Goal: Task Accomplishment & Management: Use online tool/utility

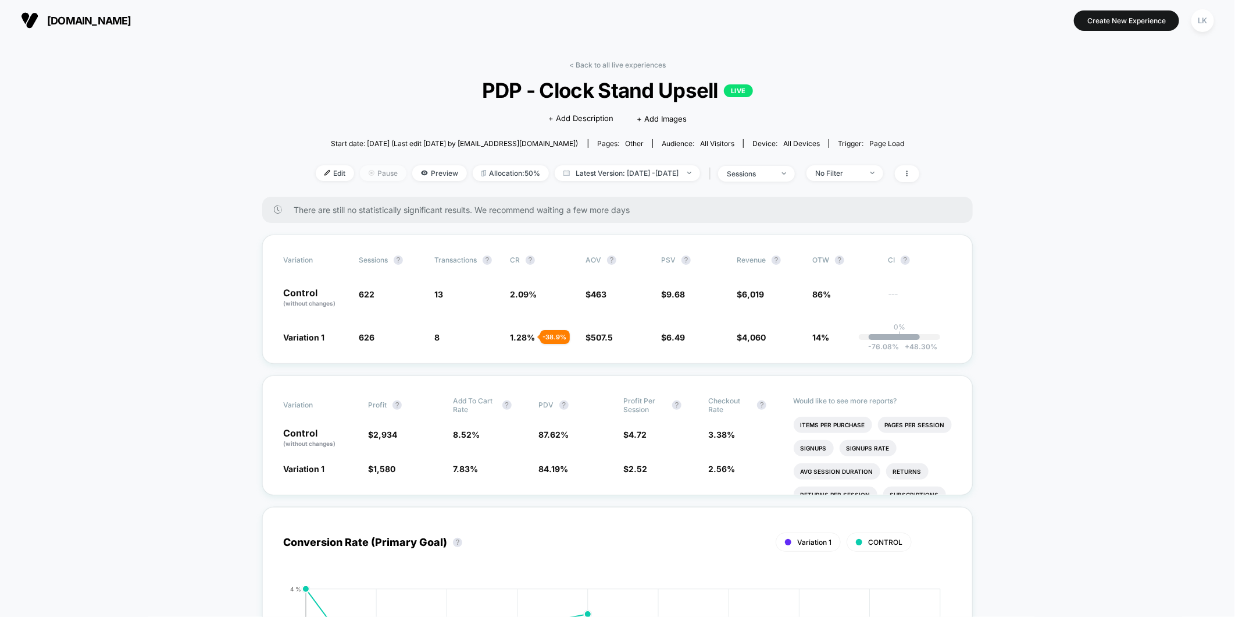
click at [360, 172] on span "Pause" at bounding box center [383, 173] width 47 height 16
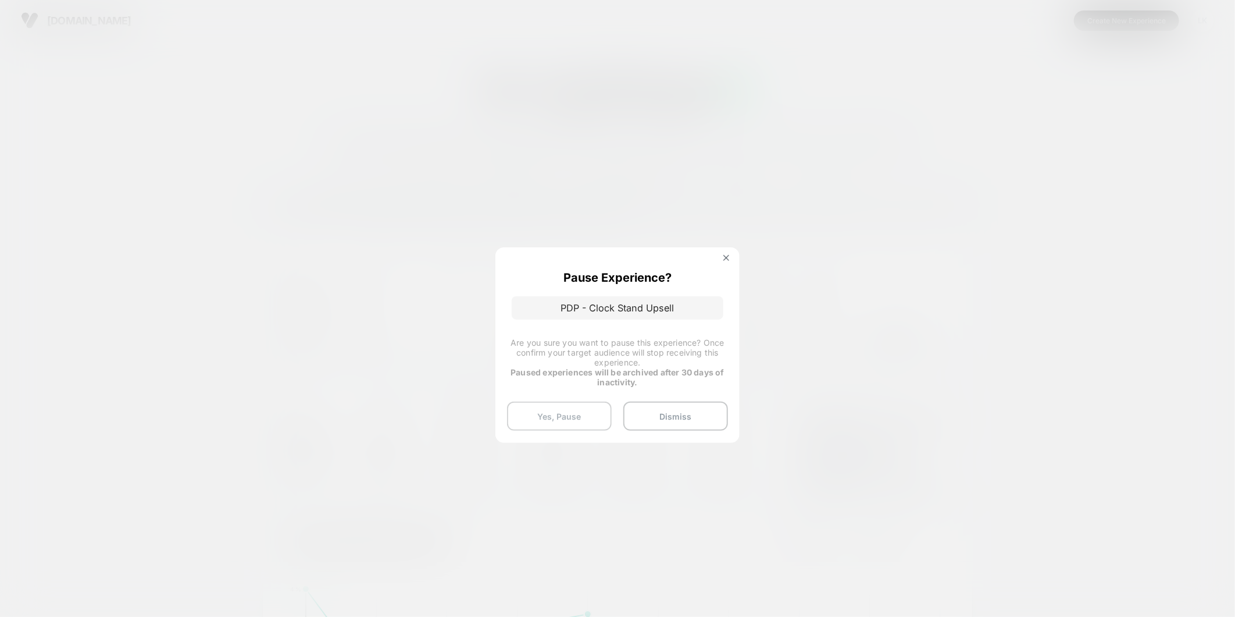
click at [582, 421] on button "Yes, Pause" at bounding box center [559, 415] width 105 height 29
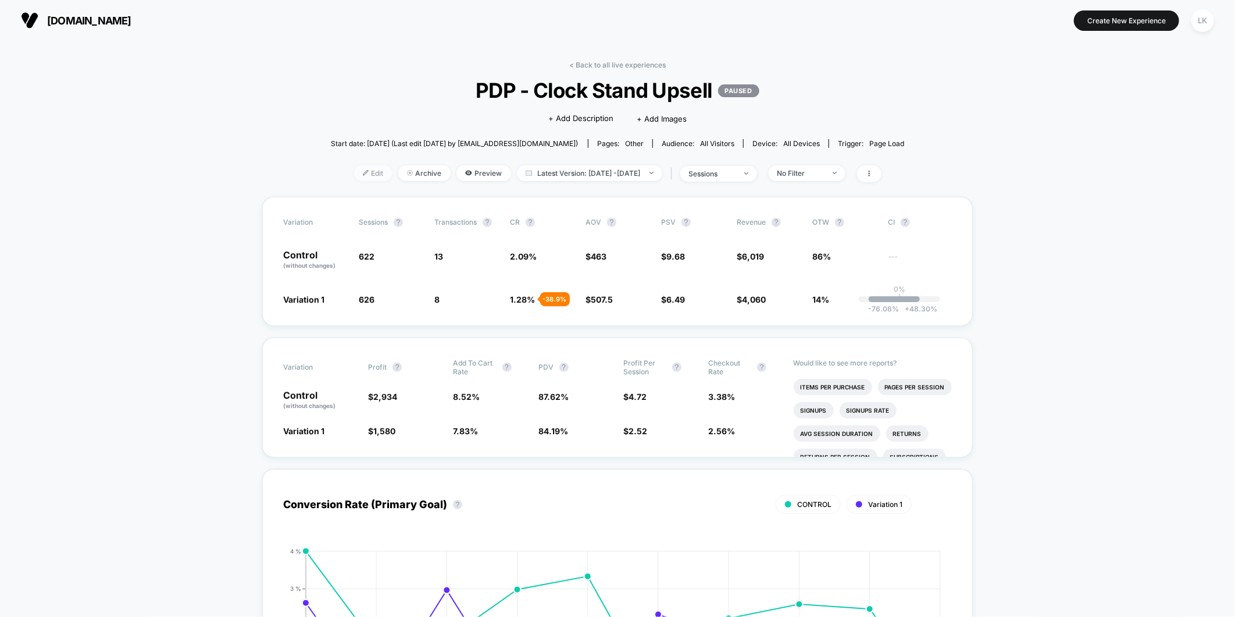
click at [354, 176] on span "Edit" at bounding box center [373, 173] width 38 height 16
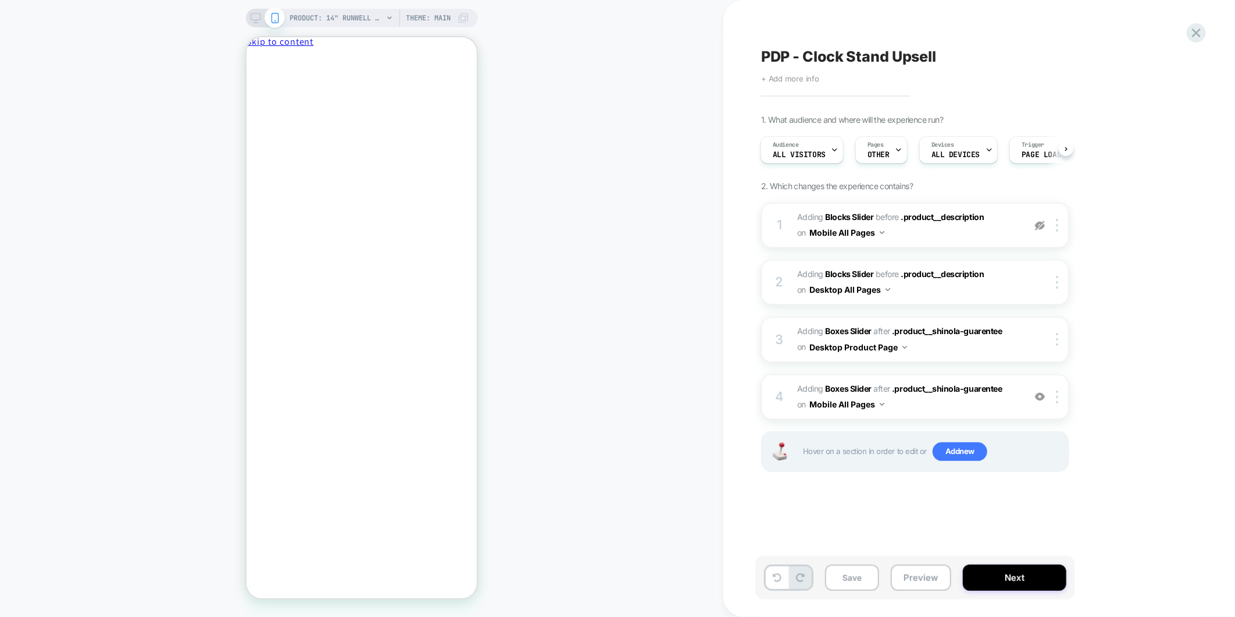
click at [797, 80] on span "+ Add more info" at bounding box center [790, 78] width 58 height 9
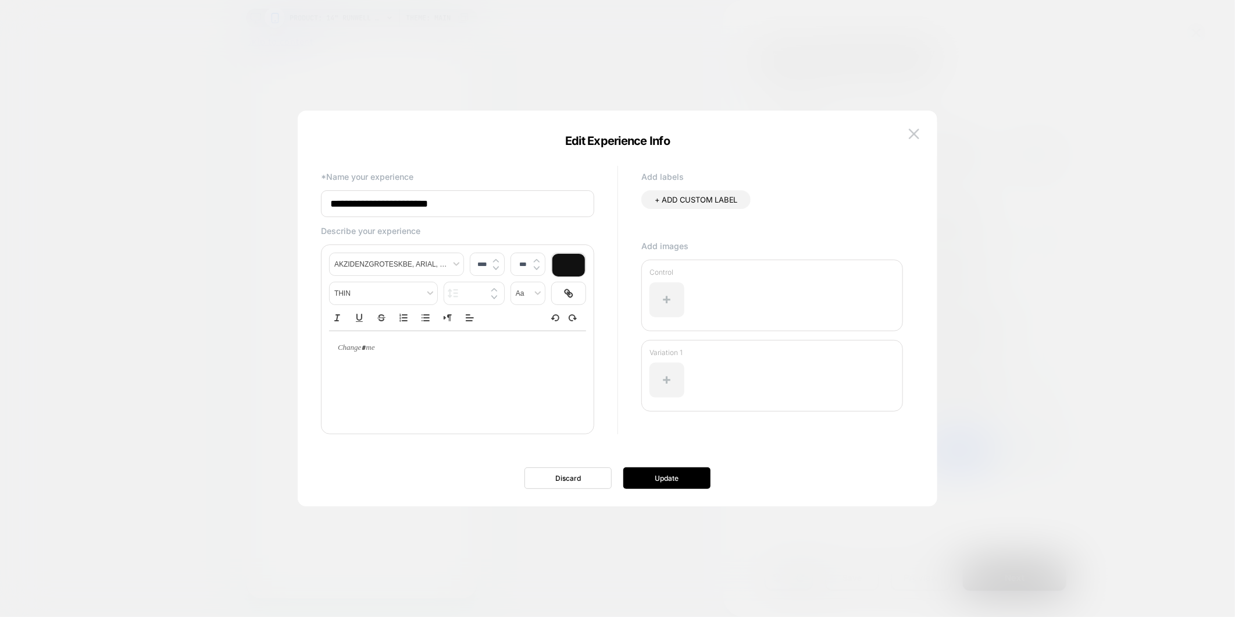
type input "****"
click at [400, 379] on div at bounding box center [457, 376] width 257 height 93
click at [405, 353] on p at bounding box center [453, 348] width 225 height 10
type input "****"
click at [664, 480] on button "Update" at bounding box center [667, 478] width 87 height 22
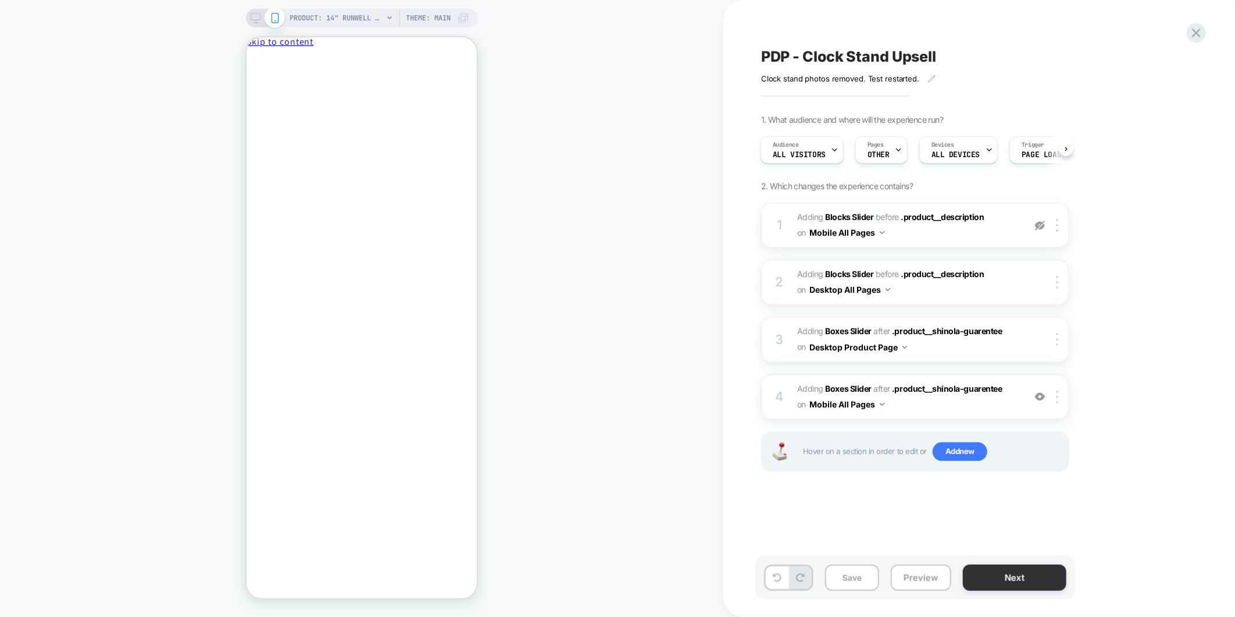
click at [1020, 583] on button "Next" at bounding box center [1015, 577] width 104 height 26
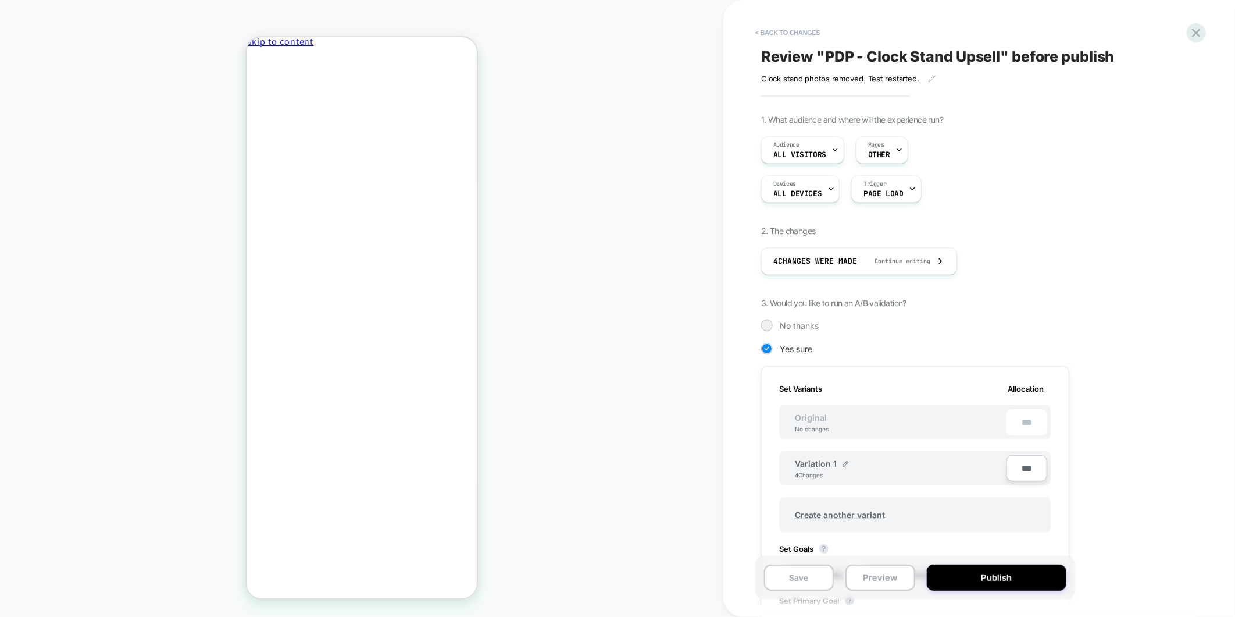
scroll to position [0, 1]
click at [1008, 581] on button "Publish" at bounding box center [997, 577] width 140 height 26
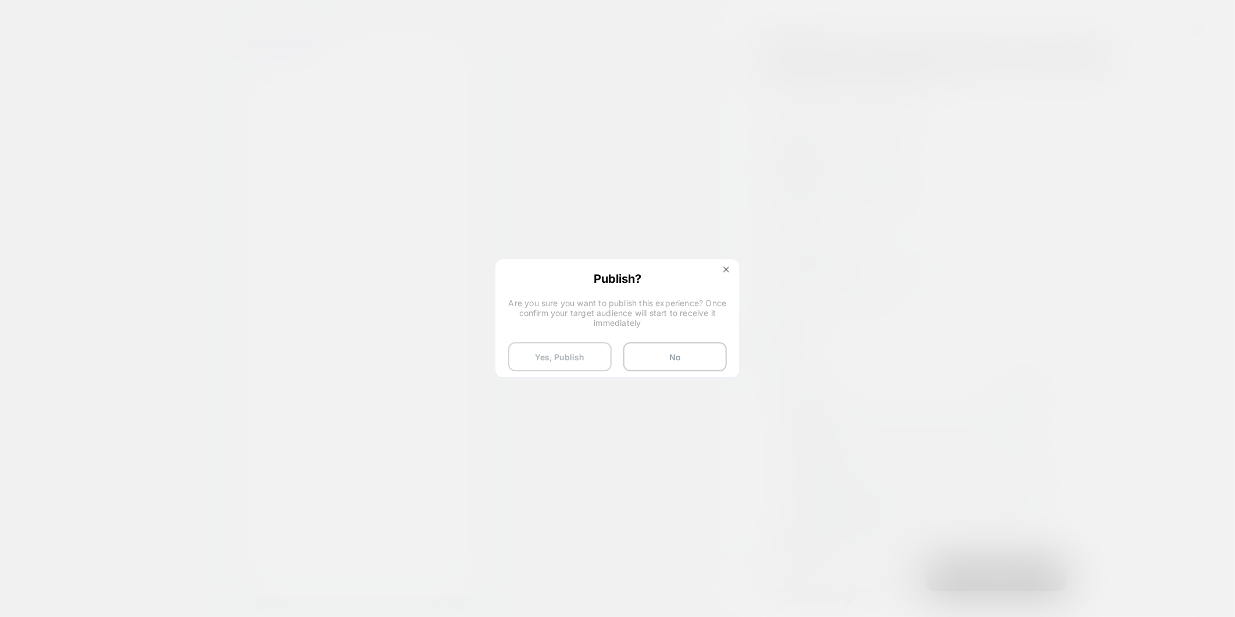
click at [583, 358] on button "Yes, Publish" at bounding box center [560, 356] width 104 height 29
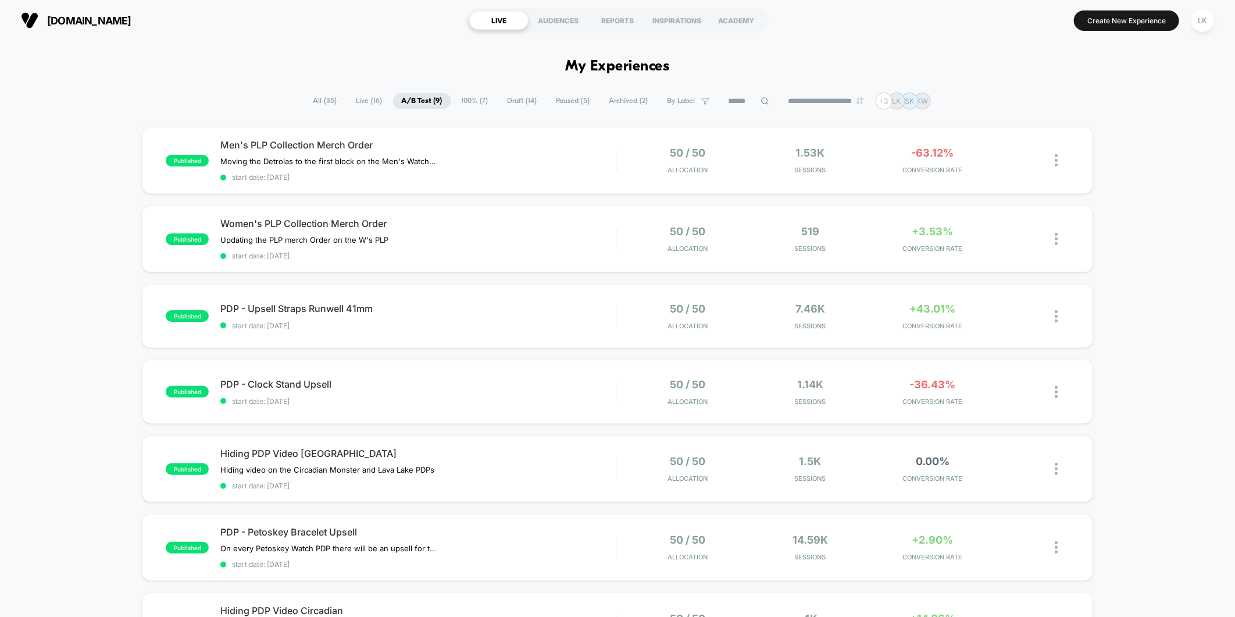
click at [562, 102] on span "Paused ( 5 )" at bounding box center [573, 101] width 51 height 16
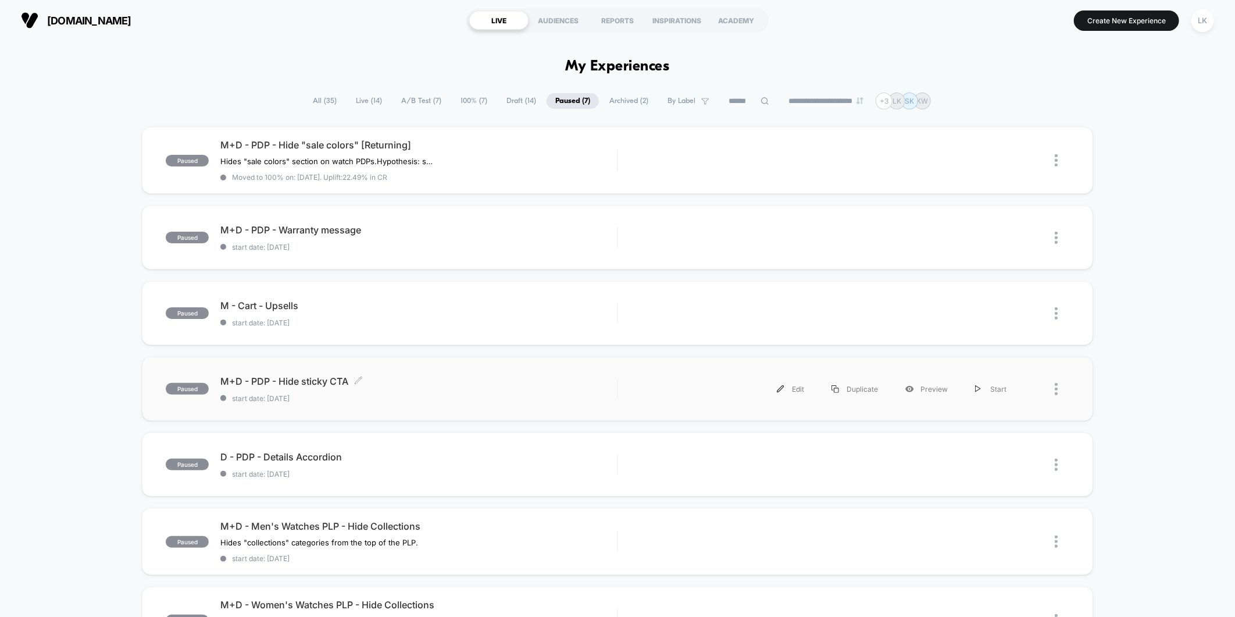
click at [507, 383] on span "M+D - PDP - Hide sticky CTA Click to edit experience details" at bounding box center [418, 381] width 397 height 12
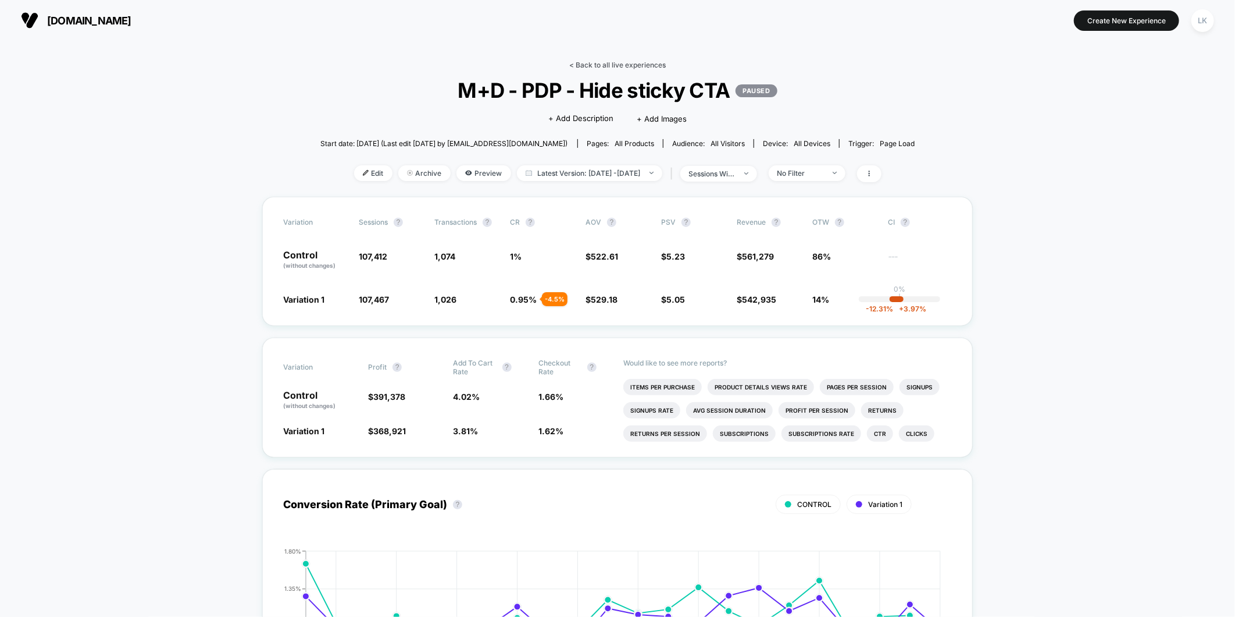
click at [606, 61] on link "< Back to all live experiences" at bounding box center [617, 64] width 97 height 9
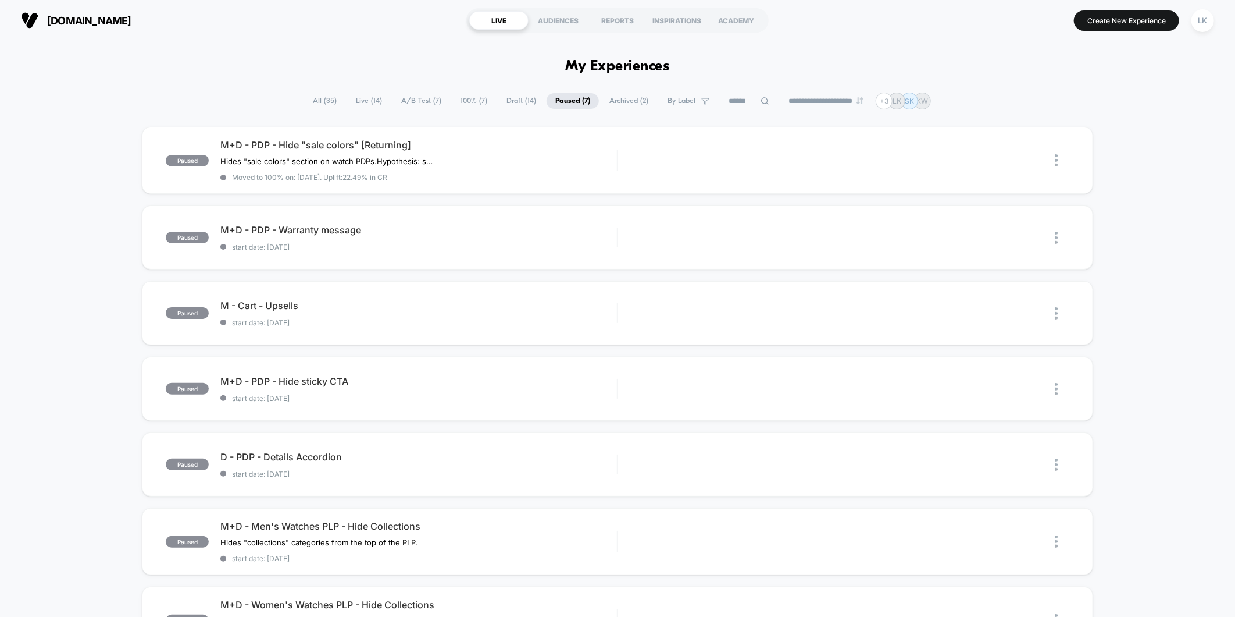
click at [404, 100] on span "A/B Test ( 7 )" at bounding box center [422, 101] width 58 height 16
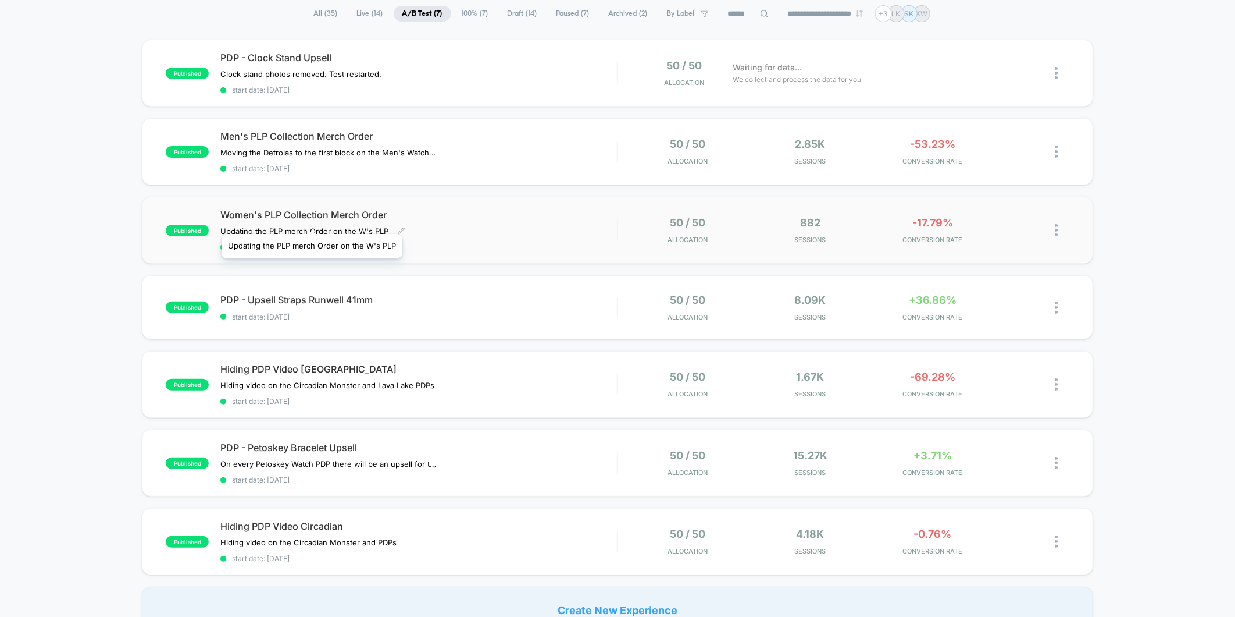
scroll to position [65, 0]
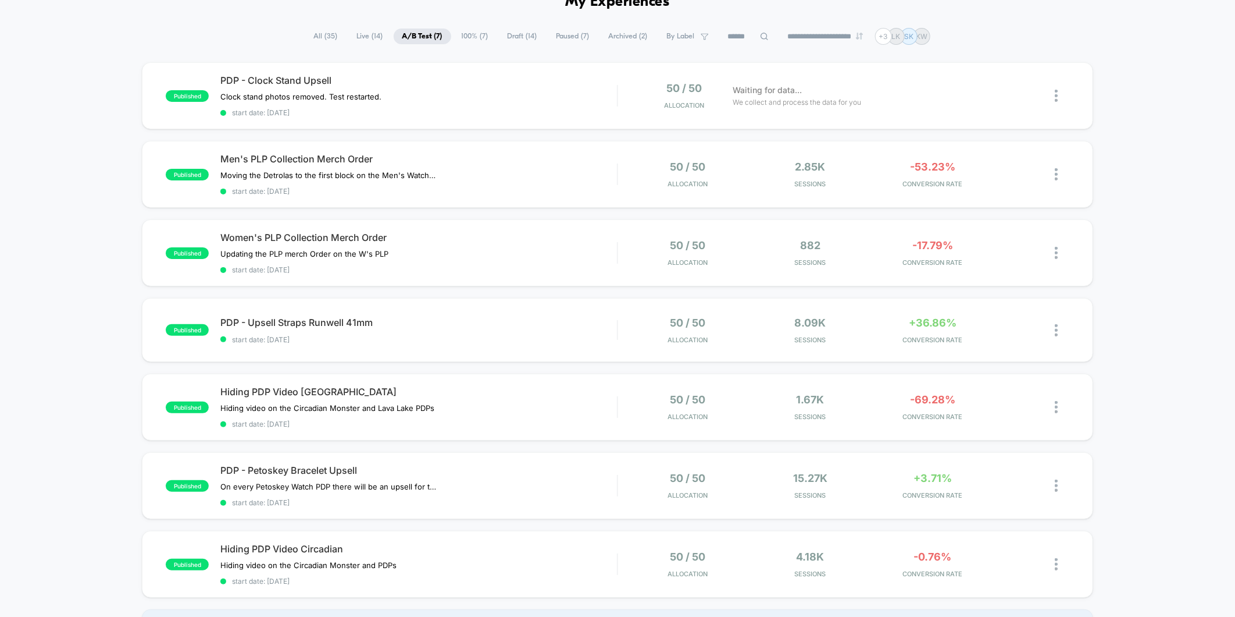
click at [363, 37] on span "Live ( 14 )" at bounding box center [370, 37] width 44 height 16
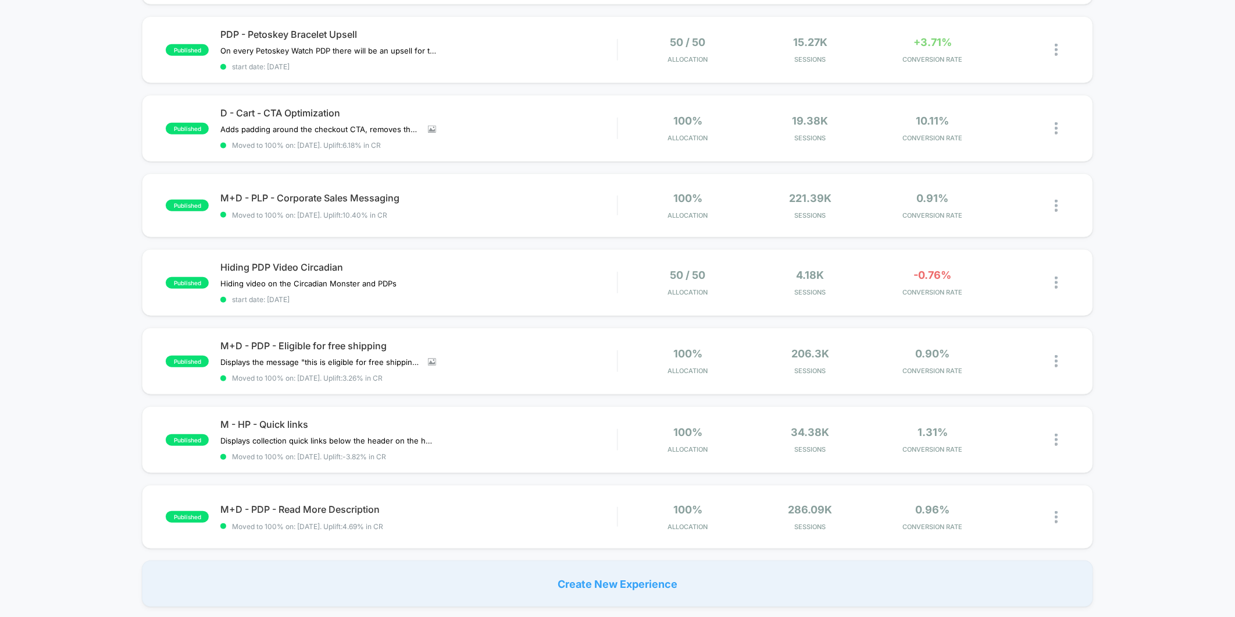
scroll to position [582, 0]
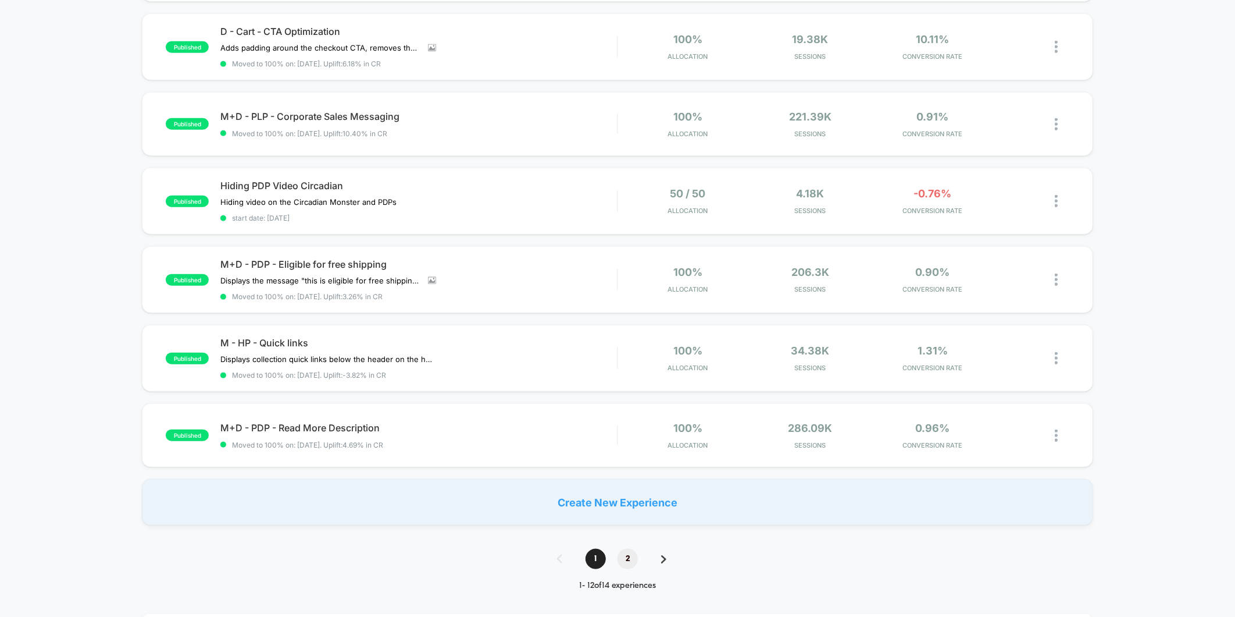
click at [626, 549] on span "2" at bounding box center [628, 559] width 20 height 20
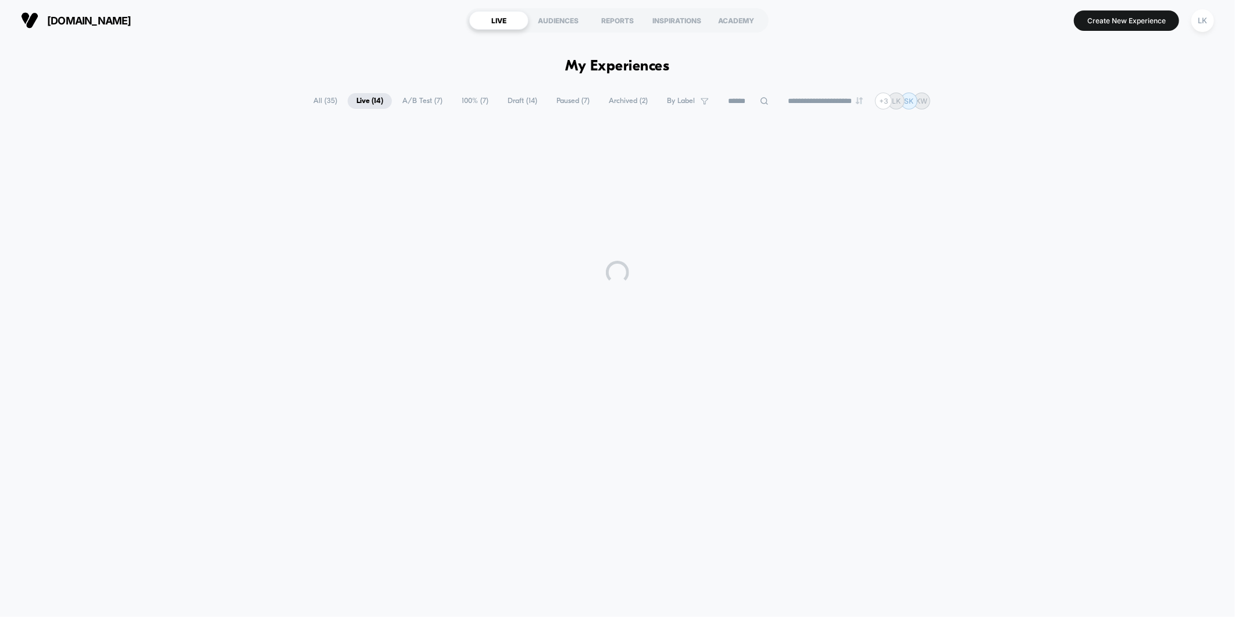
scroll to position [0, 0]
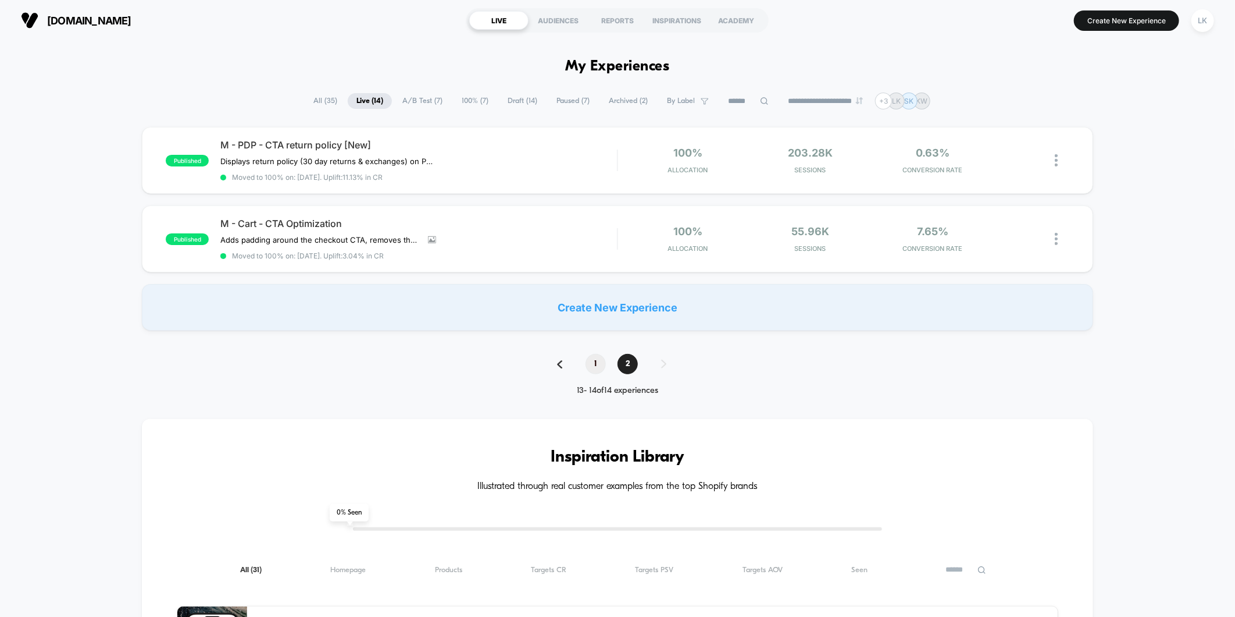
click at [596, 354] on span "1" at bounding box center [596, 364] width 20 height 20
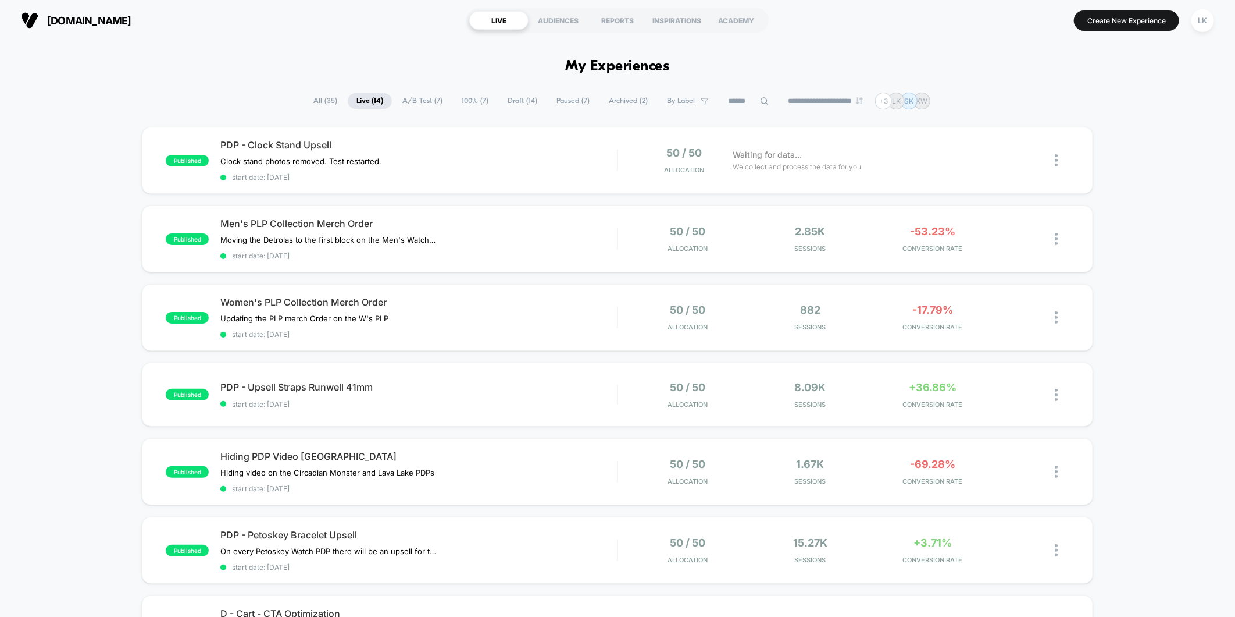
click at [466, 100] on span "100% ( 7 )" at bounding box center [475, 101] width 44 height 16
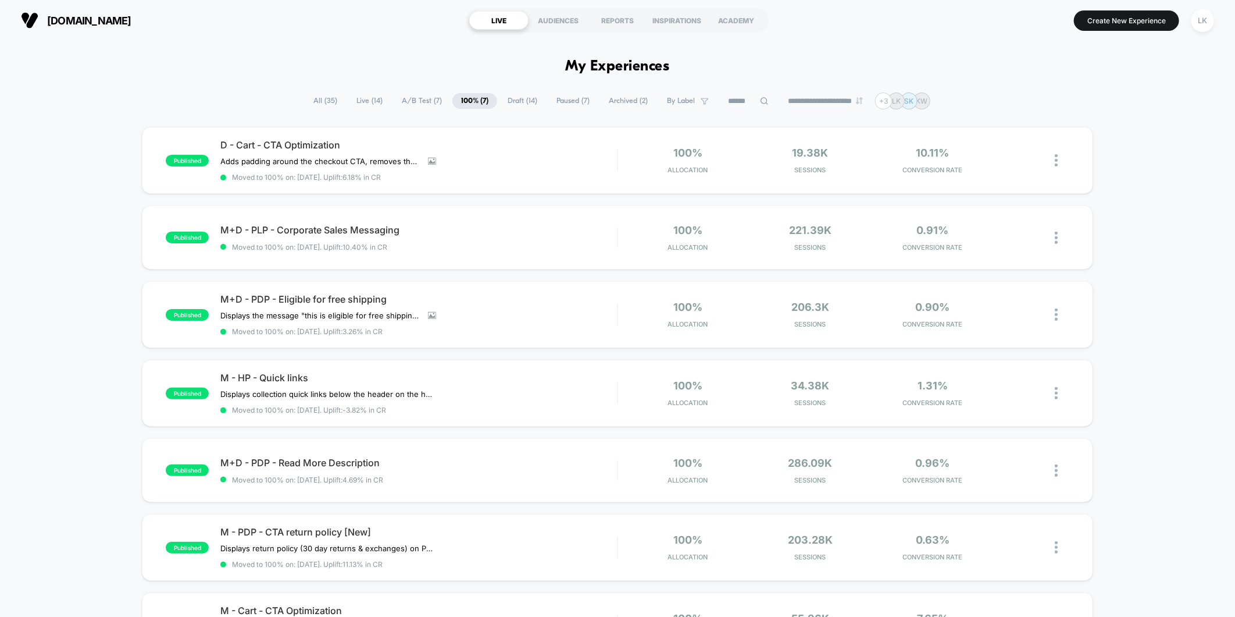
click at [573, 102] on span "Paused ( 7 )" at bounding box center [573, 101] width 51 height 16
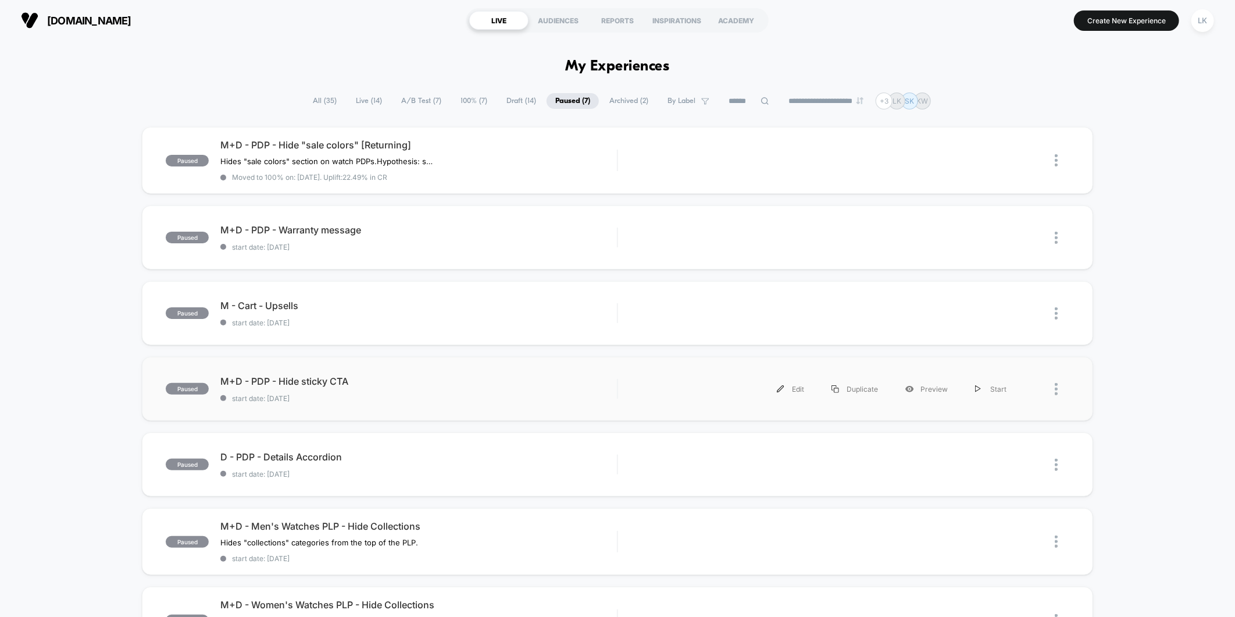
scroll to position [65, 0]
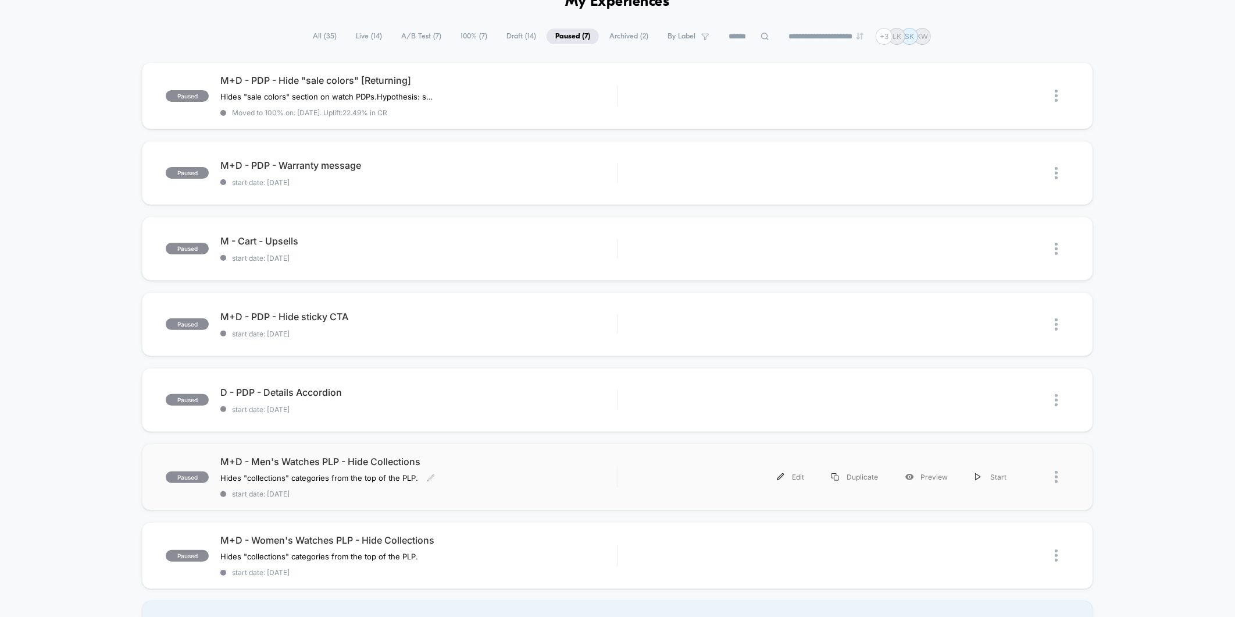
click at [542, 473] on div "M+D - Men's Watches PLP - Hide Collections Hides "collections" categories from …" at bounding box center [418, 476] width 397 height 42
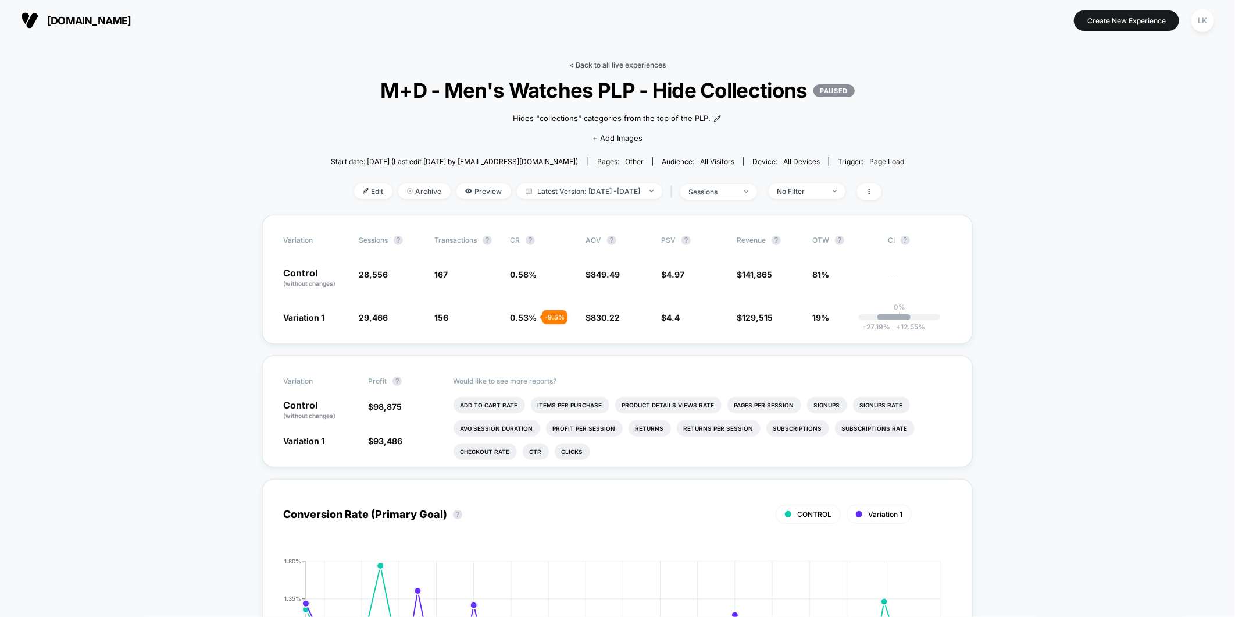
click at [636, 66] on link "< Back to all live experiences" at bounding box center [617, 64] width 97 height 9
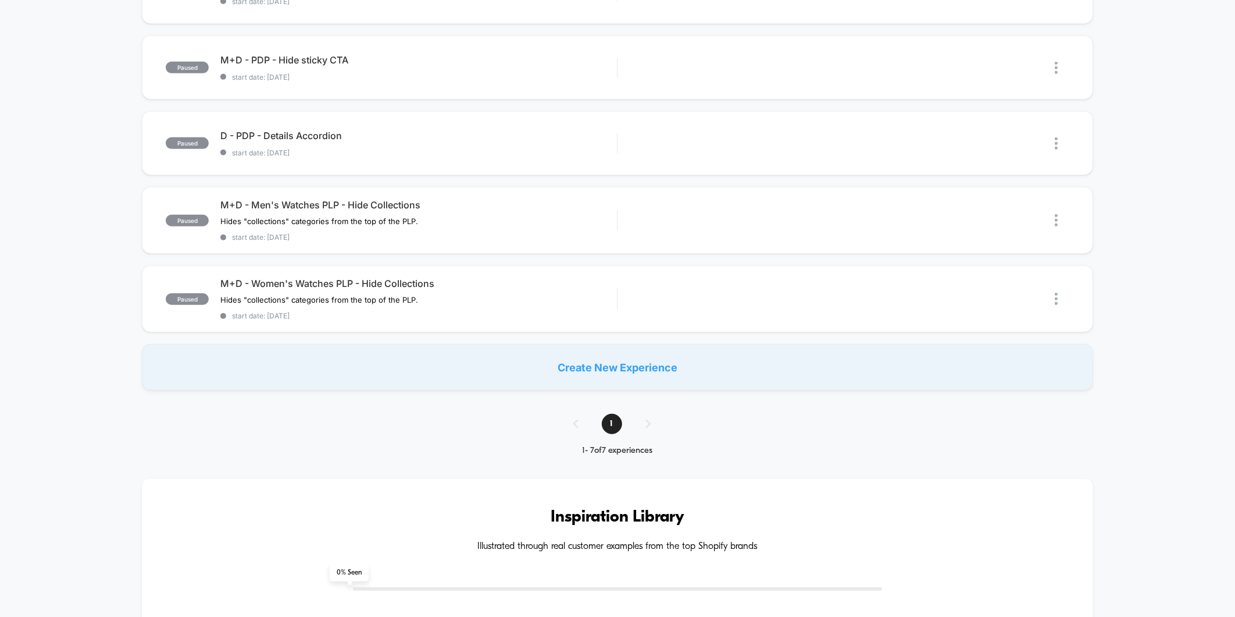
scroll to position [323, 0]
click at [480, 278] on span "M+D - Women's Watches PLP - Hide Collections" at bounding box center [418, 282] width 397 height 12
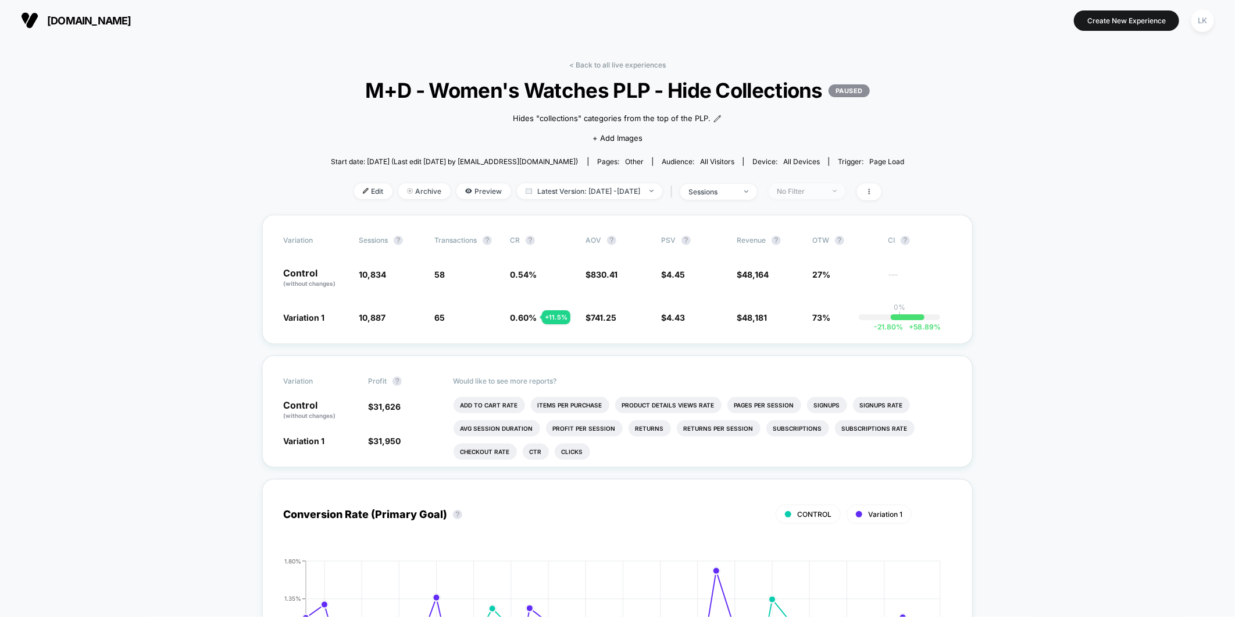
drag, startPoint x: 806, startPoint y: 193, endPoint x: 816, endPoint y: 195, distance: 10.2
click at [811, 194] on div "No Filter" at bounding box center [801, 191] width 47 height 9
click at [803, 307] on span "New Visitors" at bounding box center [813, 304] width 48 height 10
click at [813, 355] on button "Save" at bounding box center [823, 359] width 106 height 19
click at [821, 183] on span "New Visitors" at bounding box center [807, 191] width 77 height 16
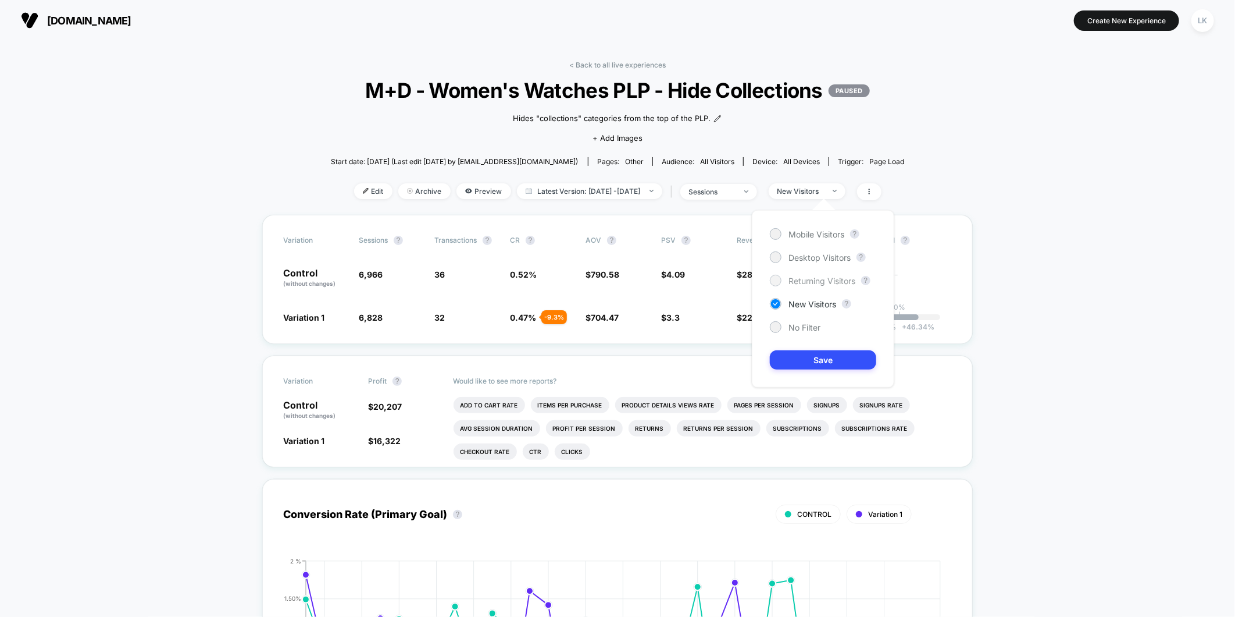
click at [822, 280] on span "Returning Visitors" at bounding box center [822, 281] width 67 height 10
click at [828, 361] on button "Save" at bounding box center [823, 359] width 106 height 19
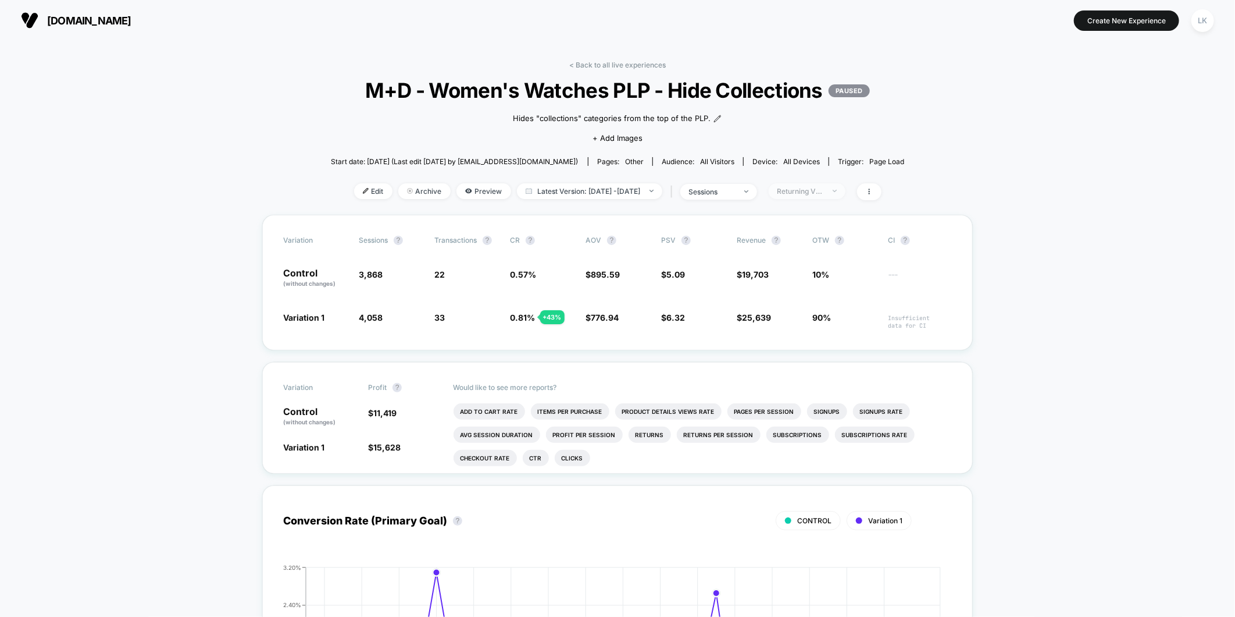
click at [824, 190] on div "Returning Visitors" at bounding box center [801, 191] width 47 height 9
click at [834, 257] on span "Desktop Visitors" at bounding box center [820, 257] width 62 height 10
click at [831, 359] on button "Save" at bounding box center [823, 359] width 106 height 19
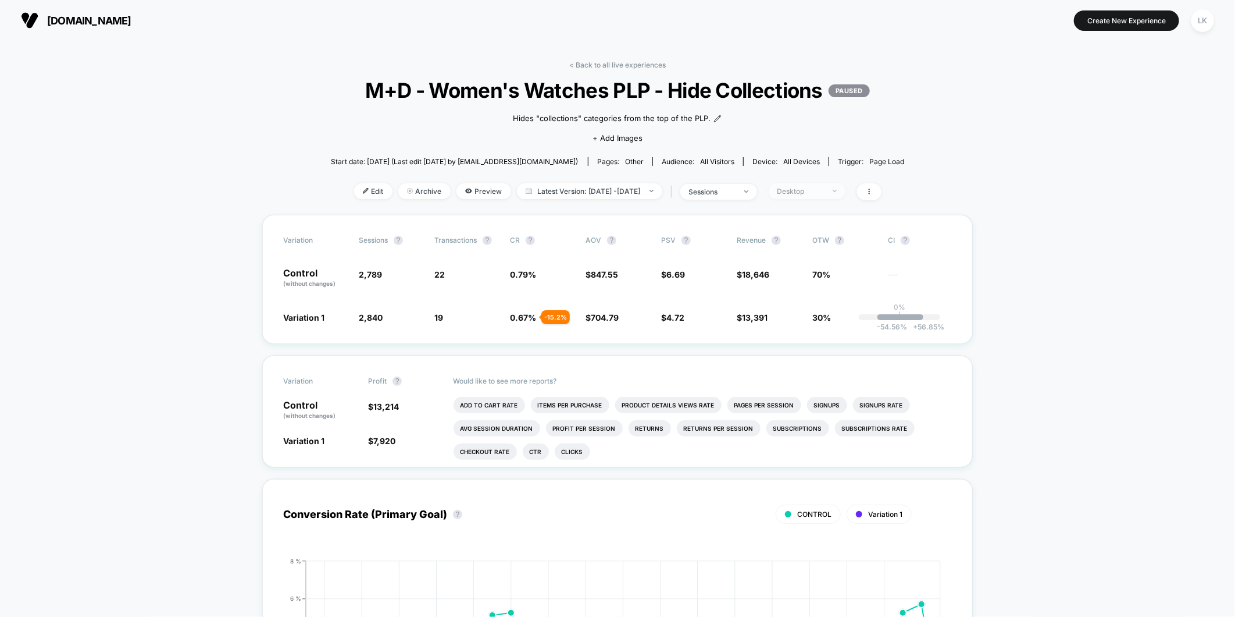
click at [818, 185] on span "Desktop" at bounding box center [807, 191] width 77 height 16
click at [812, 236] on span "Mobile Visitors" at bounding box center [817, 234] width 56 height 10
click at [809, 359] on button "Save" at bounding box center [823, 359] width 106 height 19
click at [832, 197] on span "Mobile" at bounding box center [807, 191] width 77 height 16
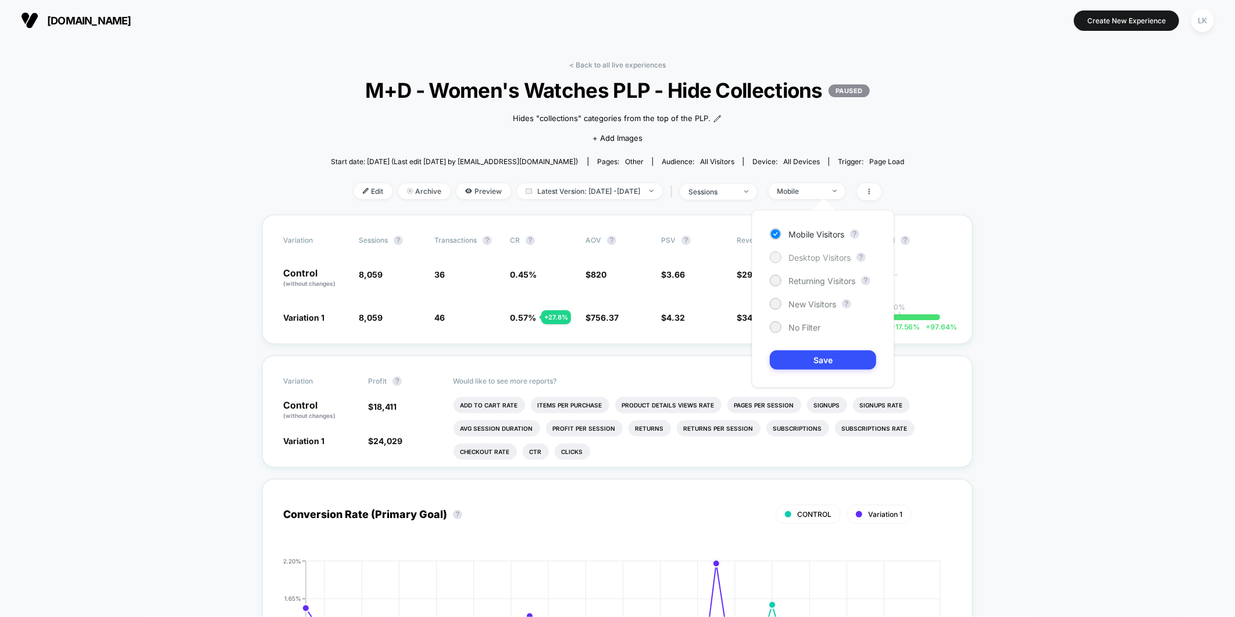
click at [778, 254] on div at bounding box center [775, 256] width 9 height 9
click at [812, 350] on button "Save" at bounding box center [823, 359] width 106 height 19
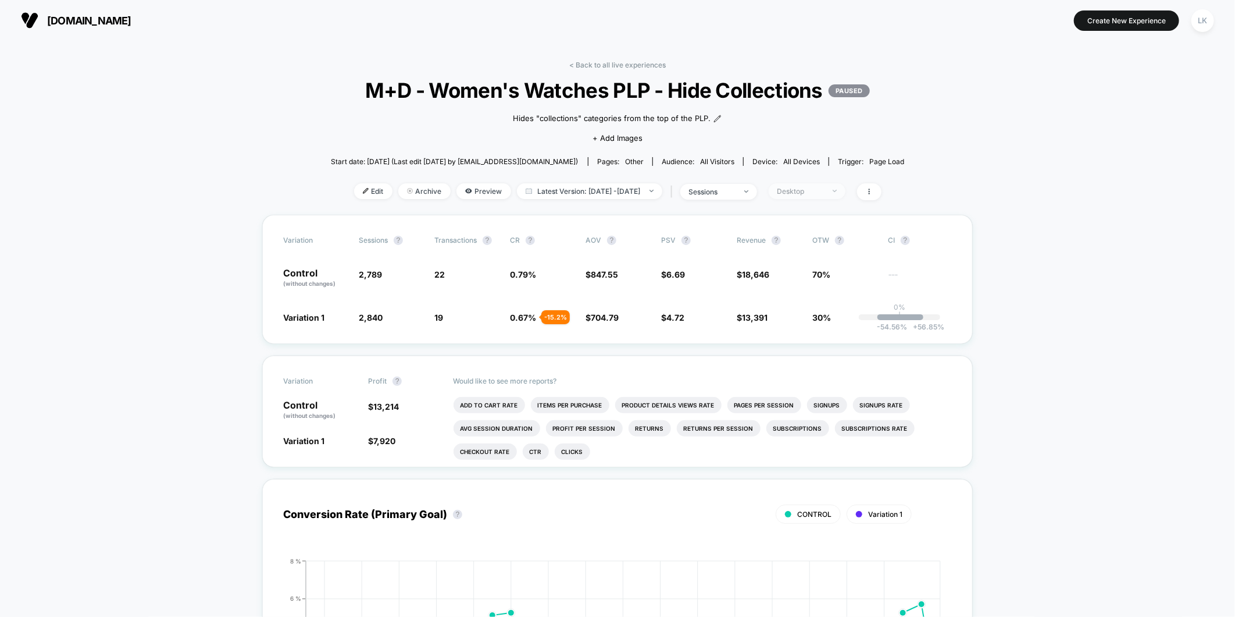
click at [824, 190] on div "Desktop" at bounding box center [801, 191] width 47 height 9
click at [783, 303] on div "New Visitors" at bounding box center [803, 304] width 66 height 12
click at [795, 346] on div "Mobile Visitors ? Desktop Visitors ? Returning Visitors ? New Visitors ? No Fil…" at bounding box center [823, 298] width 143 height 177
click at [796, 356] on button "Save" at bounding box center [823, 359] width 106 height 19
click at [833, 185] on span "New Visitors" at bounding box center [807, 191] width 77 height 16
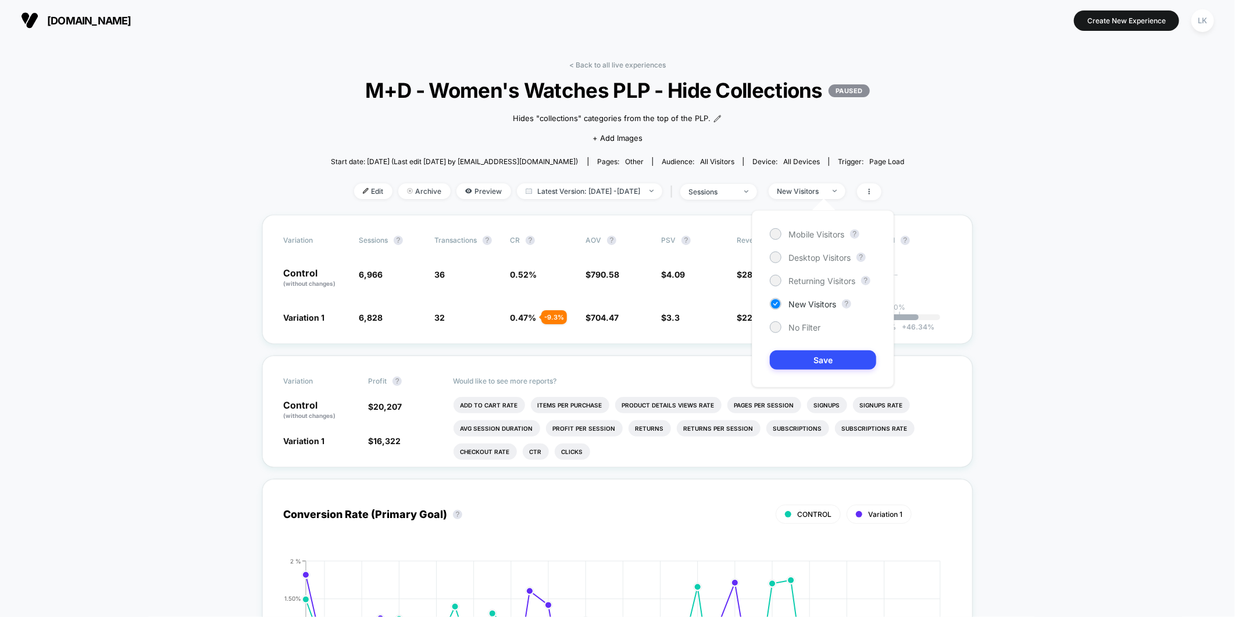
click at [357, 193] on span "Edit" at bounding box center [373, 191] width 38 height 16
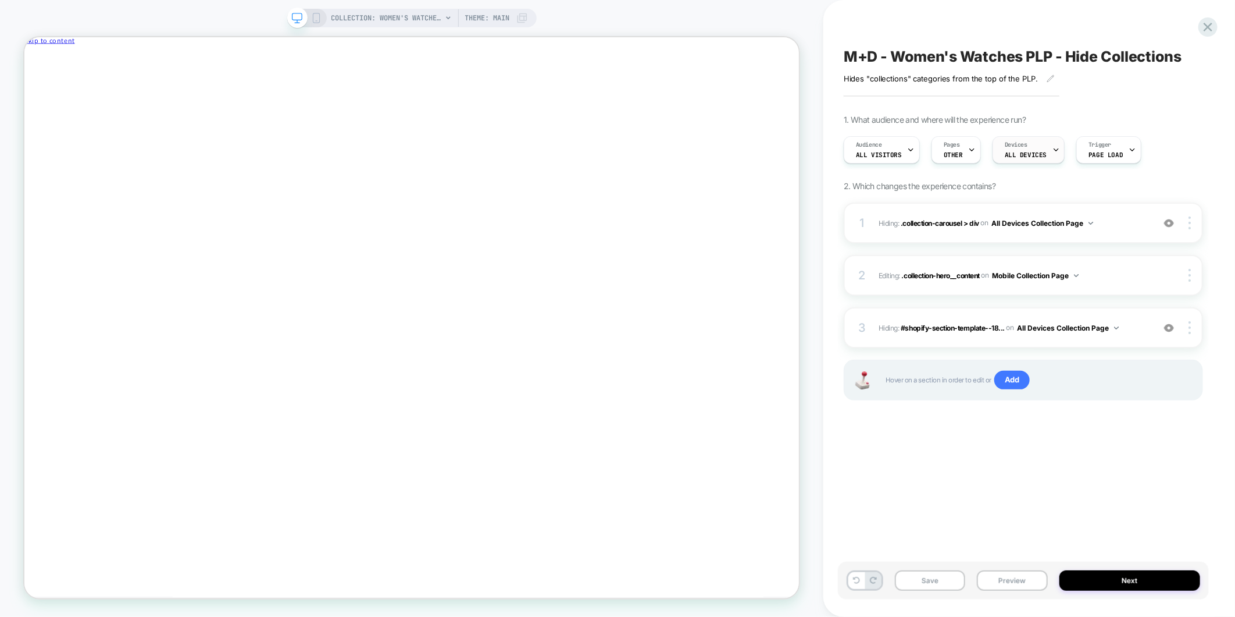
click at [1036, 147] on div "Devices ALL DEVICES" at bounding box center [1025, 150] width 65 height 26
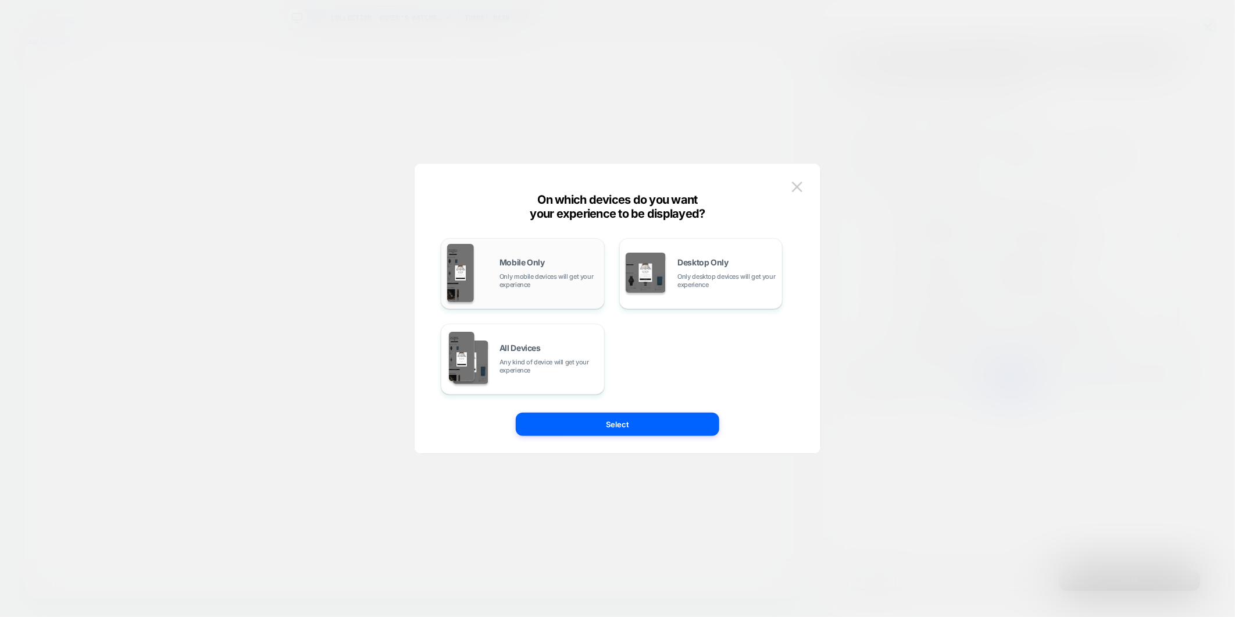
click at [531, 257] on div "Mobile Only Only mobile devices will get your experience" at bounding box center [522, 273] width 151 height 59
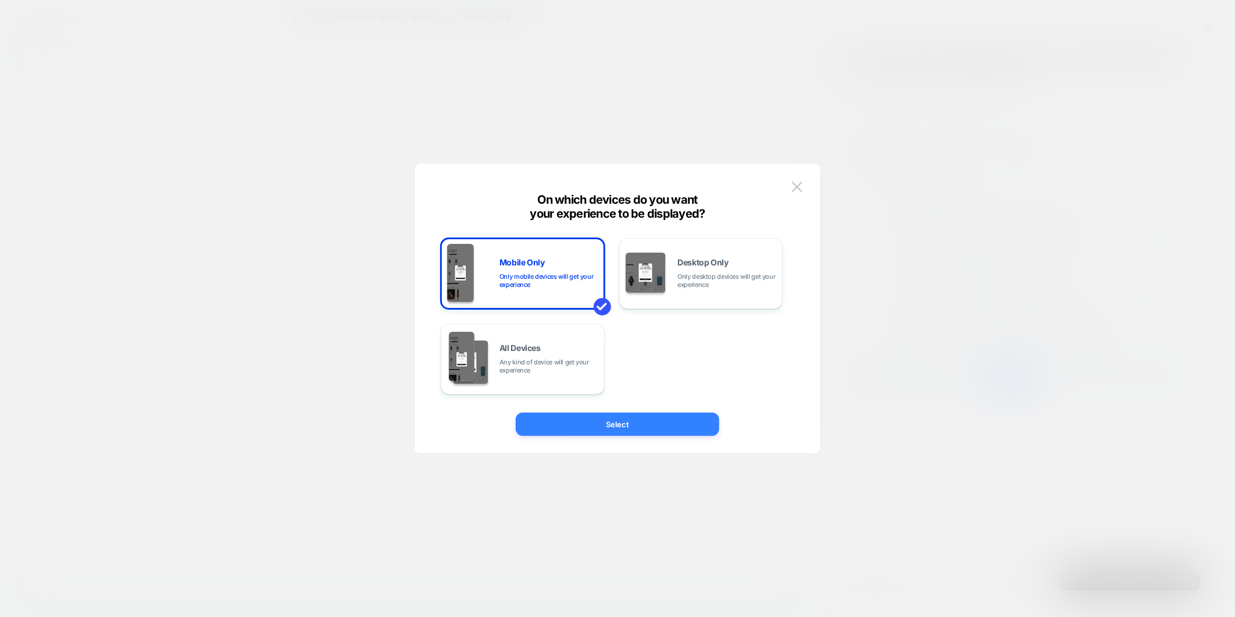
click at [671, 428] on button "Select" at bounding box center [618, 423] width 204 height 23
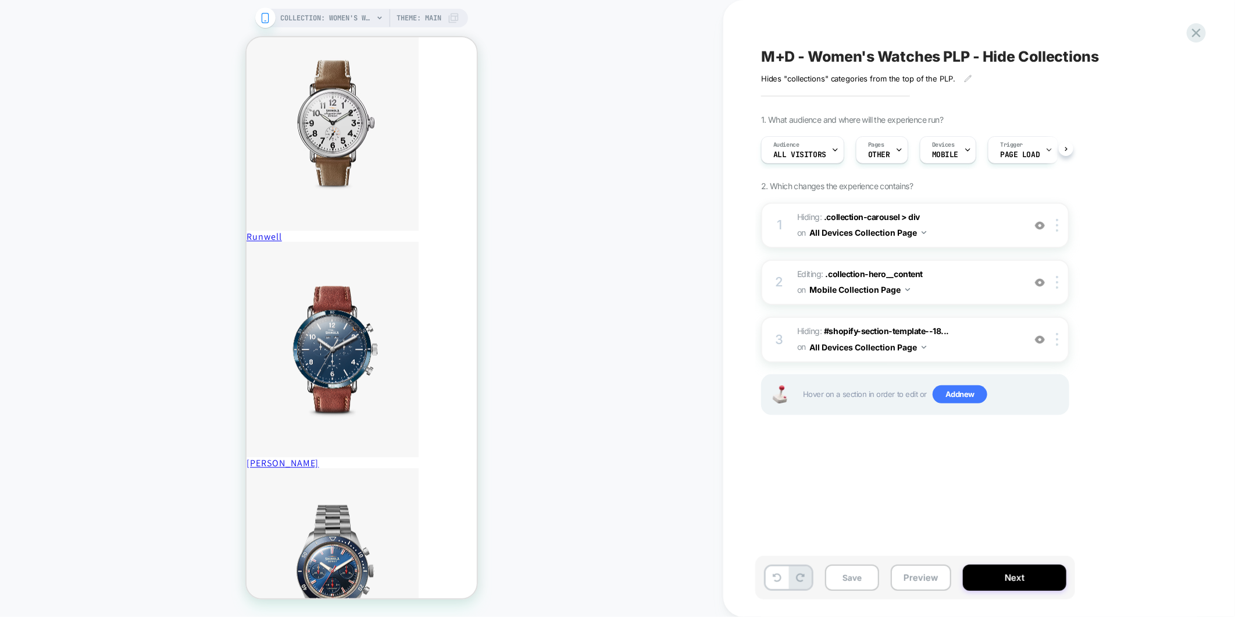
scroll to position [0, 1]
click at [788, 59] on span "M+D - Women's Watches PLP - Hide Collections" at bounding box center [930, 56] width 338 height 17
click at [784, 55] on textarea "**********" at bounding box center [954, 56] width 387 height 17
click at [803, 58] on textarea "**********" at bounding box center [954, 56] width 387 height 17
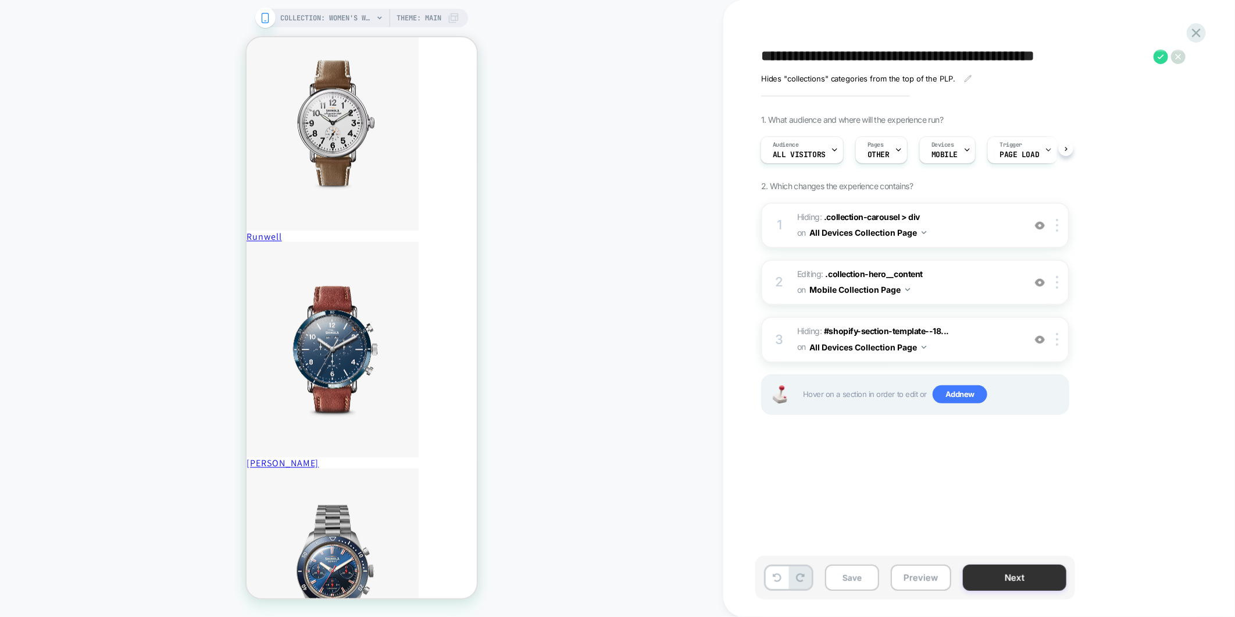
type textarea "**********"
click at [1039, 582] on button "Next" at bounding box center [1015, 577] width 104 height 26
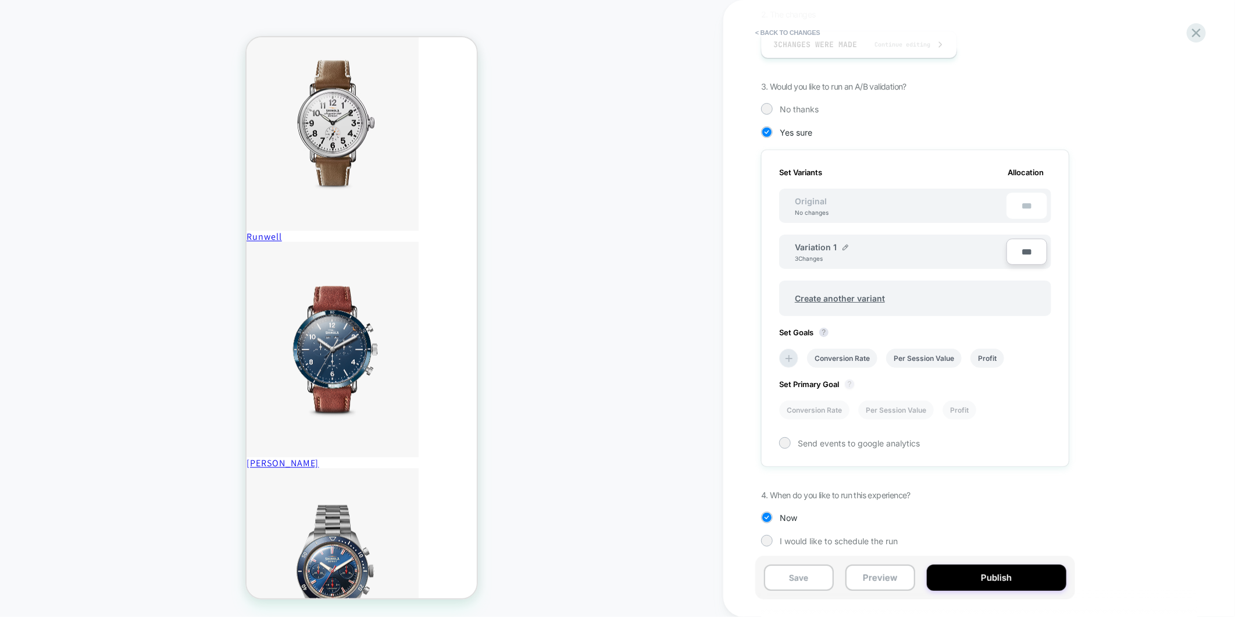
scroll to position [234, 0]
click at [792, 357] on icon at bounding box center [790, 358] width 12 height 12
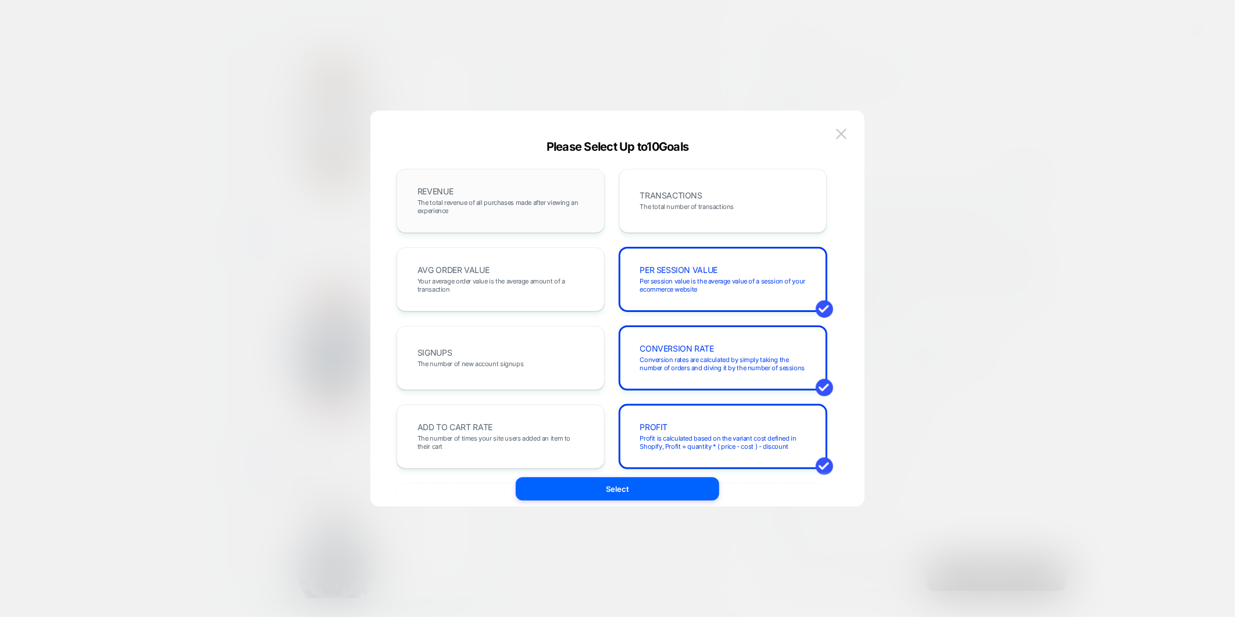
click at [483, 194] on div "REVENUE The total revenue of all purchases made after viewing an experience" at bounding box center [501, 201] width 184 height 40
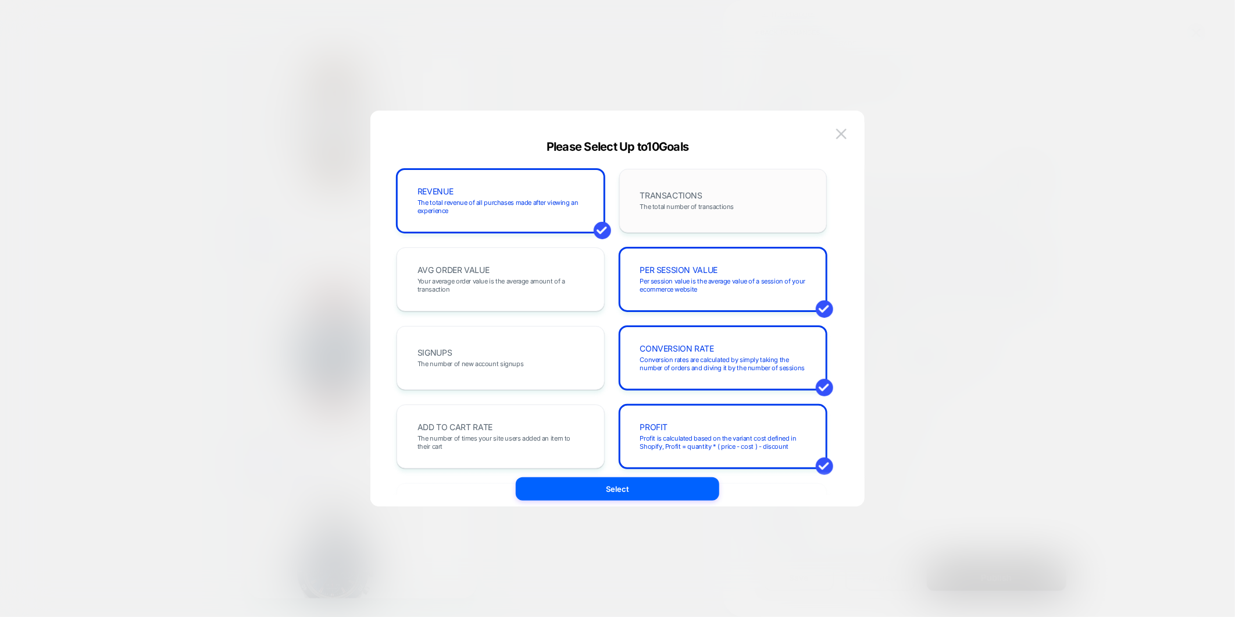
click at [710, 202] on span "The total number of transactions" at bounding box center [687, 206] width 94 height 8
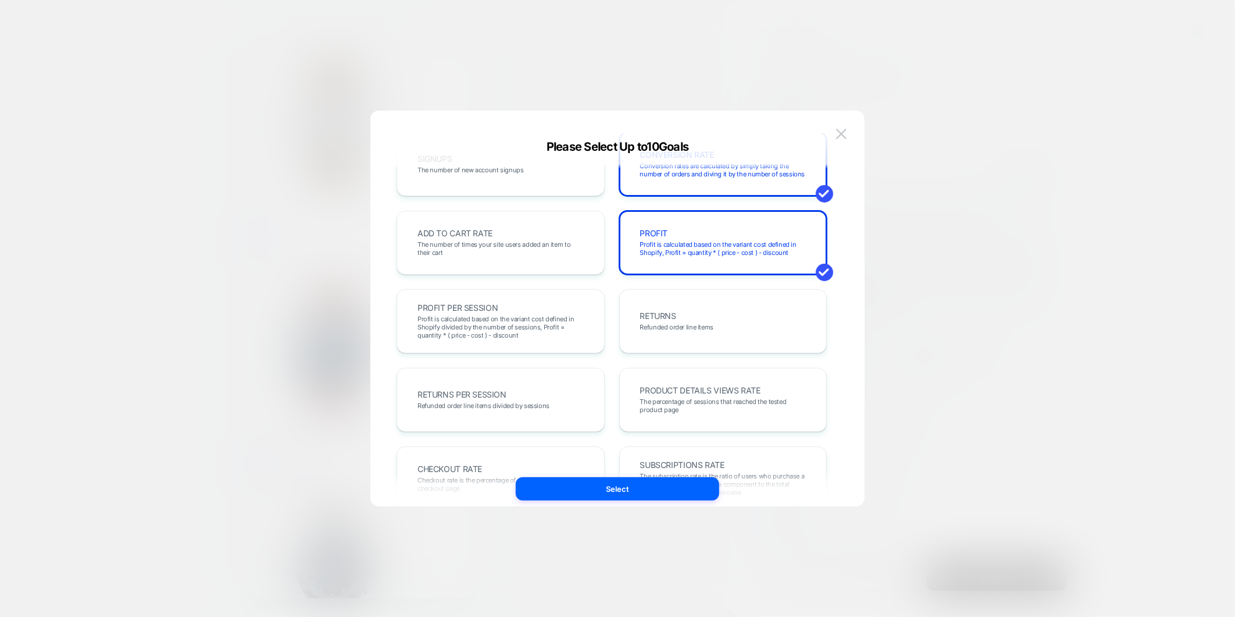
scroll to position [65, 0]
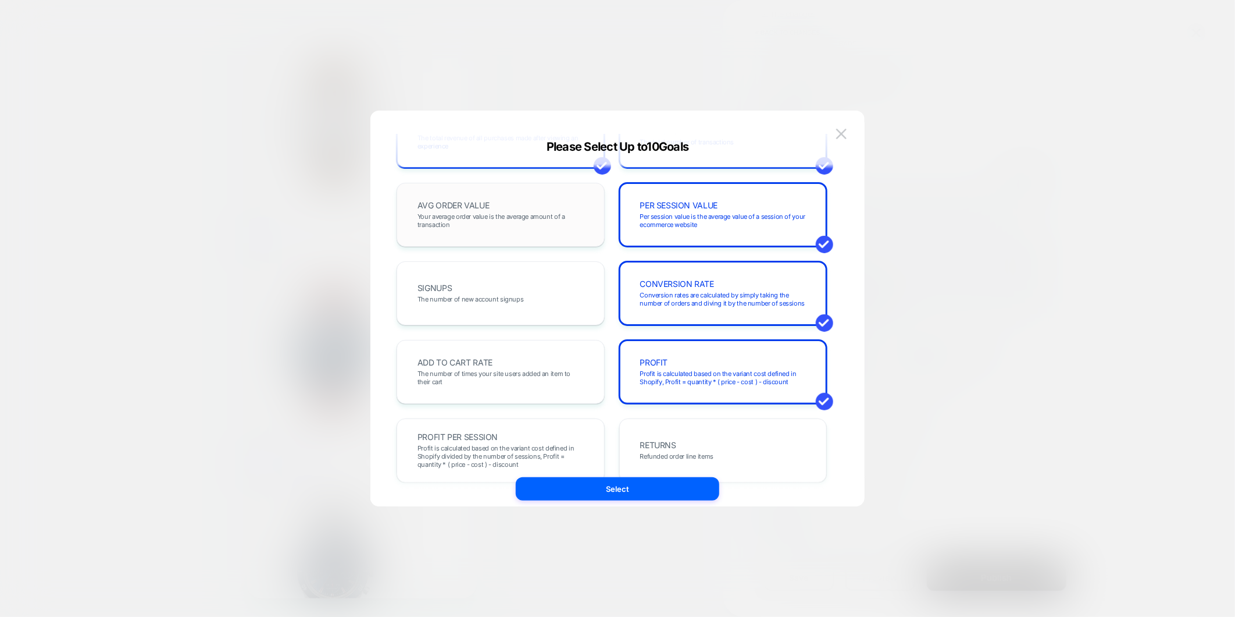
click at [519, 232] on div "AVG ORDER VALUE Your average order value is the average amount of a transaction" at bounding box center [501, 215] width 184 height 40
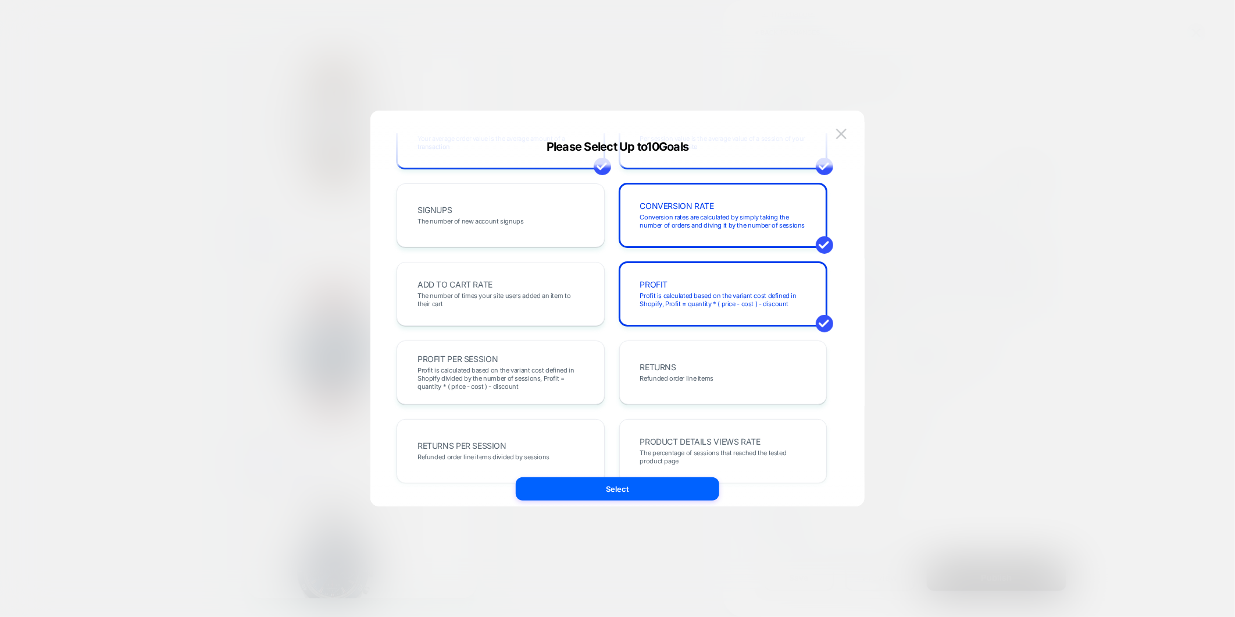
scroll to position [78, 0]
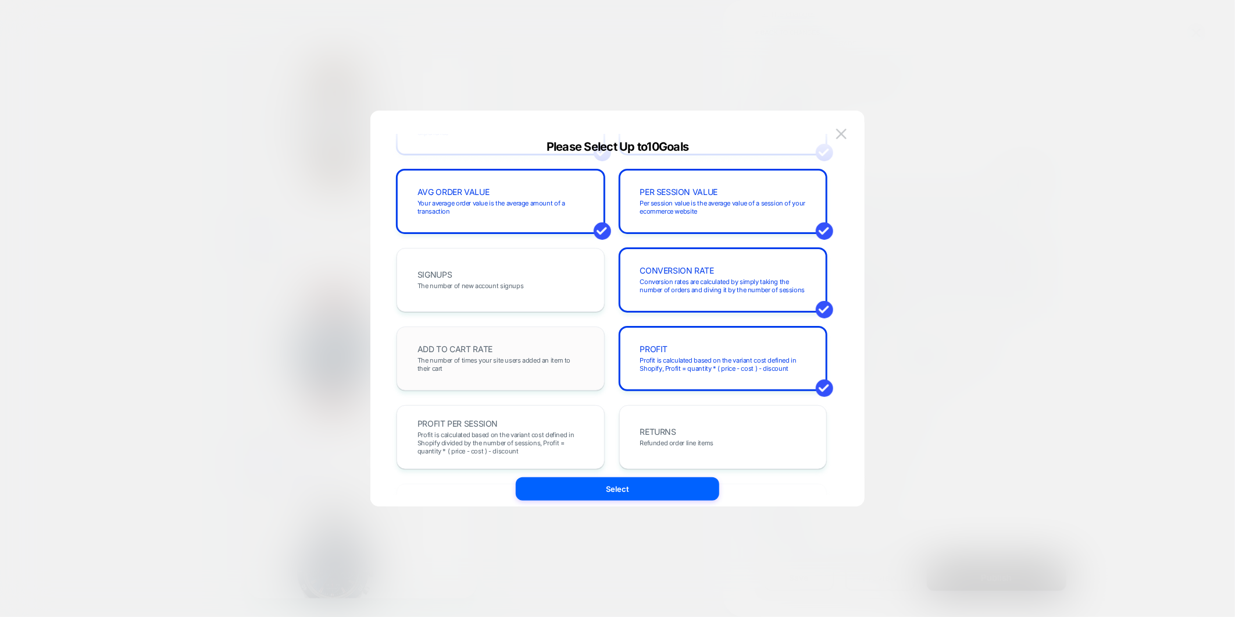
click at [546, 371] on span "The number of times your site users added an item to their cart" at bounding box center [501, 364] width 166 height 16
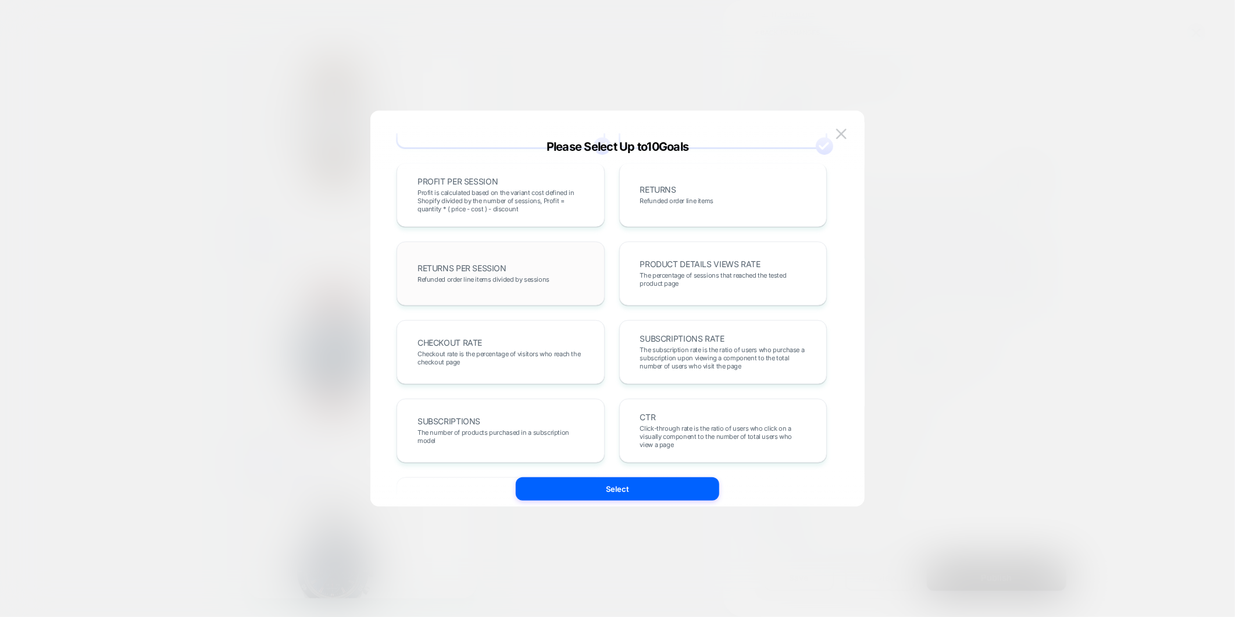
scroll to position [323, 0]
click at [681, 275] on span "The percentage of sessions that reached the tested product page" at bounding box center [723, 276] width 166 height 16
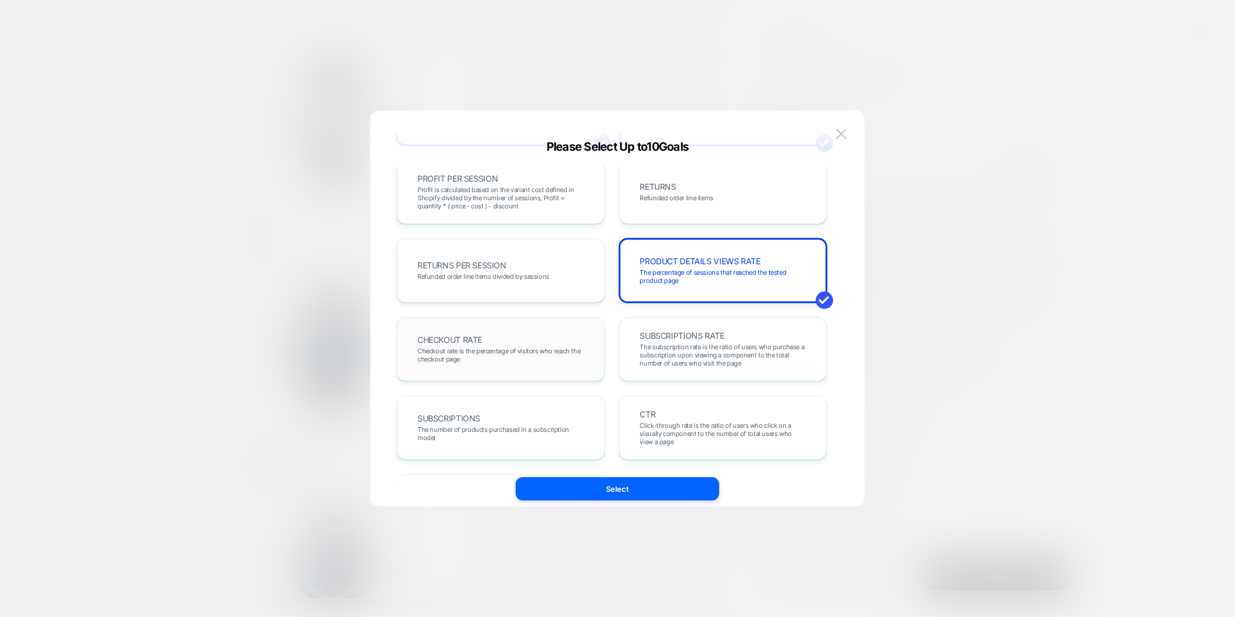
click at [493, 369] on div "CHECKOUT RATE Checkout rate is the percentage of visitors who reach the checkou…" at bounding box center [501, 349] width 208 height 64
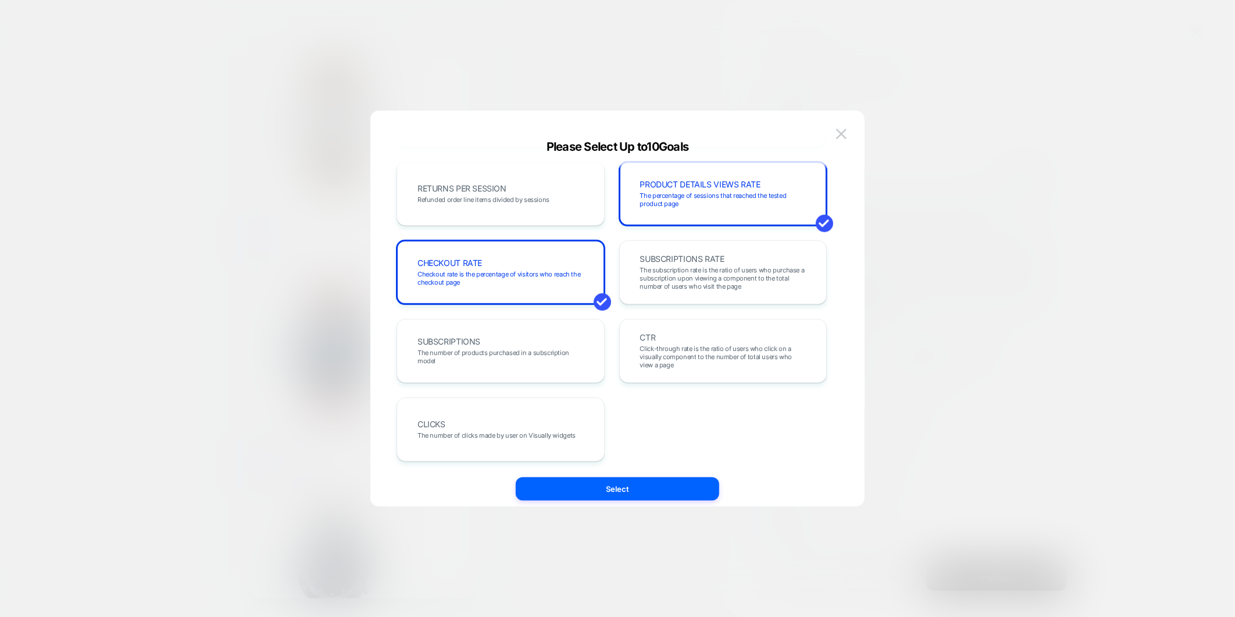
scroll to position [401, 0]
click at [631, 491] on button "Select" at bounding box center [618, 488] width 204 height 23
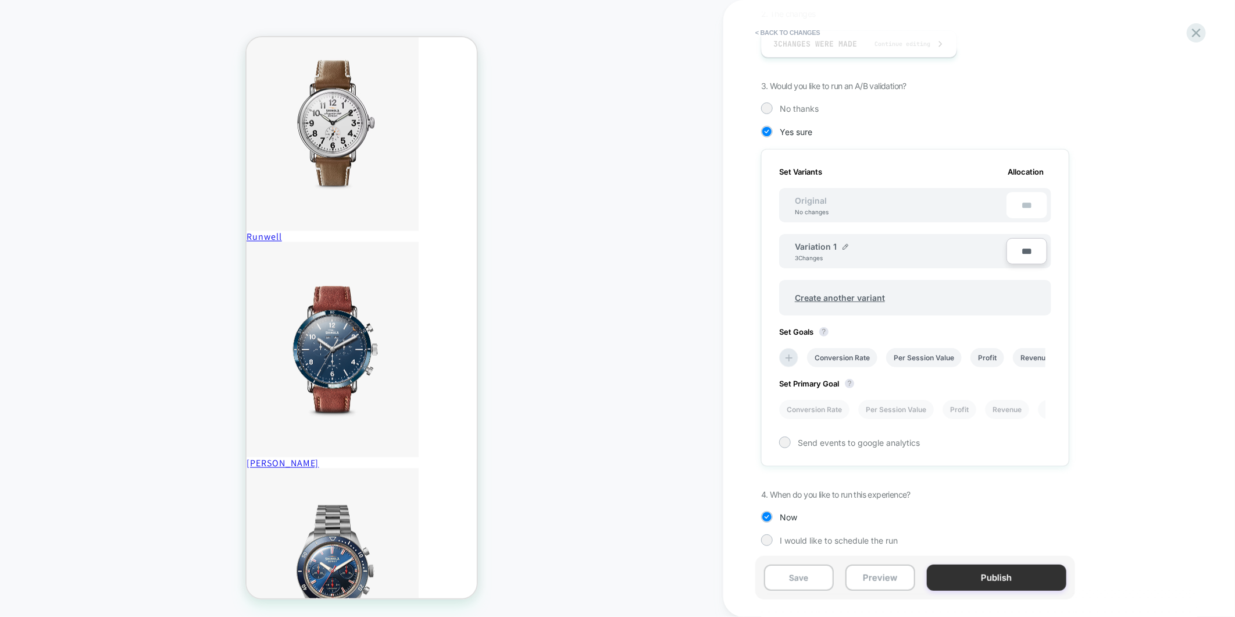
click at [1013, 578] on button "Publish" at bounding box center [997, 577] width 140 height 26
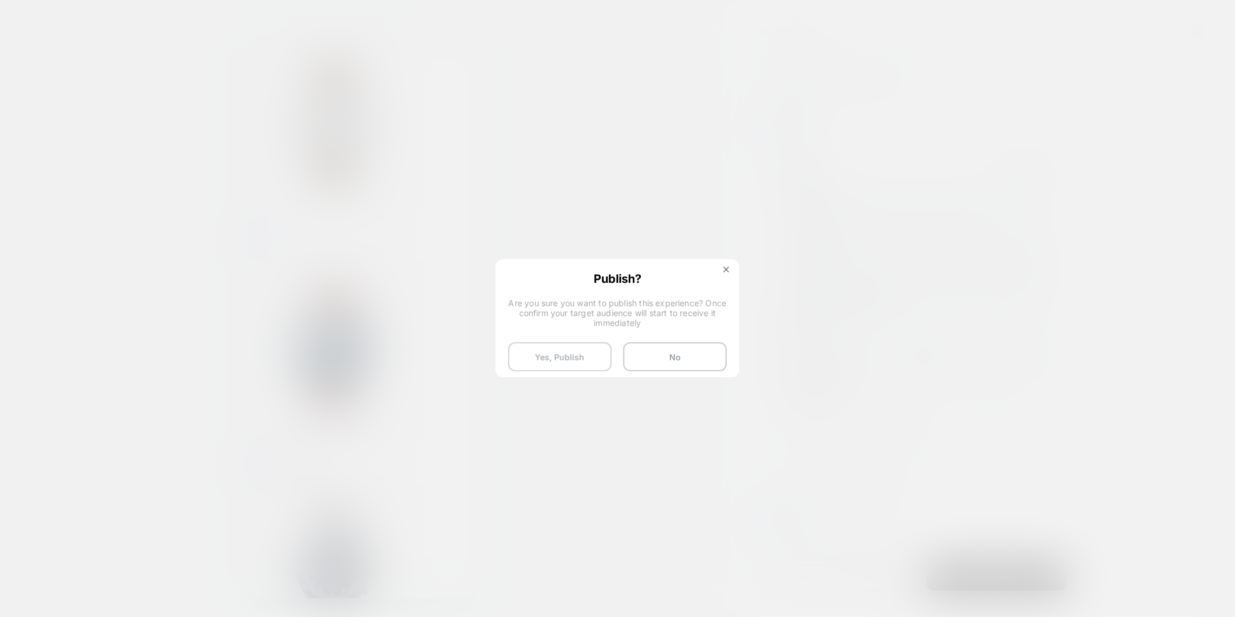
click at [517, 362] on button "Yes, Publish" at bounding box center [560, 356] width 104 height 29
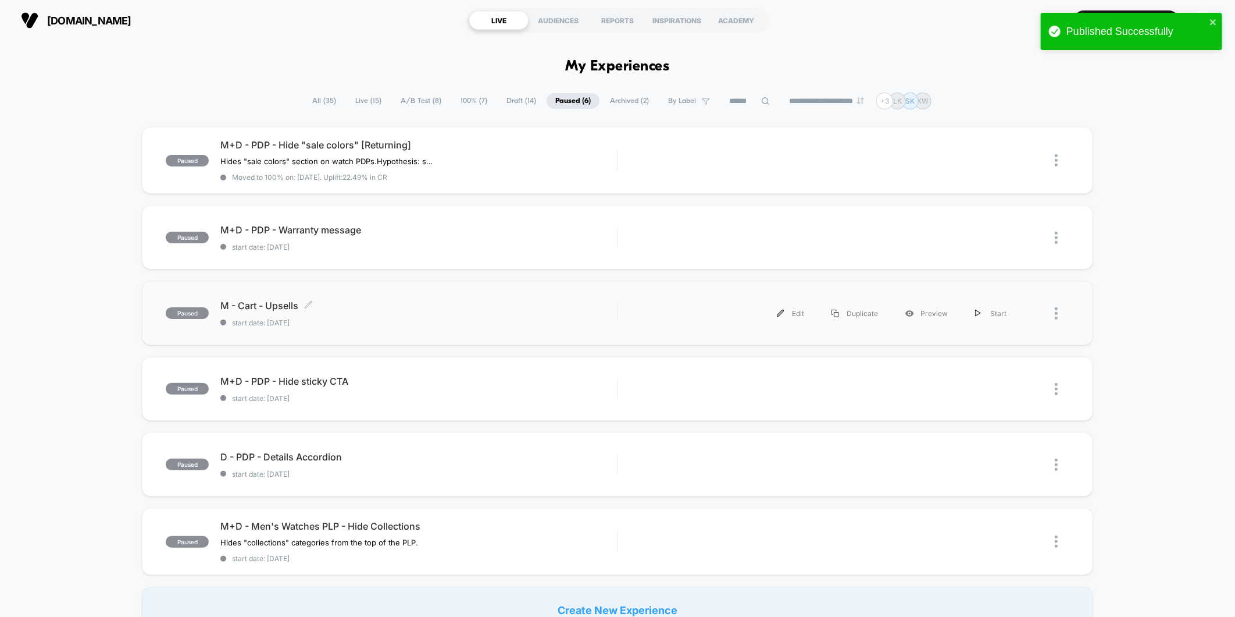
click at [420, 312] on div "M - Cart - Upsells Click to edit experience details Click to edit experience de…" at bounding box center [418, 313] width 397 height 27
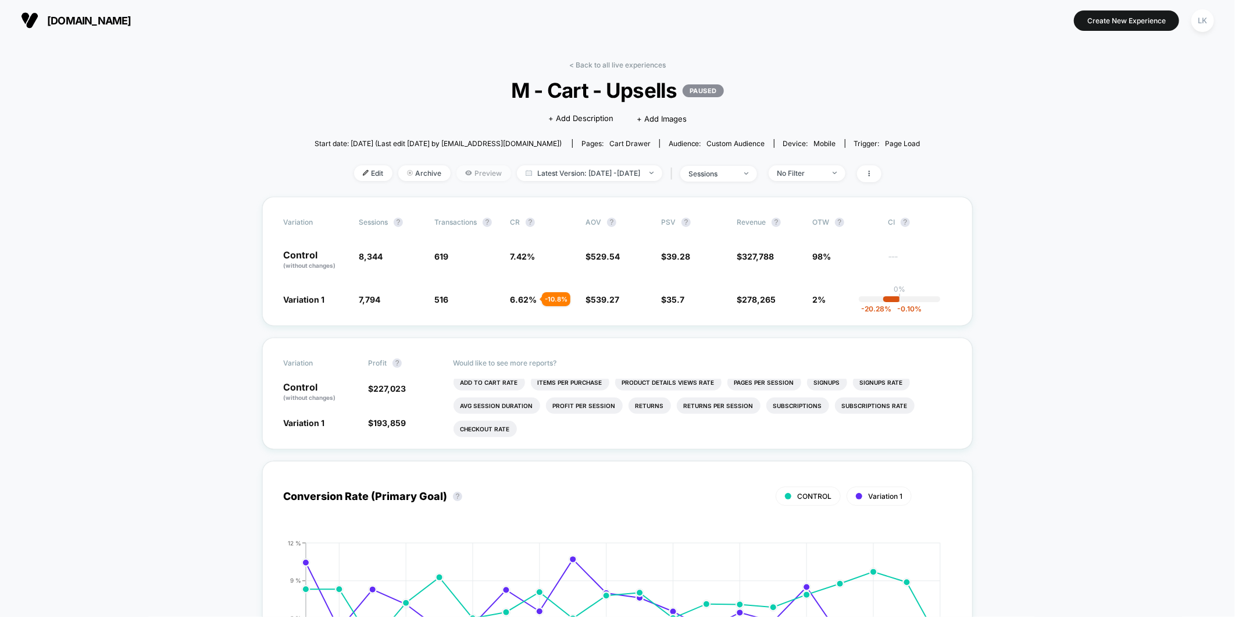
click at [457, 178] on span "Preview" at bounding box center [484, 173] width 55 height 16
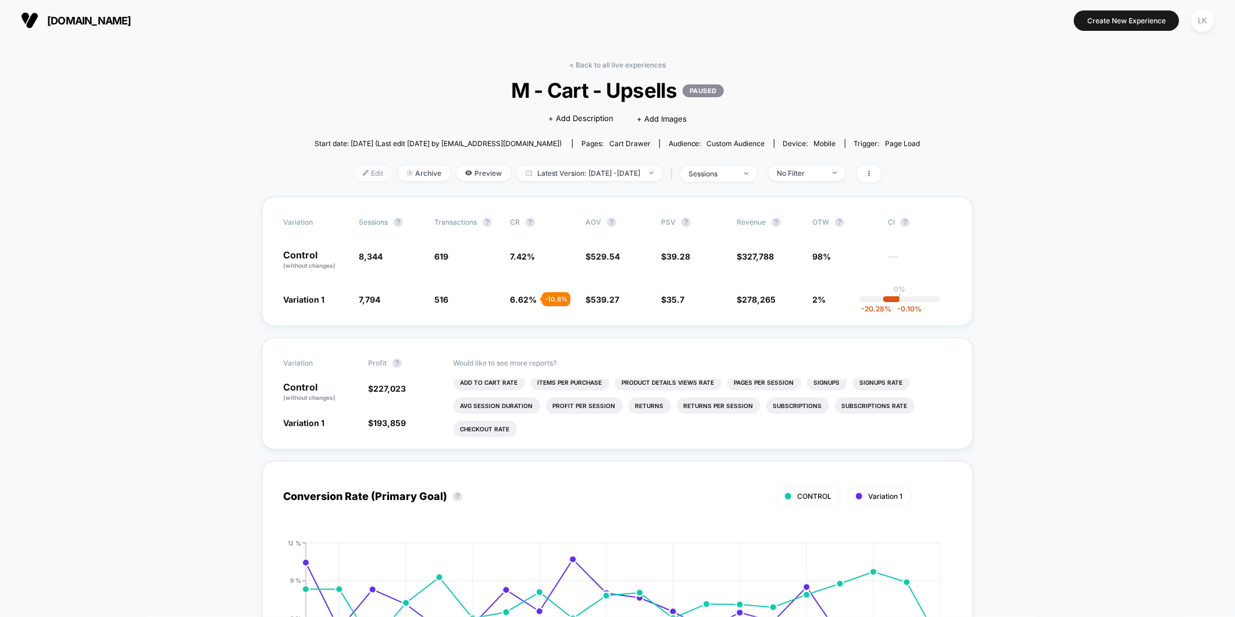
click at [354, 172] on span "Edit" at bounding box center [373, 173] width 38 height 16
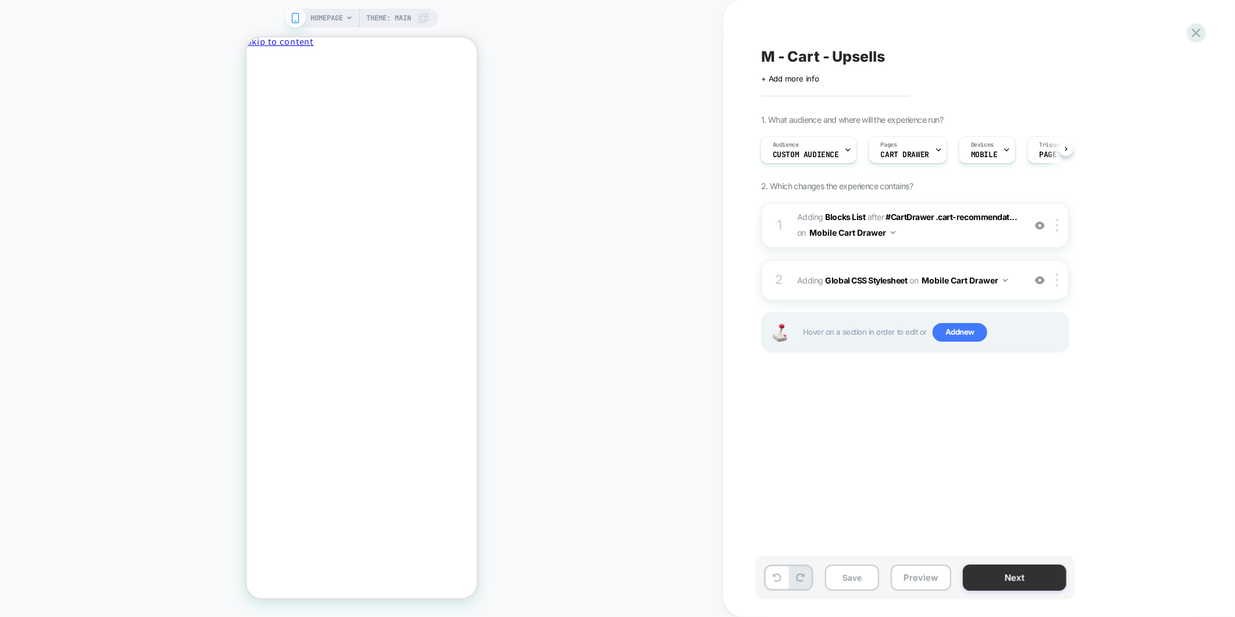
click at [1028, 583] on button "Next" at bounding box center [1015, 577] width 104 height 26
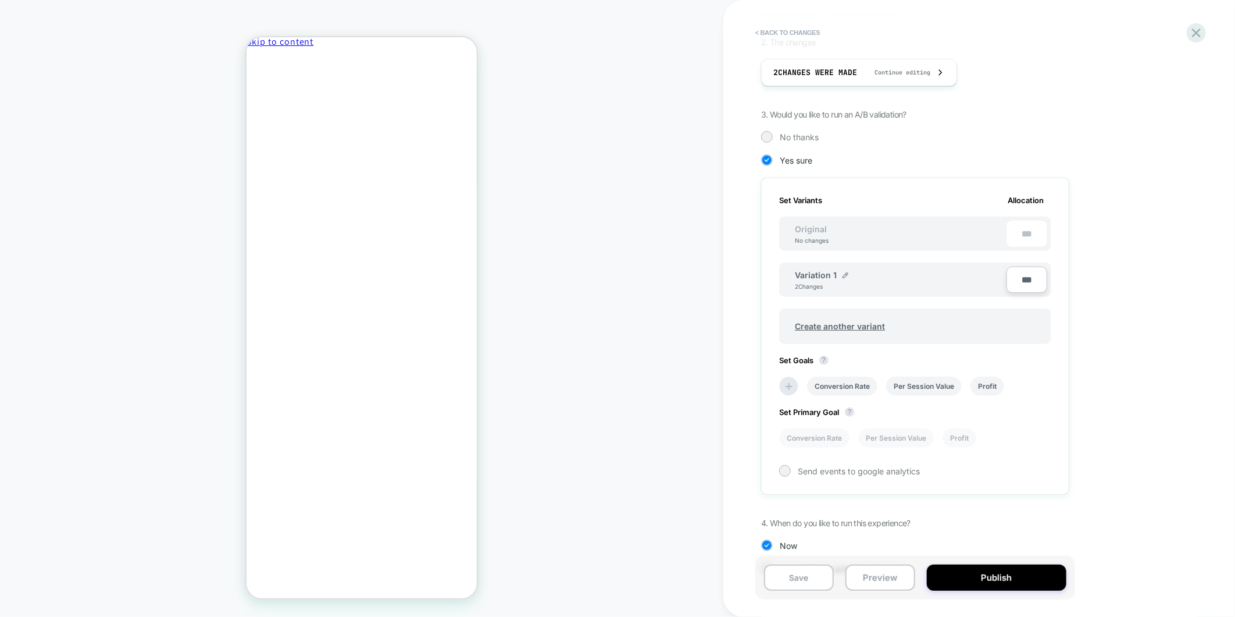
scroll to position [217, 0]
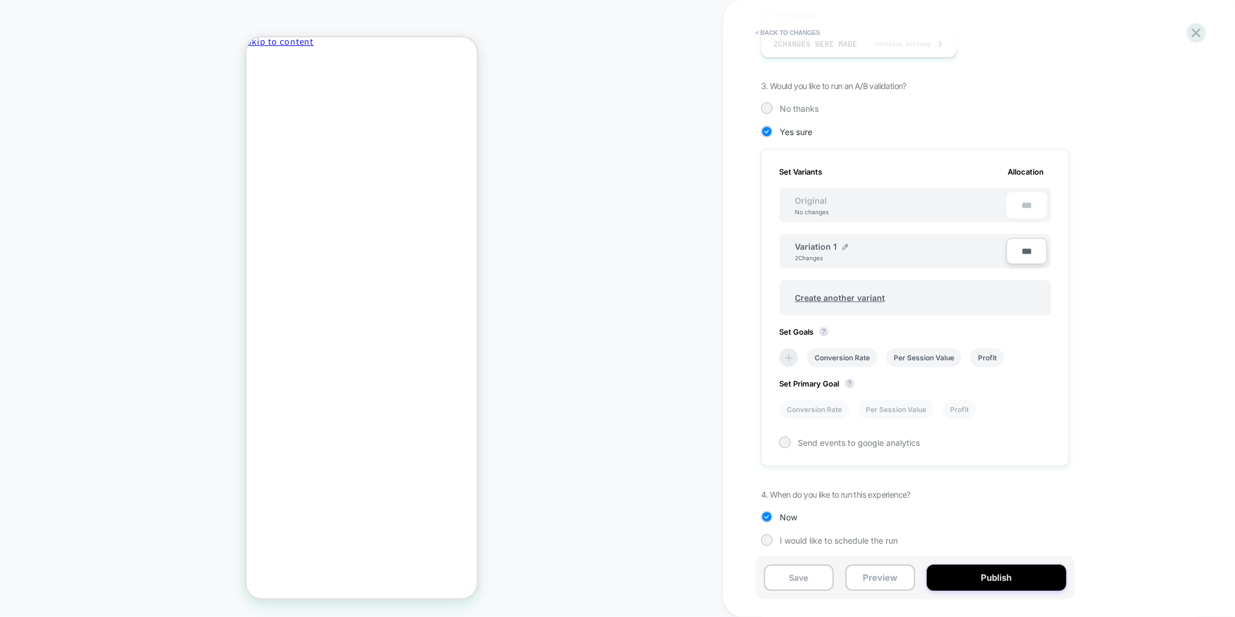
click at [786, 352] on icon at bounding box center [790, 358] width 12 height 12
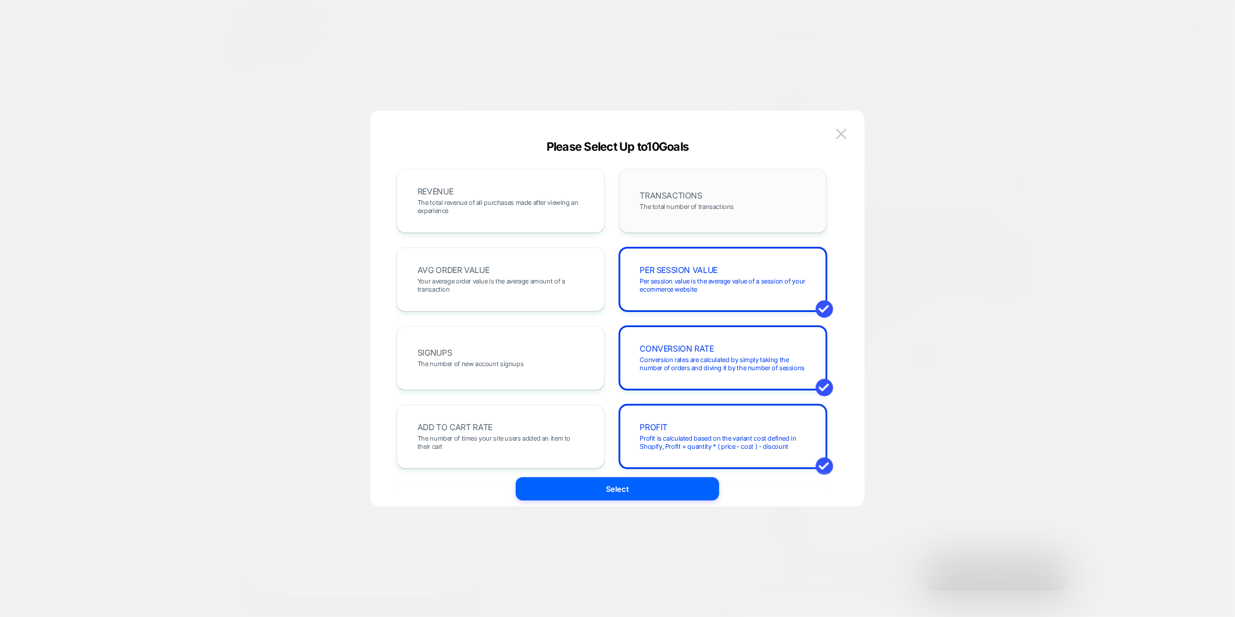
click at [675, 205] on span "The total number of transactions" at bounding box center [687, 206] width 94 height 8
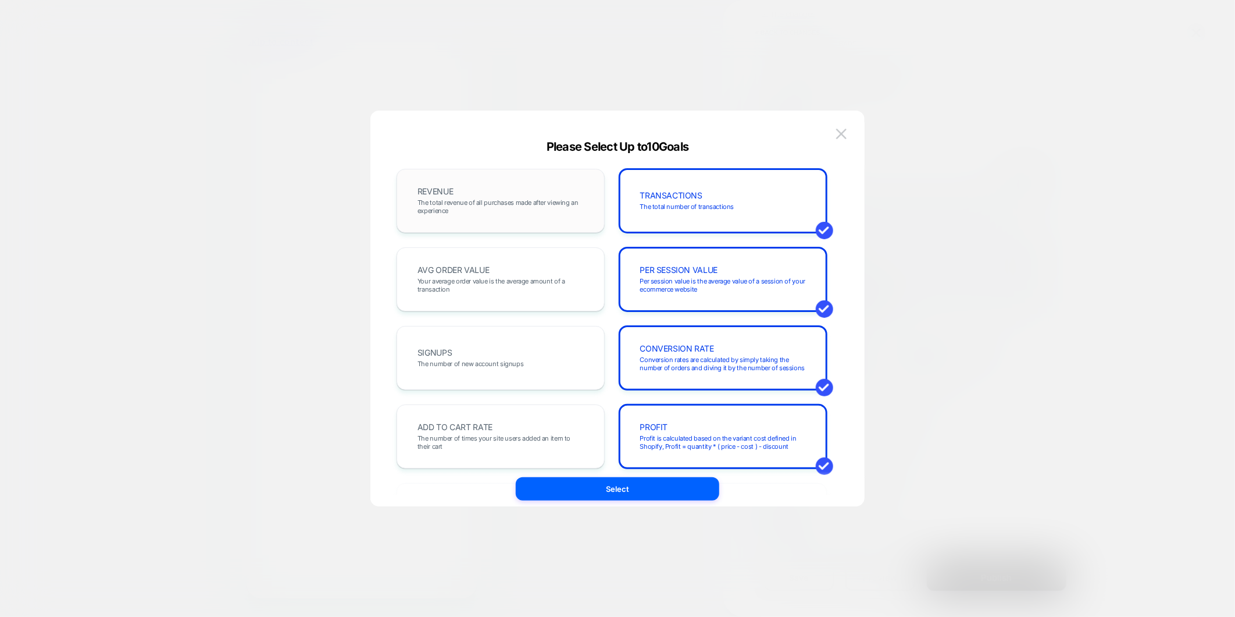
click at [487, 207] on span "The total revenue of all purchases made after viewing an experience" at bounding box center [501, 206] width 166 height 16
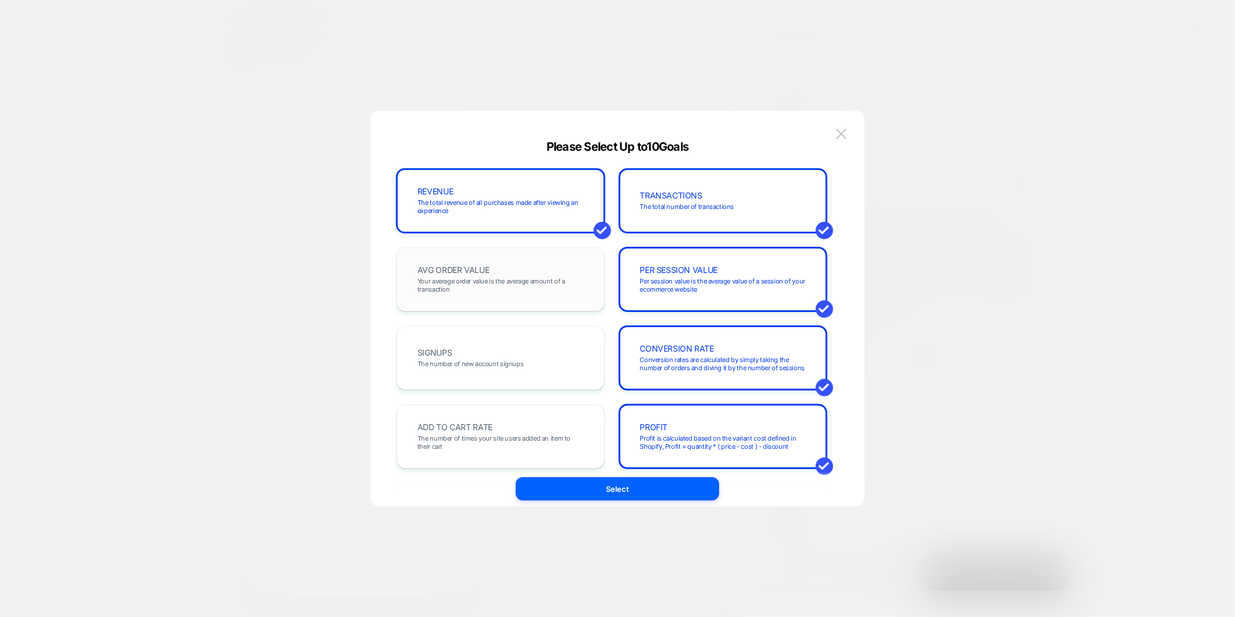
click at [507, 294] on div "AVG ORDER VALUE Your average order value is the average amount of a transaction" at bounding box center [501, 279] width 184 height 40
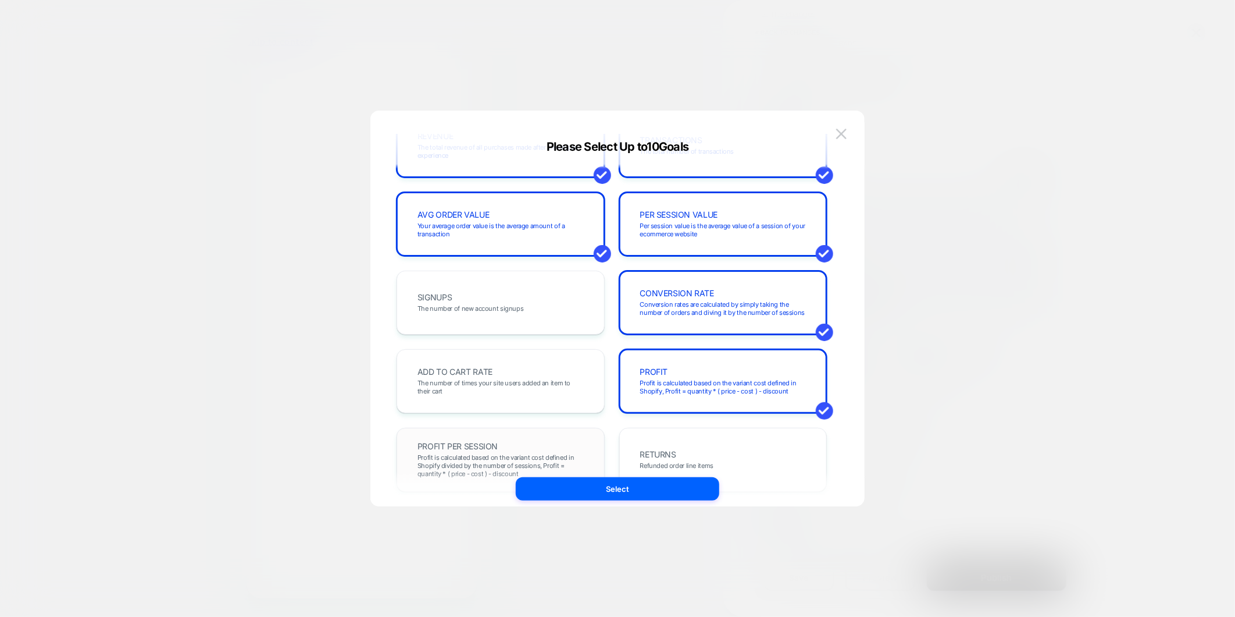
scroll to position [129, 0]
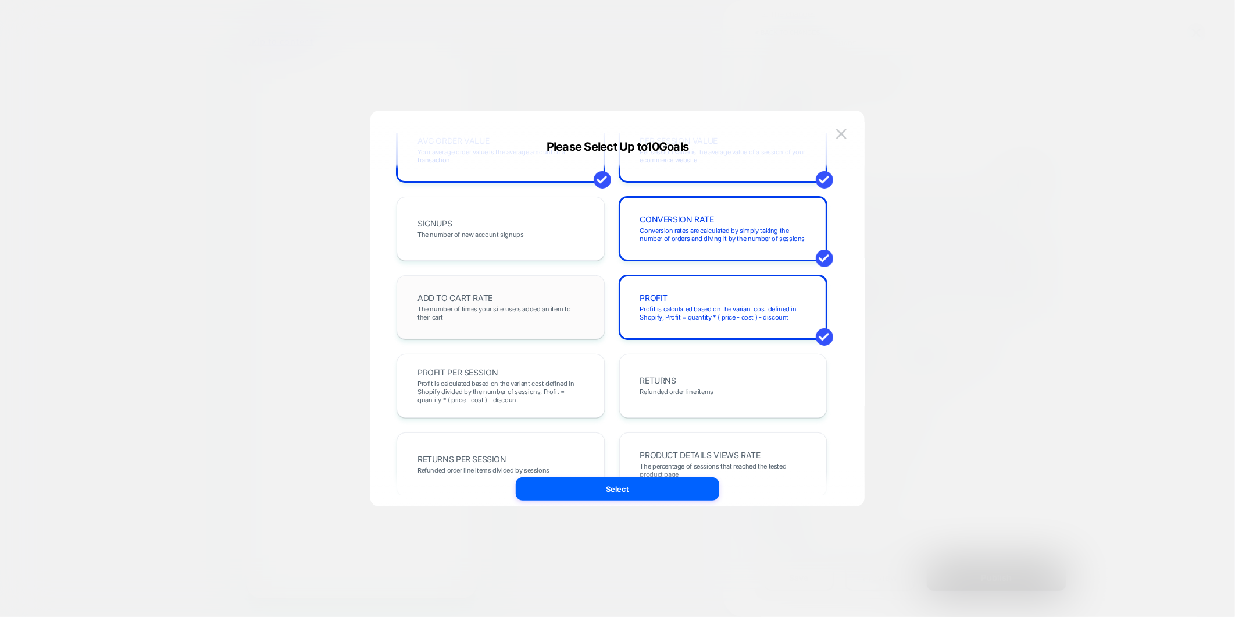
click at [507, 310] on span "The number of times your site users added an item to their cart" at bounding box center [501, 313] width 166 height 16
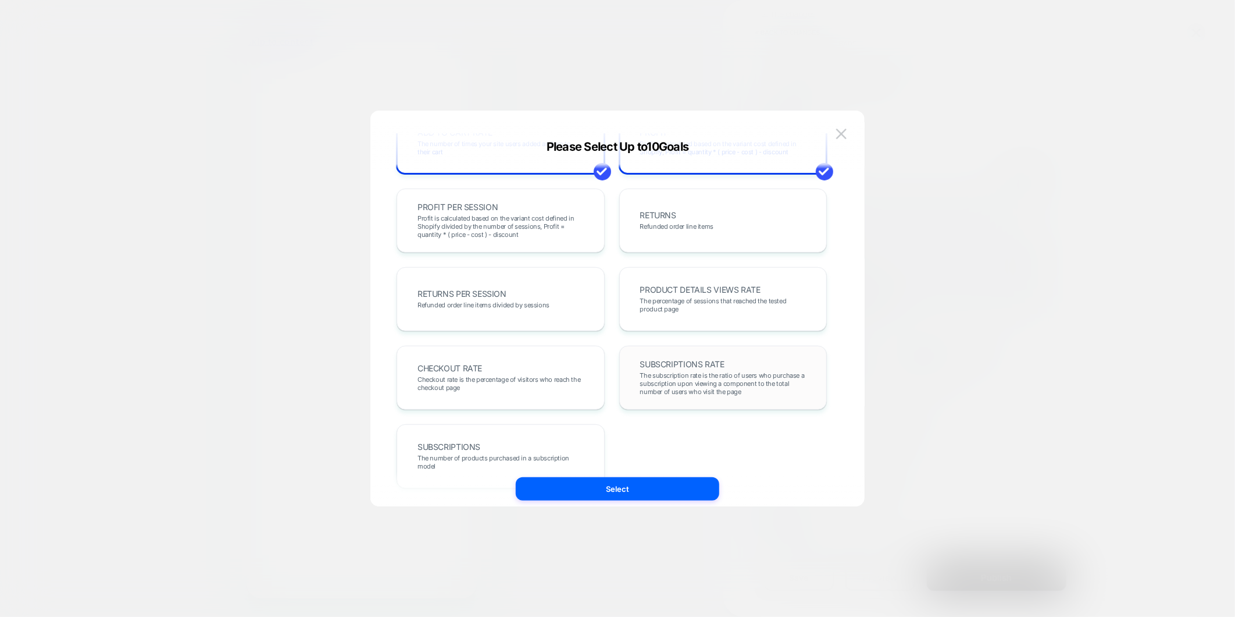
scroll to position [323, 0]
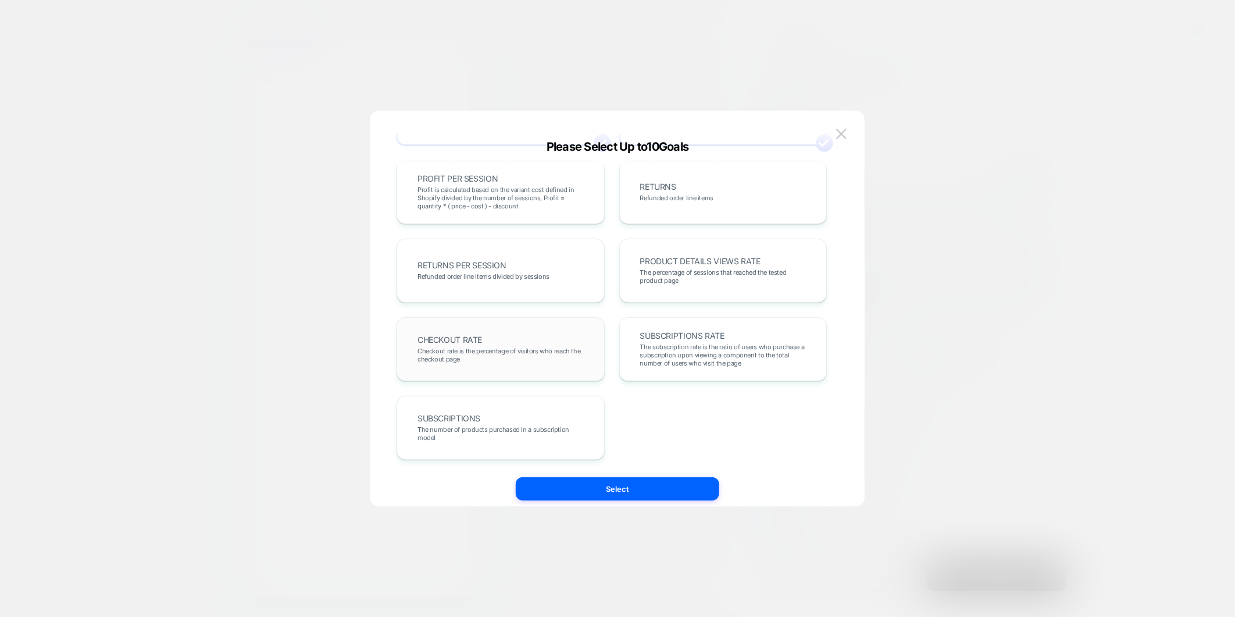
click at [479, 336] on span "CHECKOUT RATE" at bounding box center [450, 340] width 65 height 8
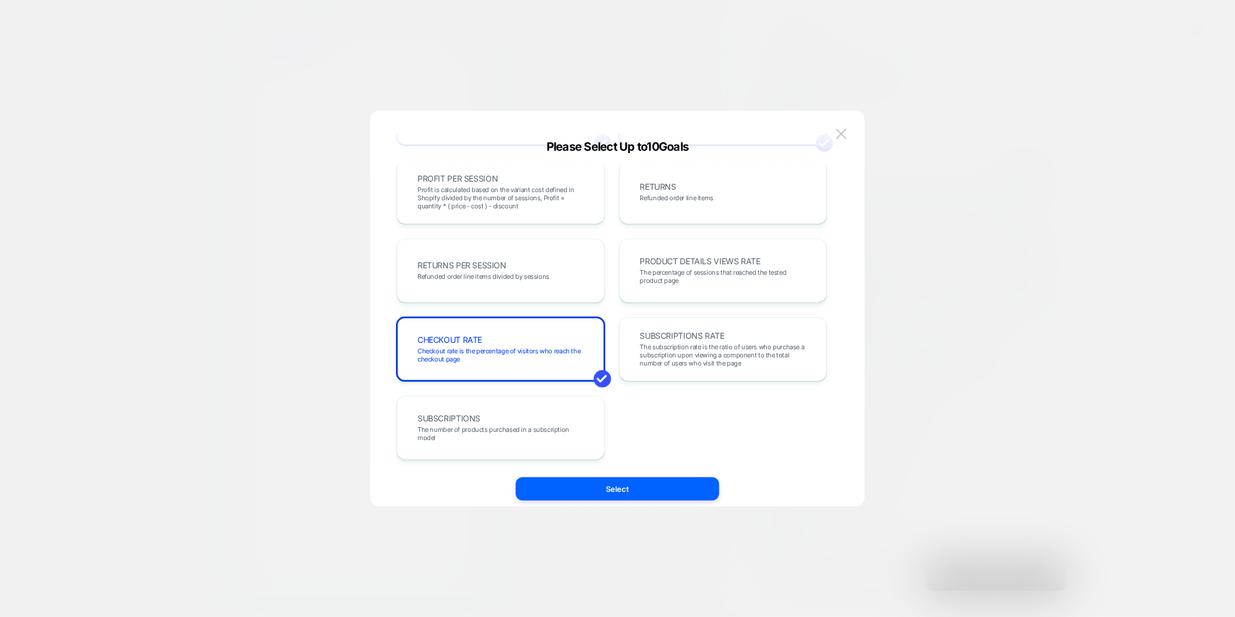
scroll to position [258, 0]
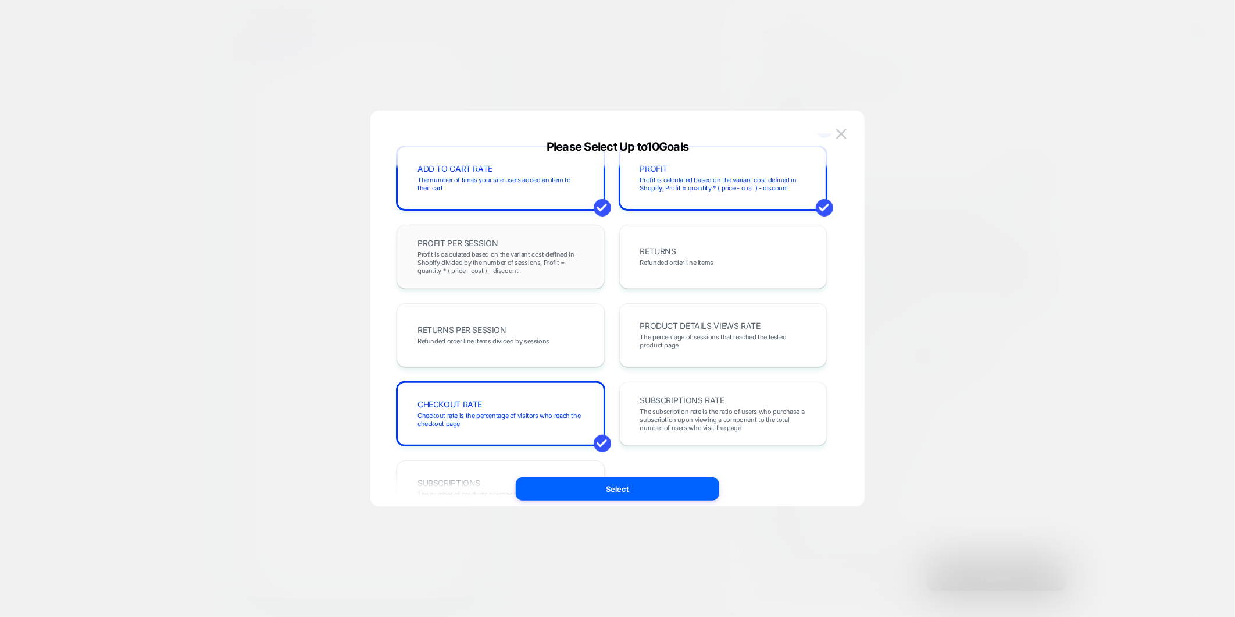
click at [502, 265] on span "Profit is calculated based on the variant cost defined in Shopify divided by th…" at bounding box center [501, 262] width 166 height 24
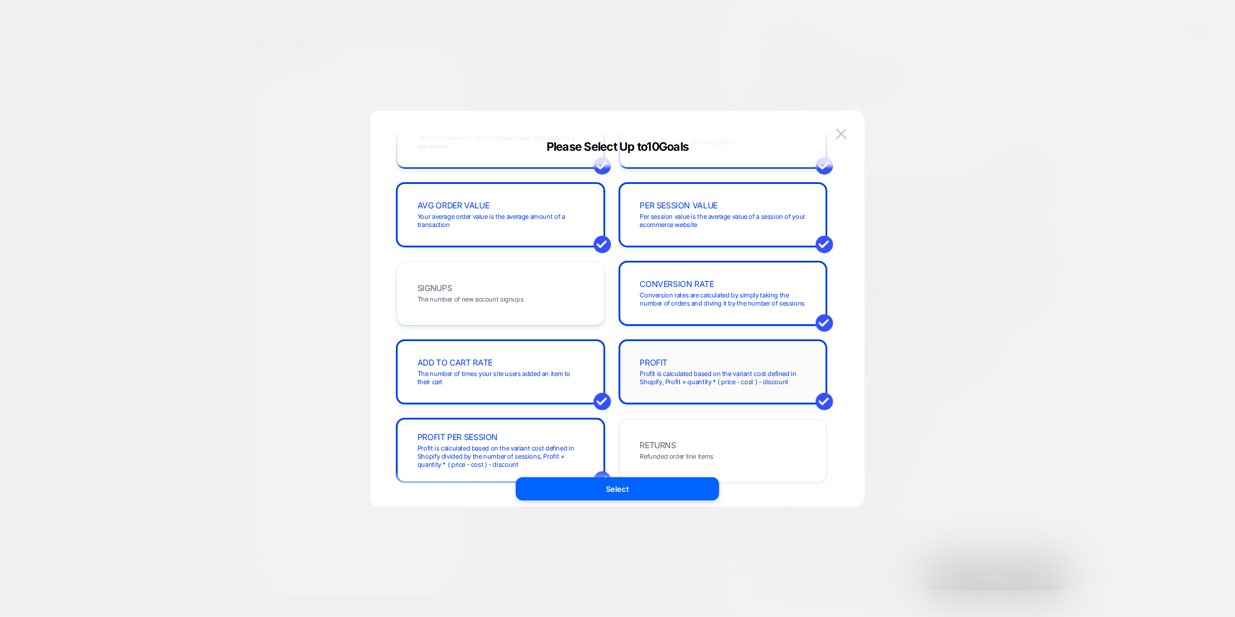
scroll to position [0, 0]
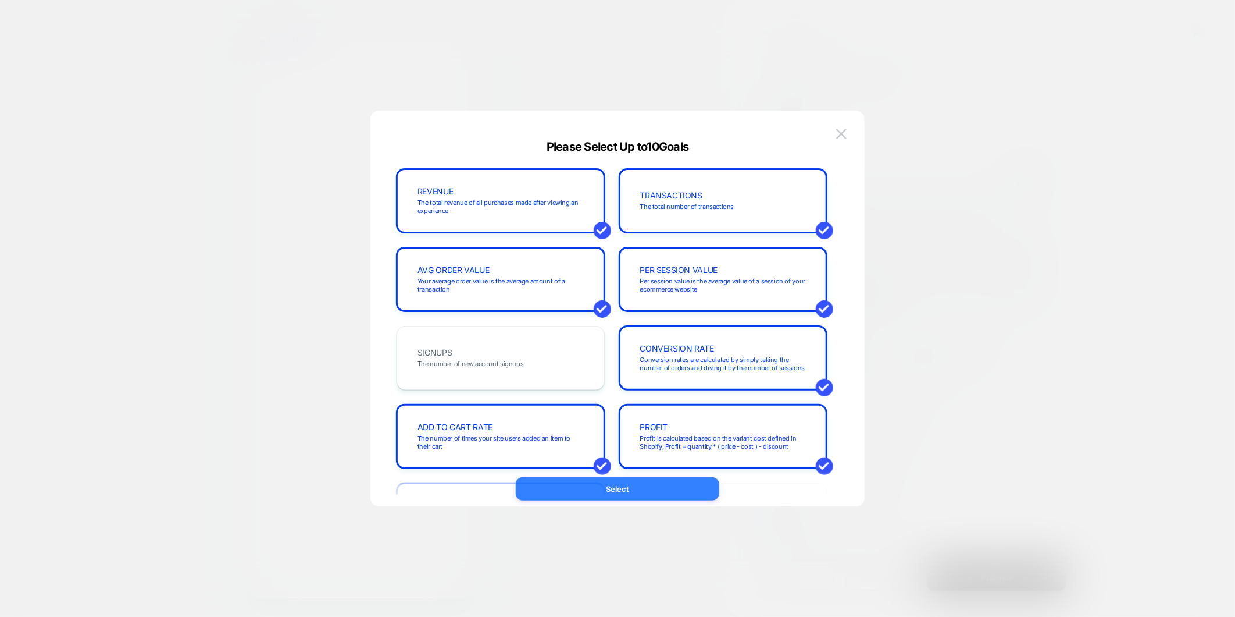
click at [635, 487] on button "Select" at bounding box center [618, 488] width 204 height 23
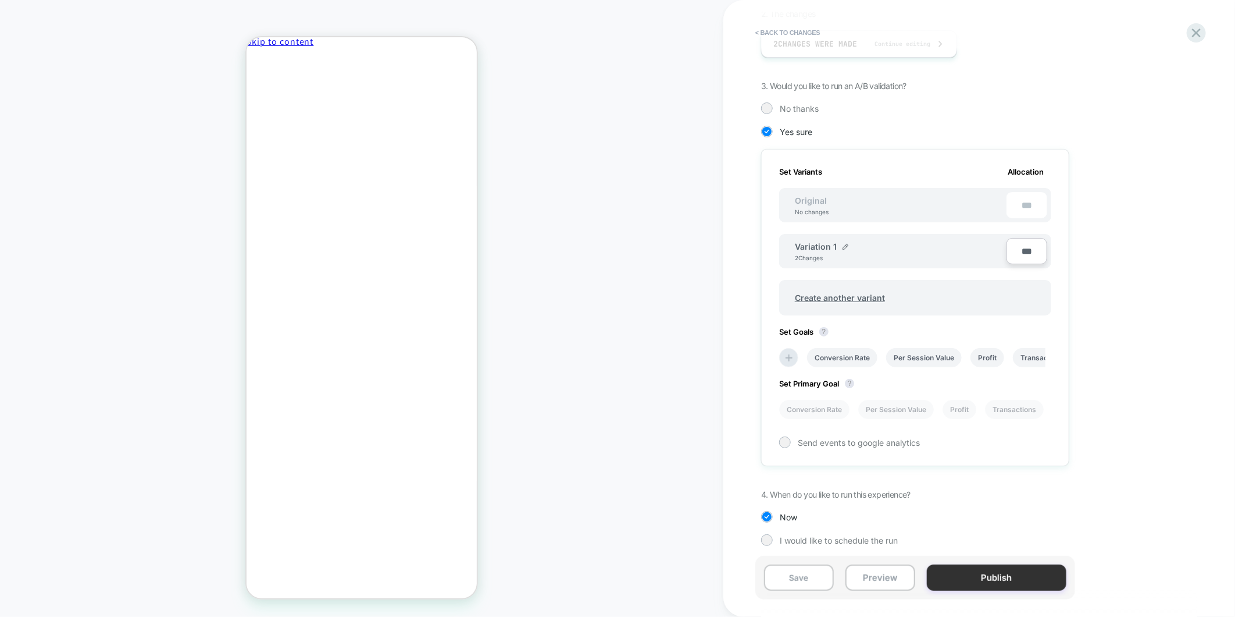
click at [987, 577] on button "Publish" at bounding box center [997, 577] width 140 height 26
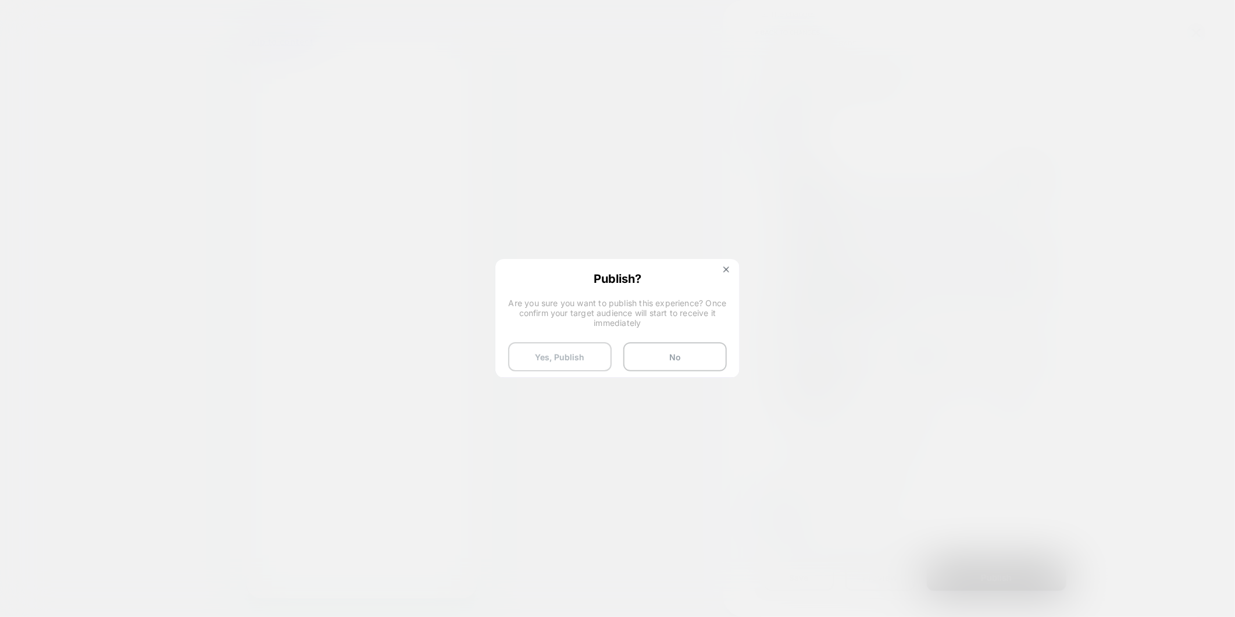
click at [555, 363] on button "Yes, Publish" at bounding box center [560, 356] width 104 height 29
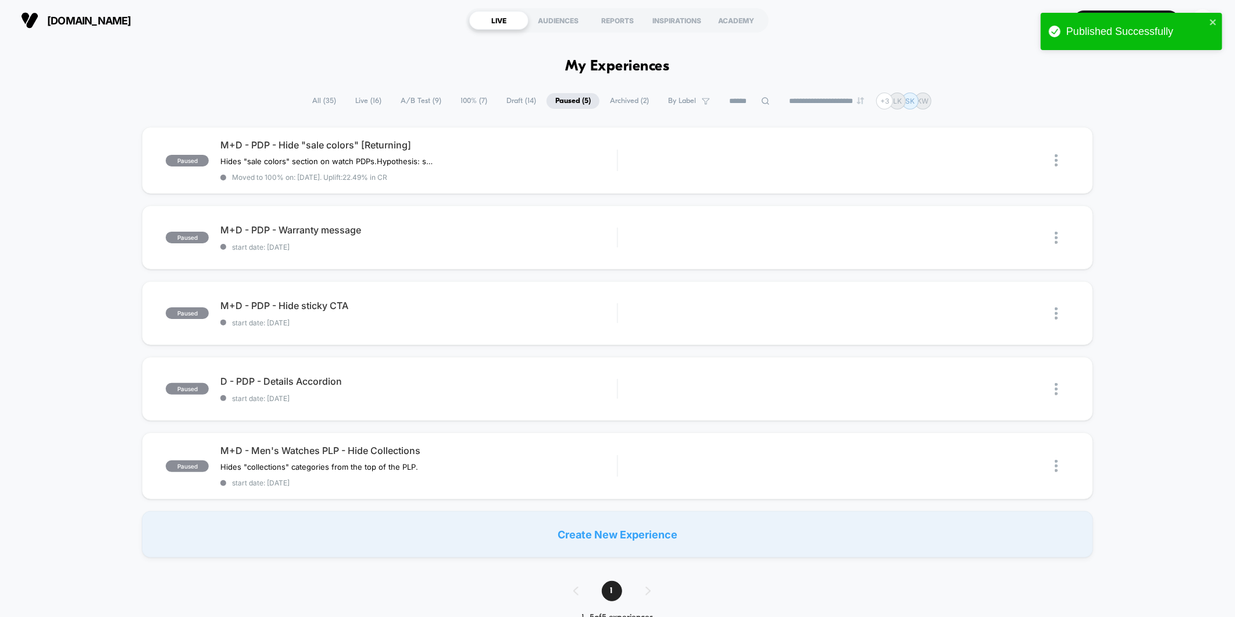
click at [411, 97] on span "A/B Test ( 9 )" at bounding box center [421, 101] width 58 height 16
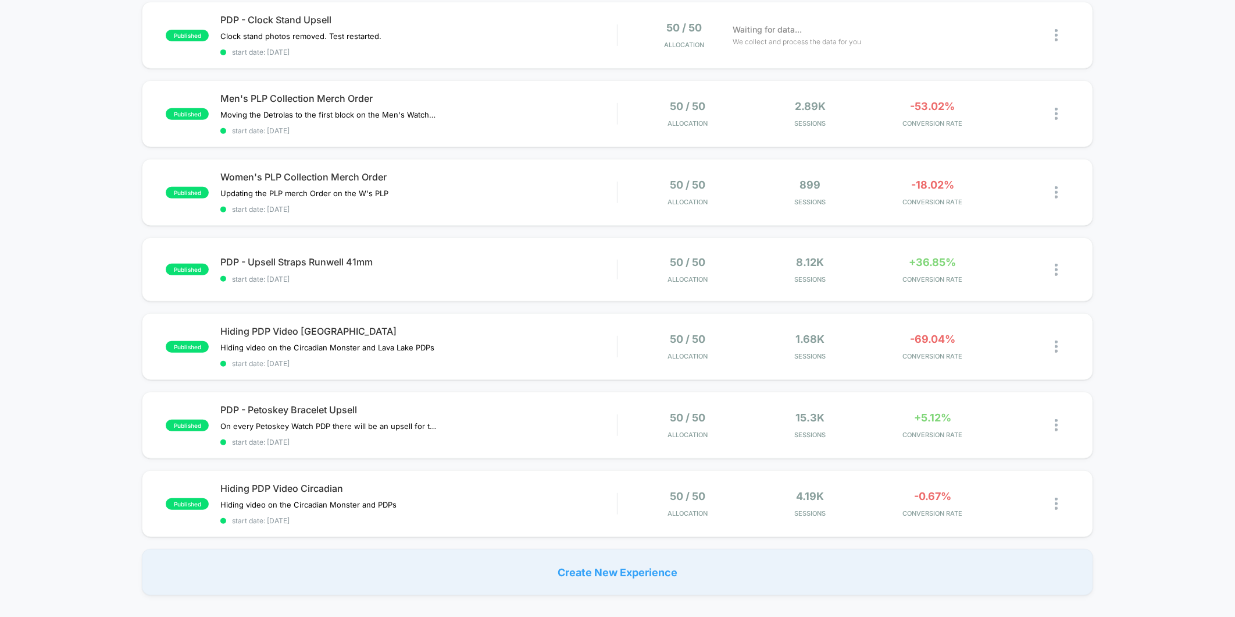
scroll to position [258, 0]
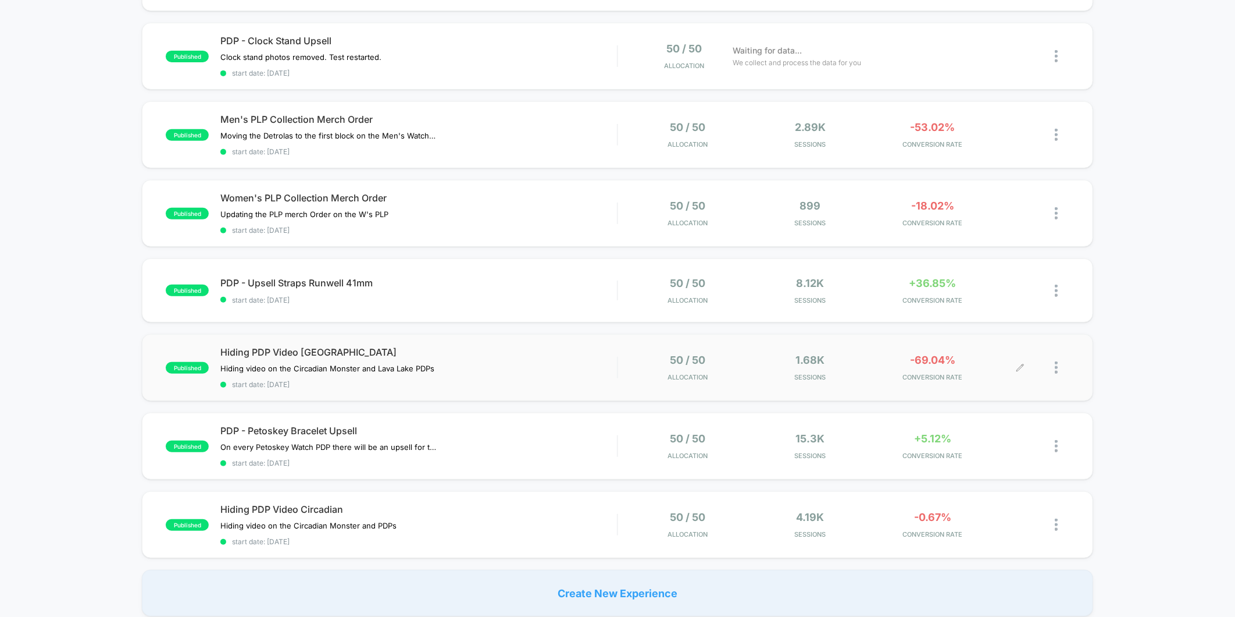
click at [1026, 369] on div at bounding box center [1045, 367] width 49 height 27
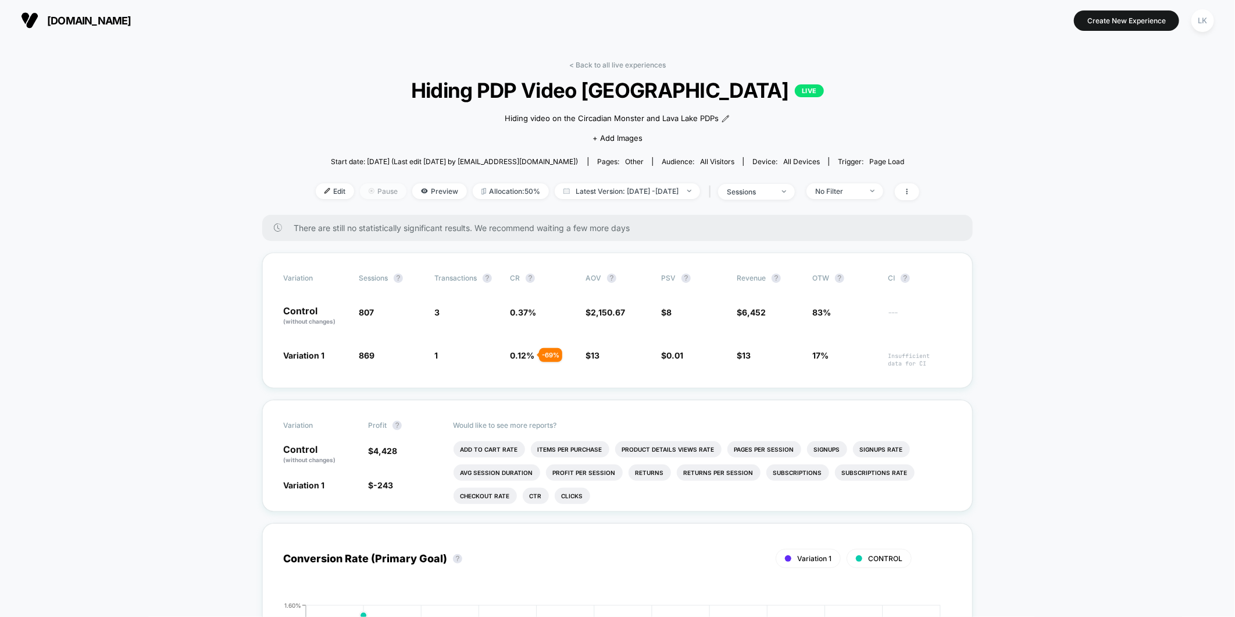
click at [361, 195] on span "Pause" at bounding box center [383, 191] width 47 height 16
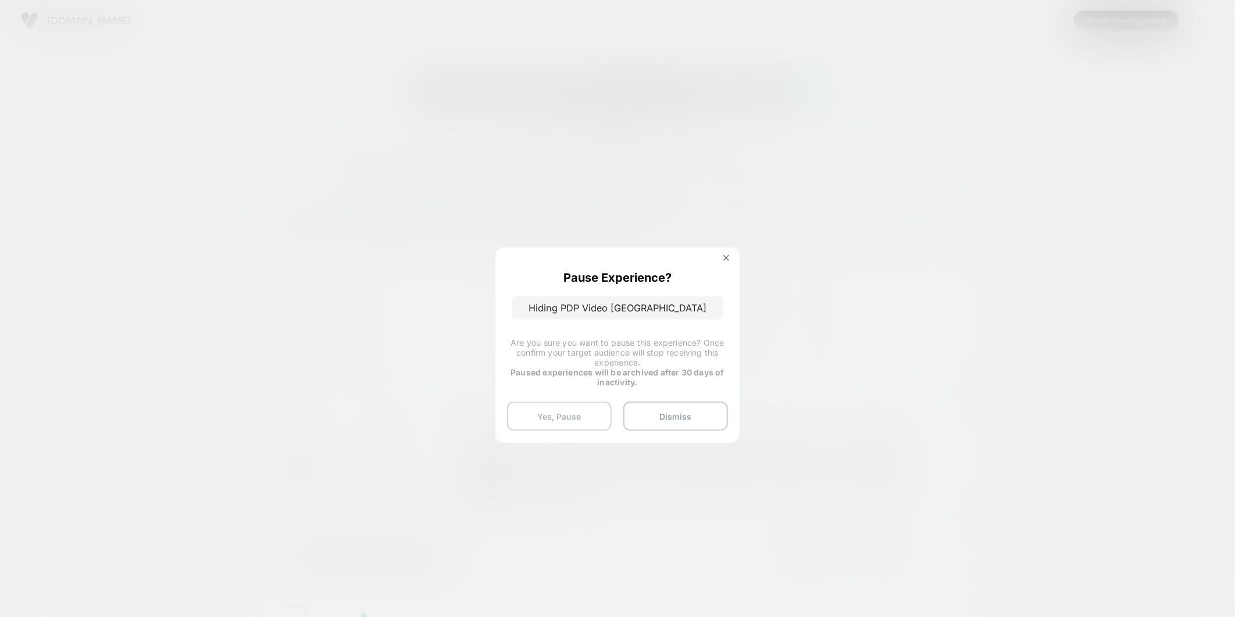
click at [559, 414] on button "Yes, Pause" at bounding box center [559, 415] width 105 height 29
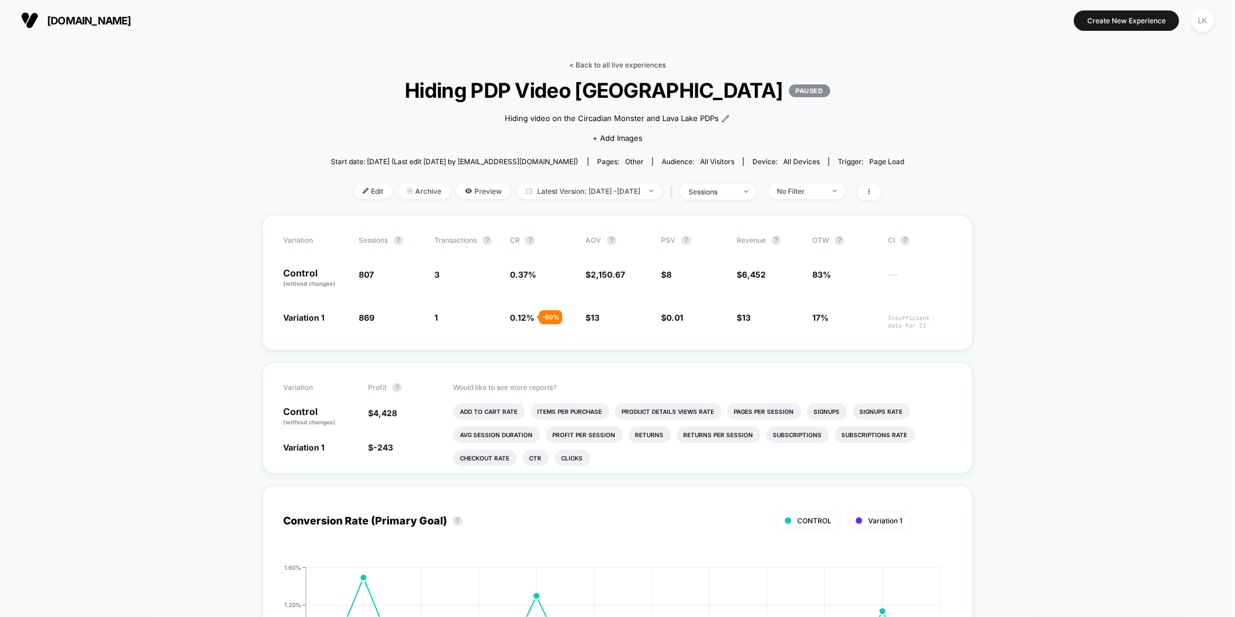
click at [617, 64] on link "< Back to all live experiences" at bounding box center [617, 64] width 97 height 9
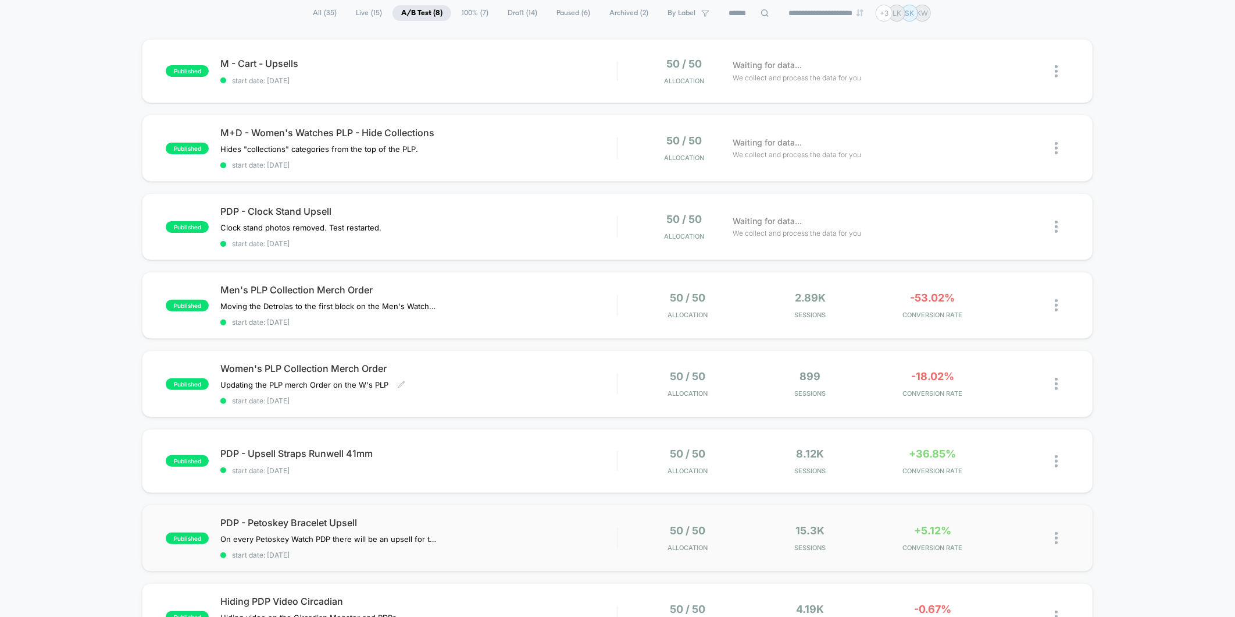
scroll to position [194, 0]
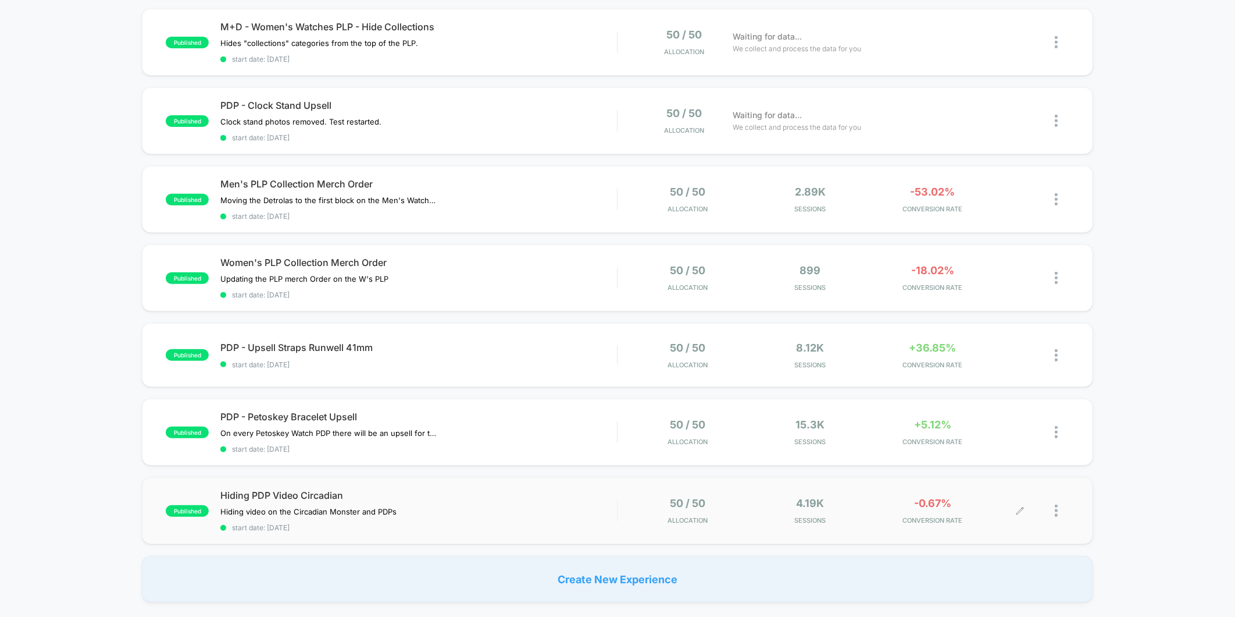
click at [1020, 507] on icon at bounding box center [1020, 510] width 7 height 7
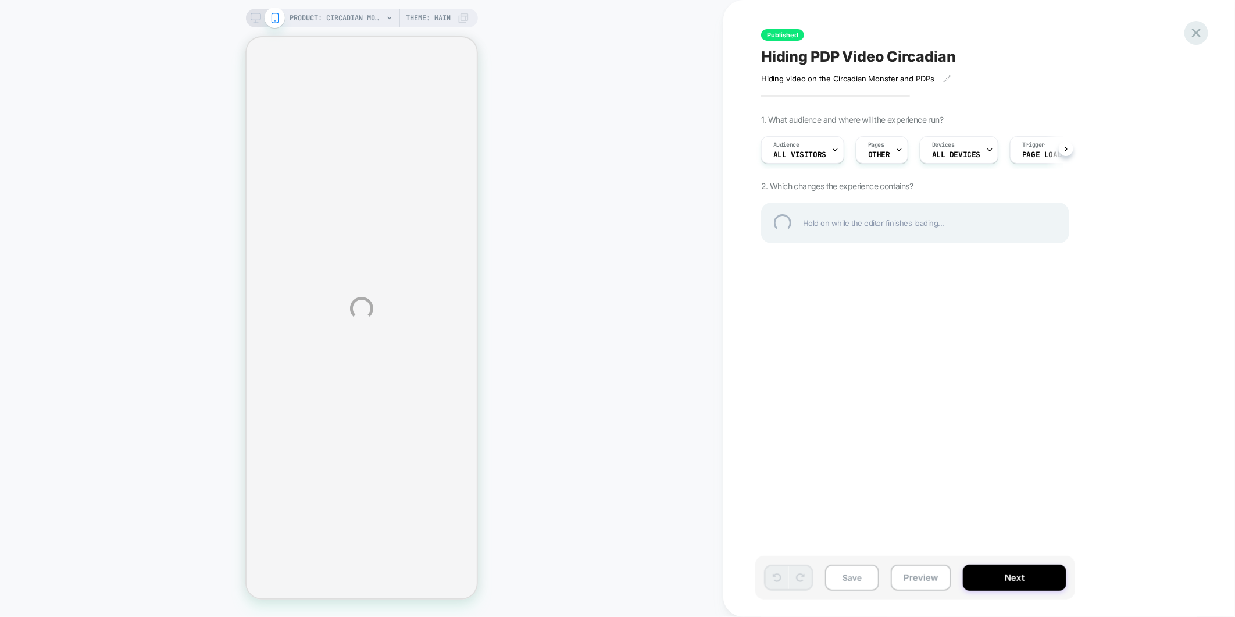
click at [1194, 38] on div at bounding box center [1197, 33] width 24 height 24
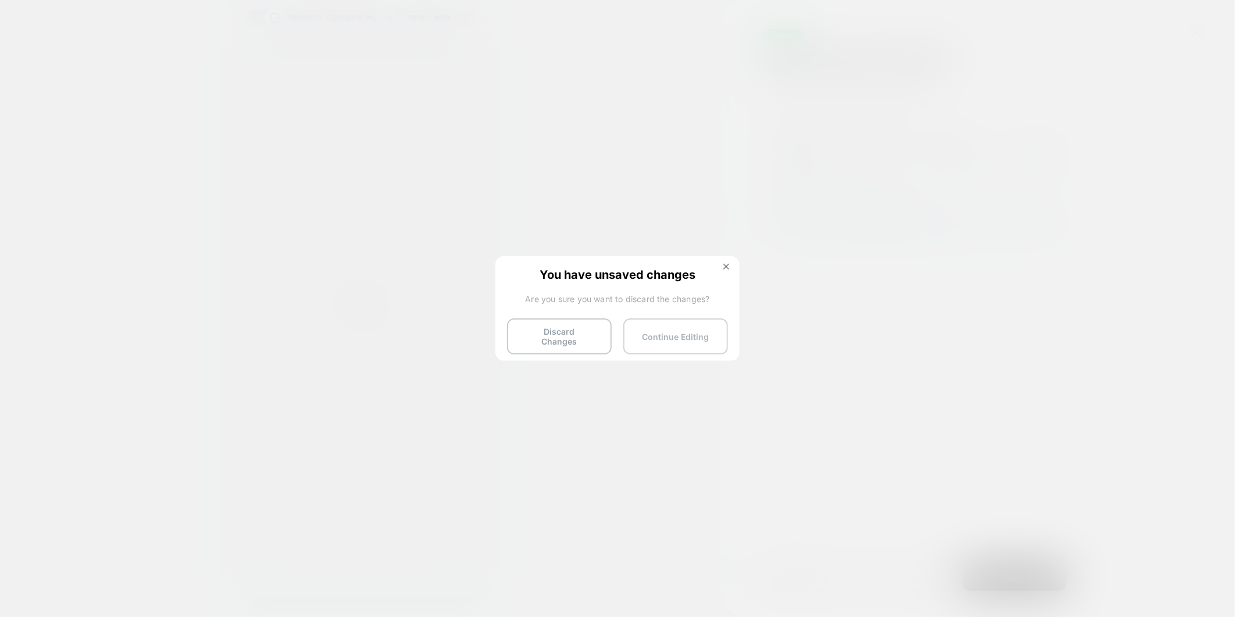
click at [673, 330] on button "Continue Editing" at bounding box center [676, 336] width 105 height 36
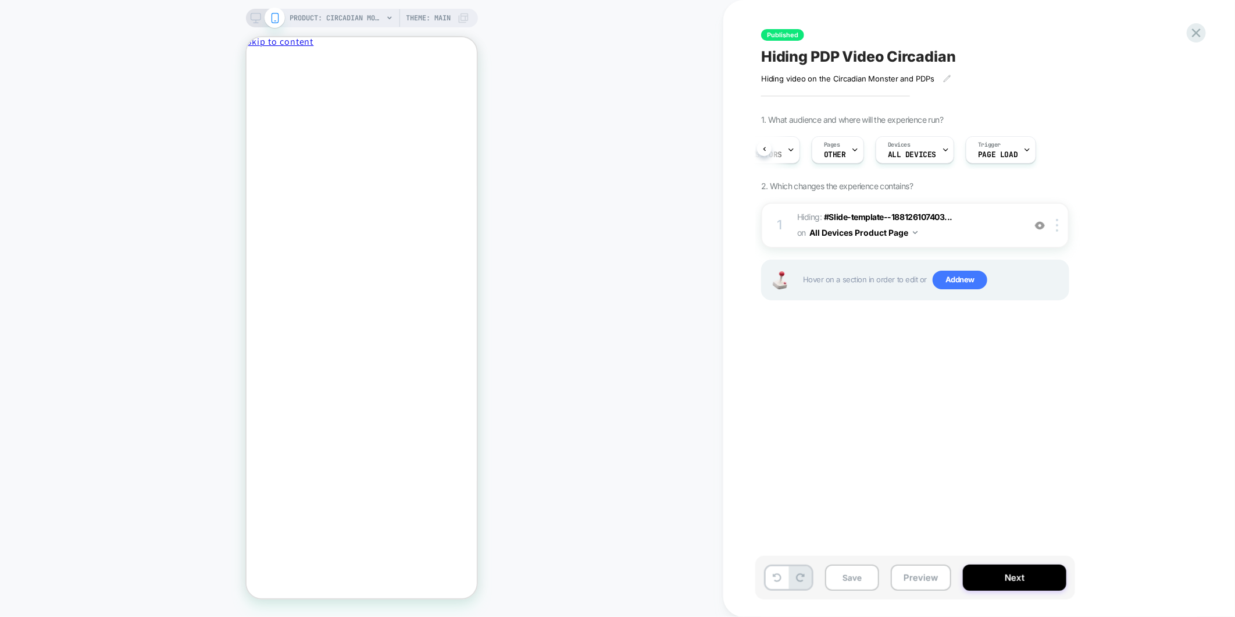
click at [780, 27] on div "Published Hiding PDP Video Circadian Hiding video on the Circadian Monster and …" at bounding box center [974, 308] width 436 height 593
click at [1194, 35] on icon at bounding box center [1196, 33] width 9 height 9
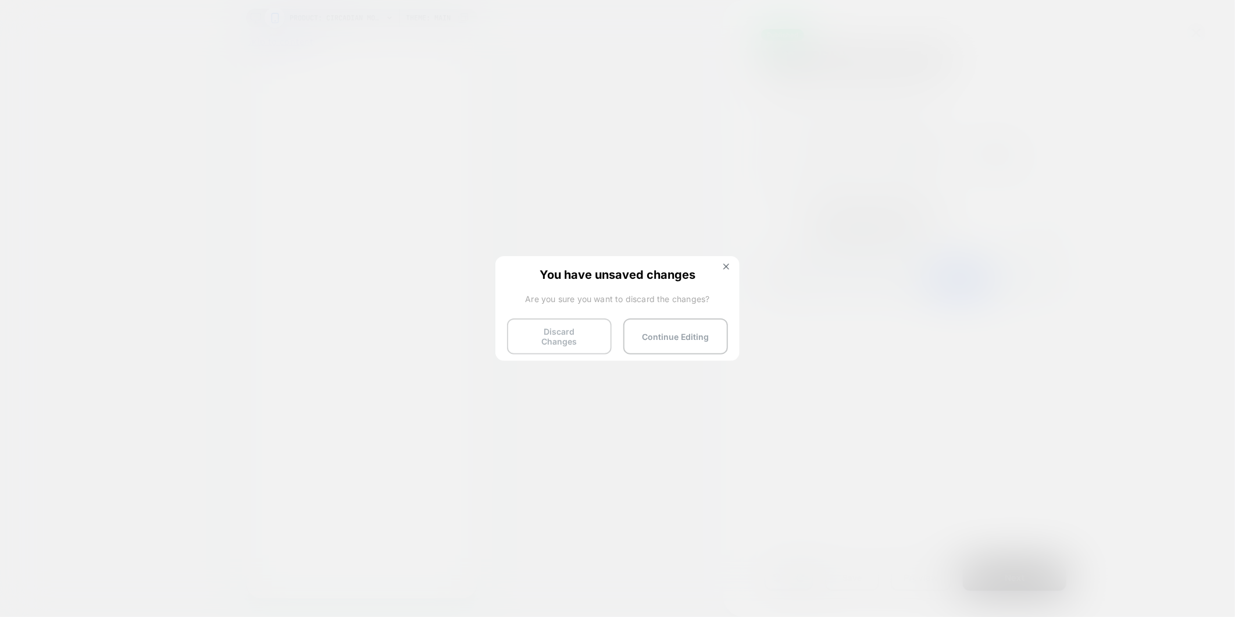
click at [539, 323] on button "Discard Changes" at bounding box center [559, 336] width 105 height 36
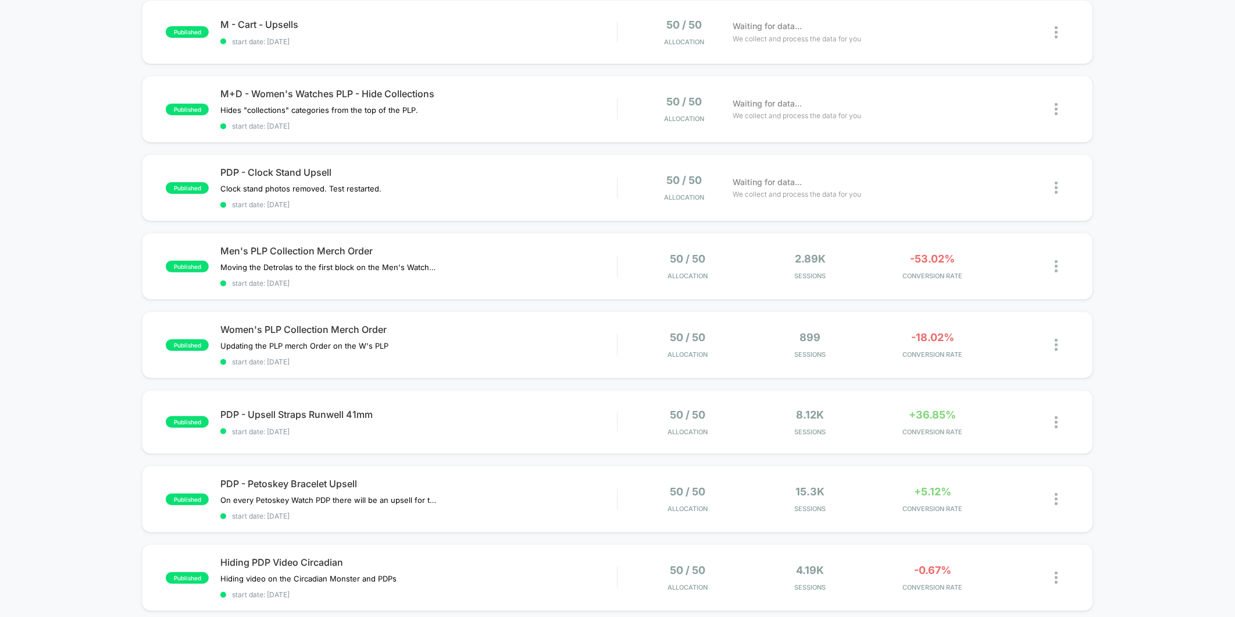
scroll to position [323, 0]
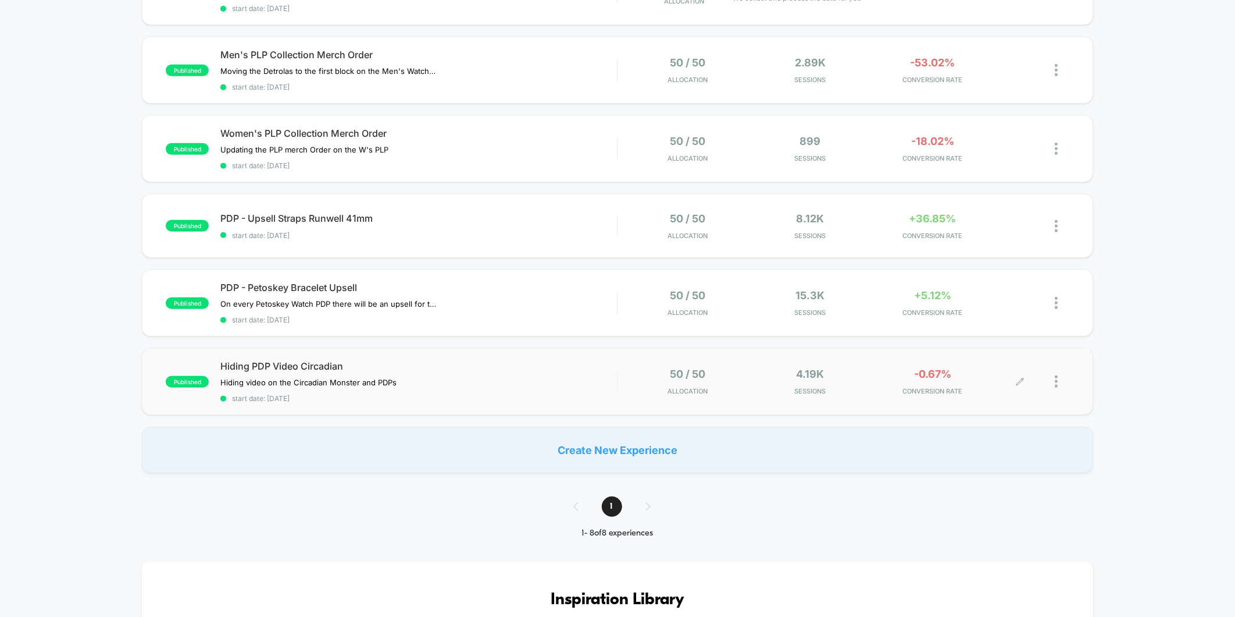
click at [1052, 377] on div at bounding box center [1045, 381] width 49 height 27
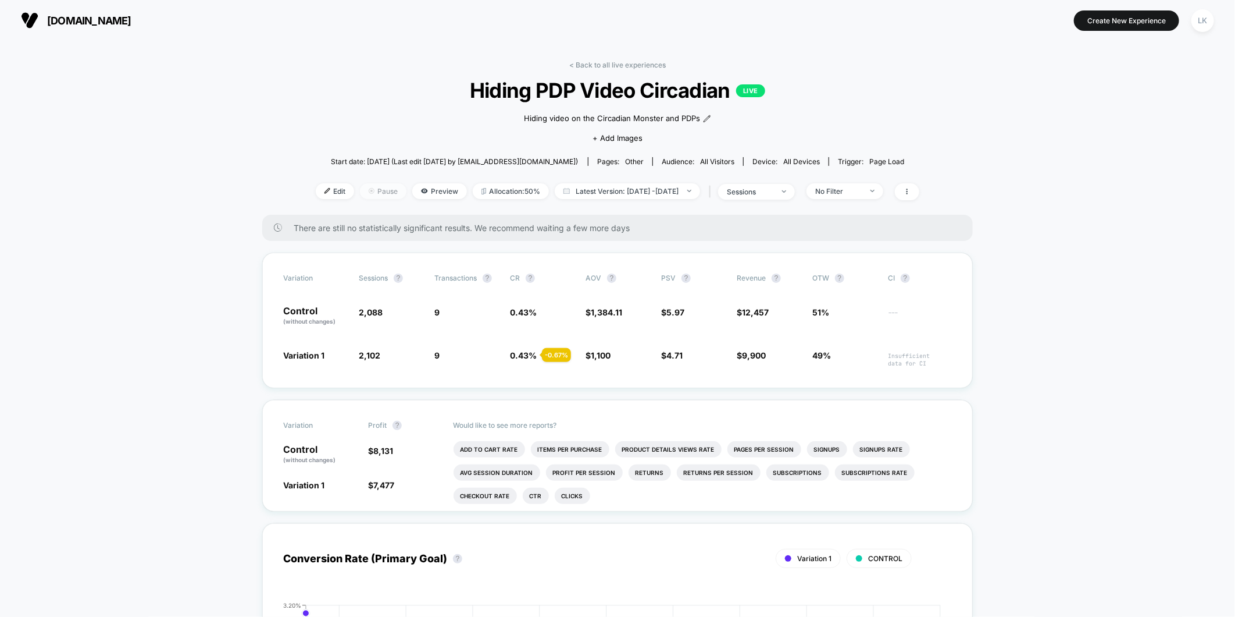
click at [360, 187] on span "Pause" at bounding box center [383, 191] width 47 height 16
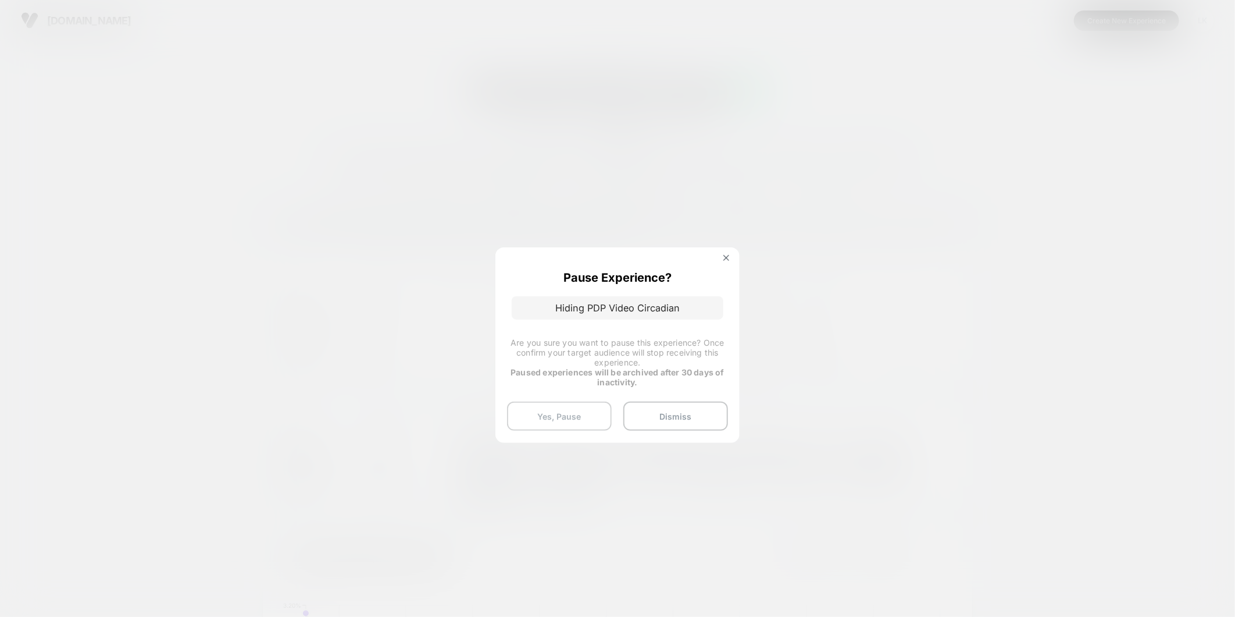
click at [576, 414] on button "Yes, Pause" at bounding box center [559, 415] width 105 height 29
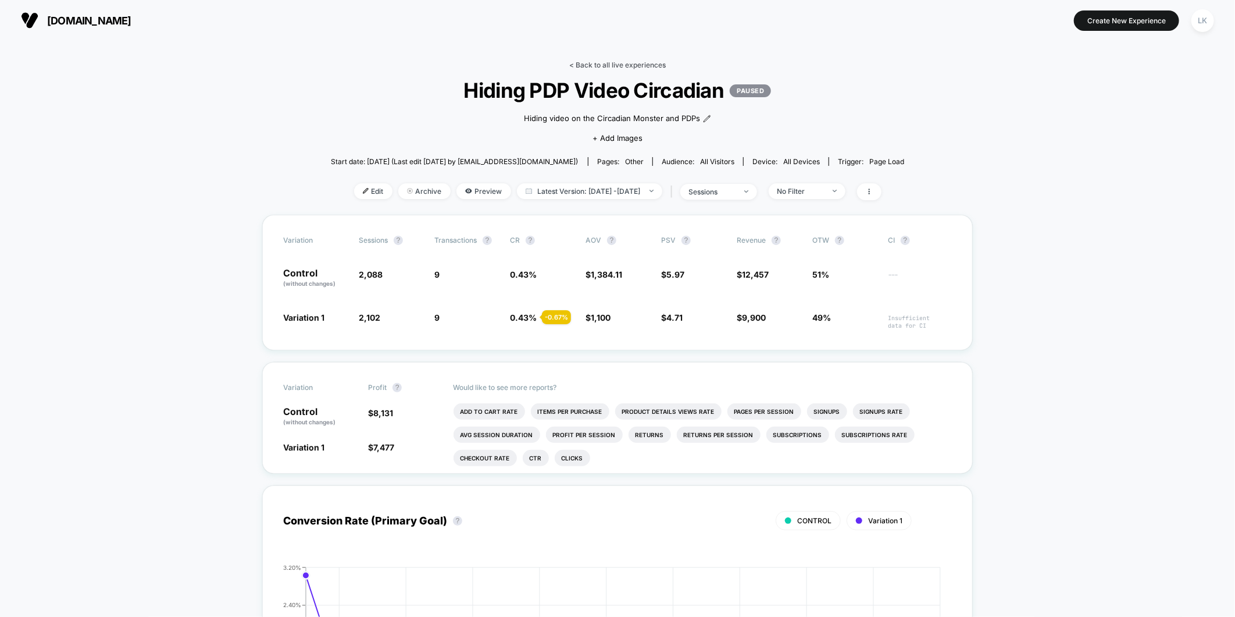
click at [638, 64] on link "< Back to all live experiences" at bounding box center [617, 64] width 97 height 9
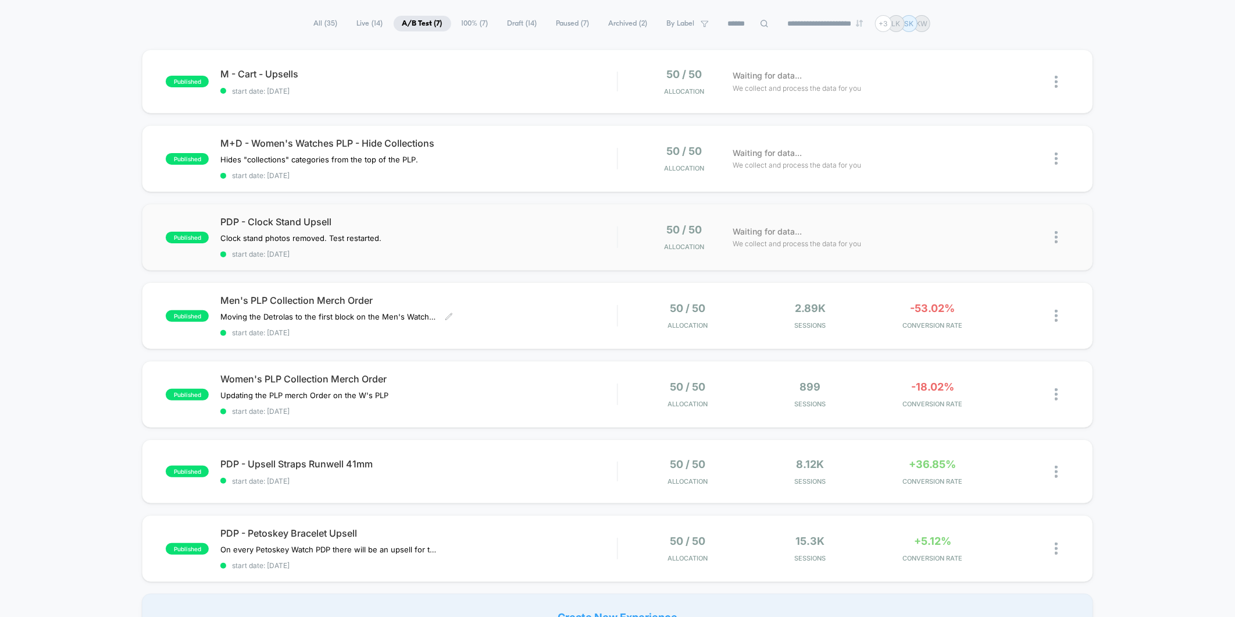
scroll to position [65, 0]
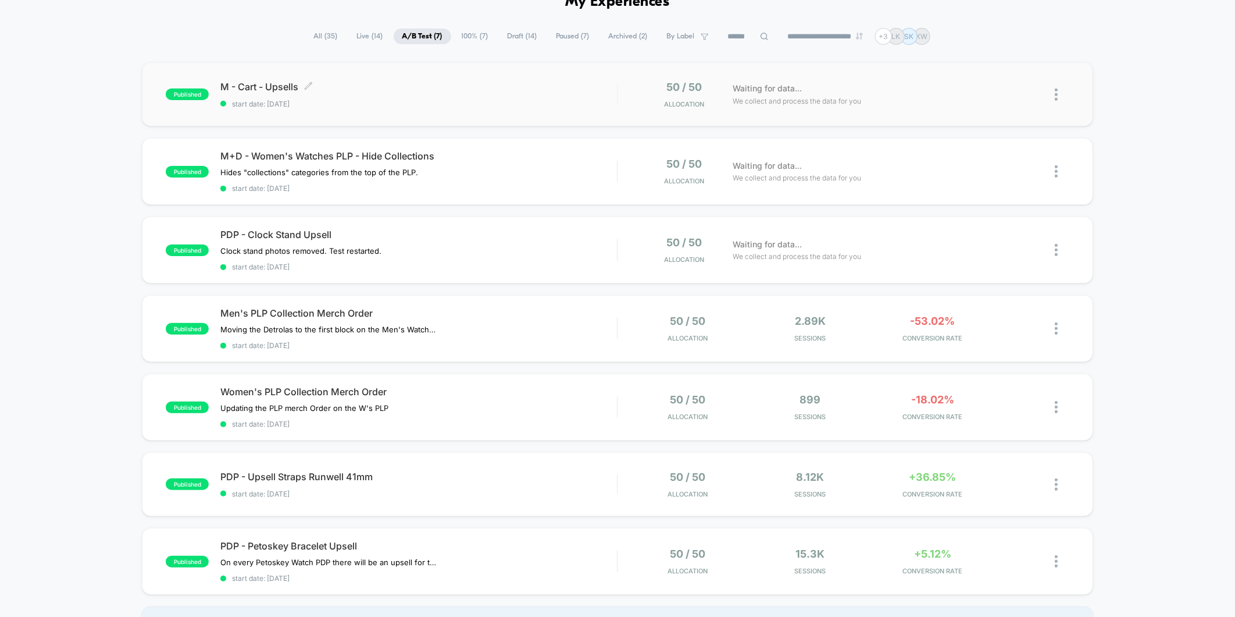
click at [541, 98] on div "M - Cart - Upsells Click to edit experience details Click to edit experience de…" at bounding box center [418, 94] width 397 height 27
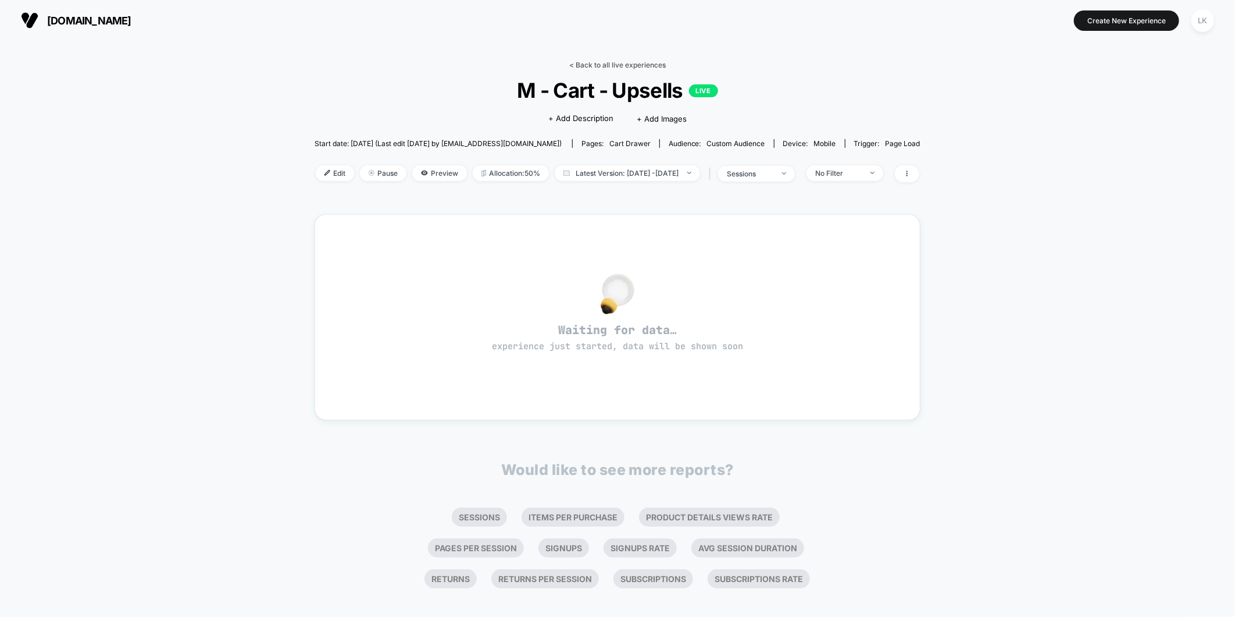
click at [632, 63] on link "< Back to all live experiences" at bounding box center [617, 64] width 97 height 9
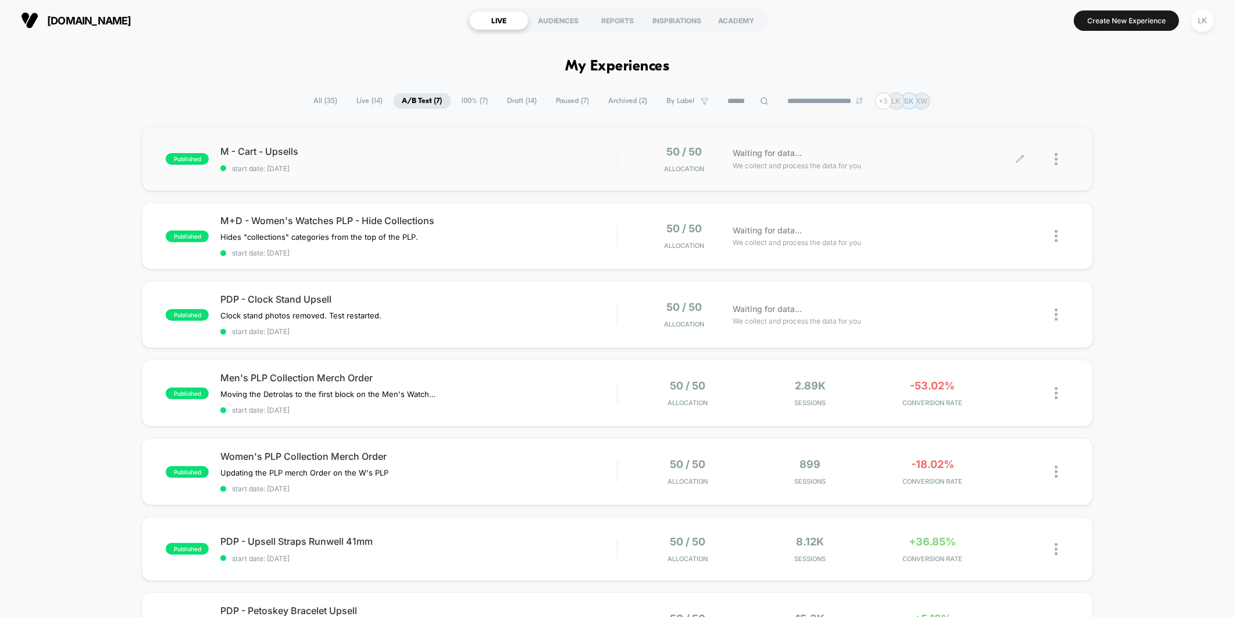
click at [1062, 161] on div at bounding box center [1062, 158] width 15 height 27
click at [996, 119] on div "Duplicate" at bounding box center [997, 120] width 105 height 26
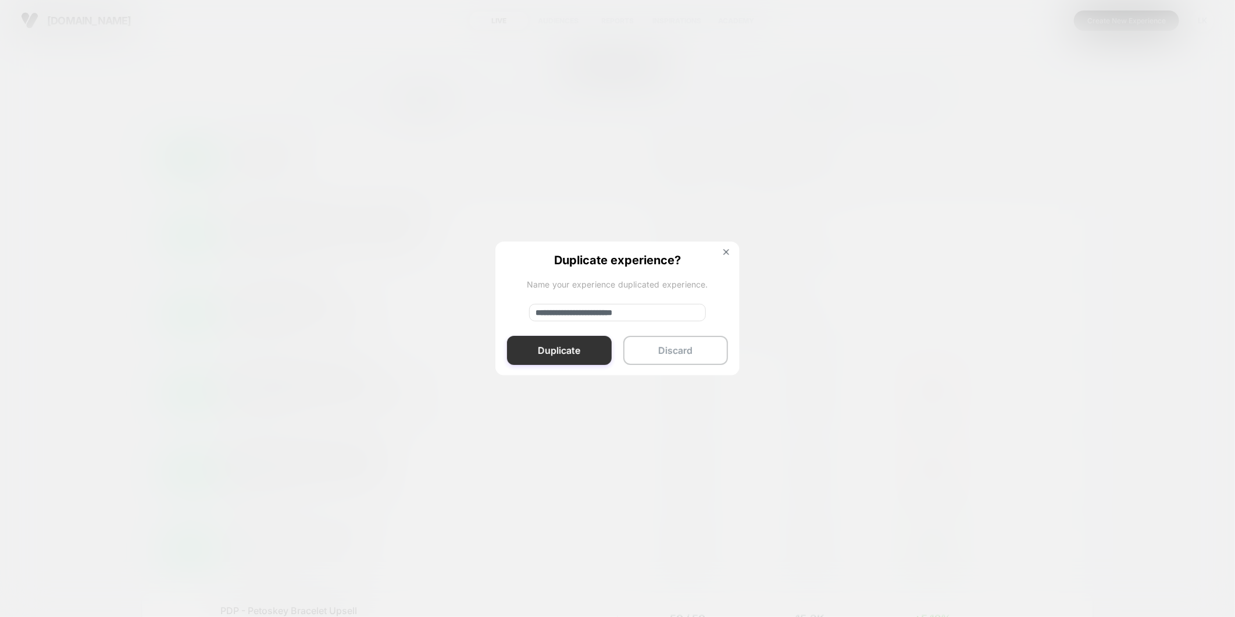
click at [583, 352] on button "Duplicate" at bounding box center [559, 350] width 105 height 29
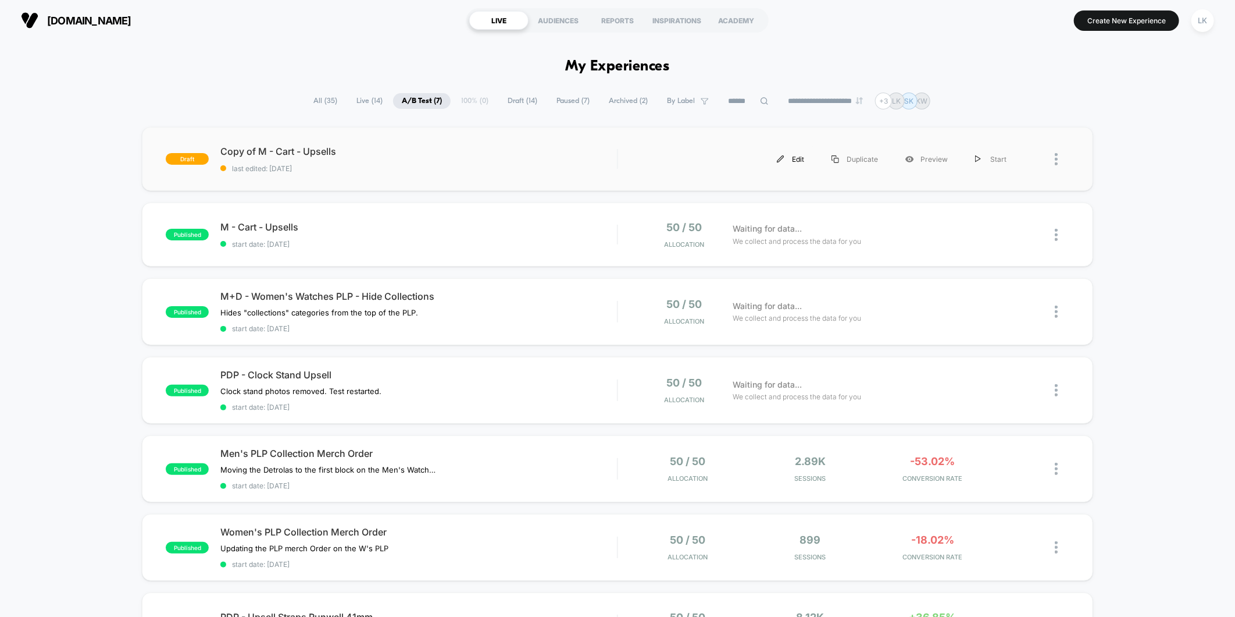
click at [793, 155] on div "Edit" at bounding box center [791, 159] width 55 height 26
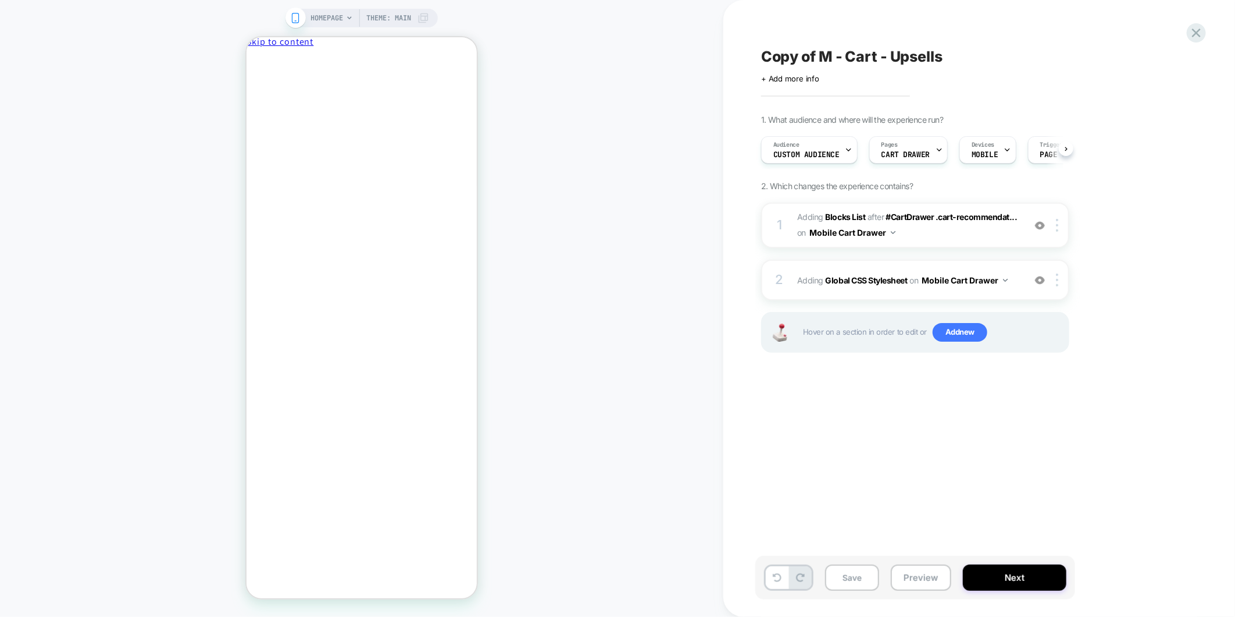
scroll to position [0, 1]
click at [835, 51] on span "Copy of M - Cart - Upsells" at bounding box center [851, 56] width 181 height 17
click at [295, 17] on icon at bounding box center [295, 18] width 10 height 10
click at [266, 16] on div "HOMEPAGE Theme: MAIN" at bounding box center [362, 308] width 724 height 593
click at [985, 148] on div "Devices MOBILE" at bounding box center [984, 150] width 49 height 26
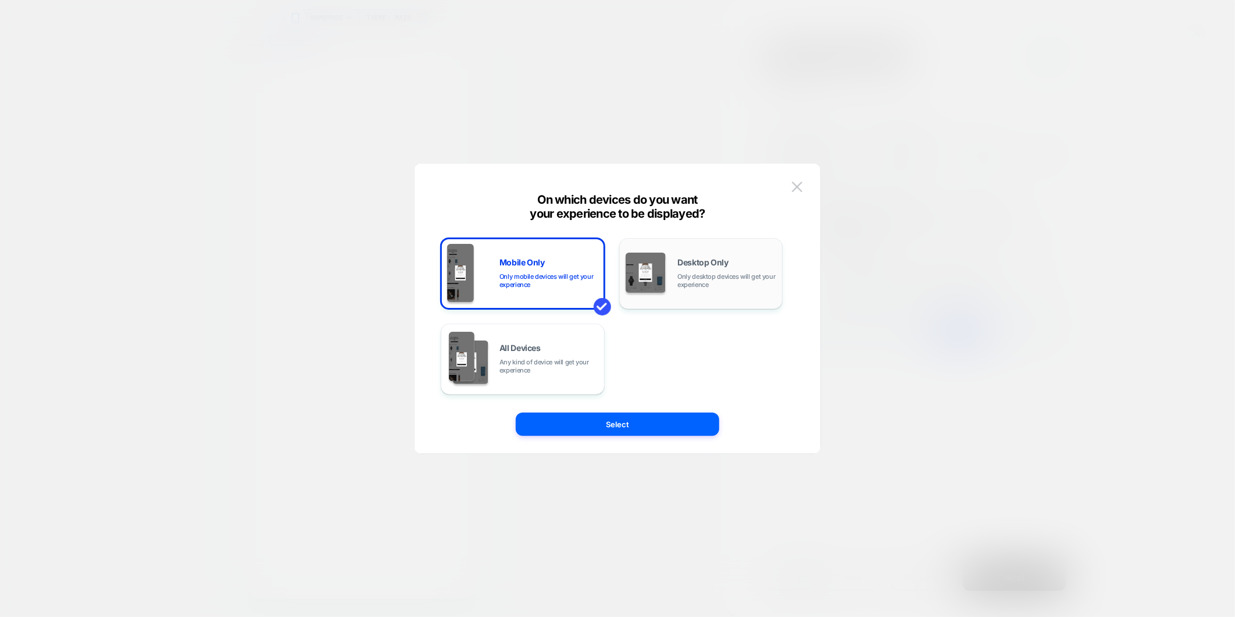
click at [716, 282] on span "Only desktop devices will get your experience" at bounding box center [727, 280] width 99 height 16
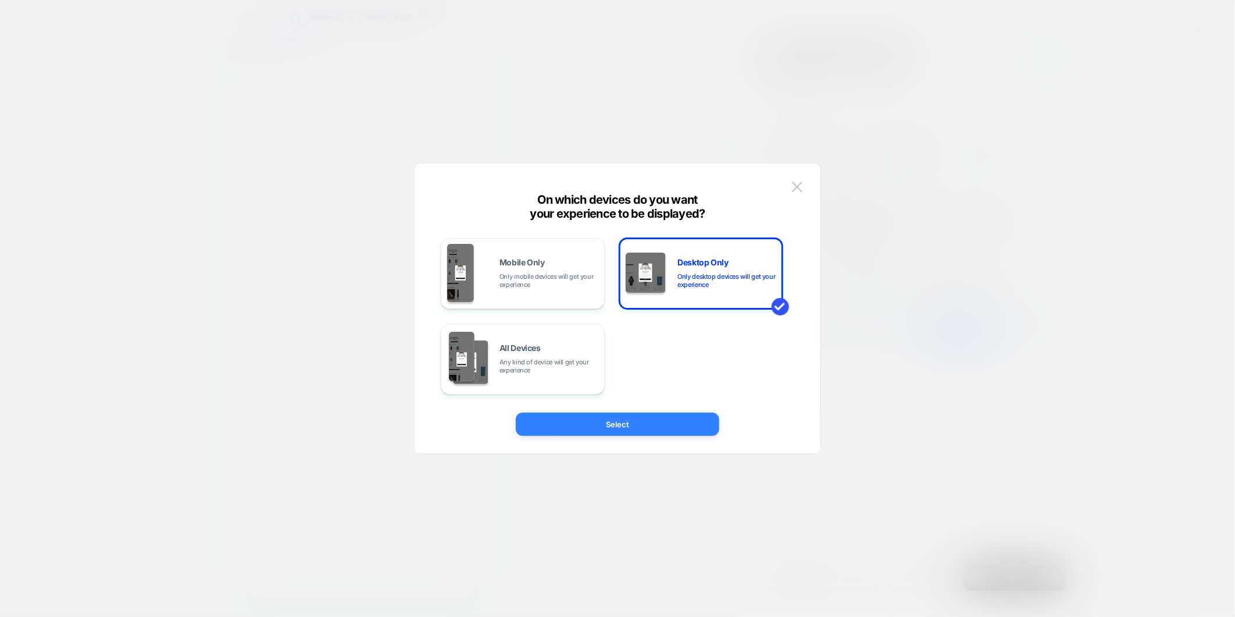
click at [675, 422] on button "Select" at bounding box center [618, 423] width 204 height 23
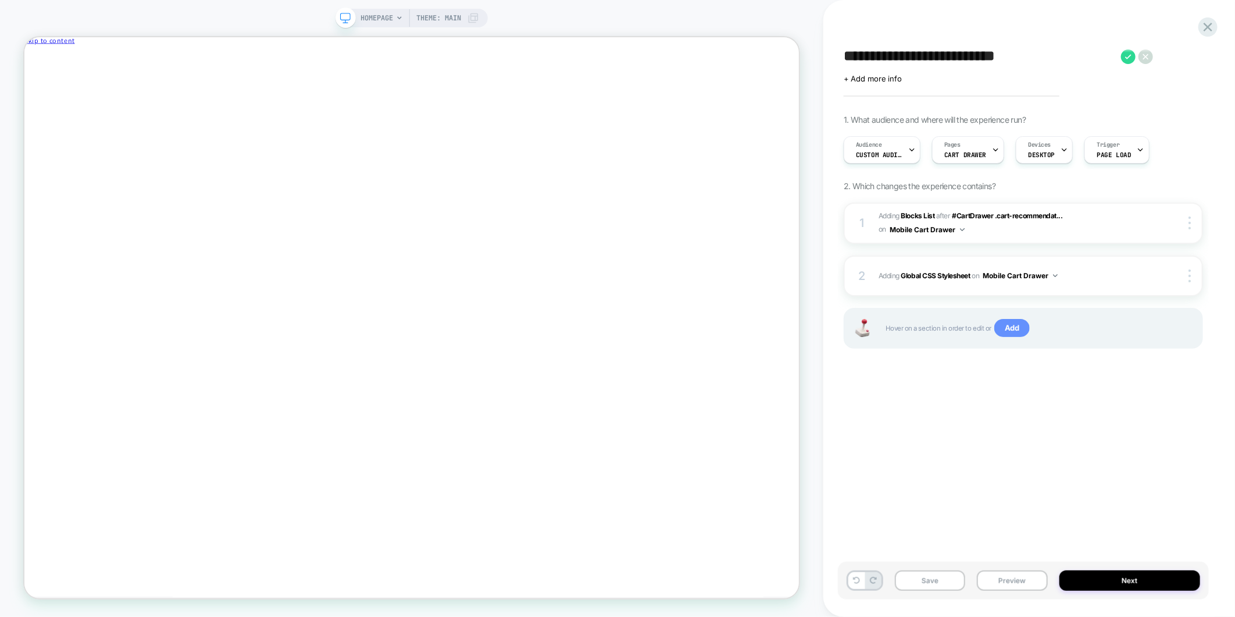
click at [1013, 326] on span "Add" at bounding box center [1012, 328] width 35 height 19
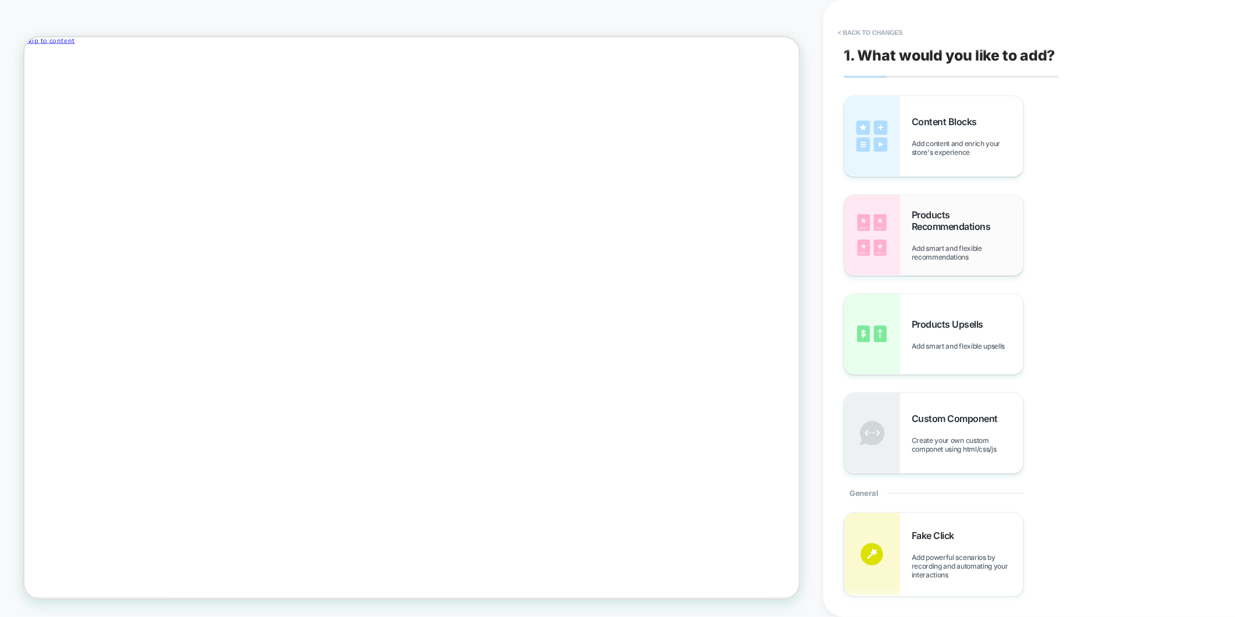
click at [971, 243] on div "Products Recommendations Add smart and flexible recommendations" at bounding box center [968, 235] width 112 height 52
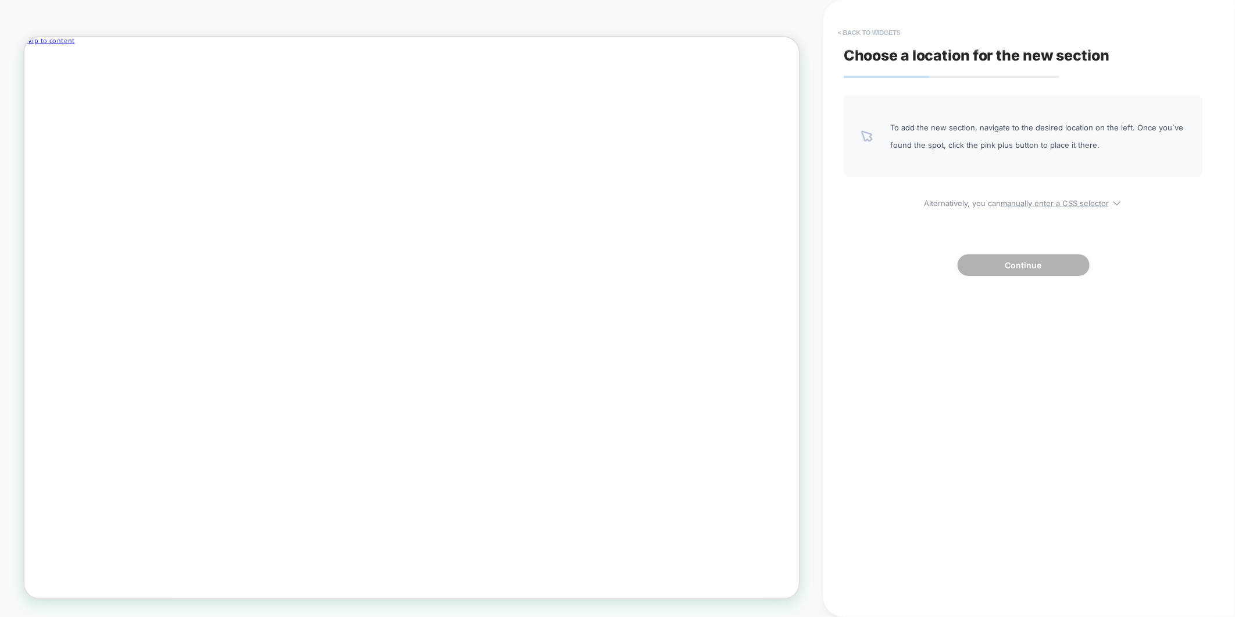
click at [884, 31] on button "< Back to widgets" at bounding box center [869, 32] width 74 height 19
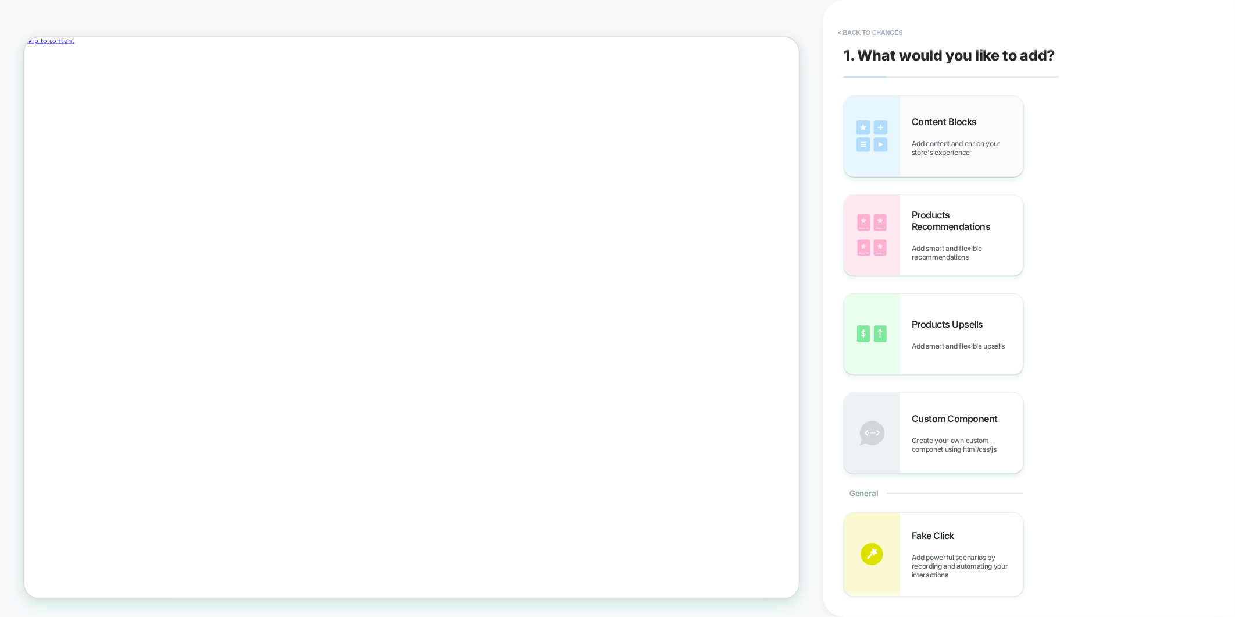
click at [960, 154] on span "Add content and enrich your store's experience" at bounding box center [968, 147] width 112 height 17
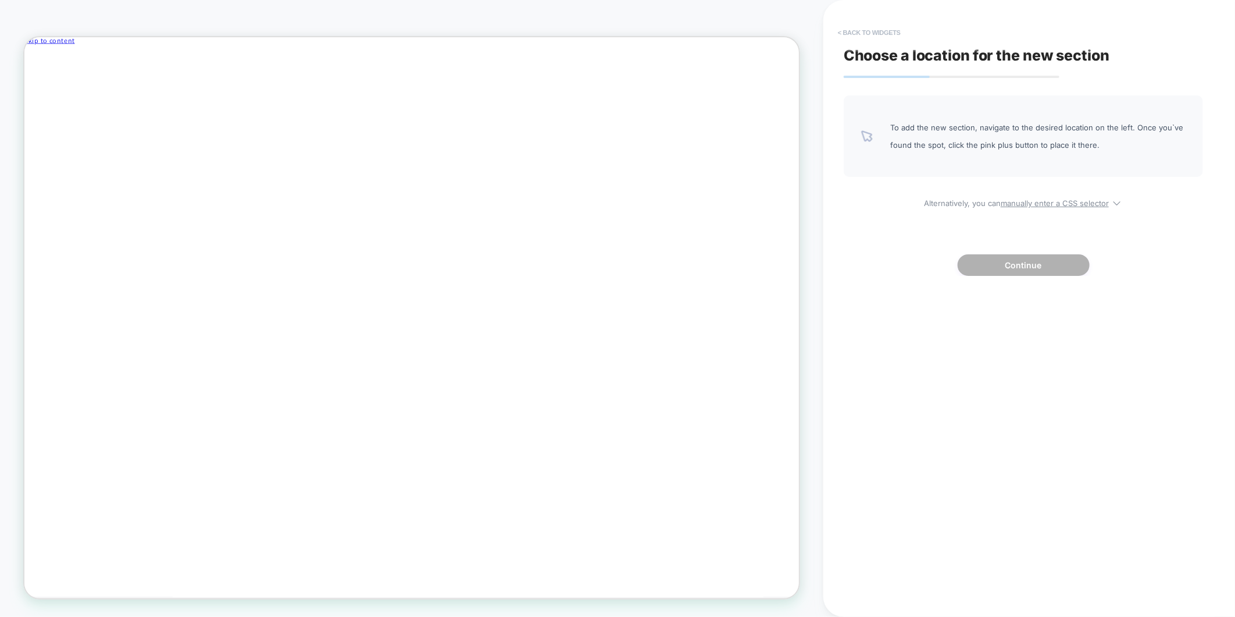
click at [878, 32] on button "< Back to widgets" at bounding box center [869, 32] width 74 height 19
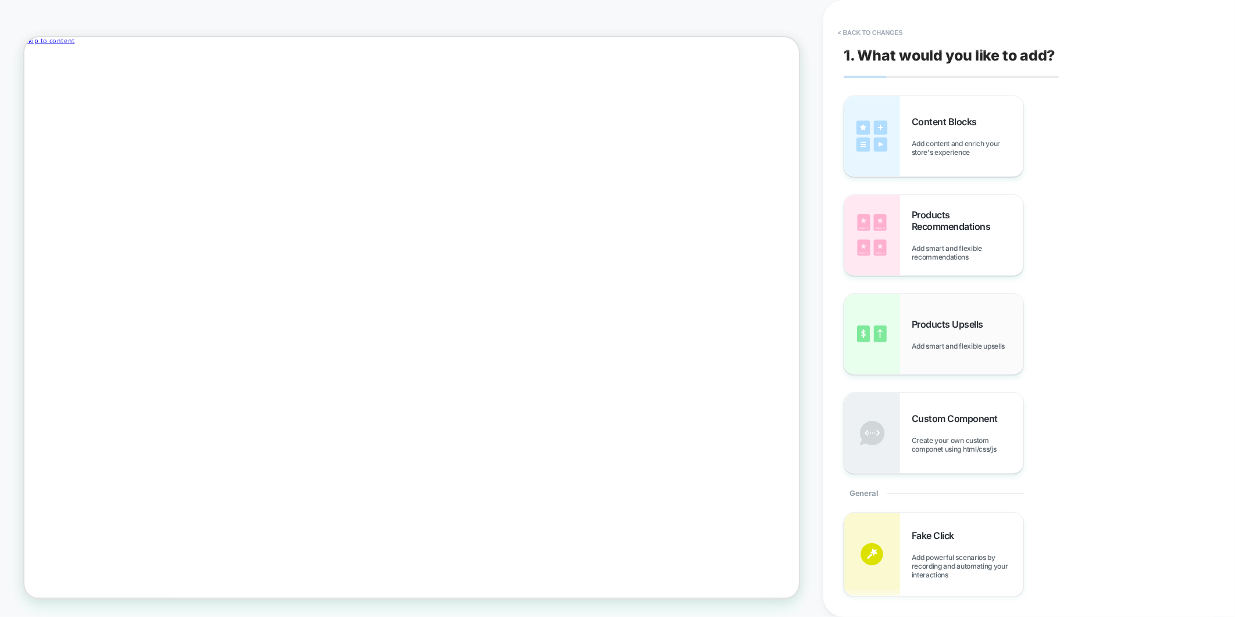
click at [954, 347] on span "Add smart and flexible upsells" at bounding box center [961, 345] width 99 height 9
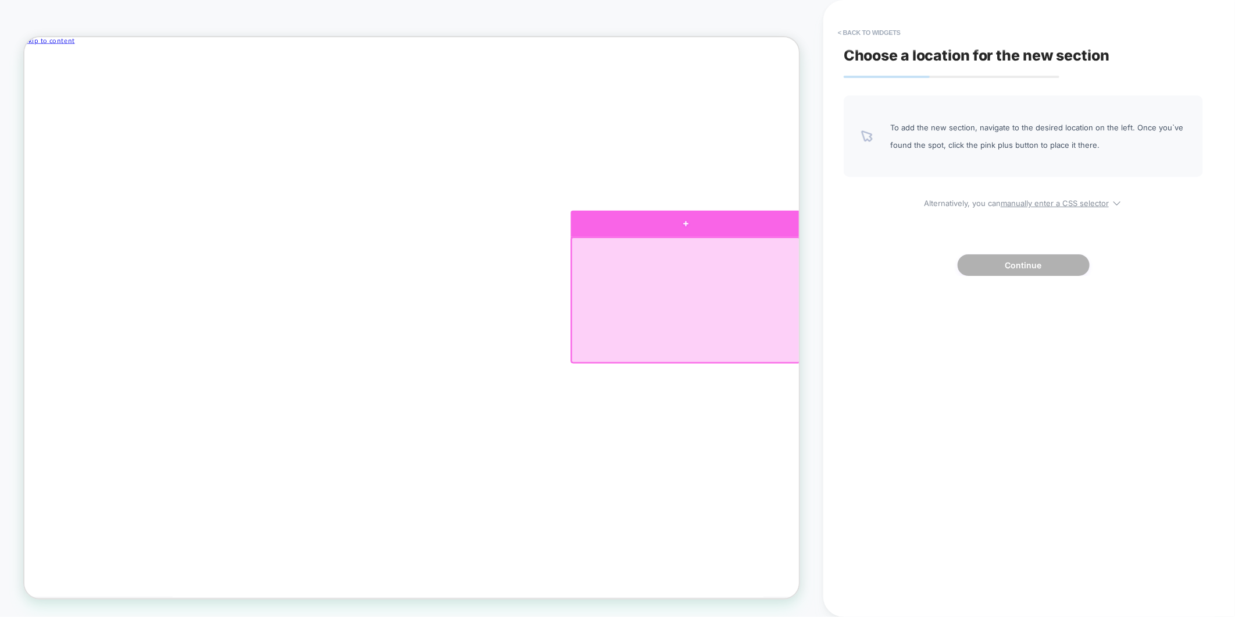
click at [875, 288] on div at bounding box center [906, 285] width 307 height 35
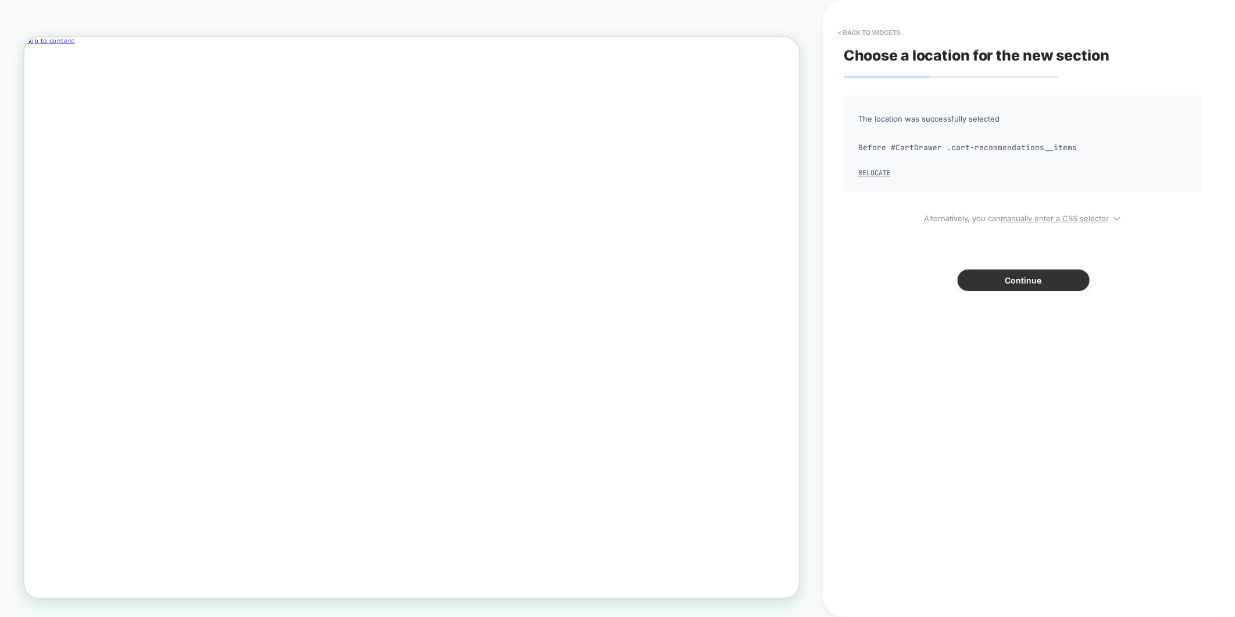
click at [1043, 282] on button "Continue" at bounding box center [1024, 280] width 132 height 22
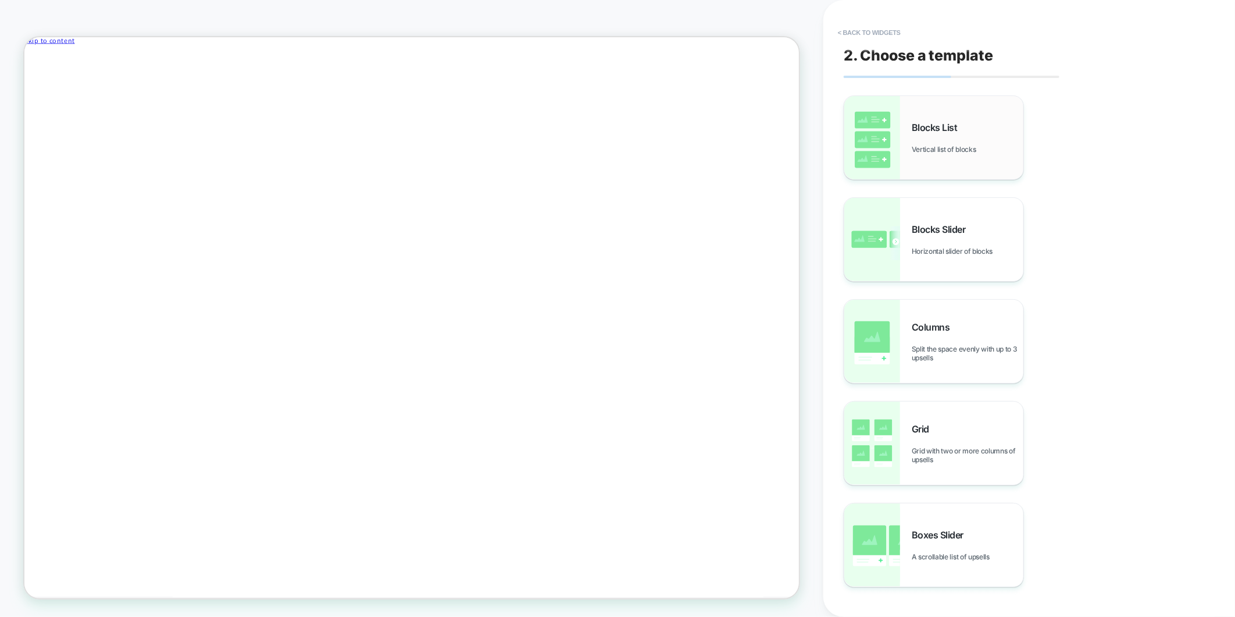
click at [944, 144] on div "Blocks List Vertical list of blocks" at bounding box center [968, 138] width 112 height 32
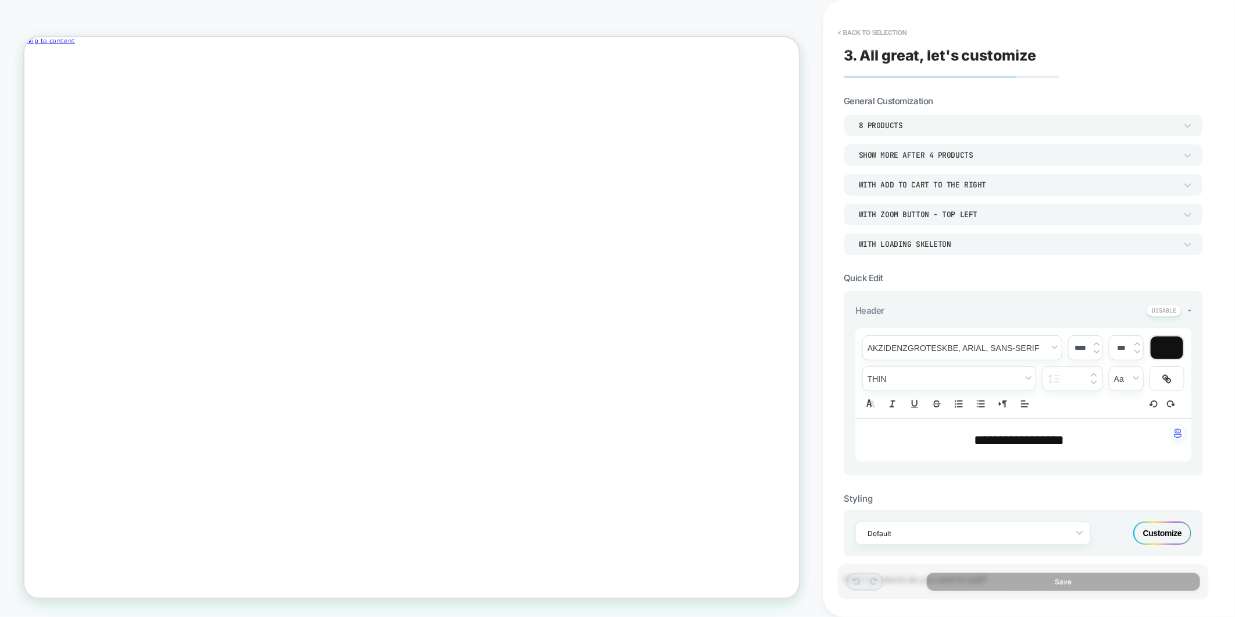
scroll to position [196, 0]
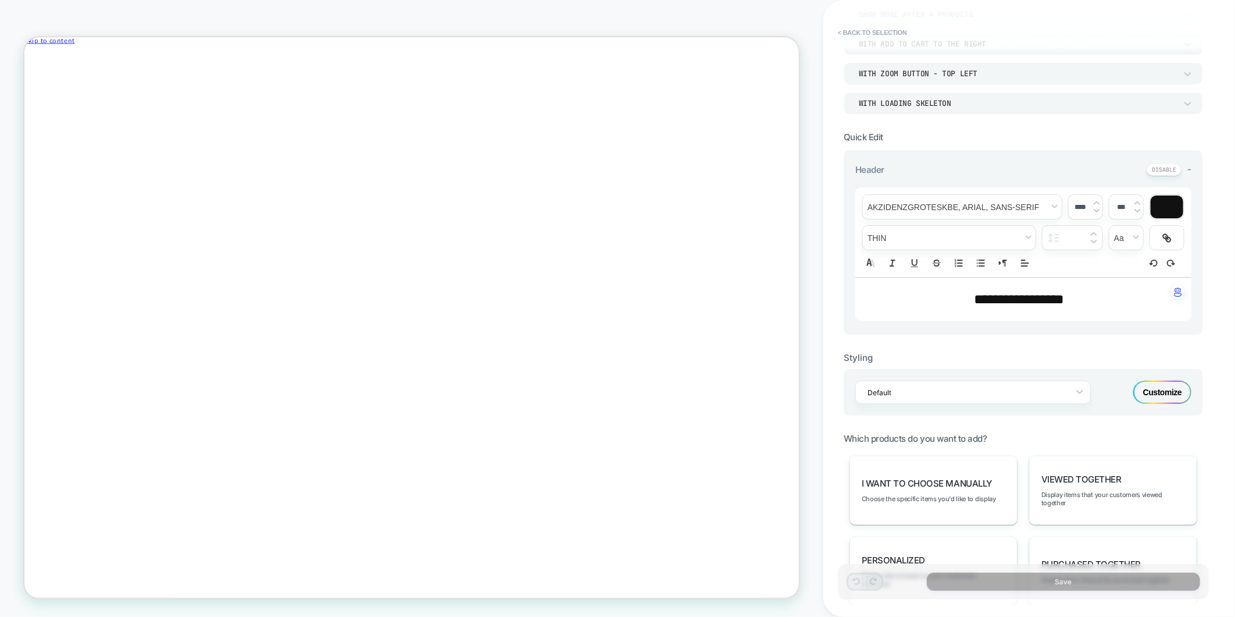
scroll to position [0, 0]
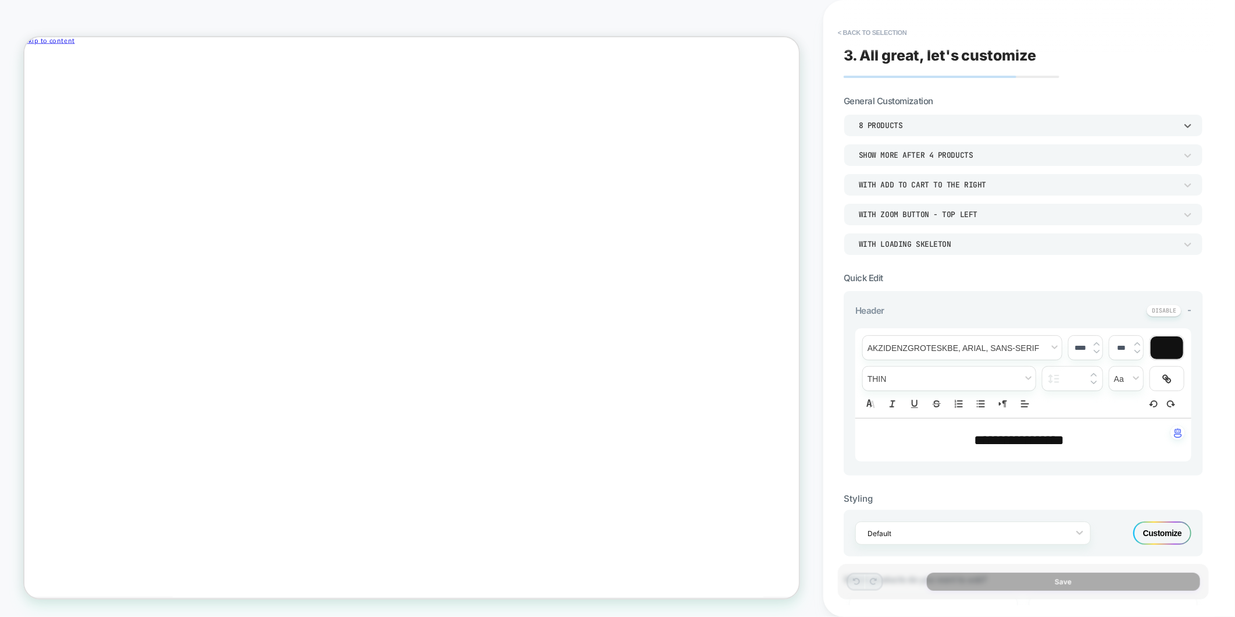
click at [1068, 126] on div "8 Products" at bounding box center [1018, 125] width 318 height 10
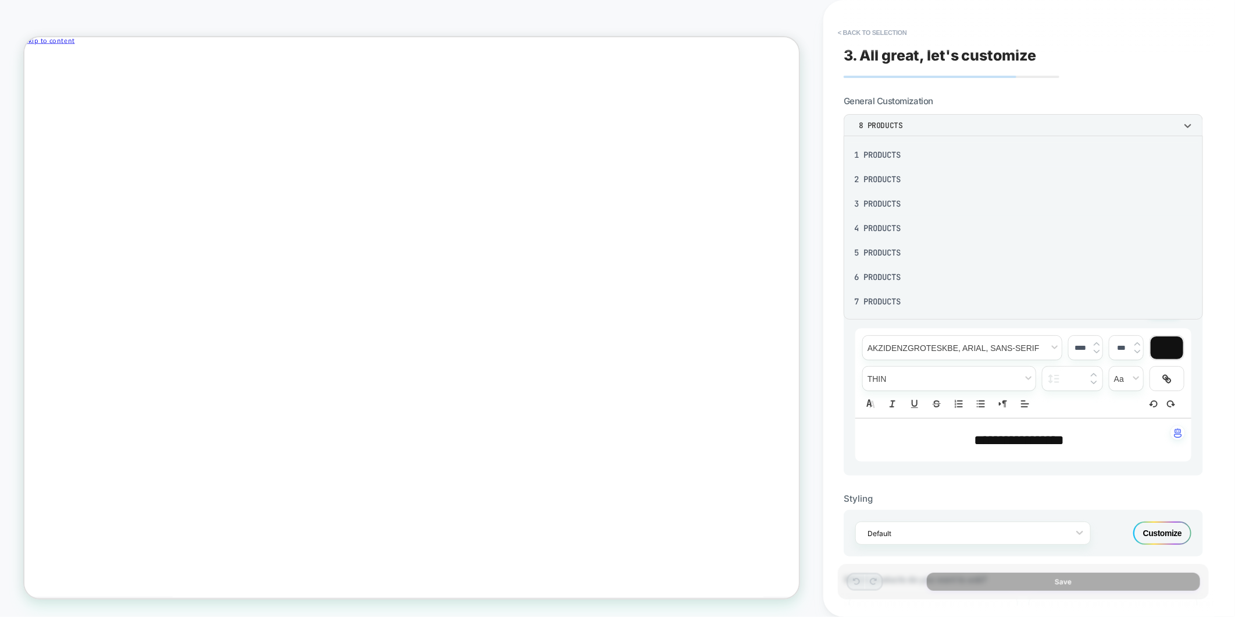
click at [1068, 126] on div at bounding box center [617, 308] width 1235 height 617
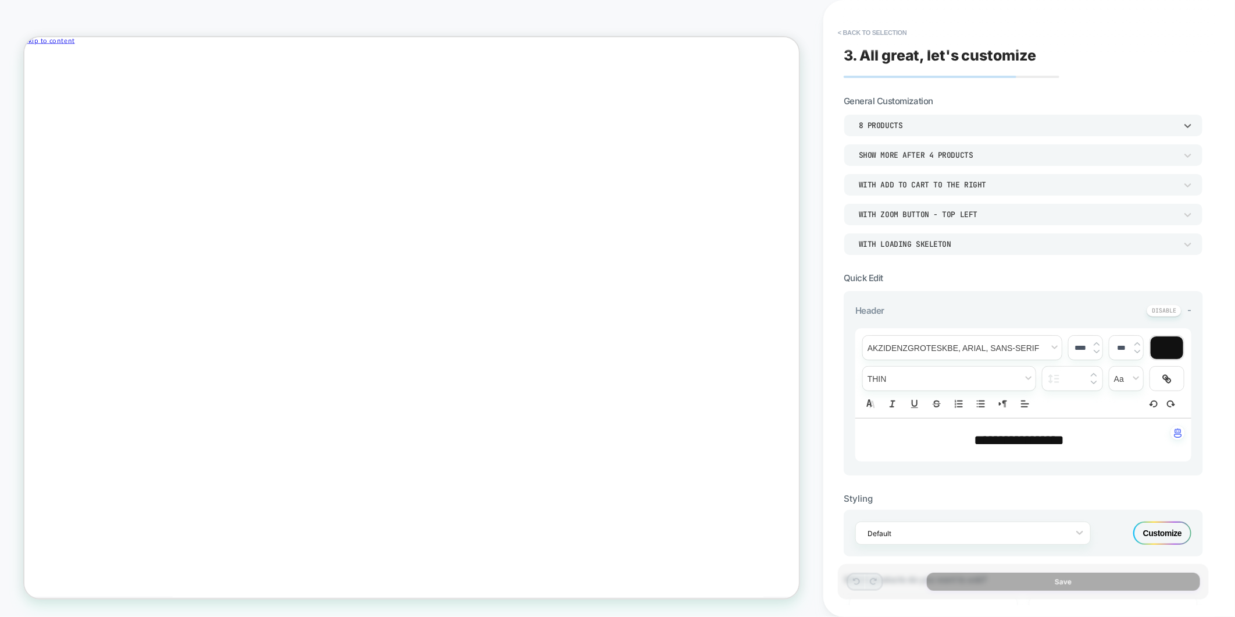
click at [934, 129] on div "8 Products" at bounding box center [1018, 125] width 318 height 10
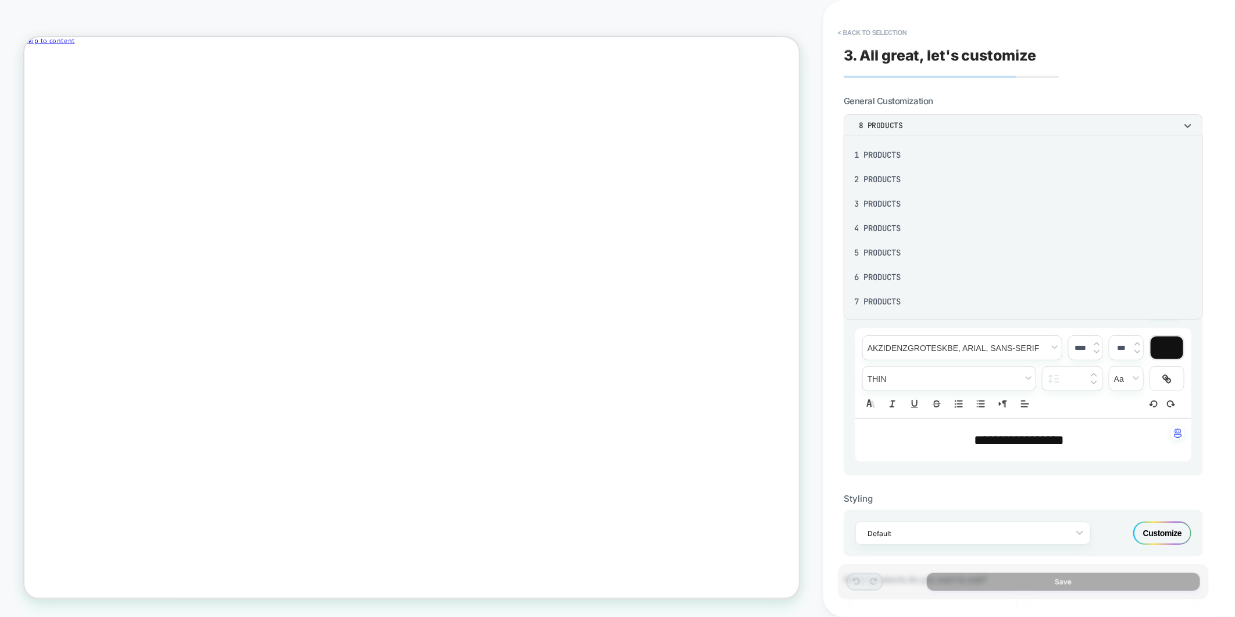
click at [934, 129] on div at bounding box center [617, 308] width 1235 height 617
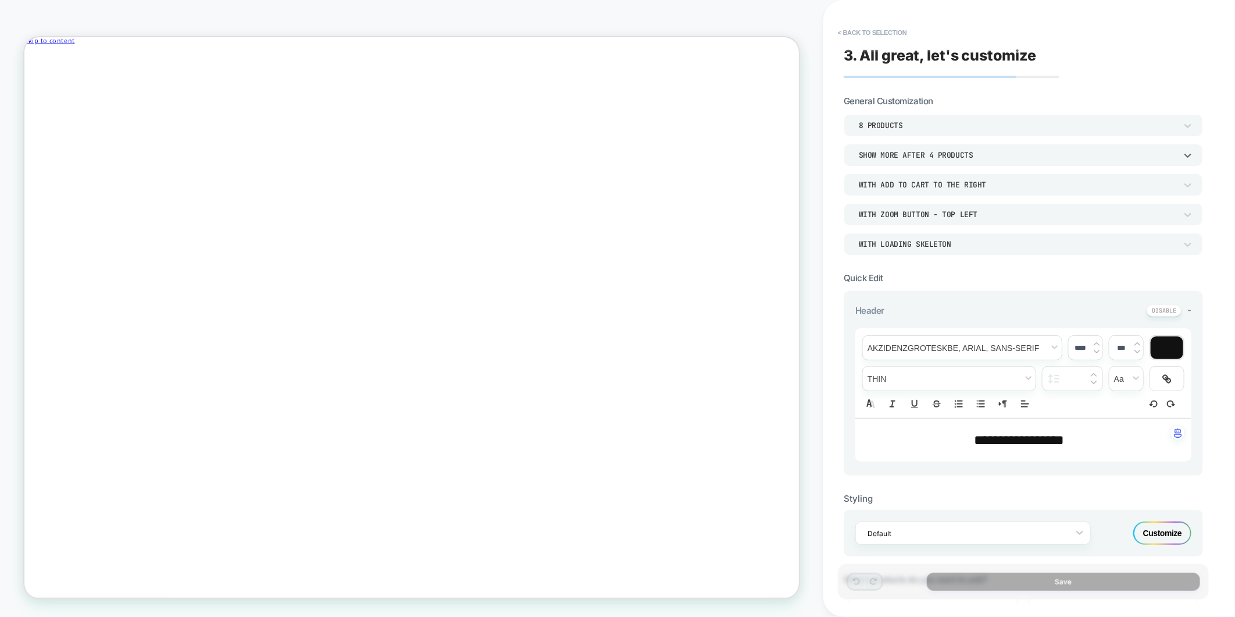
click at [936, 158] on div "Show more after 4 Products" at bounding box center [1018, 155] width 318 height 10
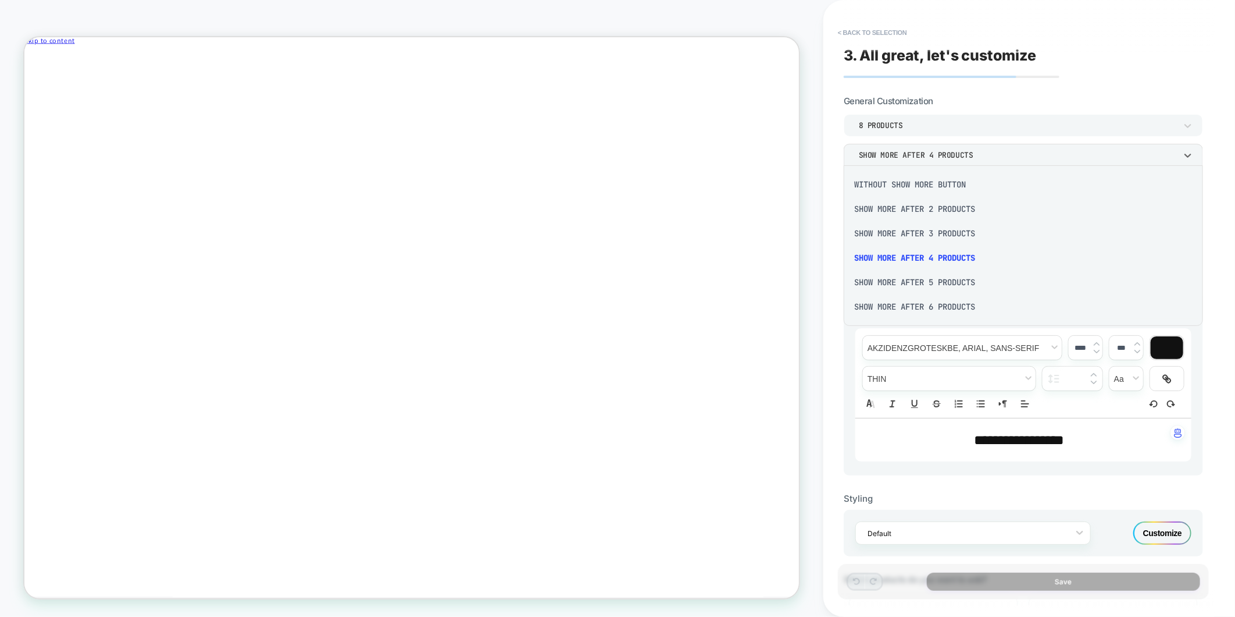
click at [936, 158] on div at bounding box center [617, 308] width 1235 height 617
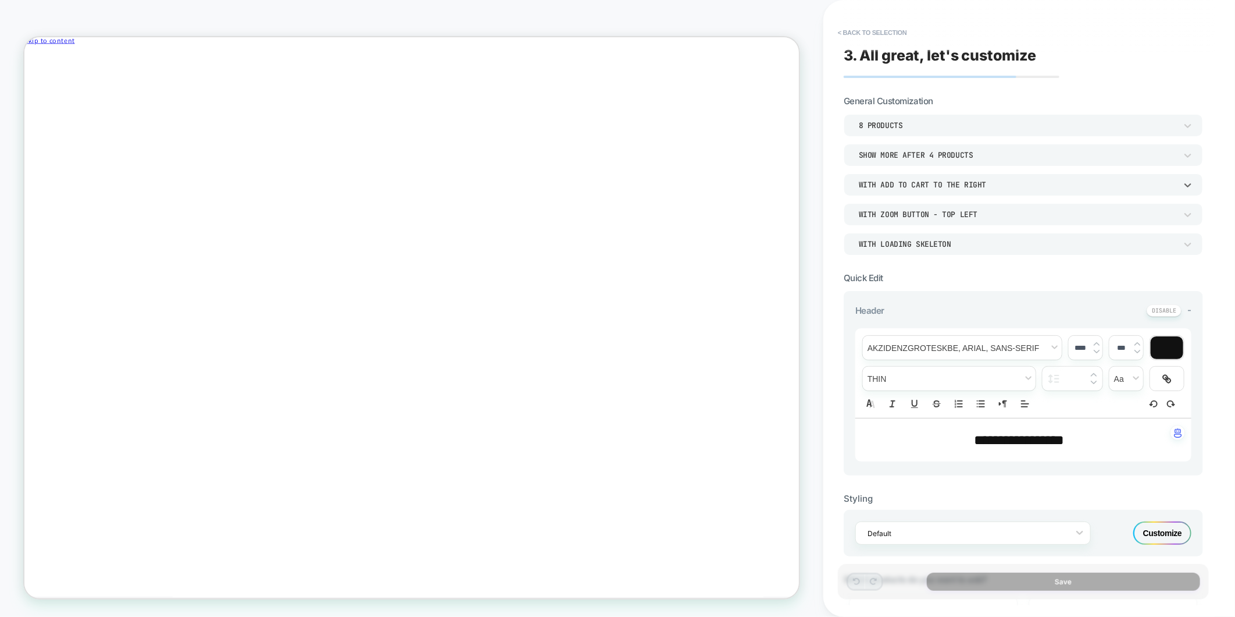
click at [936, 184] on div "With add to cart to the right" at bounding box center [1018, 185] width 318 height 10
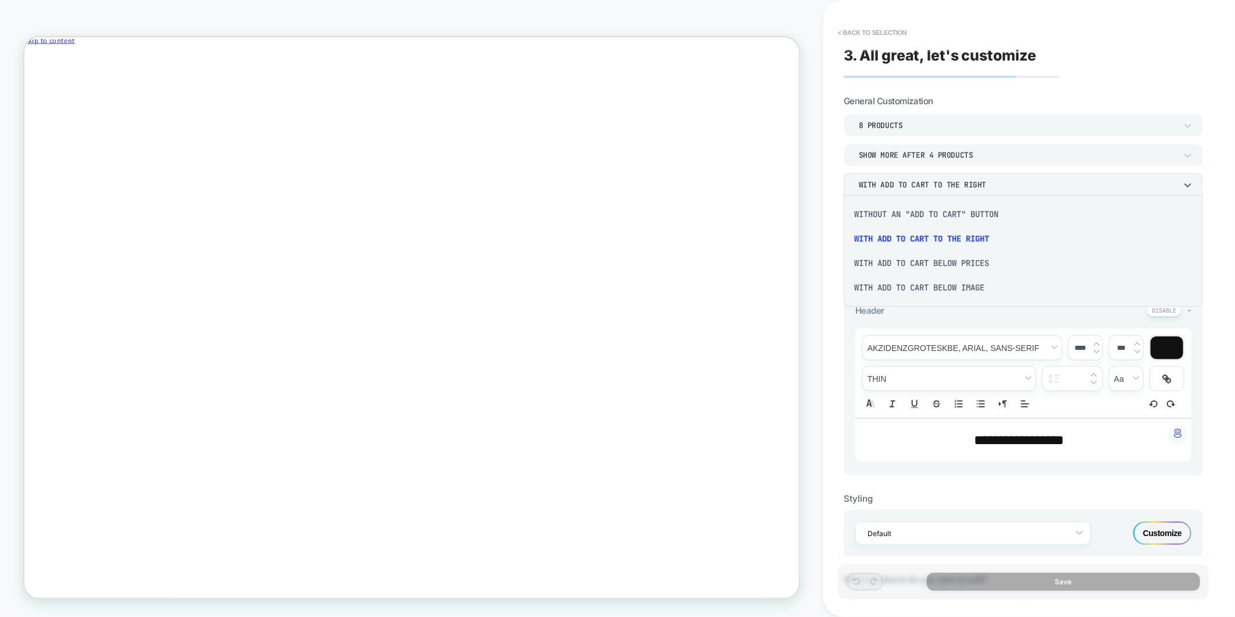
click at [936, 184] on div at bounding box center [617, 308] width 1235 height 617
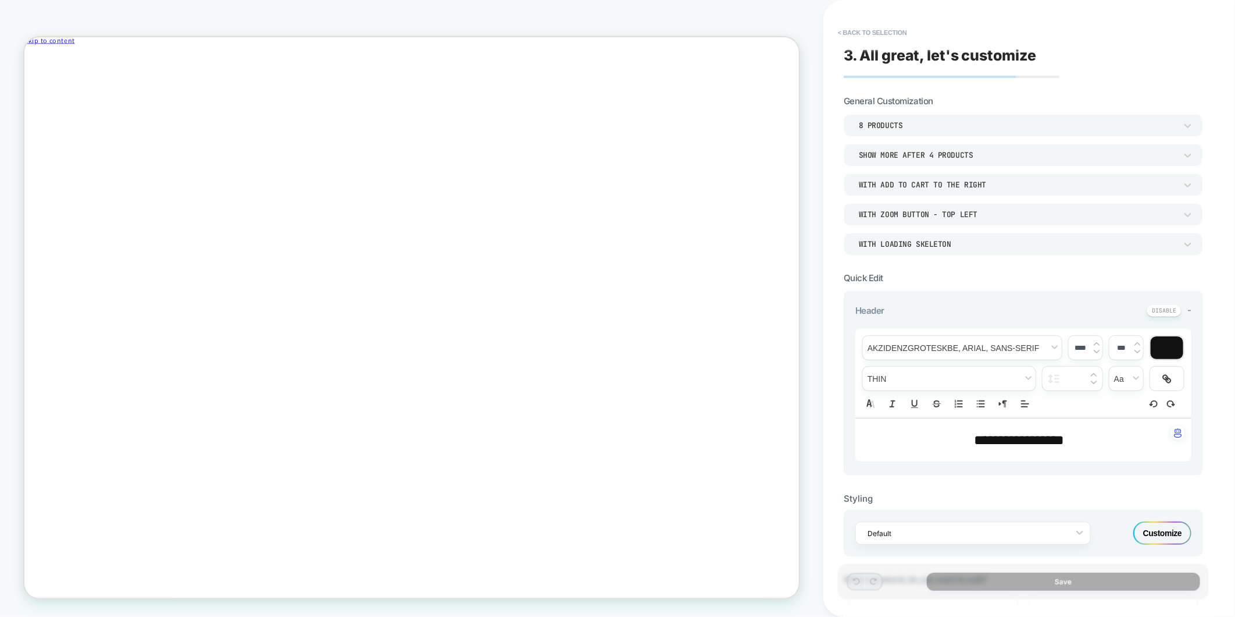
click at [936, 212] on div "With Zoom Button - Top Left" at bounding box center [1018, 214] width 318 height 10
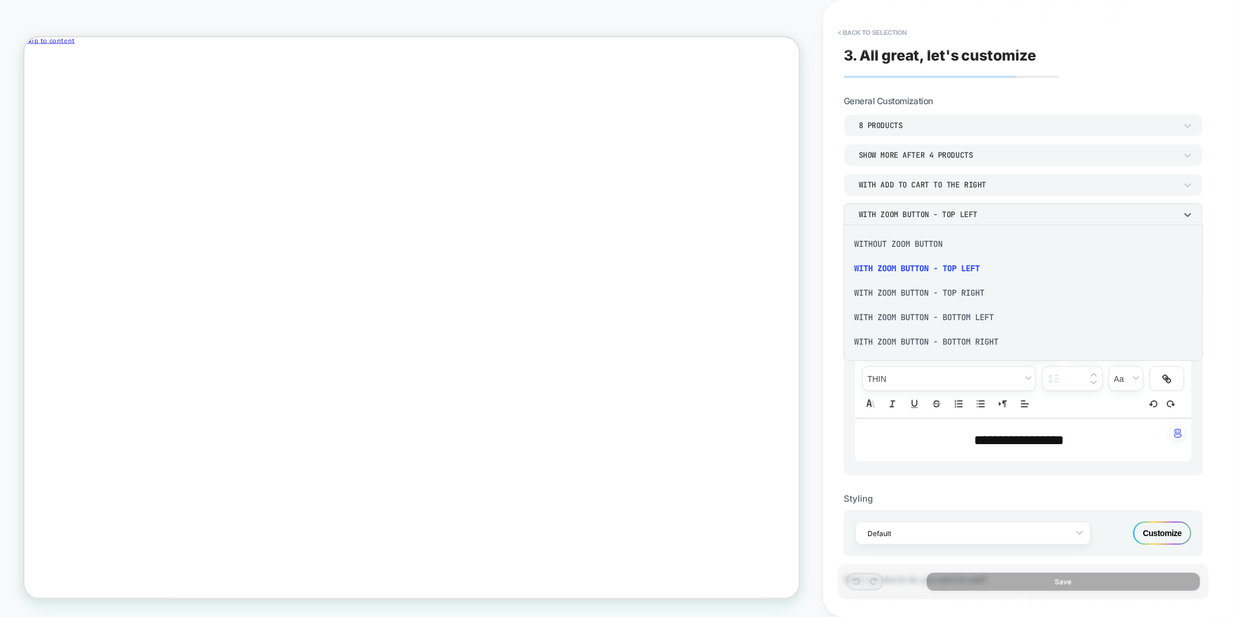
click at [936, 212] on div at bounding box center [617, 308] width 1235 height 617
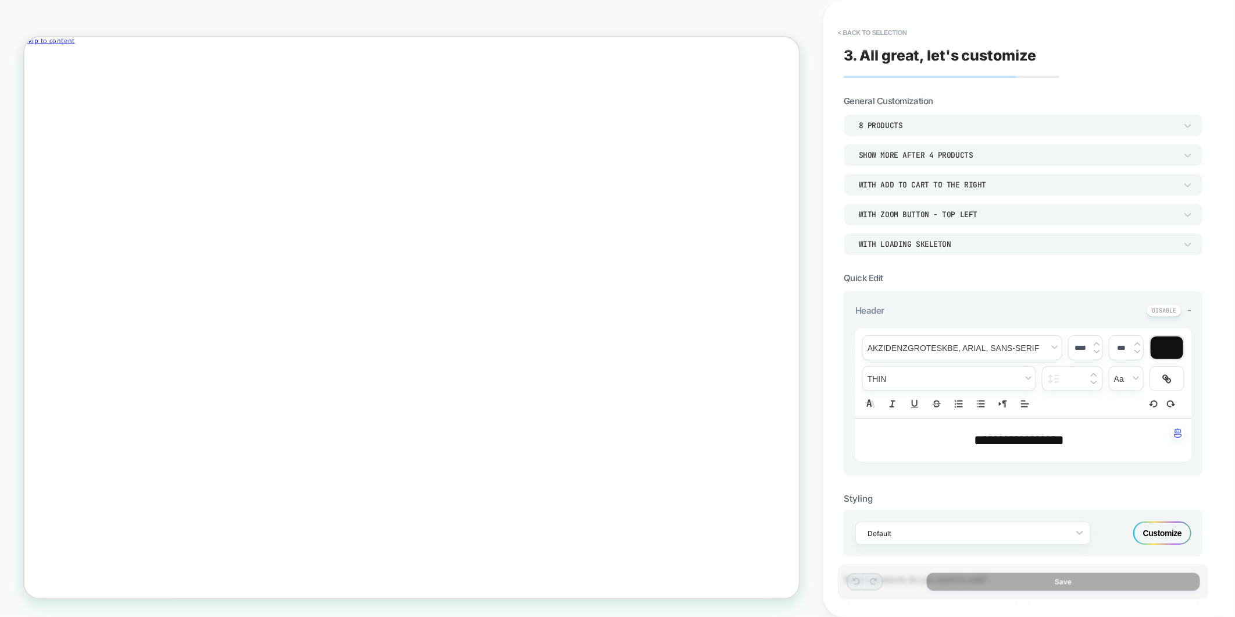
click at [936, 212] on div "With Zoom Button - Top Left" at bounding box center [1018, 214] width 318 height 10
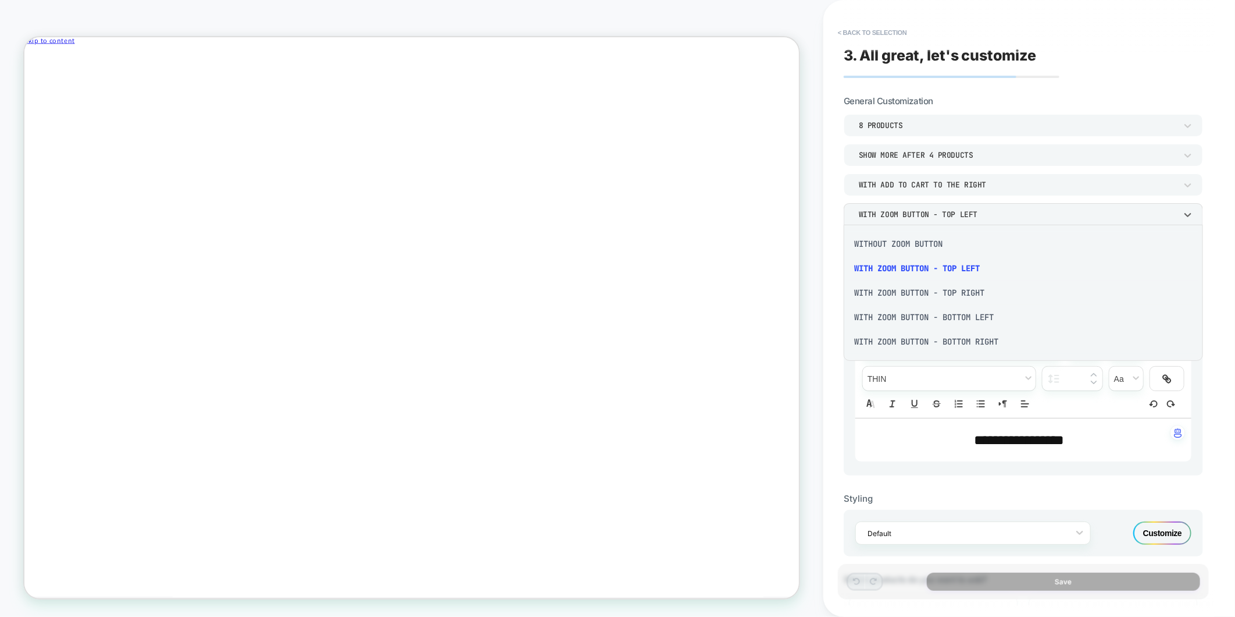
click at [936, 212] on div at bounding box center [617, 308] width 1235 height 617
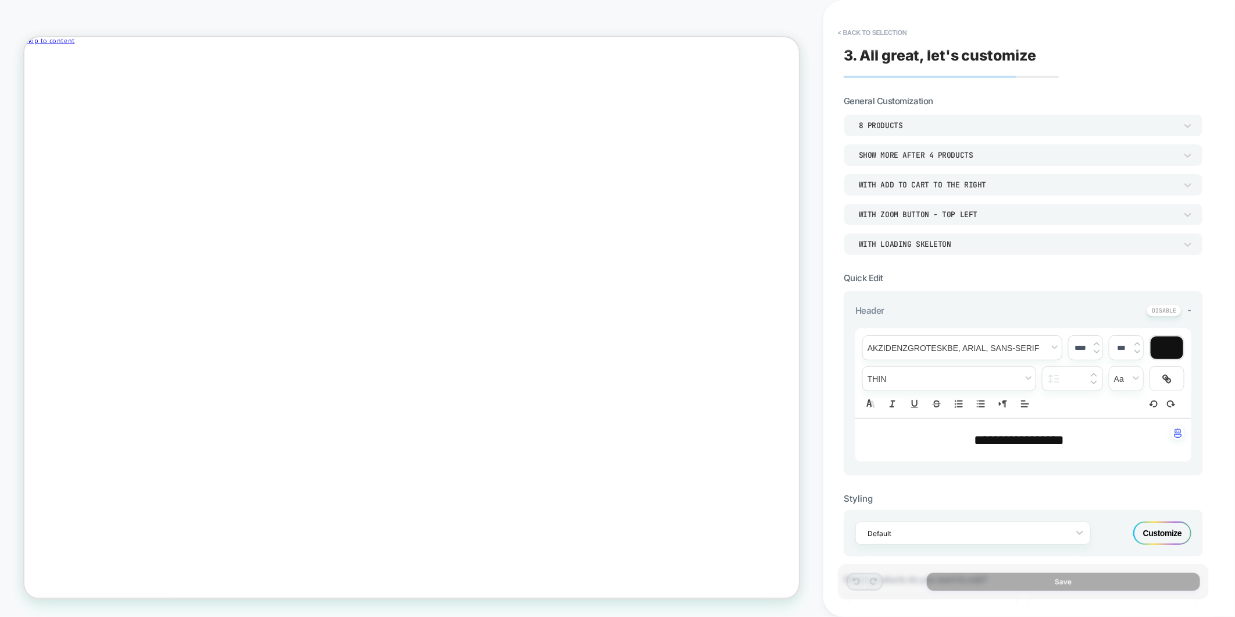
click at [943, 243] on div "WITH LOADING SKELETON" at bounding box center [1018, 244] width 318 height 10
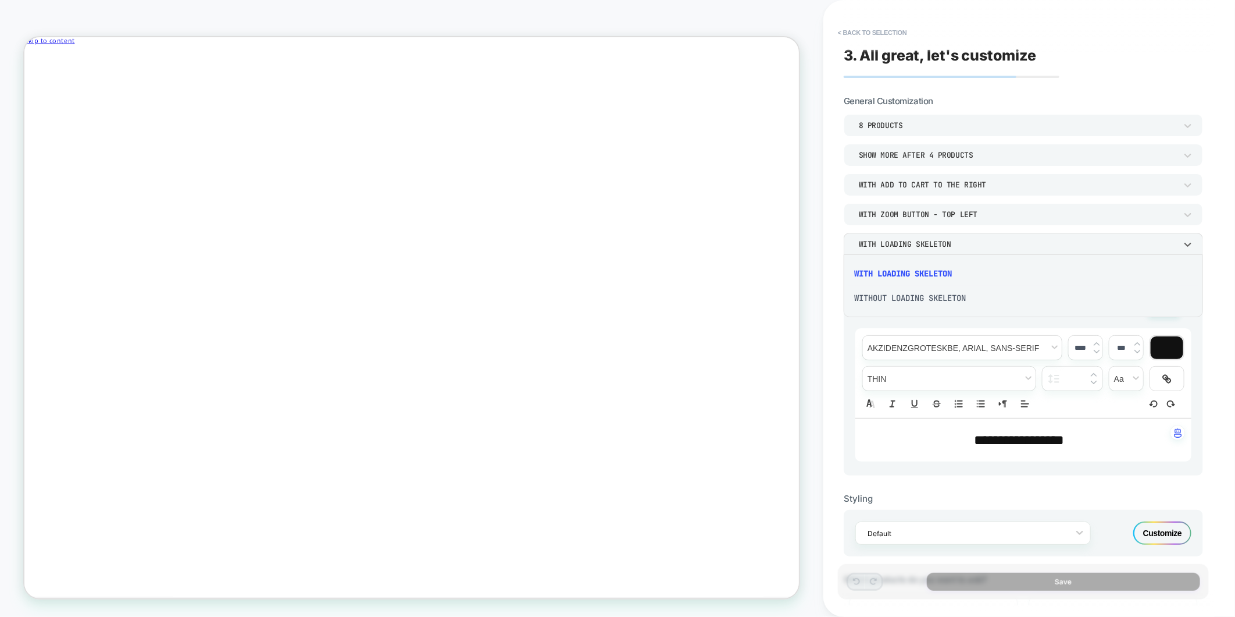
click at [943, 243] on div at bounding box center [617, 308] width 1235 height 617
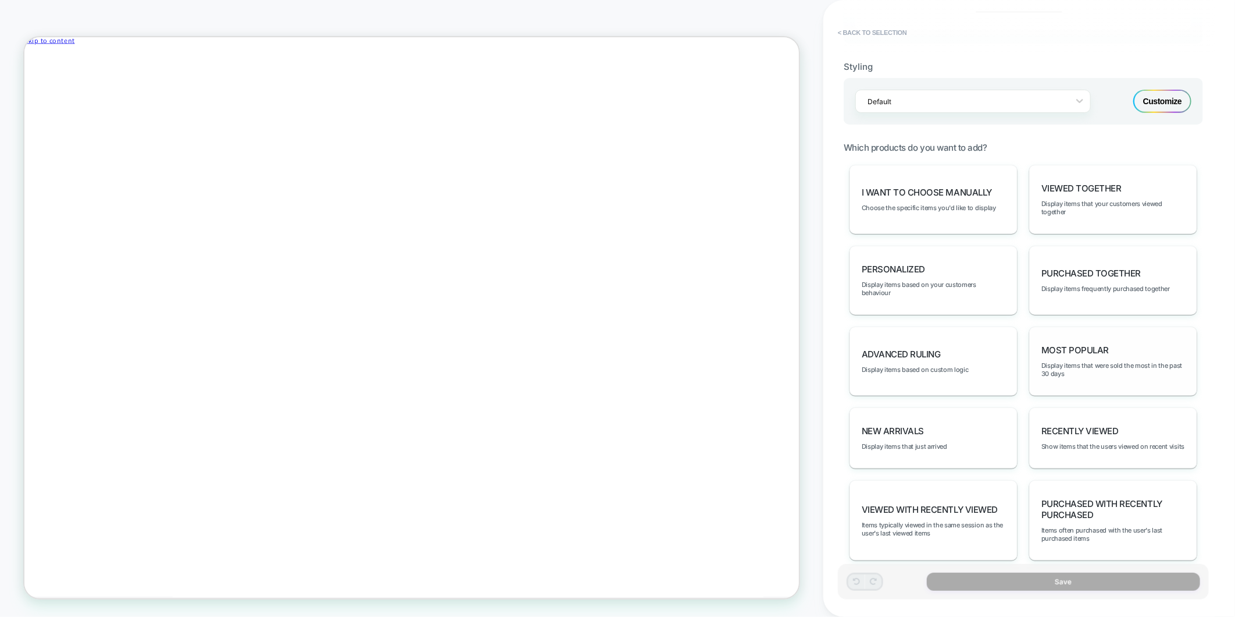
scroll to position [433, 0]
click at [919, 358] on div "Advanced Ruling Display items based on custom logic" at bounding box center [934, 359] width 168 height 69
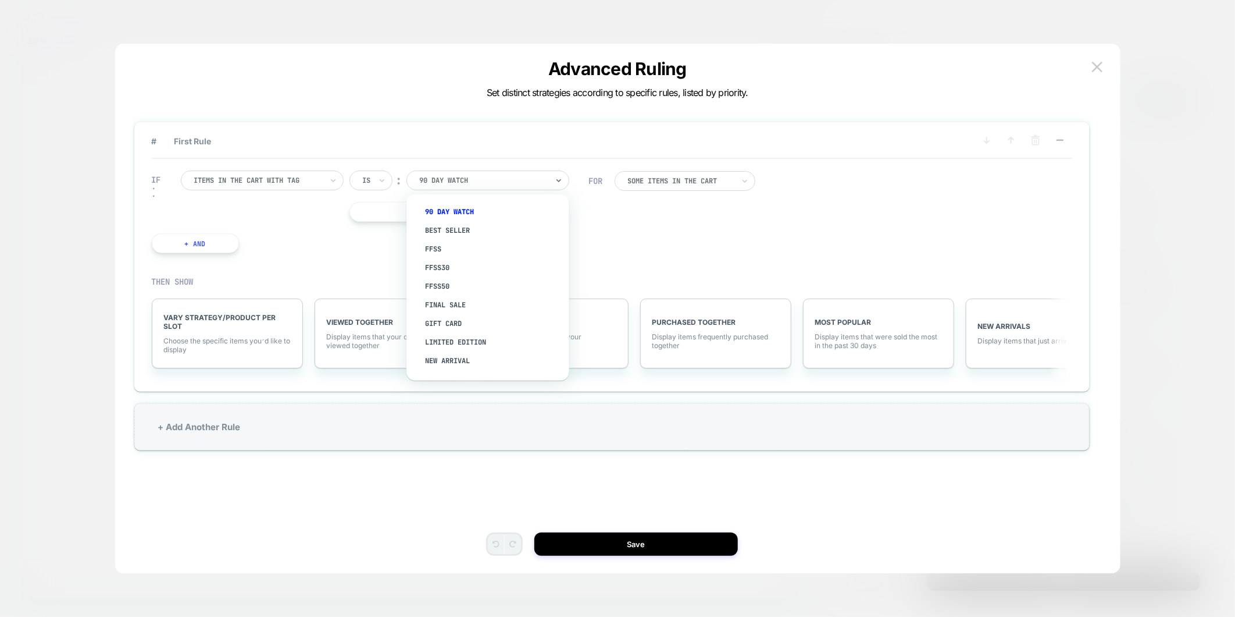
click at [543, 176] on div at bounding box center [484, 180] width 128 height 10
click at [728, 241] on div "IF Items in the cart with tag Is ︰ 90 Day Watch || Or + And FOR Some Items in t…" at bounding box center [612, 212] width 921 height 106
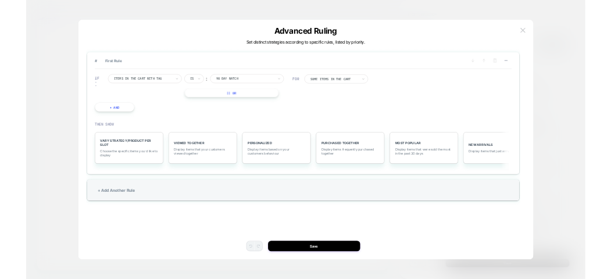
scroll to position [0, 0]
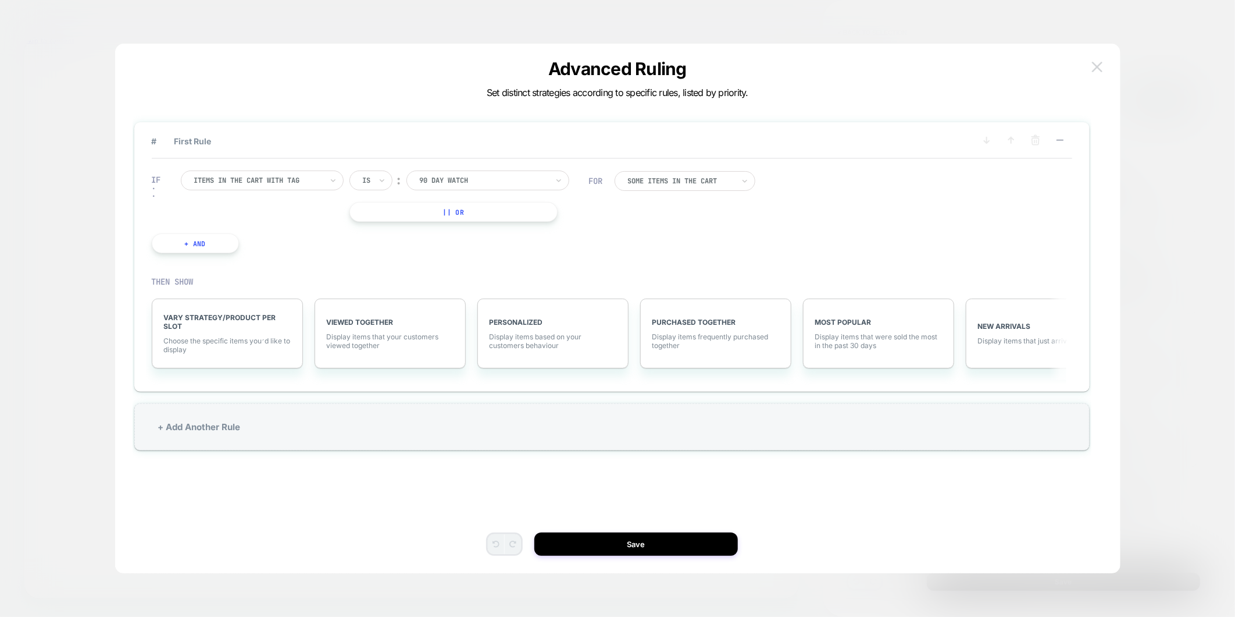
click at [1102, 66] on img at bounding box center [1097, 67] width 10 height 10
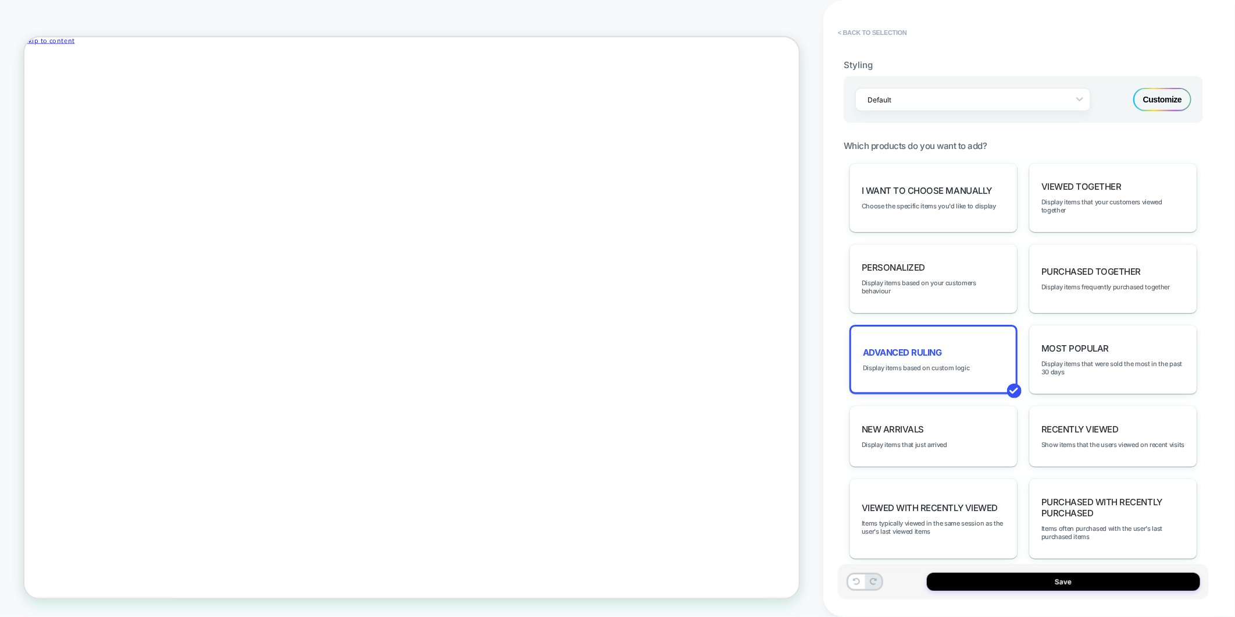
click at [935, 185] on span "I want to choose manually" at bounding box center [927, 190] width 130 height 11
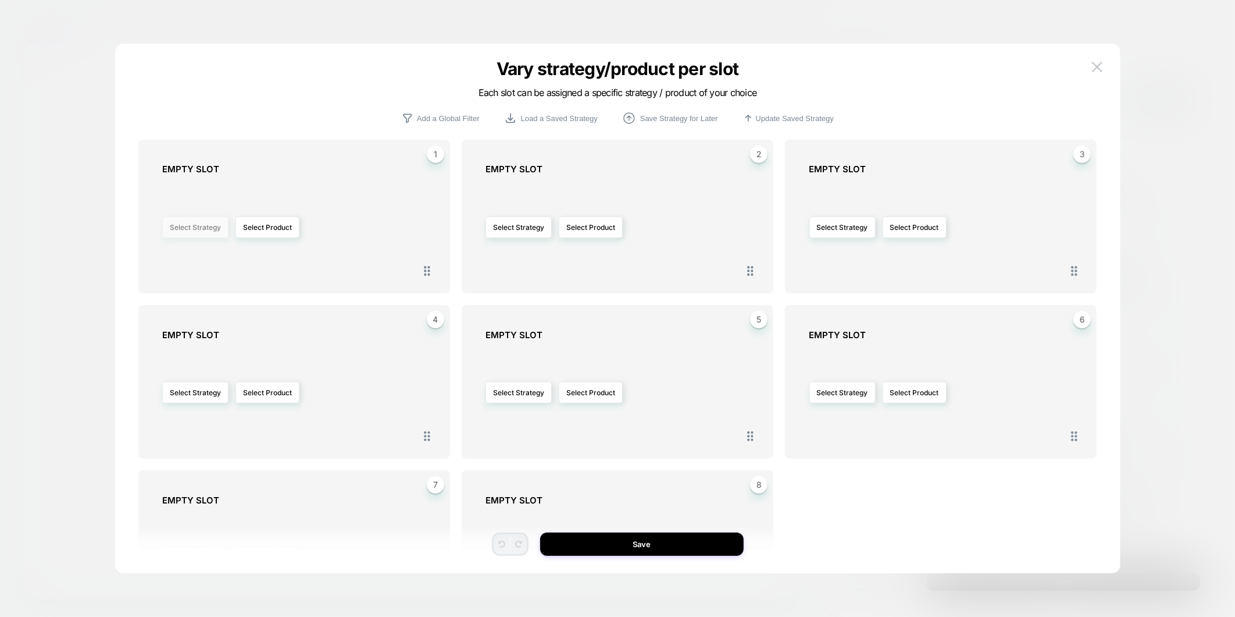
click at [184, 230] on button "Select Strategy" at bounding box center [195, 227] width 66 height 22
click at [193, 198] on div "Select Strategy Select Product" at bounding box center [299, 226] width 275 height 93
click at [289, 223] on button "Select Product" at bounding box center [268, 227] width 64 height 22
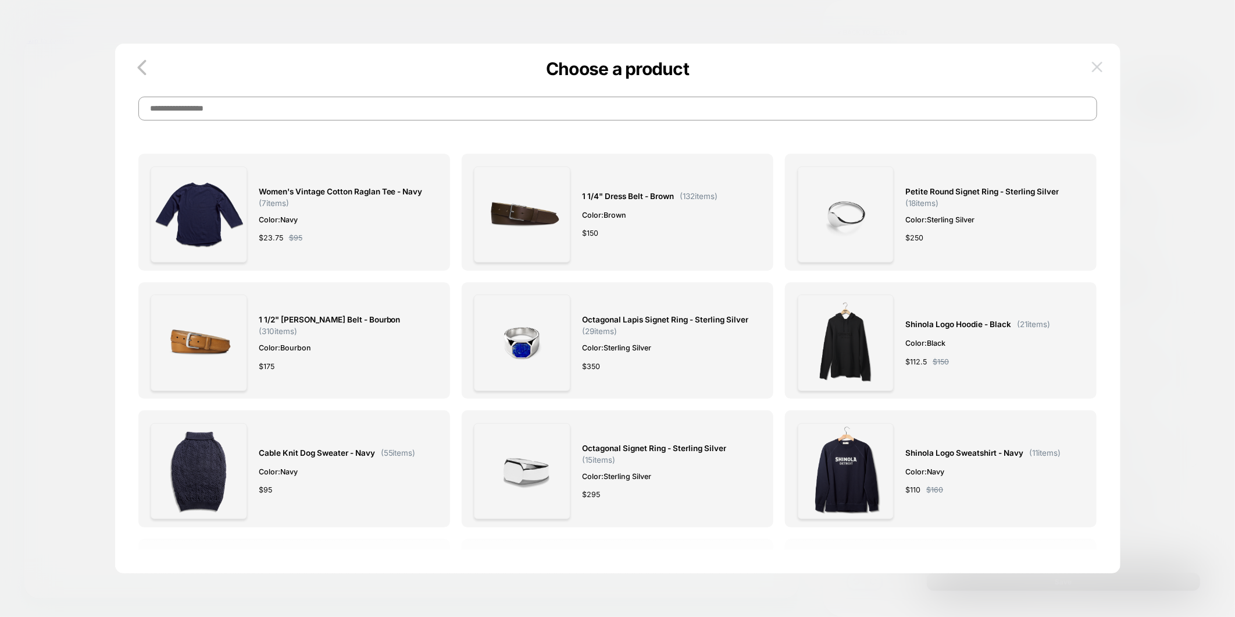
click at [1094, 68] on img at bounding box center [1097, 67] width 10 height 10
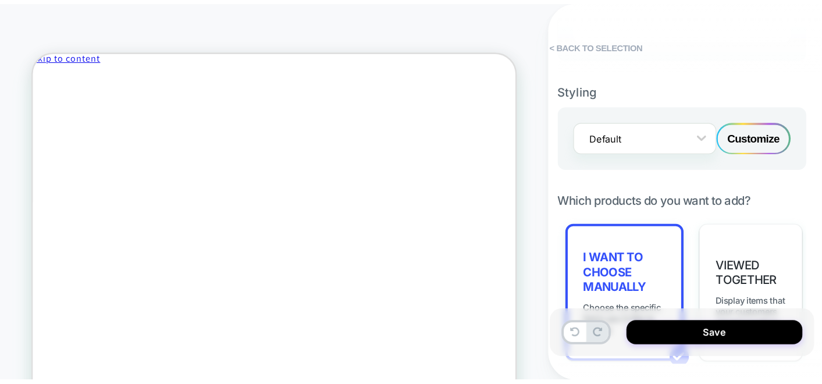
scroll to position [453, 0]
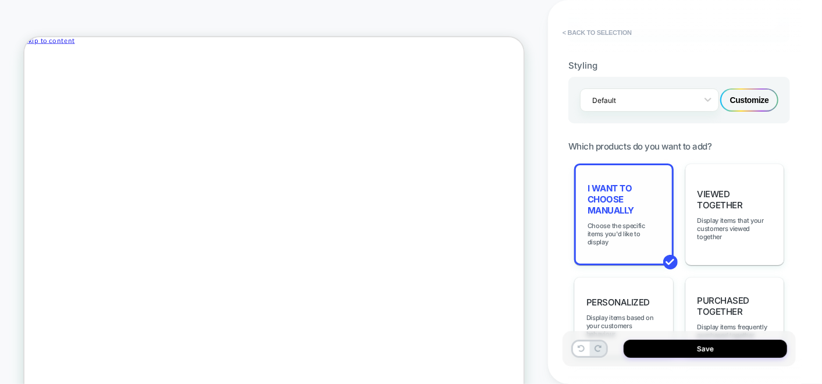
click at [614, 194] on span "I want to choose manually" at bounding box center [623, 199] width 73 height 33
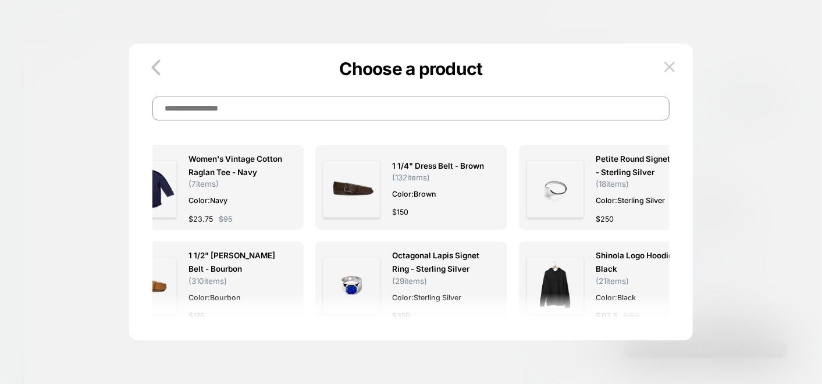
click at [262, 112] on input at bounding box center [410, 109] width 517 height 24
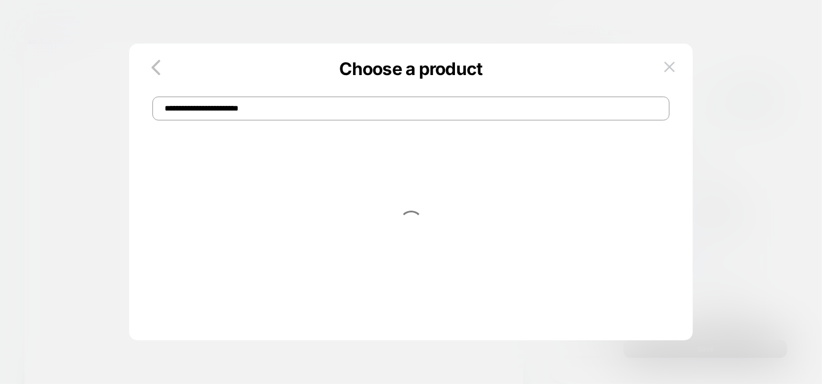
type input "**********"
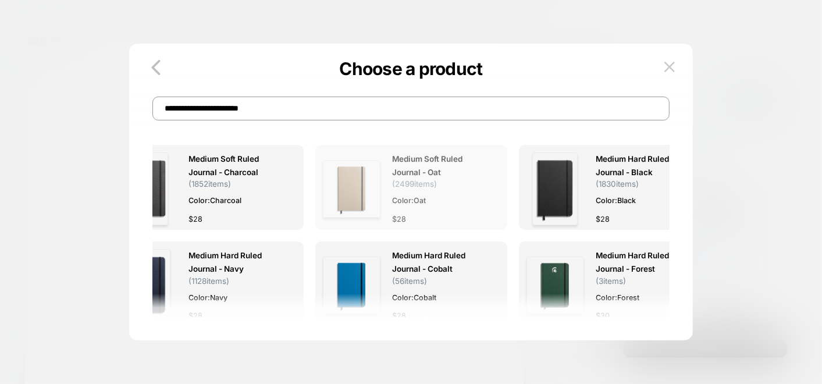
click at [408, 198] on span "Color: Oat" at bounding box center [439, 200] width 95 height 12
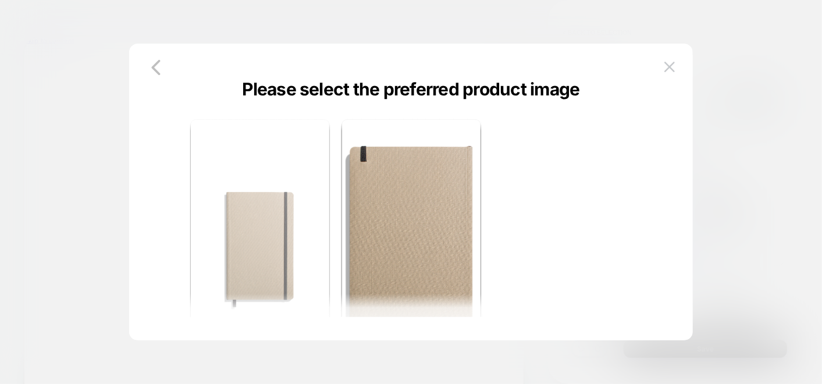
scroll to position [57, 0]
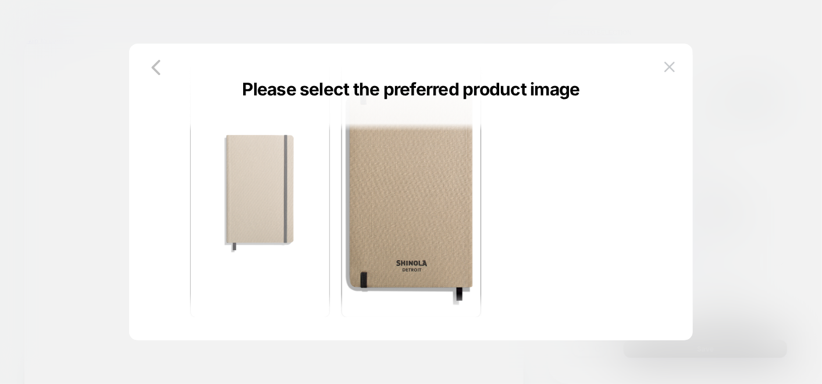
click at [245, 205] on img at bounding box center [260, 189] width 138 height 138
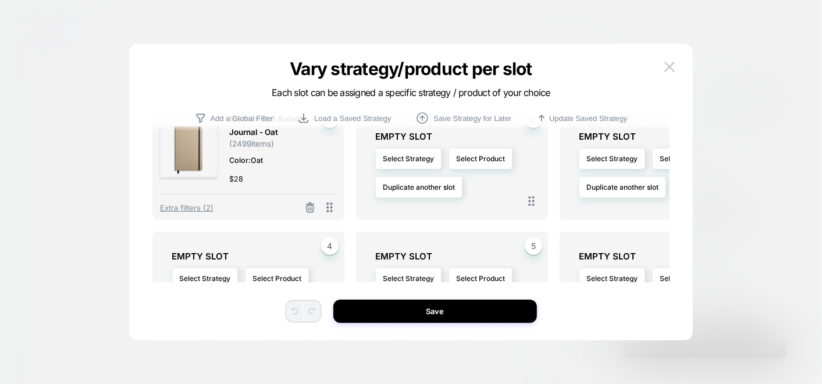
scroll to position [35, 0]
click at [464, 156] on button "Select Product" at bounding box center [480, 159] width 64 height 22
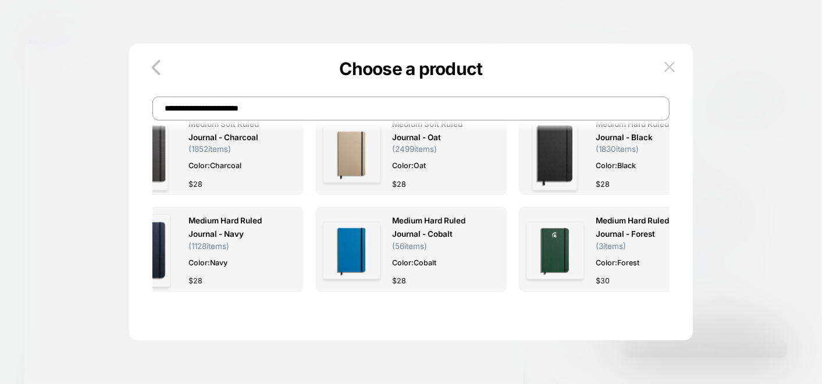
drag, startPoint x: 295, startPoint y: 115, endPoint x: 0, endPoint y: 22, distance: 310.0
click at [0, 49] on html "**********" at bounding box center [411, 192] width 822 height 384
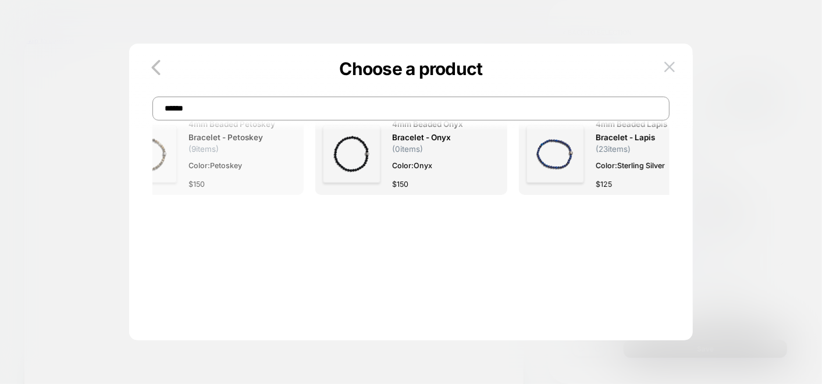
type input "******"
click at [257, 162] on span "Color: Petoskey" at bounding box center [235, 165] width 95 height 12
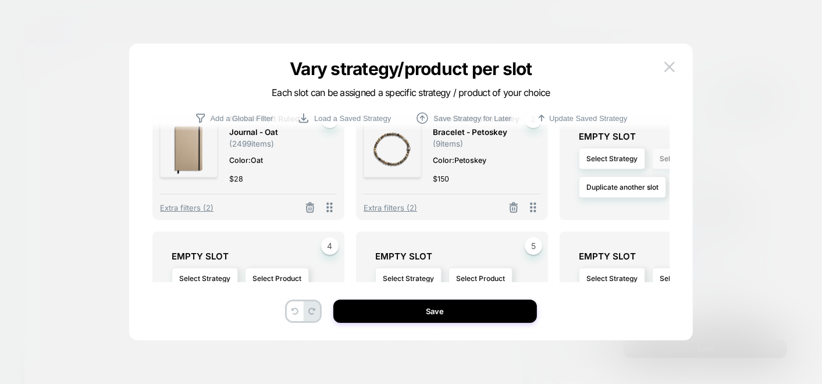
click at [660, 155] on button "Select Product" at bounding box center [684, 159] width 64 height 22
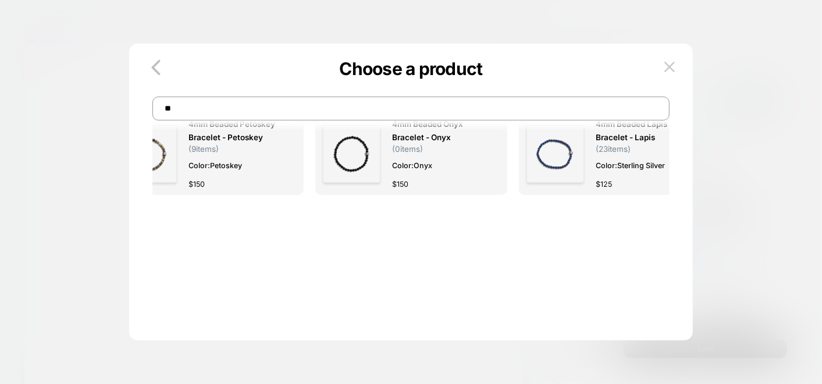
type input "*"
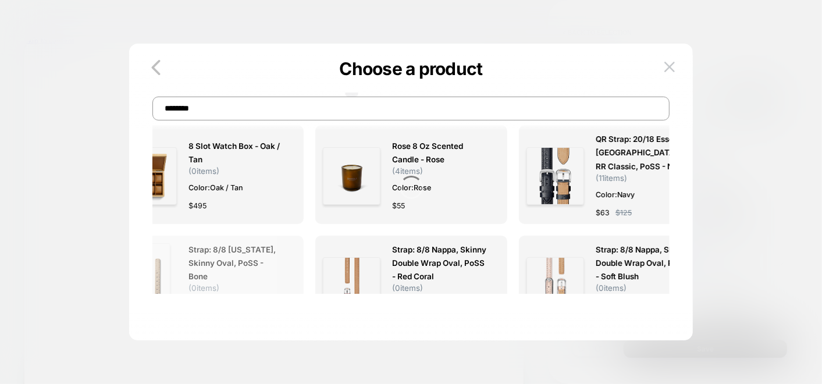
scroll to position [0, 0]
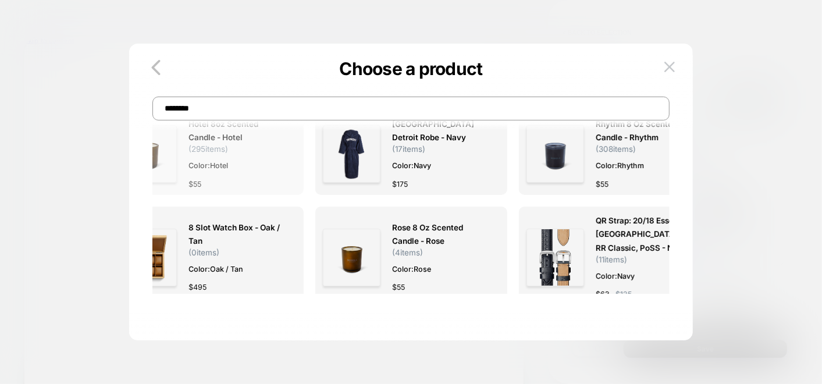
type input "*******"
click at [254, 153] on span "Hotel 8oz Scented Candle - Hotel ( 295 items)" at bounding box center [235, 135] width 95 height 36
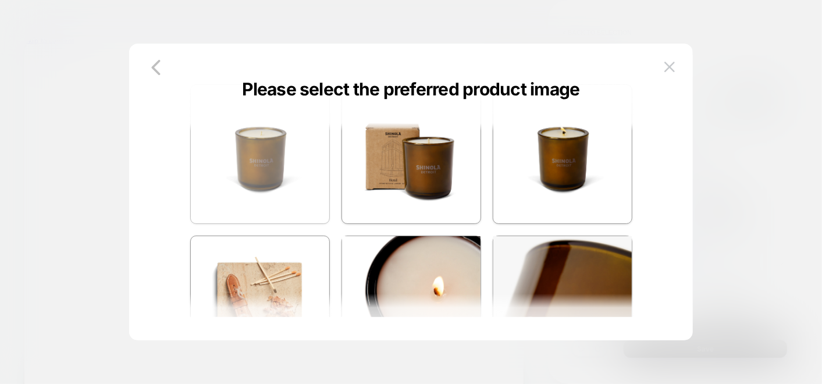
click at [279, 159] on img at bounding box center [260, 154] width 138 height 138
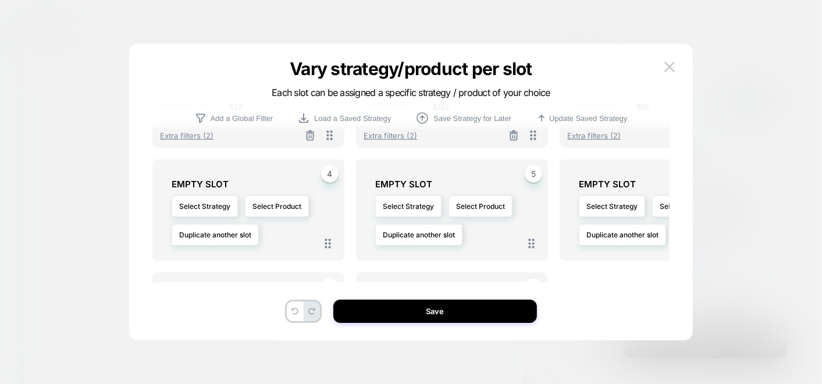
scroll to position [129, 0]
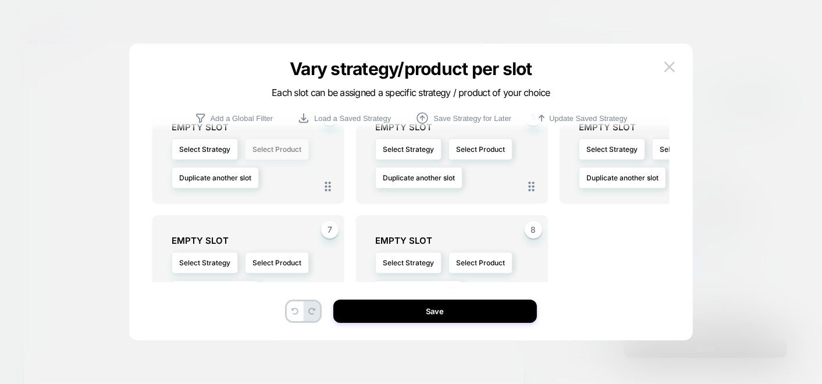
click at [280, 151] on button "Select Product" at bounding box center [277, 149] width 64 height 22
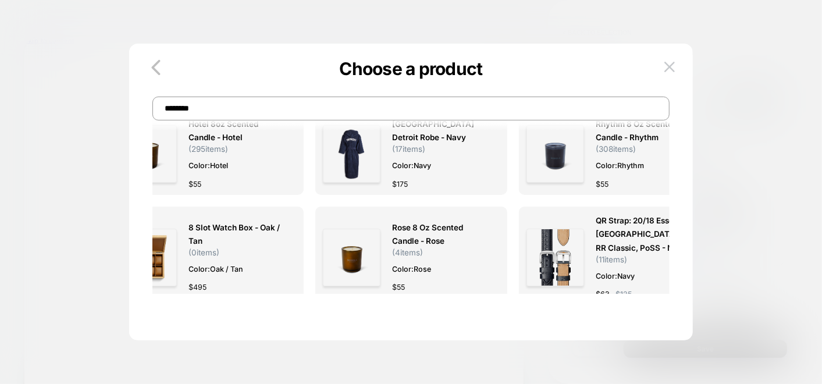
scroll to position [2, 0]
drag, startPoint x: 256, startPoint y: 109, endPoint x: 0, endPoint y: 102, distance: 256.0
click at [0, 104] on html "**********" at bounding box center [411, 192] width 822 height 384
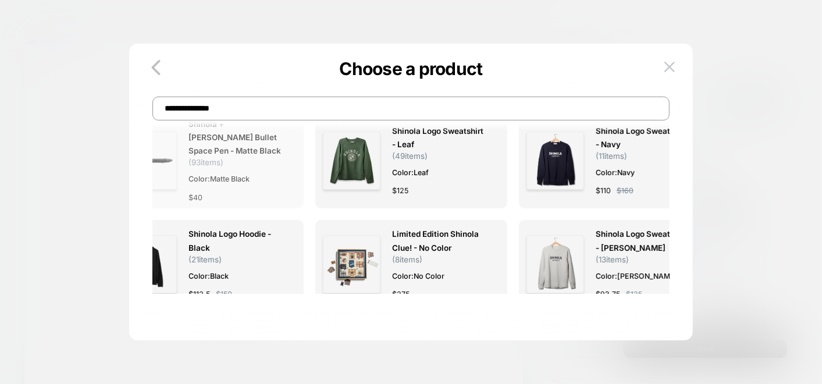
type input "**********"
click at [259, 140] on span "Shinola + [PERSON_NAME] Bullet Space Pen - Matte Black" at bounding box center [235, 137] width 95 height 40
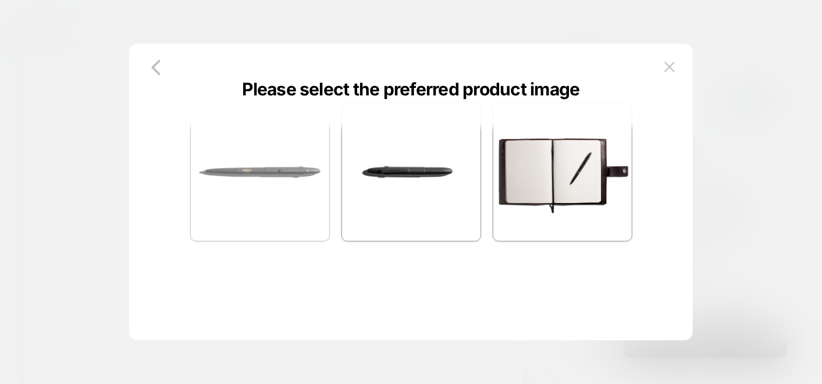
click at [261, 159] on img at bounding box center [260, 171] width 138 height 138
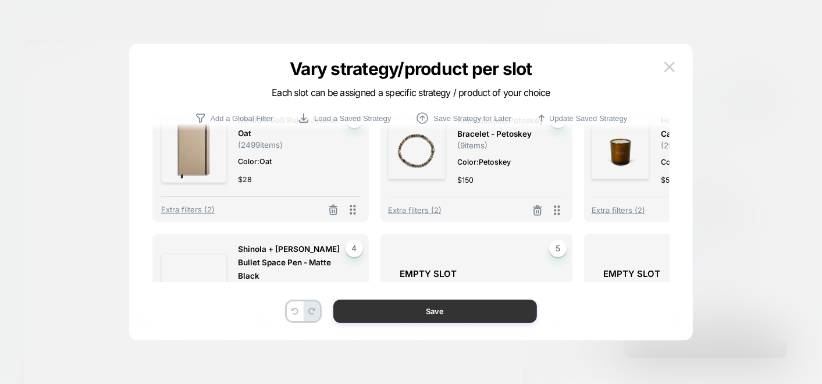
click at [437, 305] on button "Save" at bounding box center [435, 311] width 204 height 23
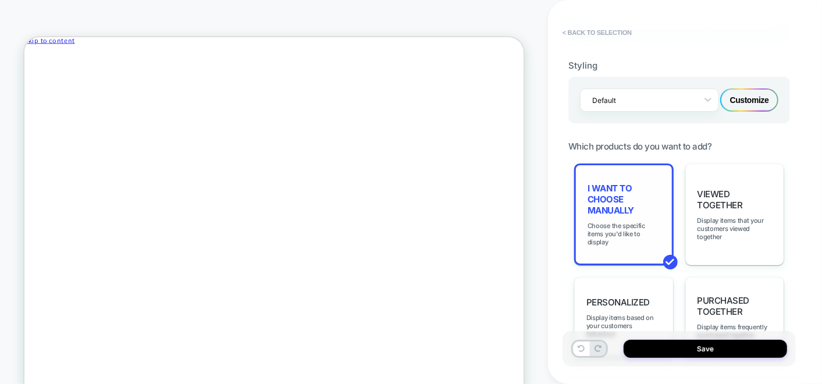
click at [606, 204] on span "I want to choose manually" at bounding box center [623, 199] width 73 height 33
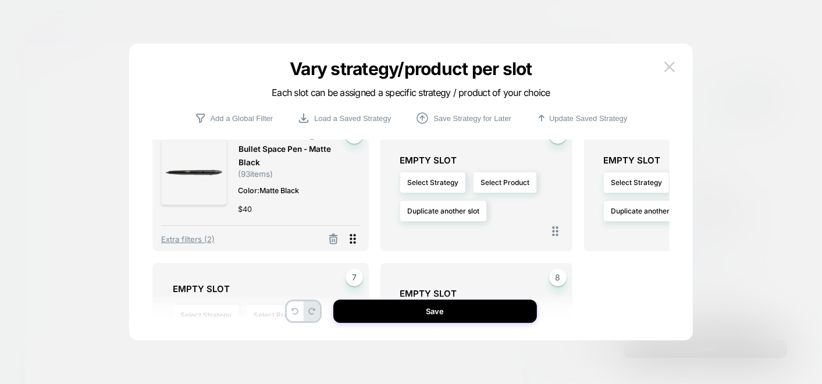
scroll to position [129, 0]
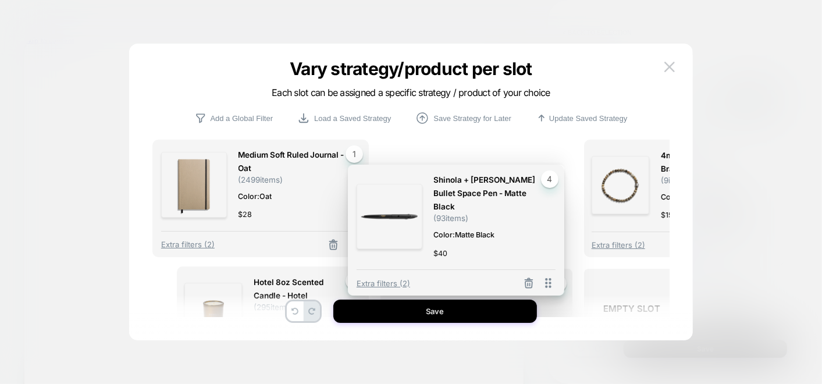
drag, startPoint x: 332, startPoint y: 236, endPoint x: 521, endPoint y: 134, distance: 214.4
click at [521, 134] on div "Medium Soft Ruled Journal - Oat ( 2499 items) Color: Oat $ 28 1 Extra filters (…" at bounding box center [410, 209] width 517 height 238
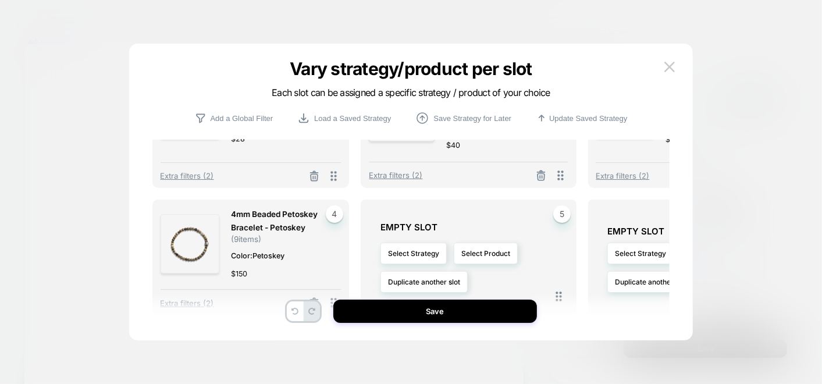
scroll to position [67, 0]
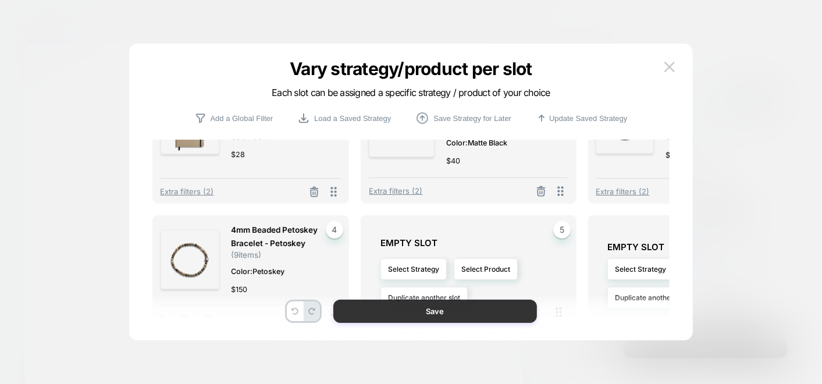
click at [404, 318] on button "Save" at bounding box center [435, 311] width 204 height 23
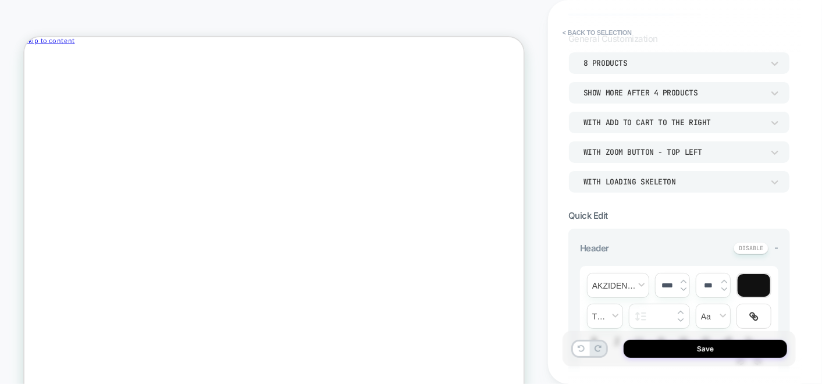
scroll to position [0, 0]
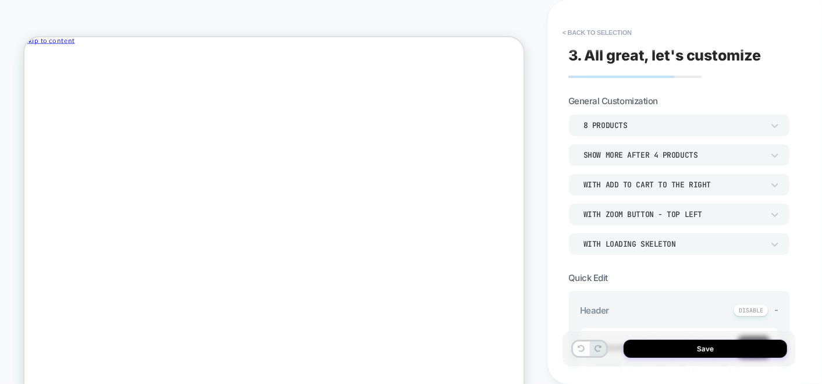
click at [664, 122] on div "8 Products" at bounding box center [673, 125] width 180 height 10
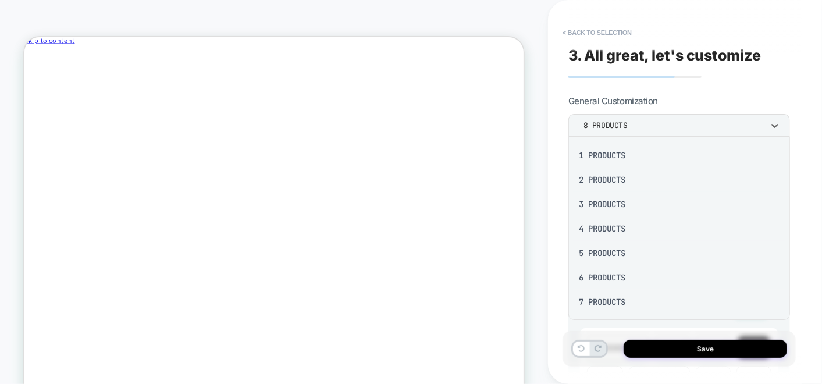
click at [595, 225] on div "4 Products" at bounding box center [679, 228] width 212 height 24
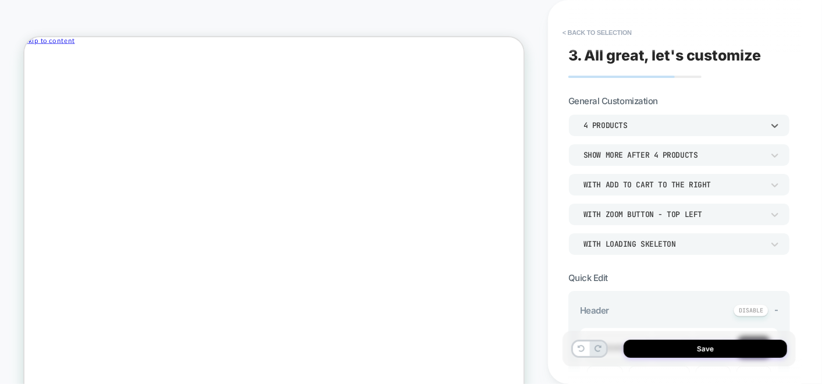
scroll to position [406, 0]
click at [653, 152] on div "Show more after 4 Products" at bounding box center [673, 155] width 180 height 10
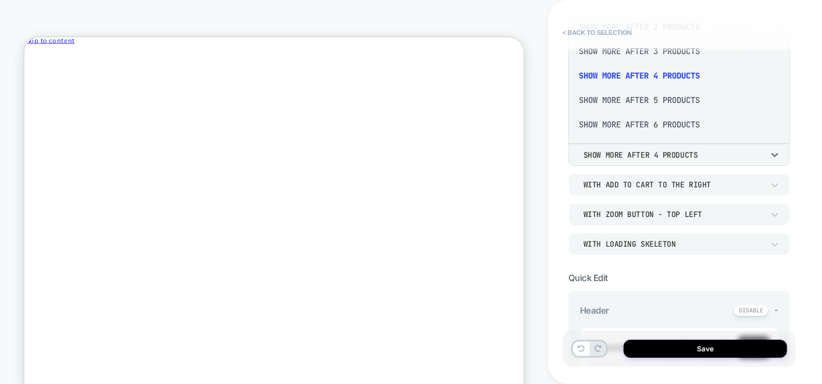
scroll to position [0, 0]
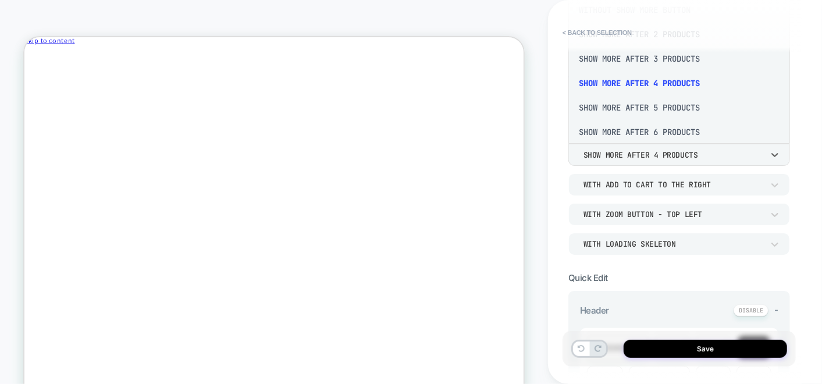
click at [539, 179] on div at bounding box center [411, 192] width 822 height 384
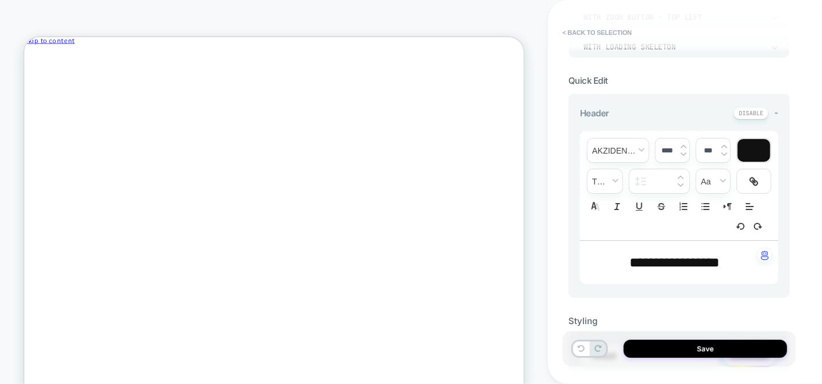
scroll to position [323, 0]
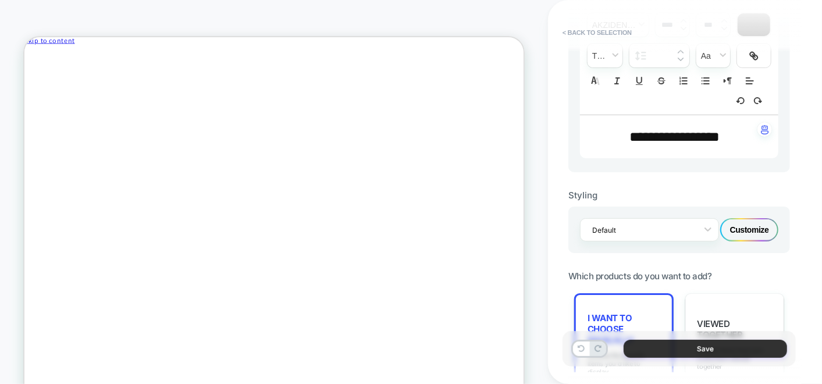
click at [697, 349] on button "Save" at bounding box center [705, 349] width 163 height 18
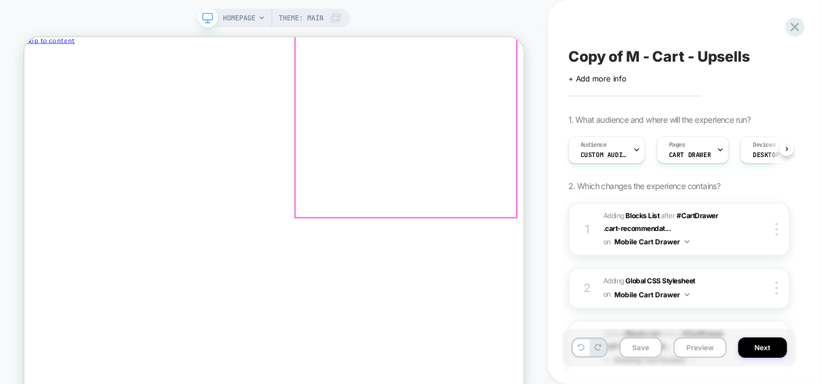
scroll to position [0, 0]
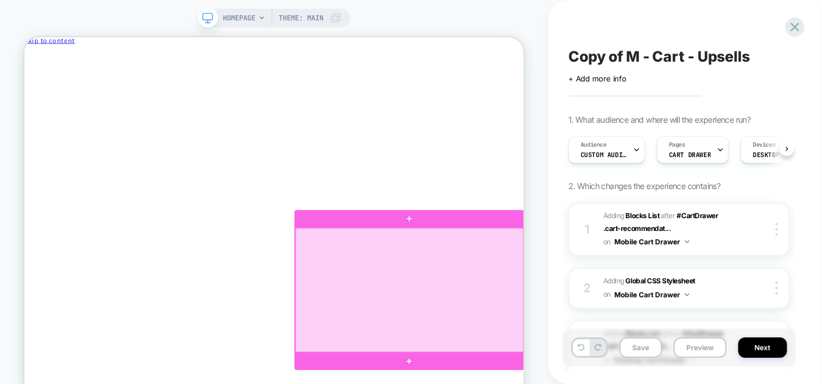
click at [528, 369] on div at bounding box center [537, 374] width 304 height 166
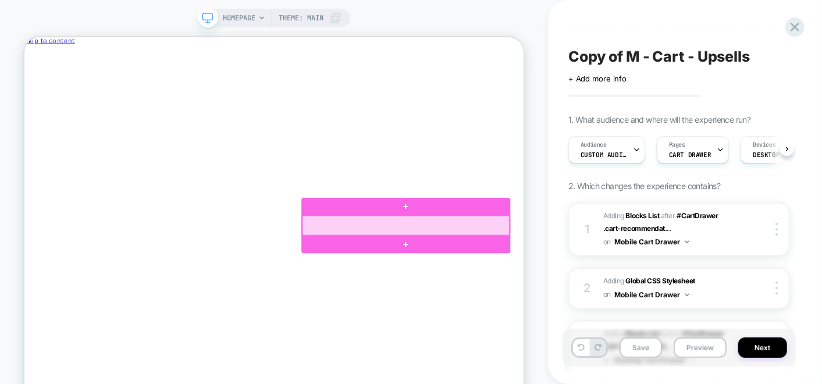
click at [495, 287] on div at bounding box center [532, 288] width 276 height 26
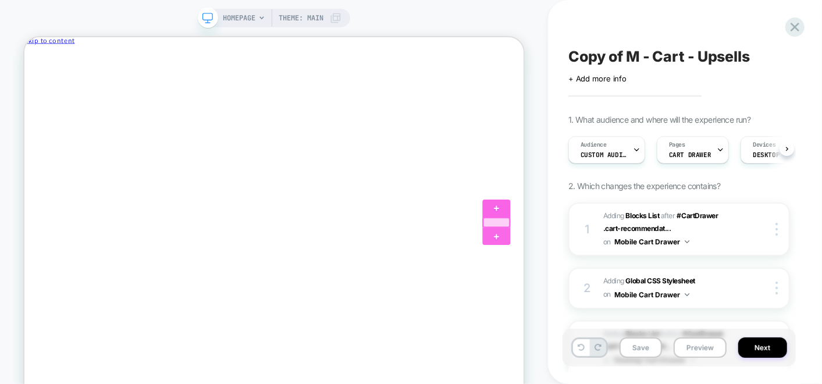
click at [660, 279] on div at bounding box center [653, 283] width 35 height 12
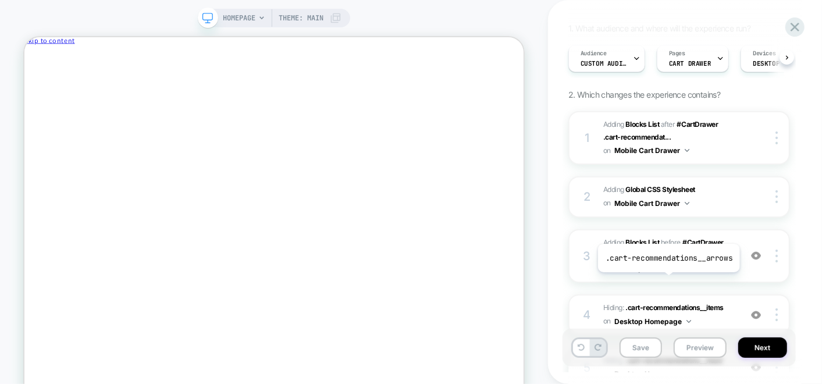
scroll to position [90, 0]
click at [739, 260] on div "3 #_loomi_addon_1755699337863 Adding Blocks List BEFORE #CartDrawer .cart-recom…" at bounding box center [679, 257] width 222 height 54
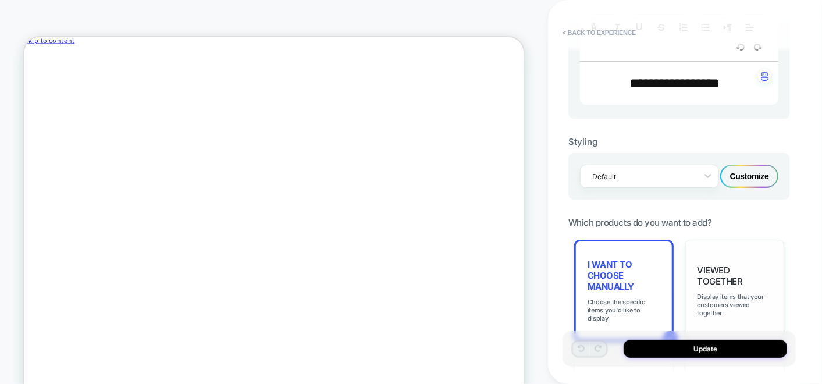
scroll to position [323, 0]
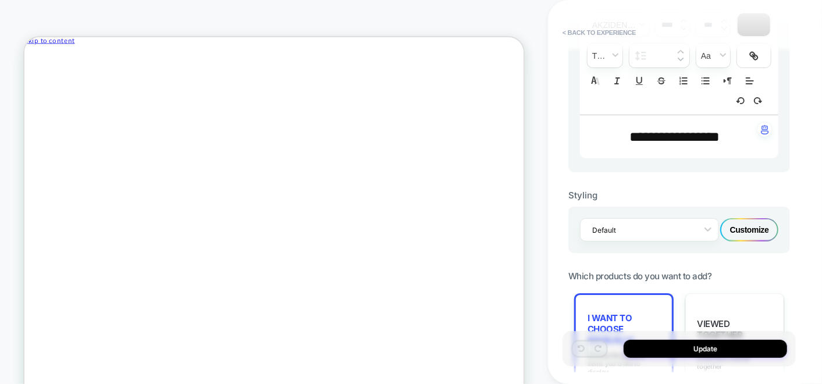
click at [747, 222] on div "Customize" at bounding box center [749, 229] width 58 height 23
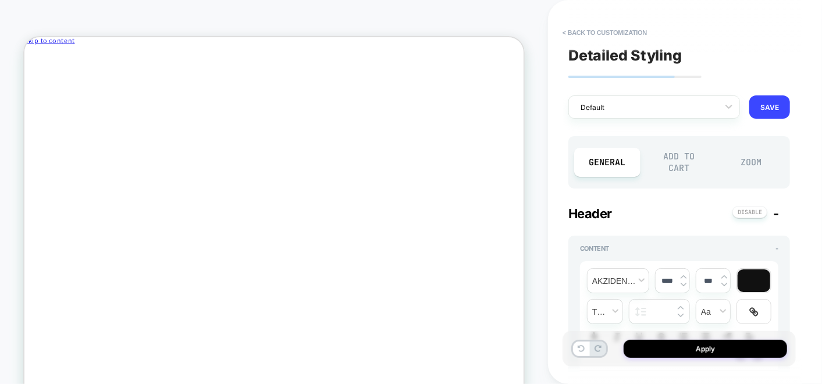
click at [679, 165] on div "Add to Cart" at bounding box center [679, 162] width 66 height 41
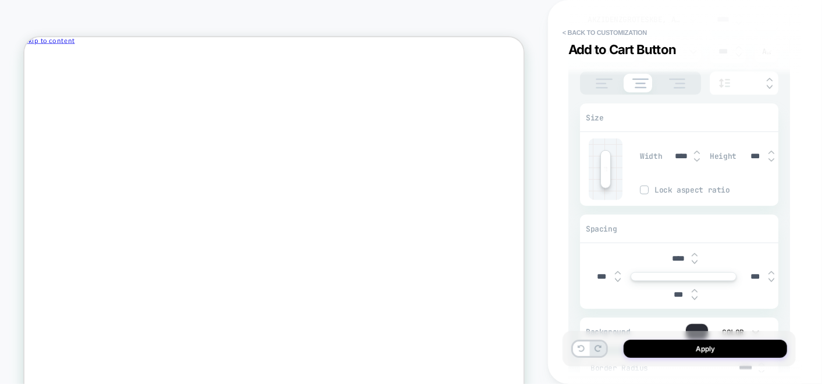
click at [696, 161] on img at bounding box center [697, 160] width 6 height 5
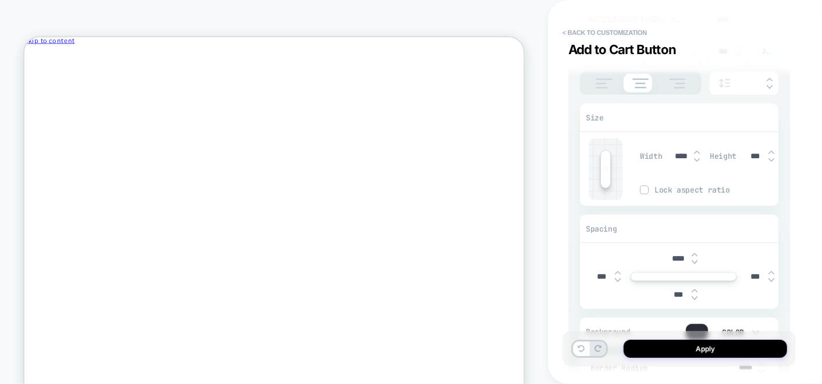
click at [697, 161] on img at bounding box center [697, 160] width 6 height 5
click at [700, 160] on img at bounding box center [697, 160] width 6 height 5
type textarea "*"
type input "***"
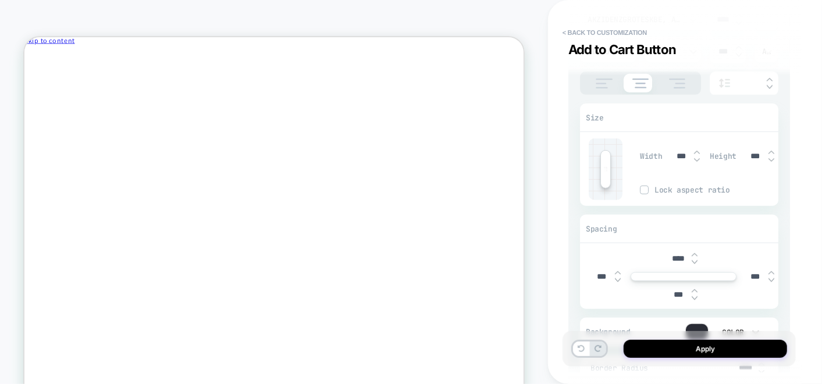
click at [700, 160] on img at bounding box center [697, 160] width 6 height 5
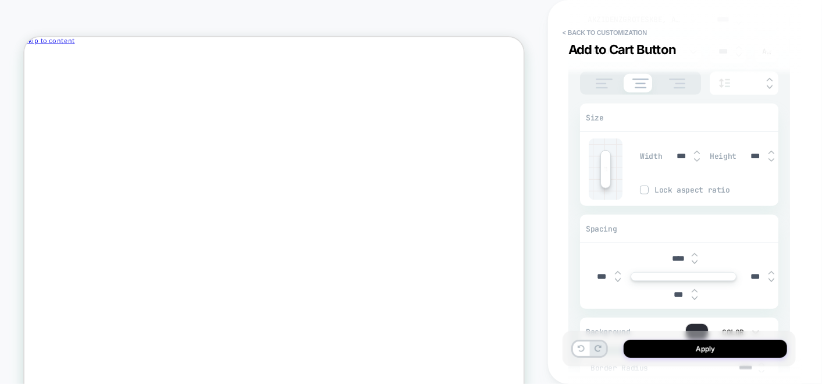
click at [700, 160] on img at bounding box center [697, 160] width 6 height 5
click at [681, 154] on input "***" at bounding box center [681, 156] width 26 height 10
type textarea "*"
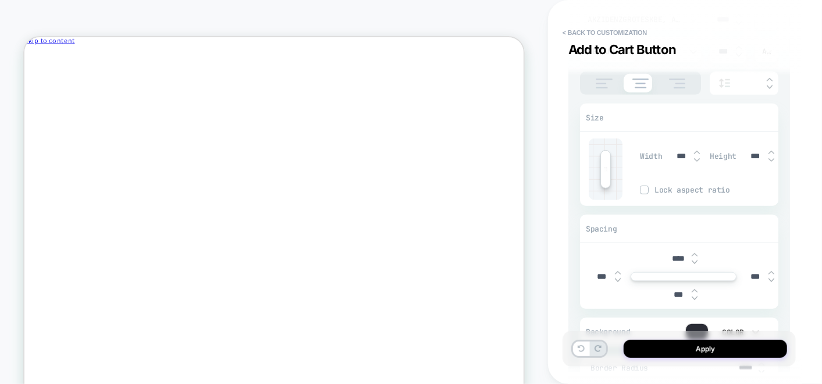
type input "***"
click at [696, 159] on img at bounding box center [697, 160] width 6 height 5
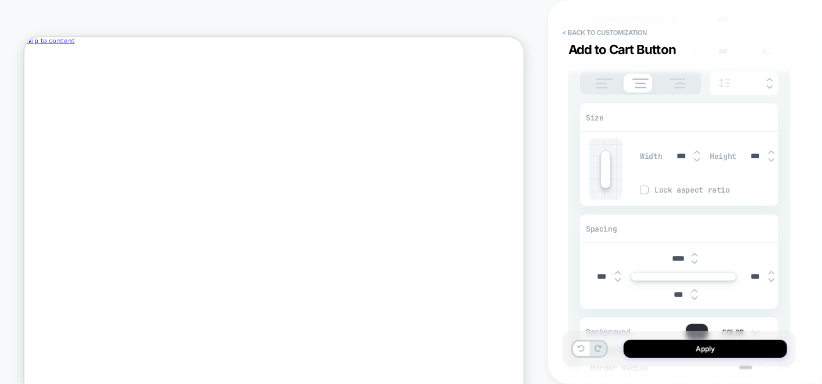
click at [697, 159] on img at bounding box center [697, 160] width 6 height 5
click at [696, 152] on img at bounding box center [697, 152] width 6 height 5
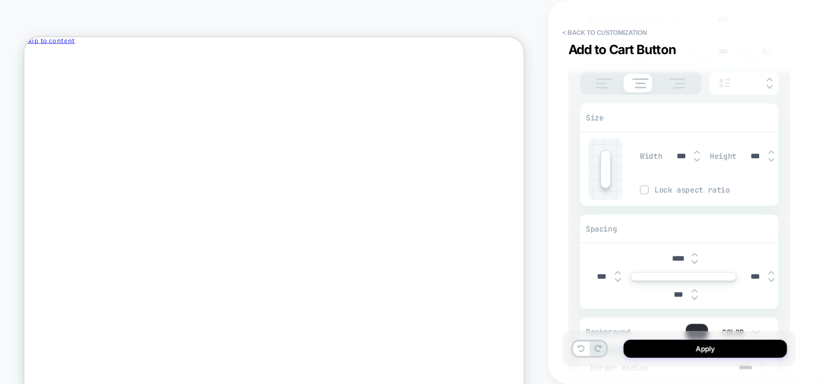
click at [696, 152] on img at bounding box center [697, 152] width 6 height 5
type textarea "*"
type input "***"
click at [696, 146] on div "***" at bounding box center [686, 156] width 36 height 24
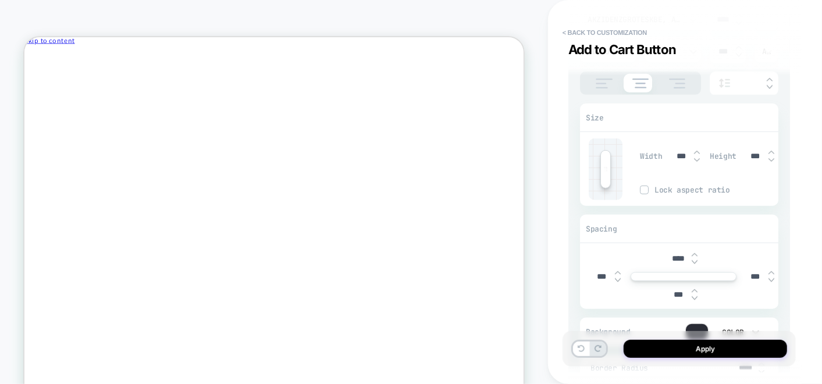
click at [696, 146] on div "***" at bounding box center [686, 156] width 36 height 24
click at [697, 151] on img at bounding box center [697, 152] width 6 height 5
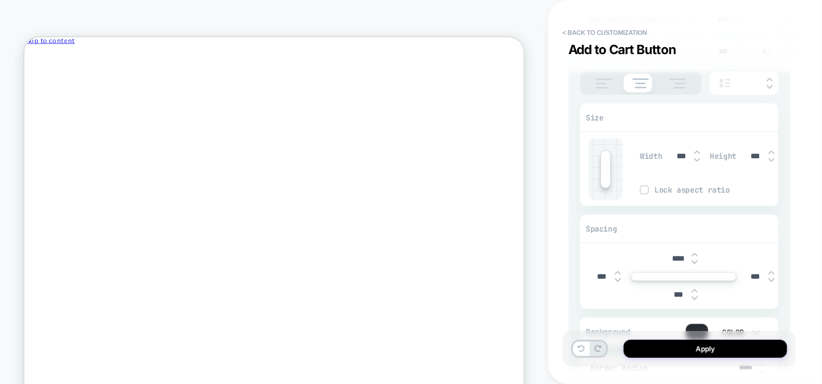
type textarea "*"
type input "***"
click at [696, 151] on img at bounding box center [697, 152] width 6 height 5
type textarea "*"
type input "***"
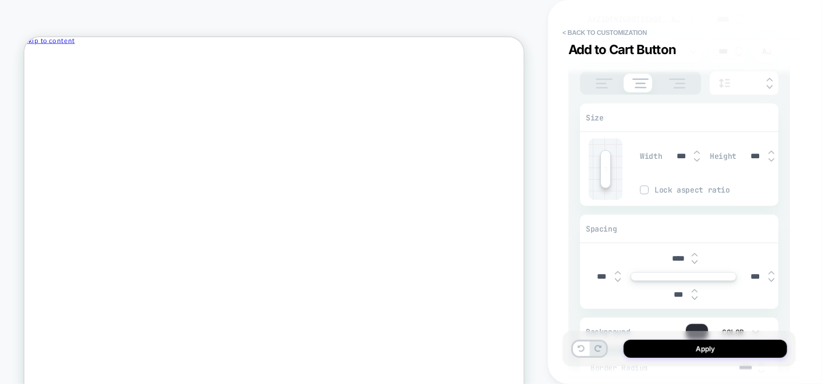
click at [696, 151] on img at bounding box center [697, 152] width 6 height 5
type textarea "*"
type input "***"
click at [696, 151] on img at bounding box center [697, 152] width 6 height 5
type textarea "*"
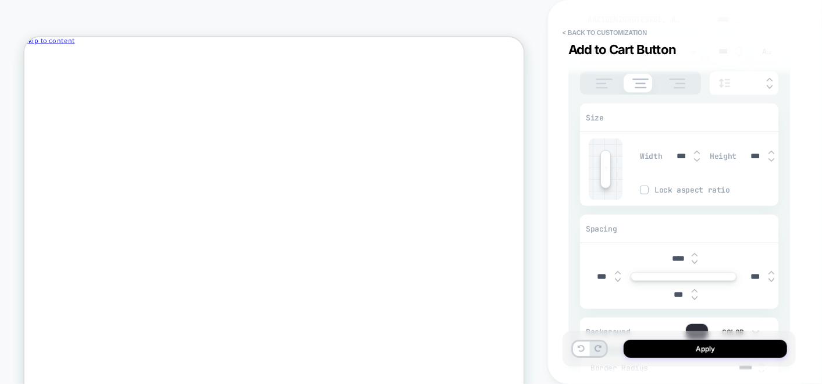
type input "***"
click at [696, 151] on img at bounding box center [697, 152] width 6 height 5
type textarea "*"
type input "***"
click at [696, 151] on img at bounding box center [697, 152] width 6 height 5
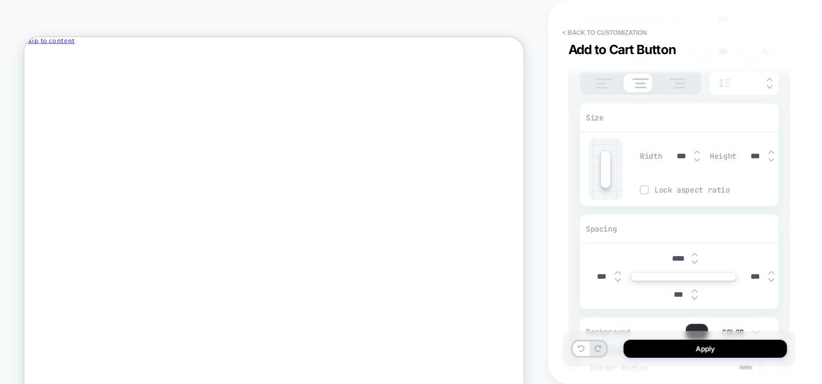
type textarea "*"
type input "****"
click at [696, 151] on img at bounding box center [697, 152] width 6 height 5
type textarea "*"
type input "****"
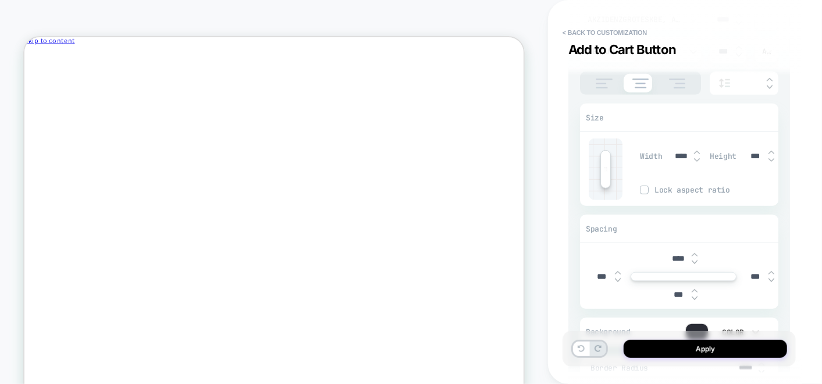
type textarea "*"
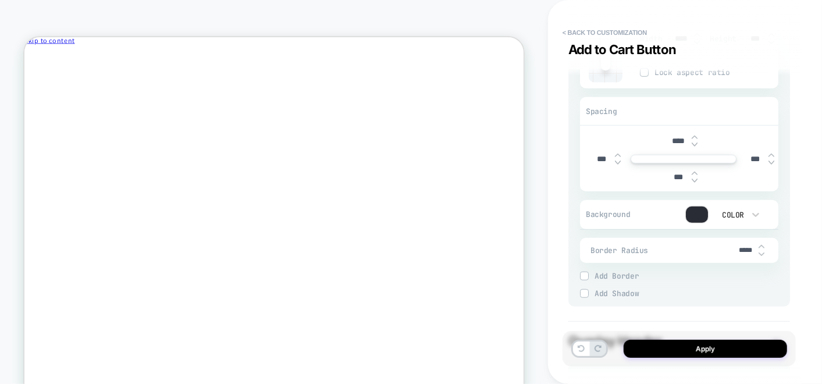
scroll to position [452, 0]
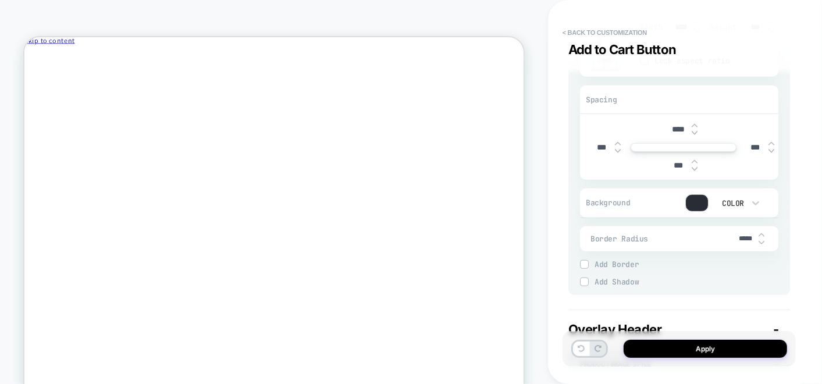
click at [741, 236] on input "*****" at bounding box center [745, 238] width 26 height 9
type input "****"
type textarea "*"
type input "***"
type textarea "*"
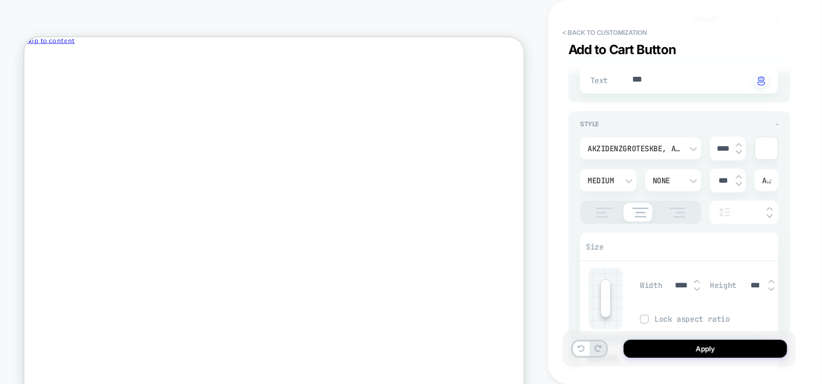
scroll to position [387, 0]
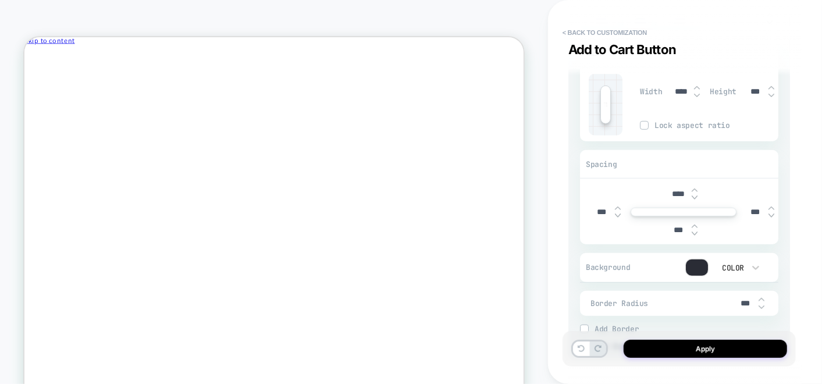
type input "***"
click at [698, 264] on div at bounding box center [697, 267] width 22 height 16
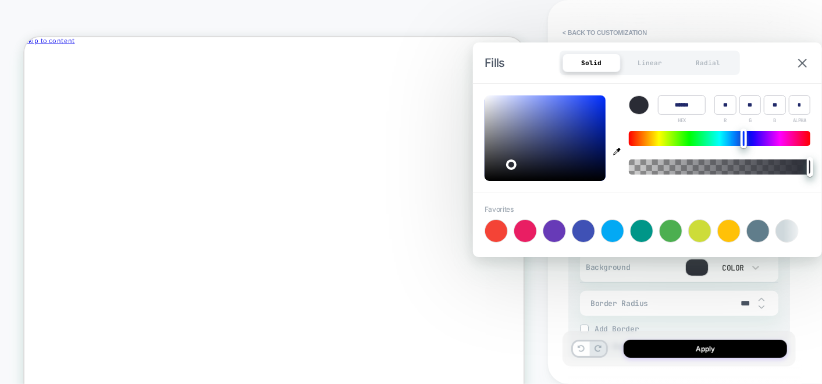
click at [698, 264] on div at bounding box center [697, 267] width 22 height 16
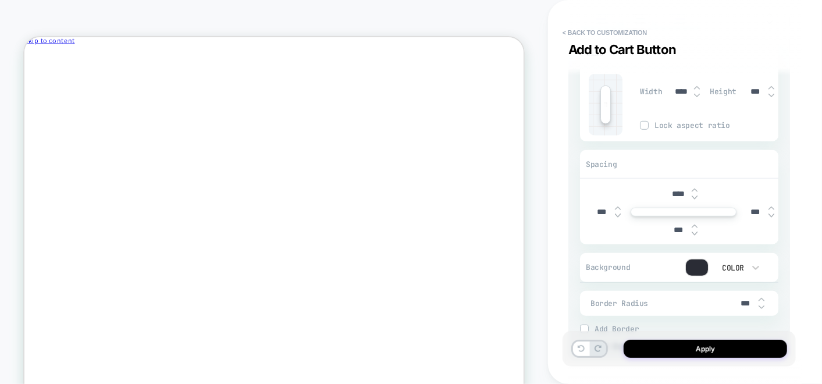
click at [705, 269] on div at bounding box center [697, 267] width 22 height 16
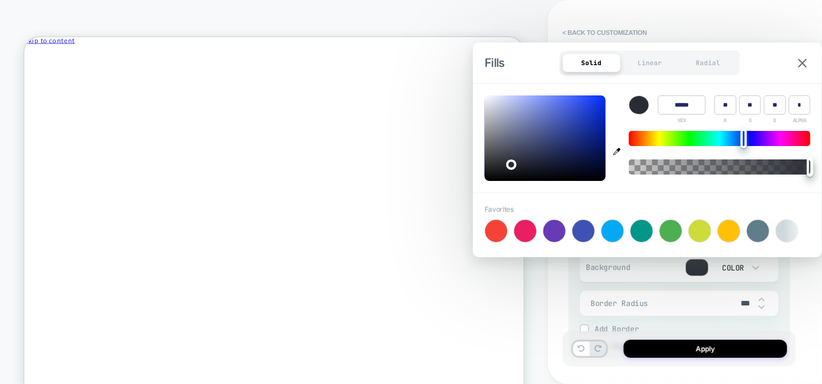
click at [705, 269] on div at bounding box center [697, 267] width 22 height 16
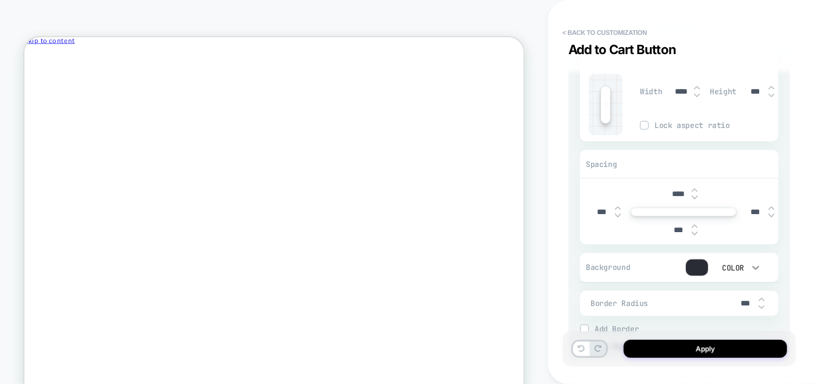
click at [754, 269] on icon at bounding box center [756, 268] width 12 height 12
click at [727, 186] on div "None" at bounding box center [737, 187] width 49 height 24
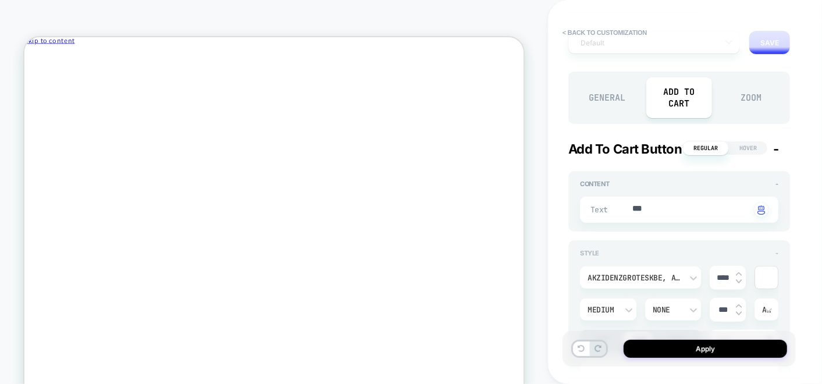
scroll to position [129, 0]
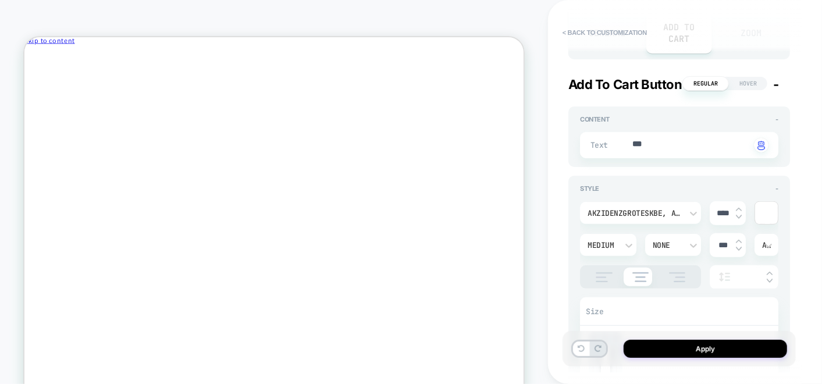
click at [763, 206] on div at bounding box center [766, 213] width 23 height 22
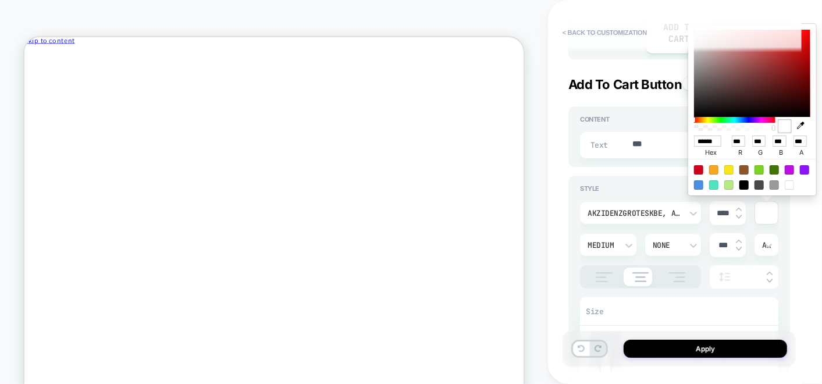
click at [744, 182] on div at bounding box center [743, 184] width 9 height 9
type textarea "*"
type input "******"
type input "*"
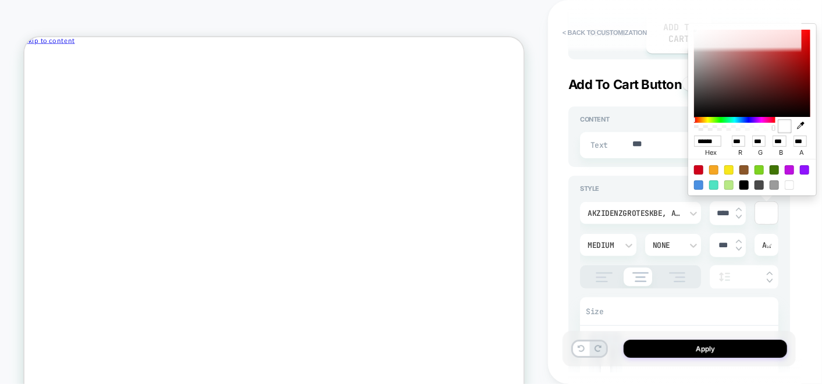
type input "*"
click at [548, 258] on div "< Back to customization Add to Cart Button Detailed Styling Default RENAME SAVE…" at bounding box center [685, 192] width 274 height 384
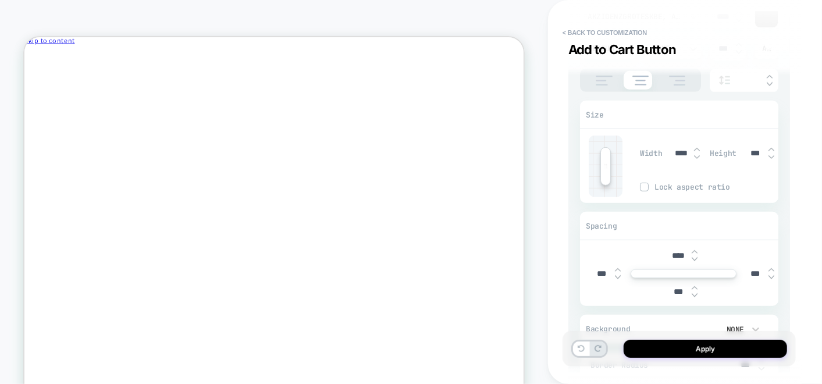
scroll to position [387, 0]
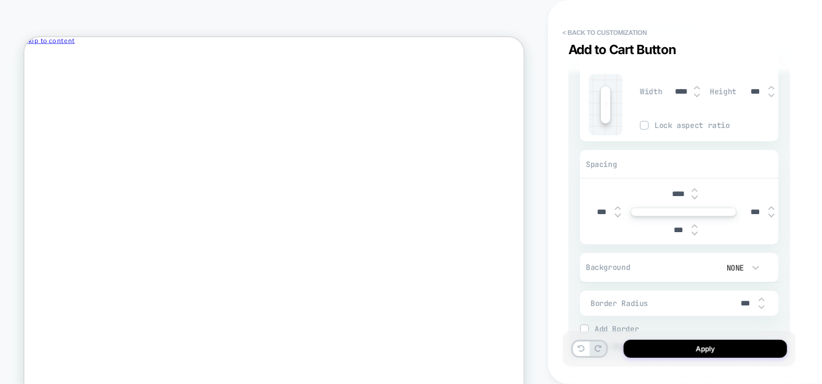
click at [759, 297] on img at bounding box center [761, 299] width 6 height 5
type textarea "*"
type input "***"
click at [759, 297] on img at bounding box center [761, 299] width 6 height 5
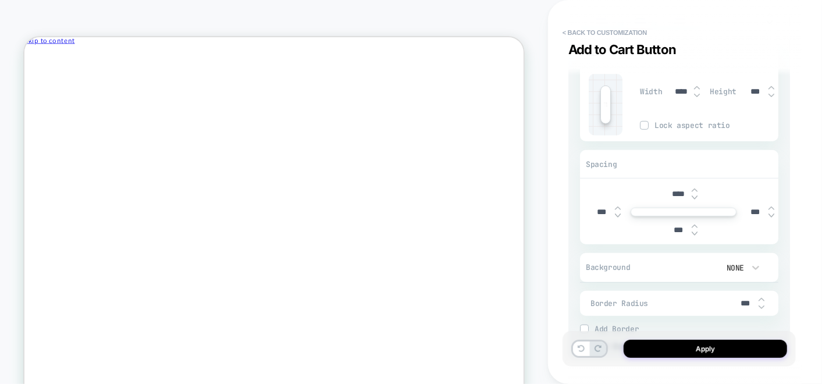
type textarea "*"
type input "***"
click at [759, 297] on img at bounding box center [761, 299] width 6 height 5
type textarea "*"
type input "***"
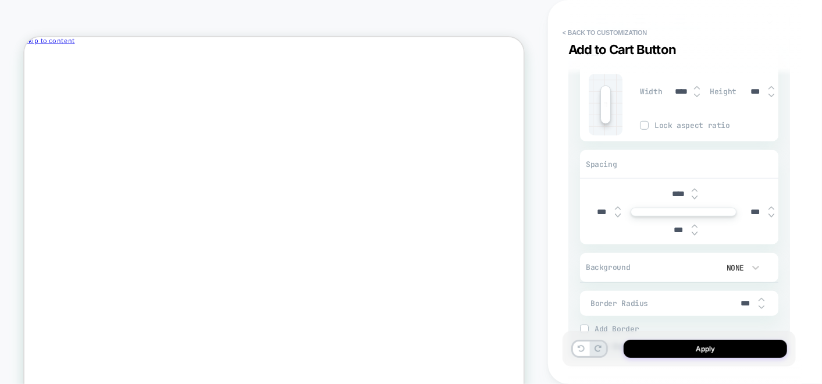
click at [758, 297] on div at bounding box center [761, 299] width 6 height 5
click at [758, 297] on img at bounding box center [761, 298] width 6 height 3
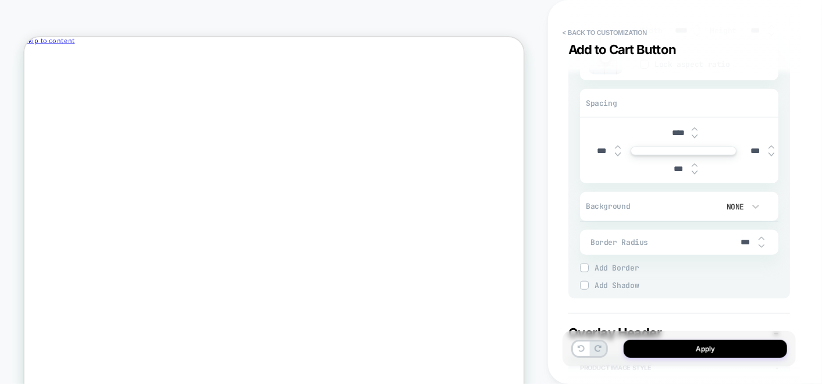
scroll to position [452, 0]
click at [585, 263] on img at bounding box center [584, 264] width 6 height 6
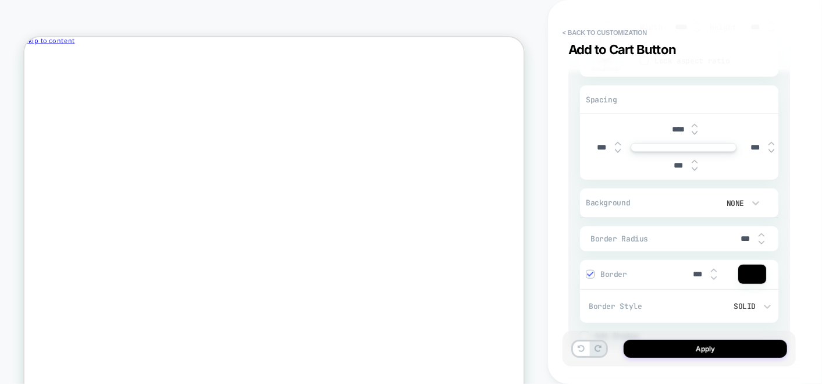
click at [762, 233] on img at bounding box center [761, 235] width 6 height 5
type textarea "*"
type input "***"
click at [762, 233] on img at bounding box center [761, 235] width 6 height 5
type textarea "*"
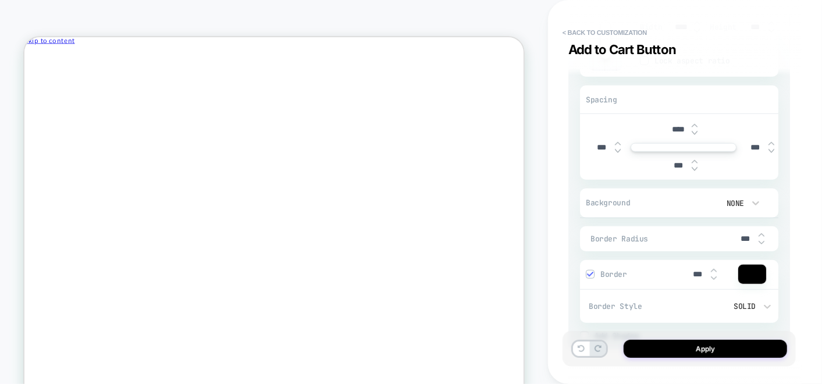
type input "***"
click at [762, 233] on img at bounding box center [761, 235] width 6 height 5
click at [763, 233] on img at bounding box center [761, 235] width 6 height 5
click at [763, 234] on img at bounding box center [761, 235] width 6 height 5
click at [764, 234] on img at bounding box center [761, 235] width 6 height 5
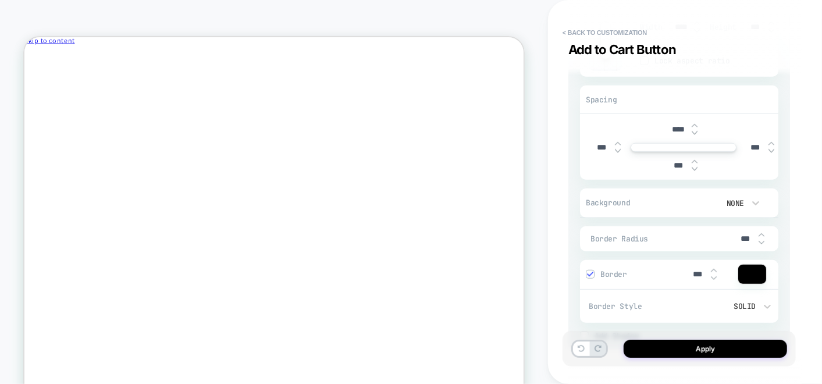
click at [764, 234] on div "***" at bounding box center [750, 239] width 35 height 24
type textarea "*"
type input "****"
click at [764, 234] on div "****" at bounding box center [750, 239] width 35 height 24
click at [763, 242] on img at bounding box center [761, 242] width 6 height 5
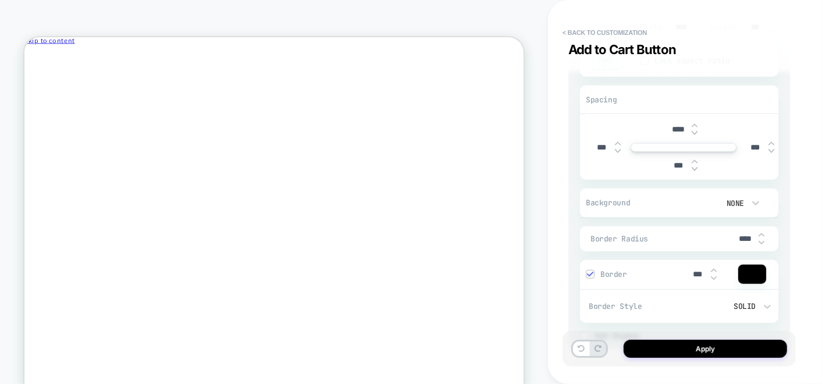
click at [762, 243] on img at bounding box center [761, 242] width 6 height 5
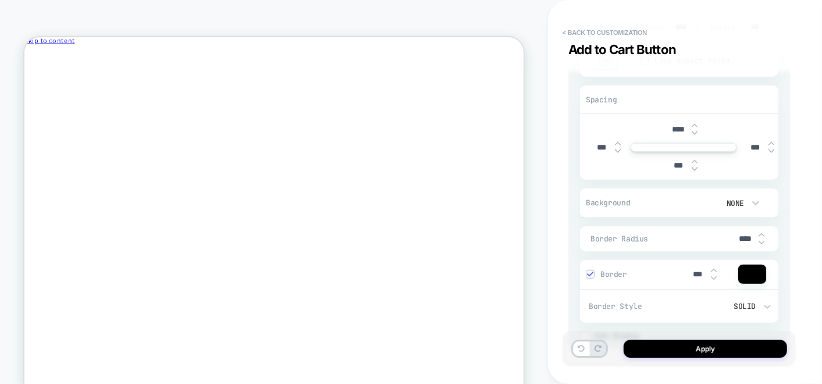
click at [762, 243] on img at bounding box center [761, 242] width 6 height 5
type textarea "*"
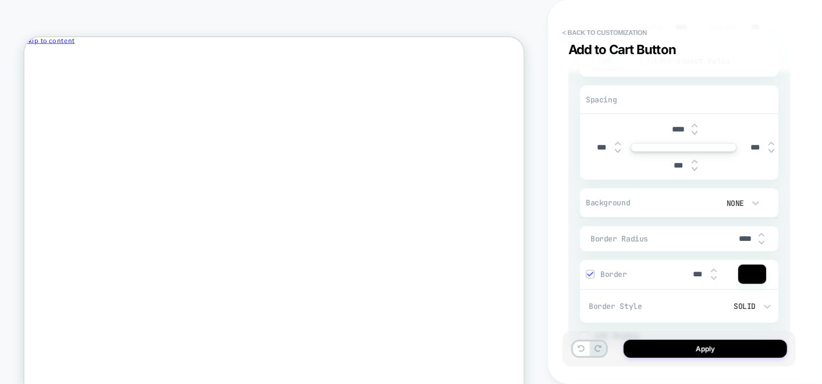
type input "***"
click at [696, 161] on img at bounding box center [695, 161] width 6 height 5
type textarea "*"
type input "***"
click at [696, 161] on img at bounding box center [695, 161] width 6 height 5
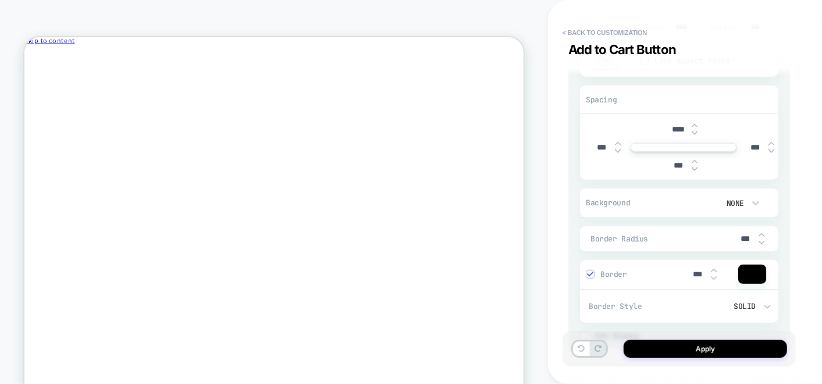
type textarea "*"
type input "***"
click at [690, 124] on input "****" at bounding box center [678, 129] width 26 height 10
click at [695, 123] on img at bounding box center [695, 125] width 6 height 5
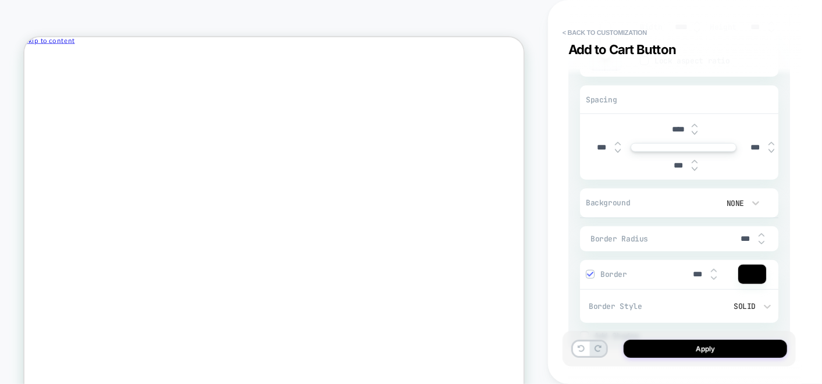
type textarea "*"
type input "****"
click at [692, 161] on img at bounding box center [695, 161] width 6 height 5
type textarea "*"
type input "***"
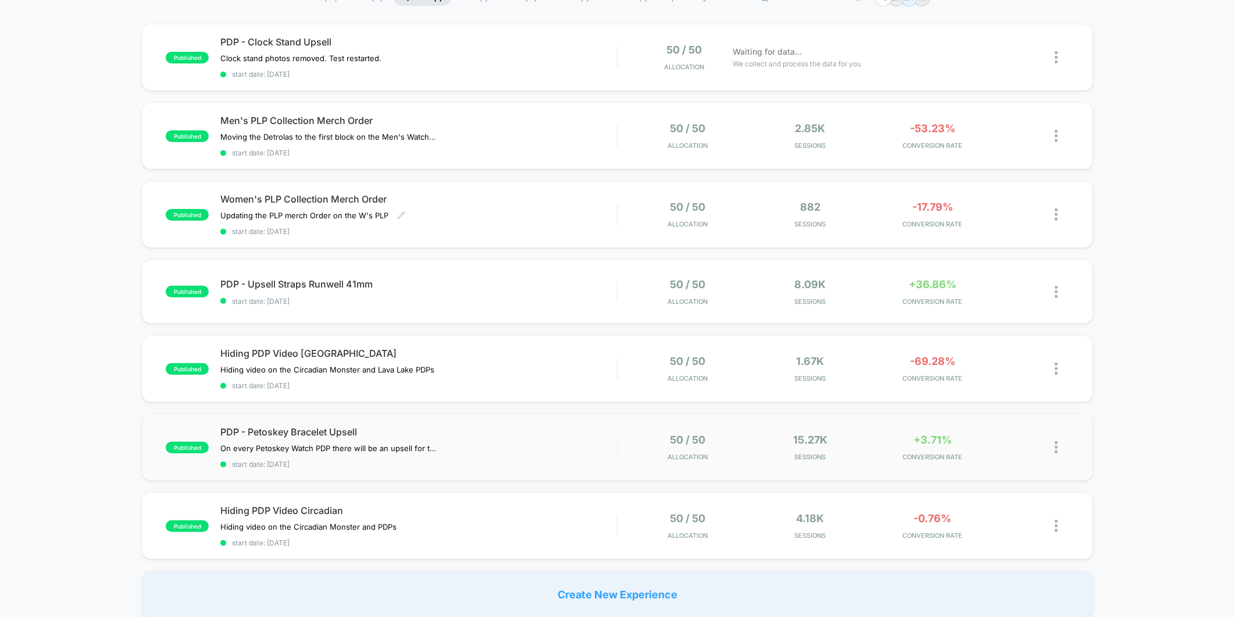
scroll to position [194, 0]
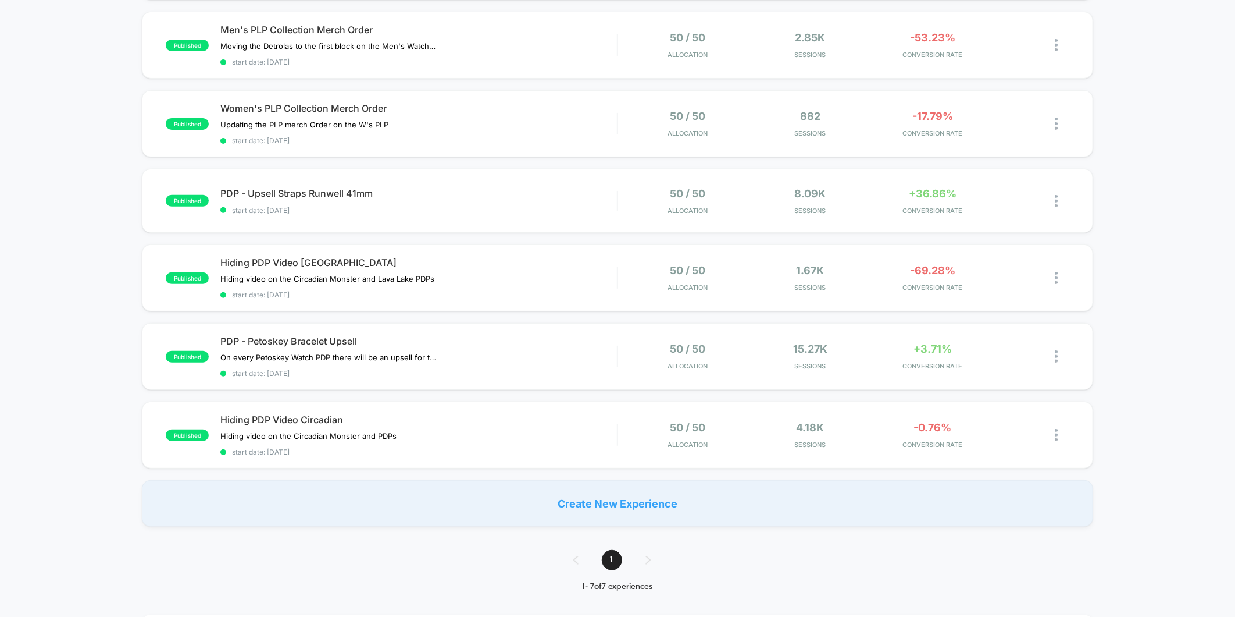
click at [1195, 404] on div "published PDP - Clock Stand Upsell Clock stand photos removed. Test restarted.﻿…" at bounding box center [617, 229] width 1235 height 593
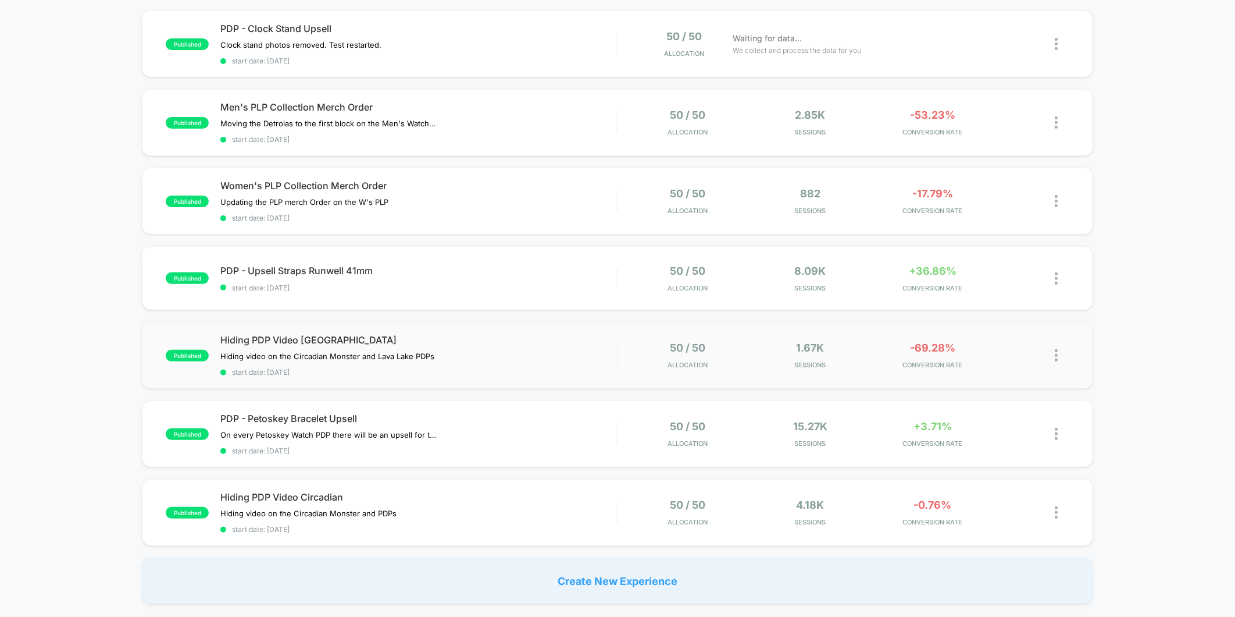
scroll to position [0, 0]
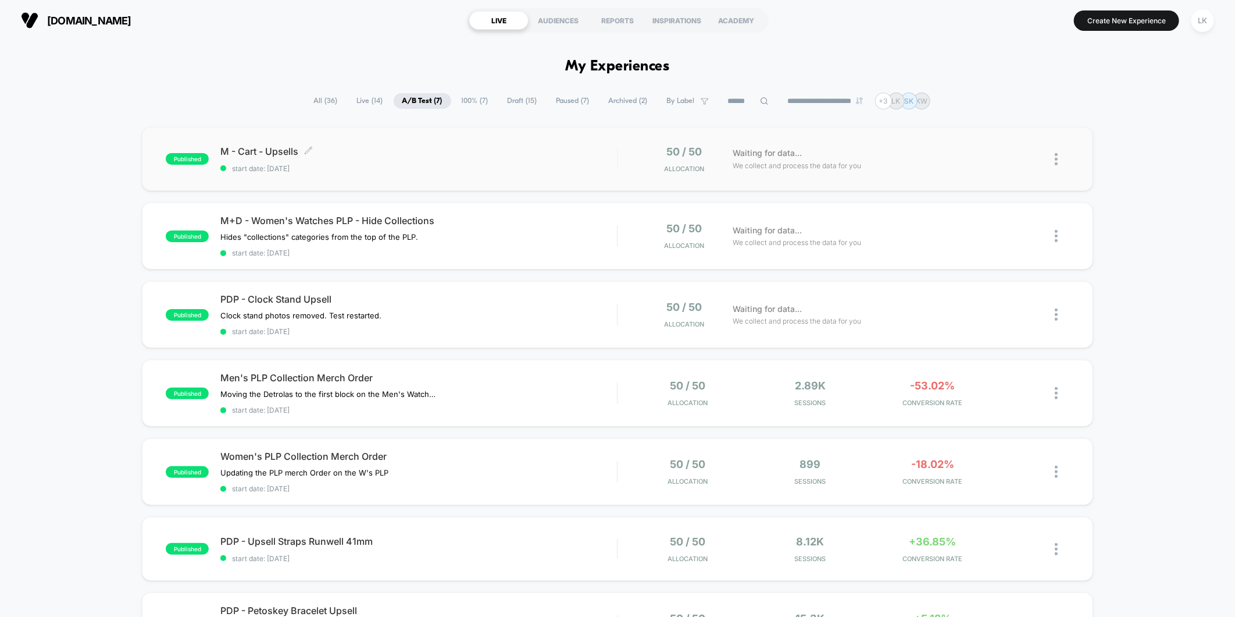
click at [364, 172] on span "start date: [DATE]" at bounding box center [418, 168] width 397 height 9
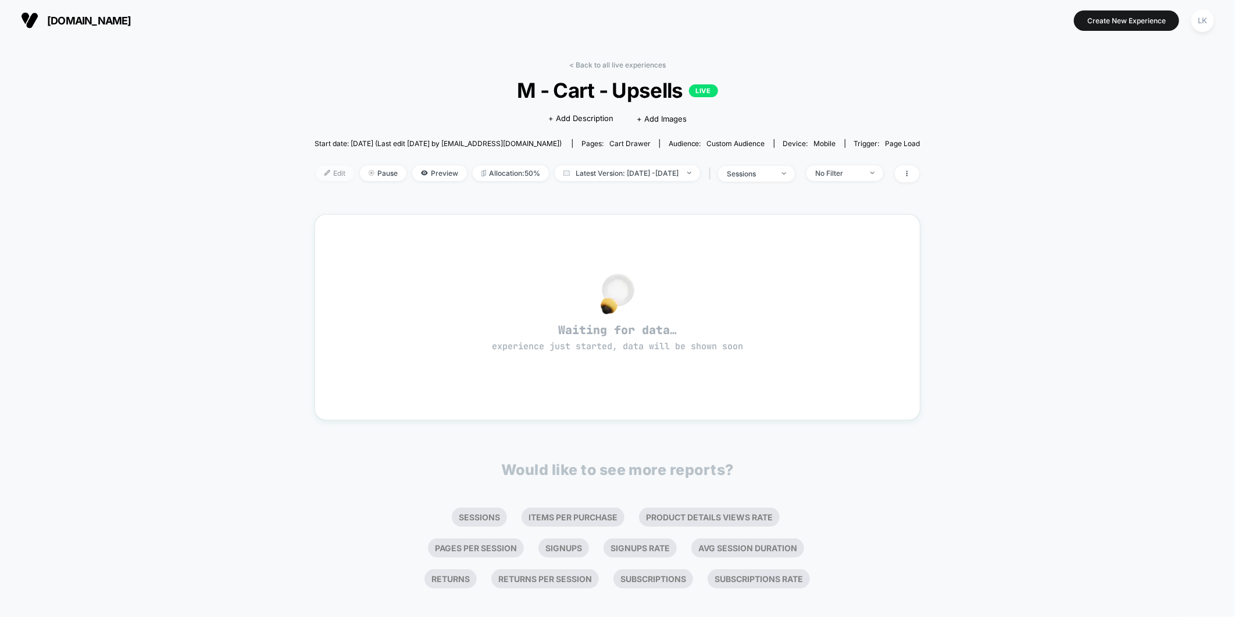
click at [330, 173] on div at bounding box center [331, 173] width 3 height 1
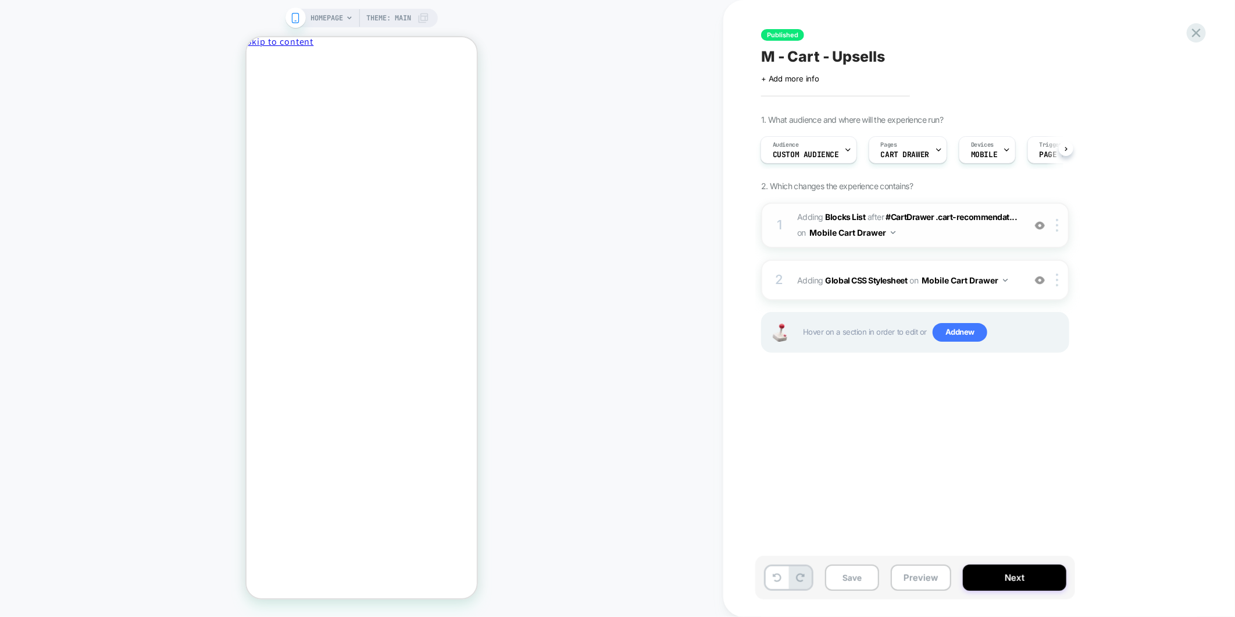
click at [964, 229] on span "#_loomi_addon_1749653266977 Adding Blocks List AFTER #CartDrawer .cart-recommen…" at bounding box center [908, 224] width 222 height 31
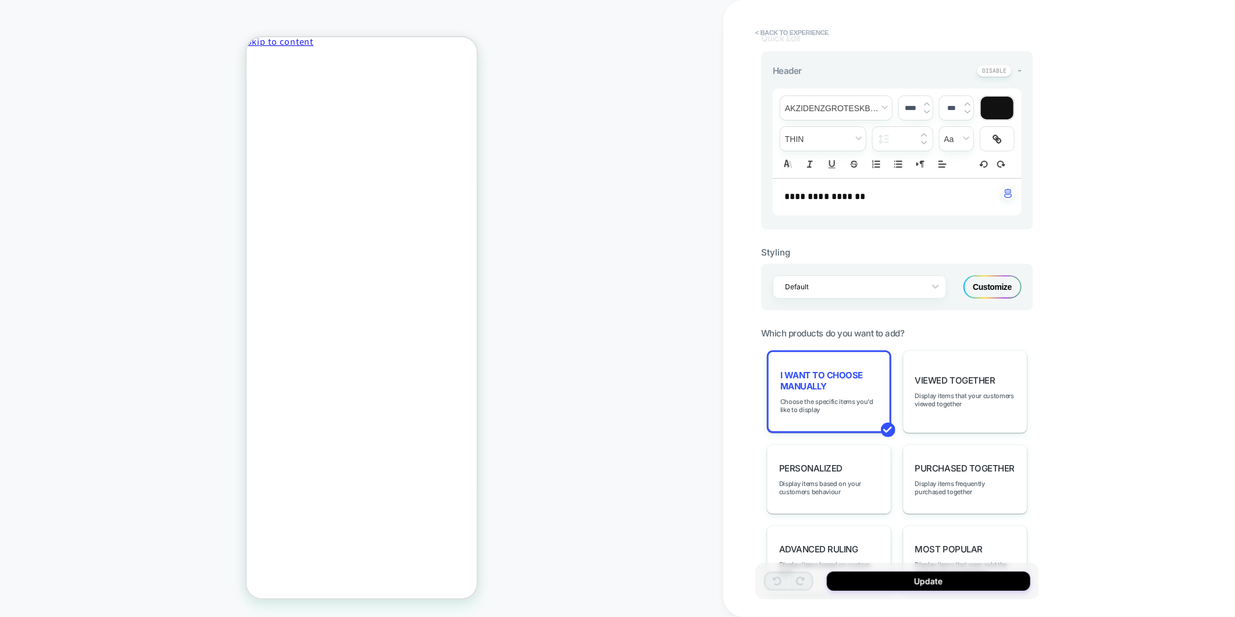
scroll to position [258, 0]
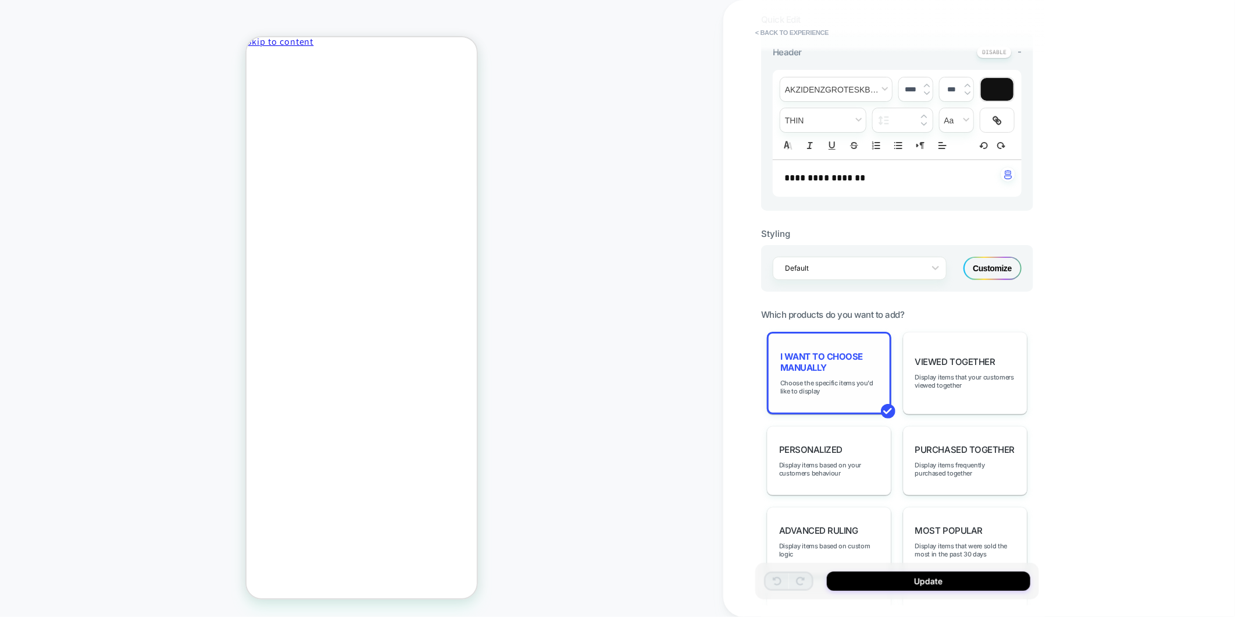
click at [849, 362] on span "I want to choose manually" at bounding box center [830, 362] width 98 height 22
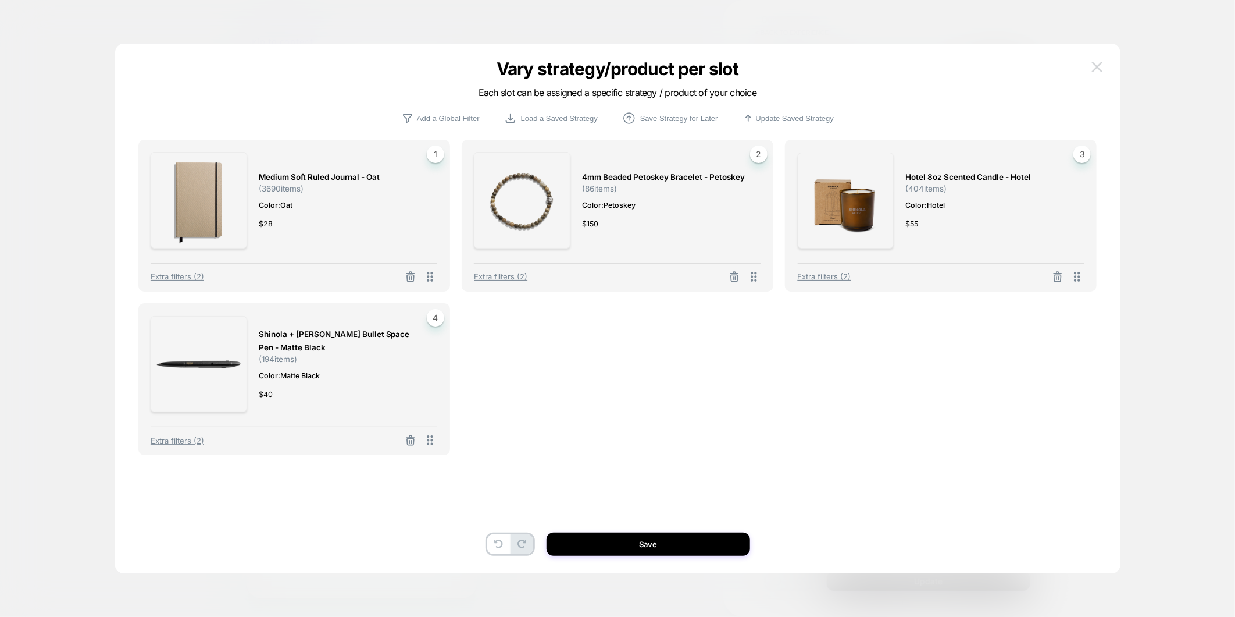
click at [1102, 67] on img at bounding box center [1097, 67] width 10 height 10
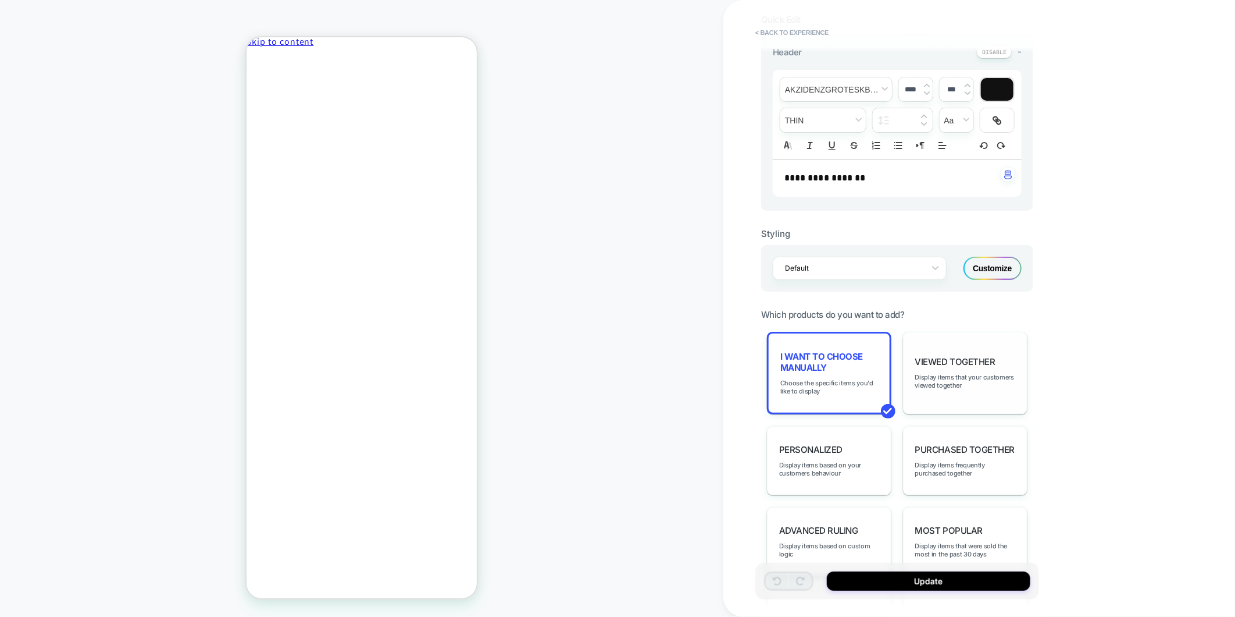
scroll to position [387, 0]
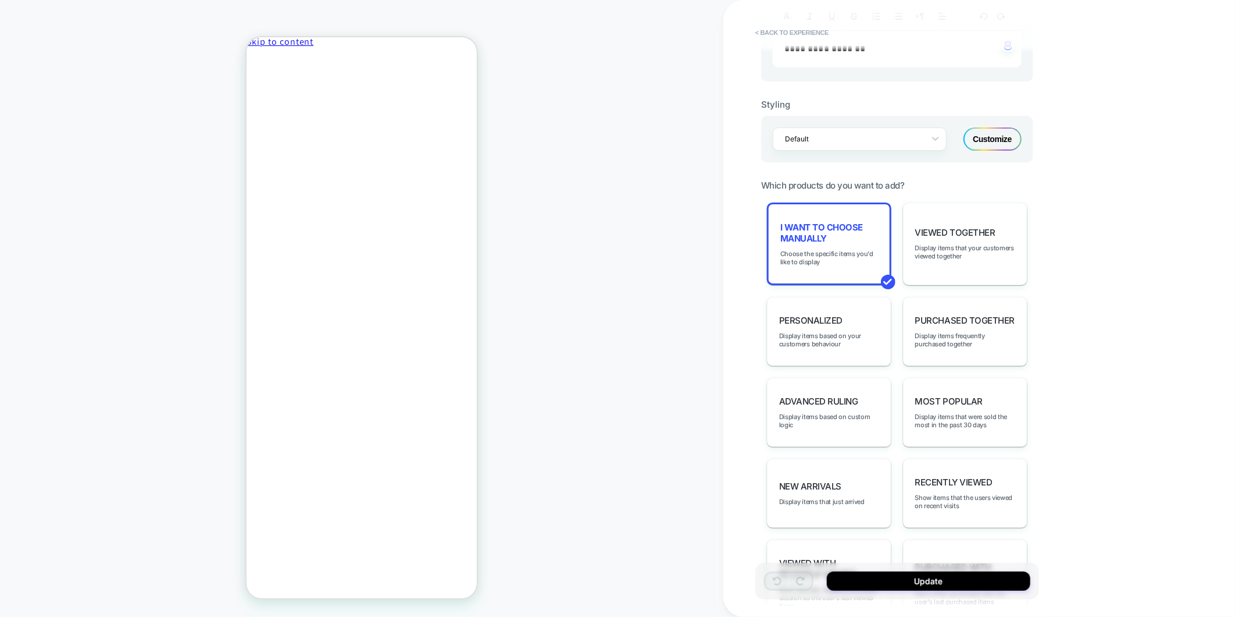
click at [995, 140] on div "Customize" at bounding box center [993, 138] width 58 height 23
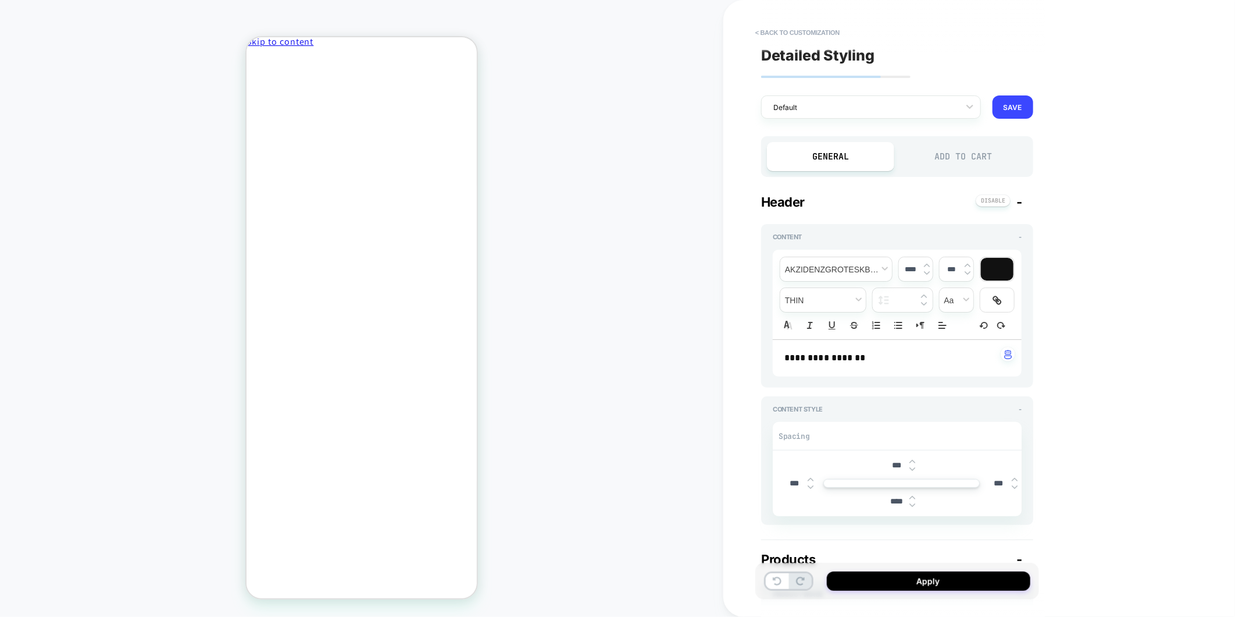
click at [988, 158] on div "Add to Cart" at bounding box center [963, 156] width 127 height 29
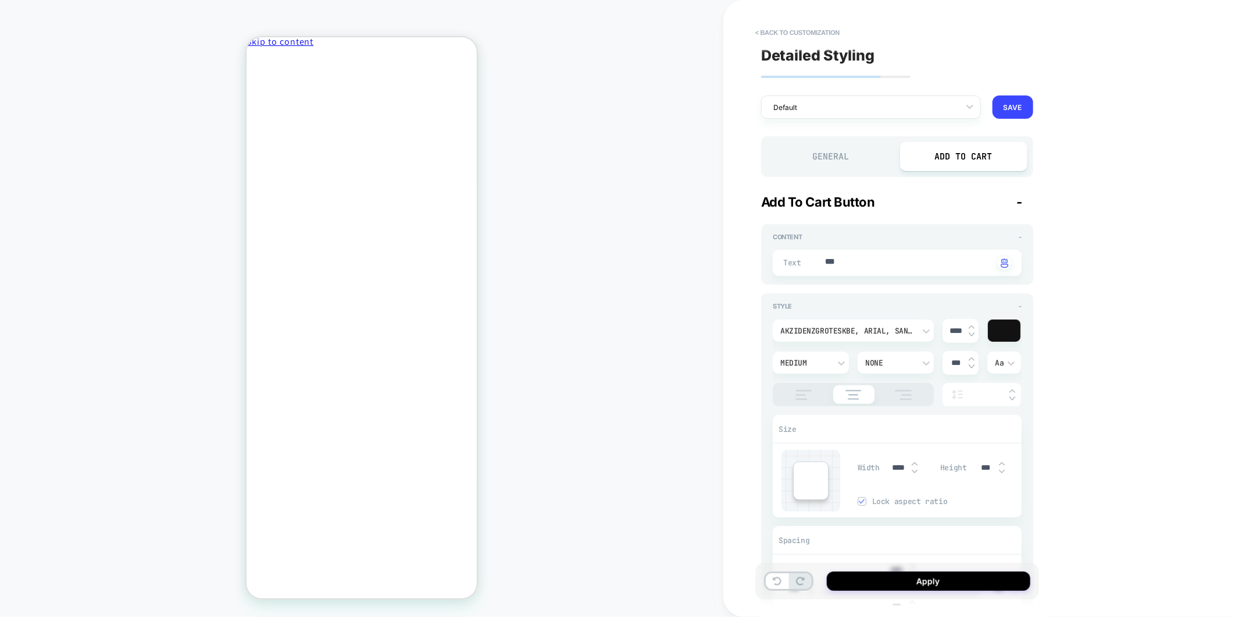
click at [958, 150] on div "Add to Cart" at bounding box center [963, 156] width 127 height 29
type textarea "*"
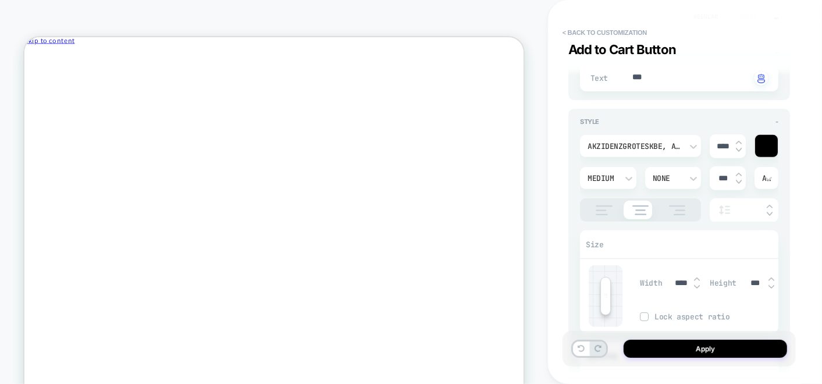
scroll to position [194, 0]
click at [739, 152] on img at bounding box center [739, 152] width 6 height 5
type input "****"
type textarea "*"
click at [739, 152] on img at bounding box center [739, 152] width 6 height 5
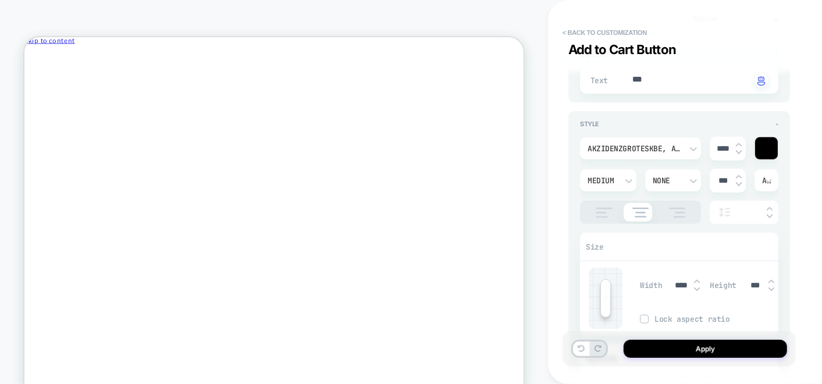
type input "****"
type textarea "*"
click at [739, 152] on img at bounding box center [739, 152] width 6 height 5
type input "****"
type textarea "*"
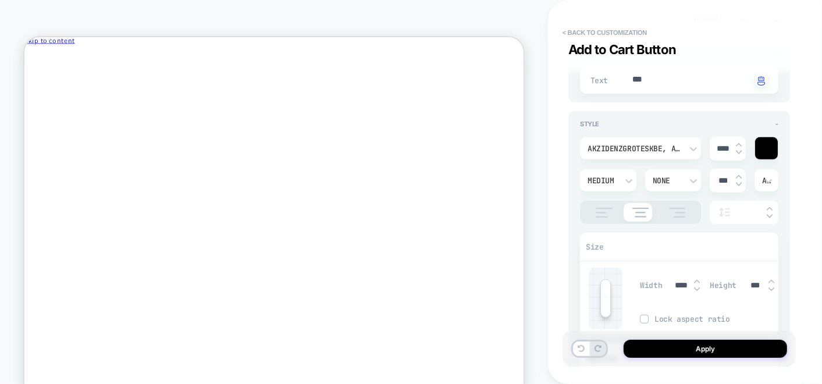
click at [735, 144] on input "****" at bounding box center [723, 149] width 26 height 10
click at [738, 143] on img at bounding box center [739, 145] width 6 height 5
type input "****"
type textarea "*"
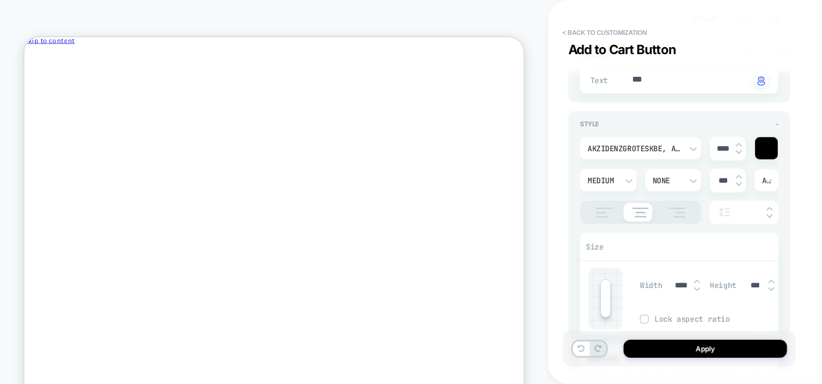
click at [738, 144] on img at bounding box center [739, 145] width 6 height 5
type input "****"
type textarea "*"
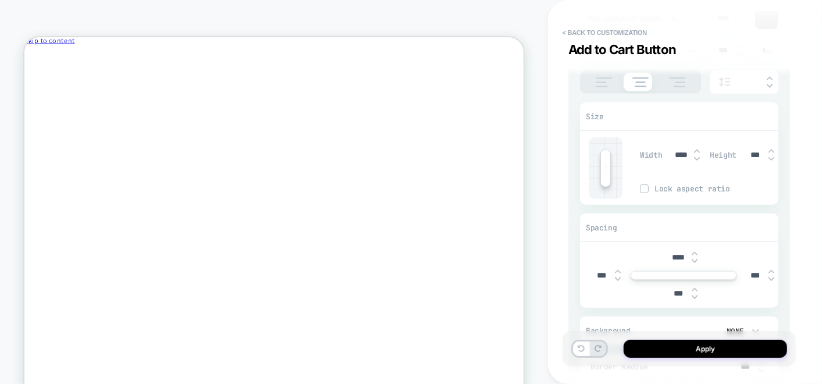
scroll to position [387, 0]
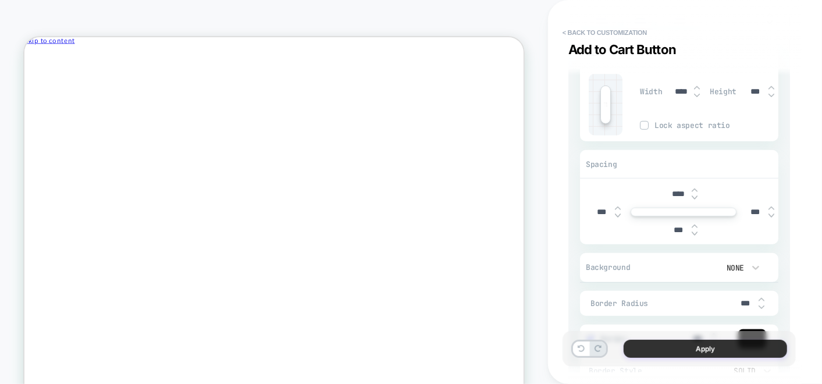
click at [711, 347] on button "Apply" at bounding box center [705, 349] width 163 height 18
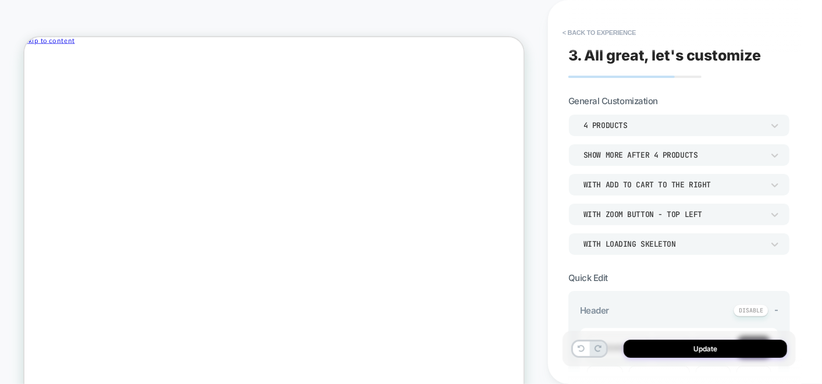
click at [750, 210] on div "With Zoom Button - Top Left" at bounding box center [673, 214] width 180 height 10
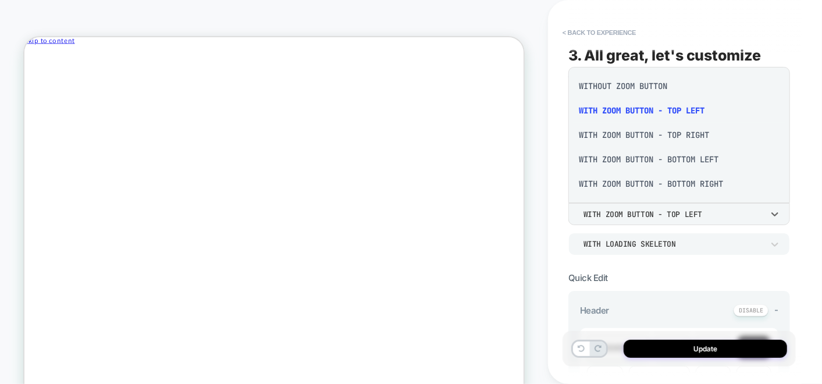
click at [627, 84] on div "Without Zoom Button" at bounding box center [679, 86] width 212 height 24
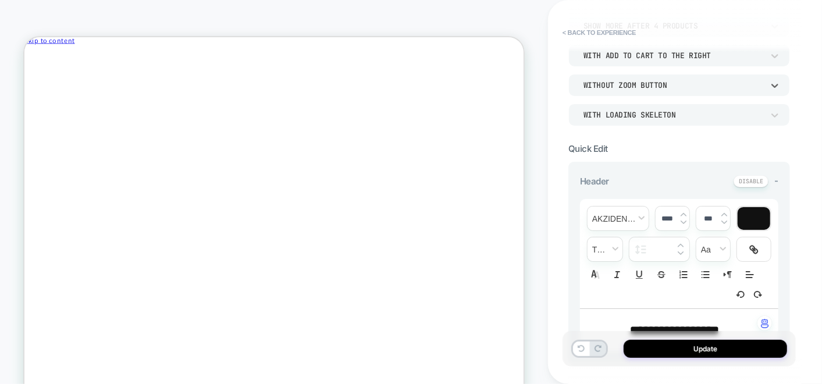
scroll to position [209, 0]
click at [744, 352] on button "Update" at bounding box center [705, 349] width 163 height 18
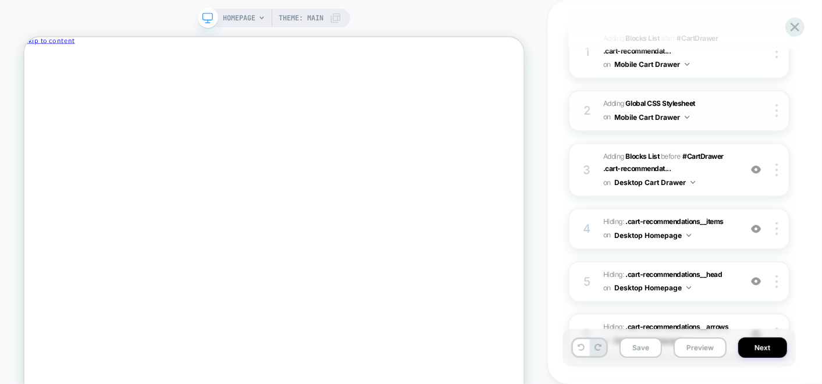
scroll to position [129, 0]
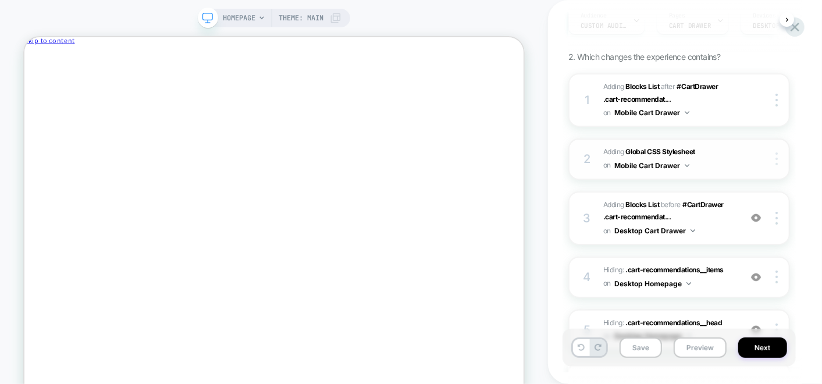
click at [776, 156] on img at bounding box center [776, 158] width 2 height 13
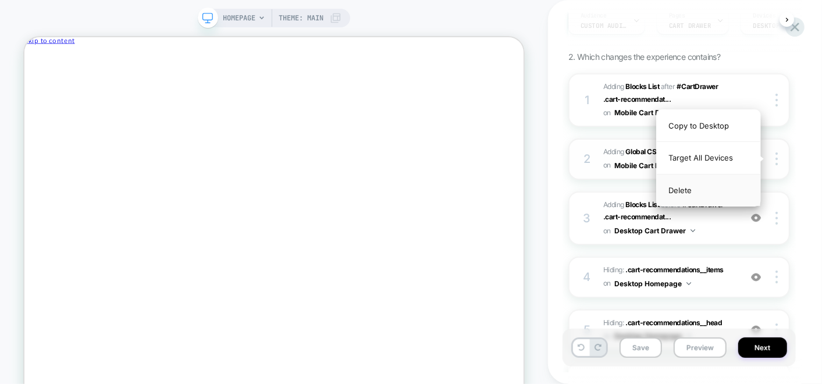
click at [692, 191] on div "Delete" at bounding box center [709, 190] width 104 height 31
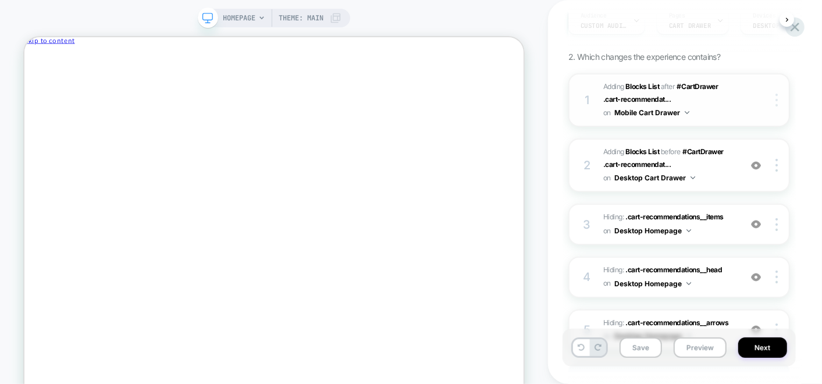
click at [776, 96] on img at bounding box center [776, 100] width 2 height 13
click at [775, 101] on img at bounding box center [776, 100] width 2 height 13
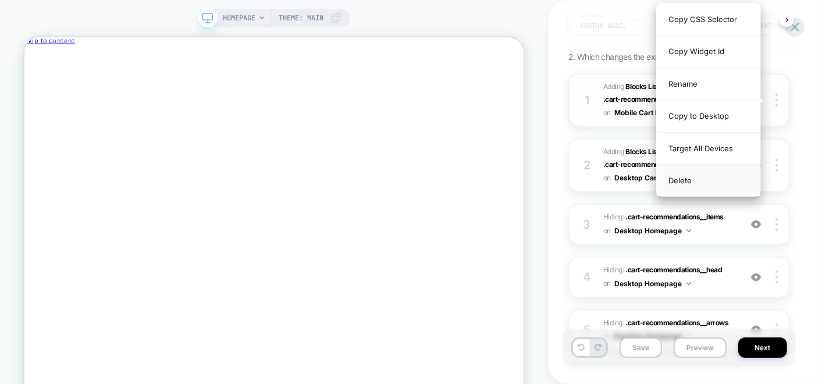
click at [685, 179] on div "Delete" at bounding box center [709, 180] width 104 height 31
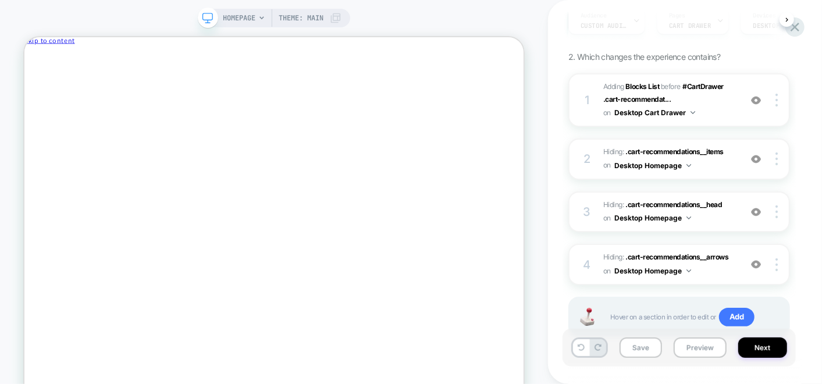
scroll to position [0, 0]
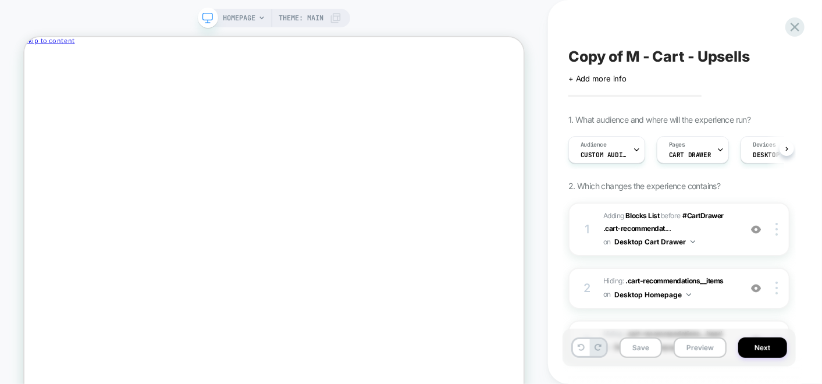
click at [644, 55] on span "Copy of M - Cart - Upsells" at bounding box center [658, 56] width 181 height 17
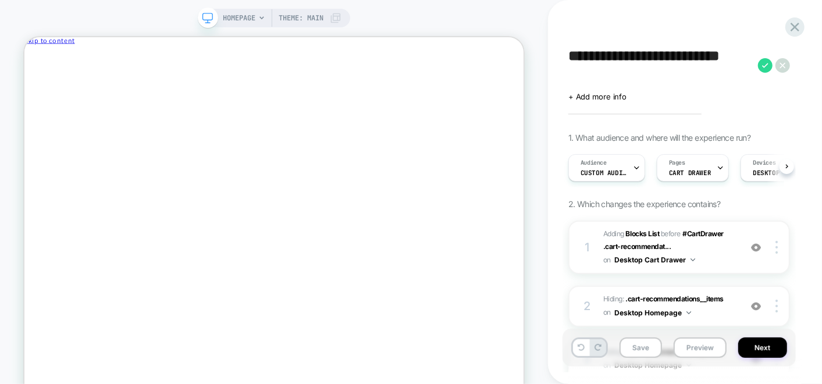
click at [643, 58] on textarea "**********" at bounding box center [660, 65] width 184 height 35
drag, startPoint x: 665, startPoint y: 27, endPoint x: 530, endPoint y: 58, distance: 138.3
click at [530, 58] on div "**********" at bounding box center [411, 209] width 822 height 419
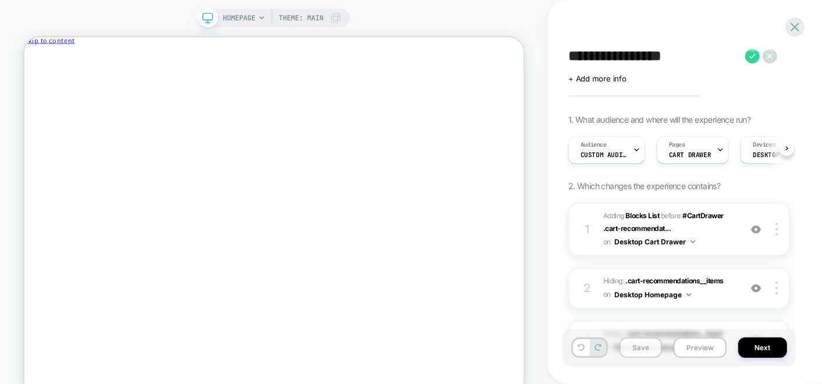
type textarea "**********"
click at [654, 342] on button "Save" at bounding box center [640, 347] width 42 height 20
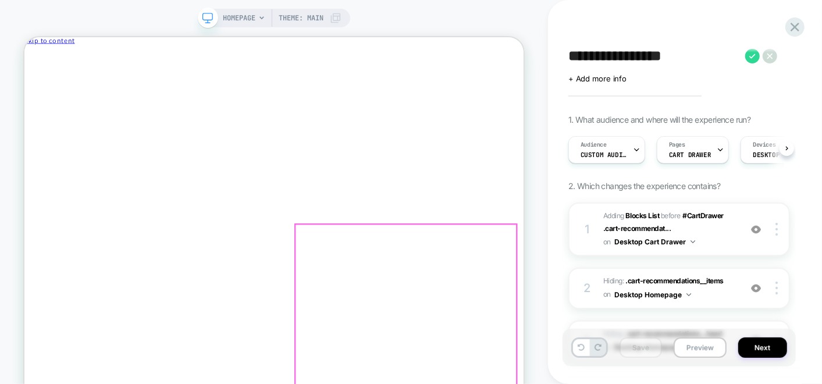
scroll to position [209, 0]
click at [686, 342] on button "Preview" at bounding box center [700, 347] width 53 height 20
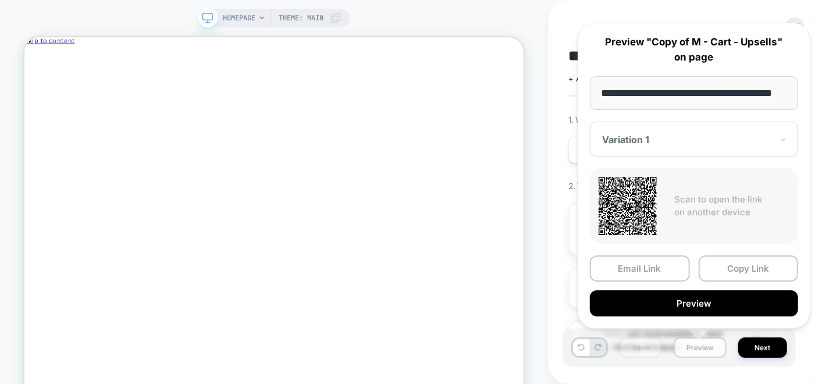
scroll to position [0, 25]
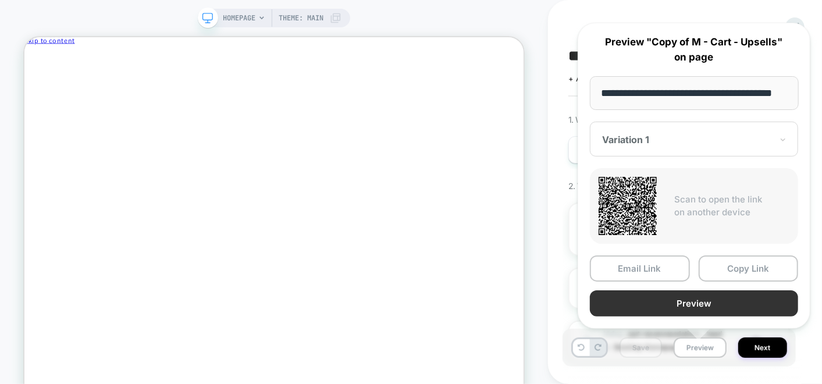
click at [683, 300] on button "Preview" at bounding box center [694, 303] width 208 height 26
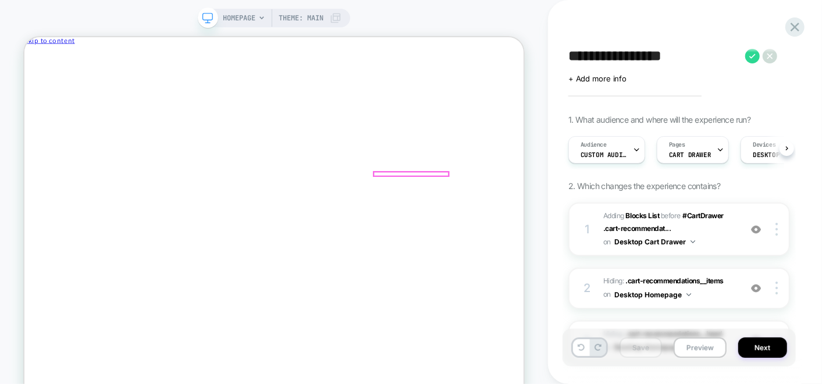
scroll to position [0, 0]
click at [756, 344] on button "Next" at bounding box center [762, 347] width 49 height 20
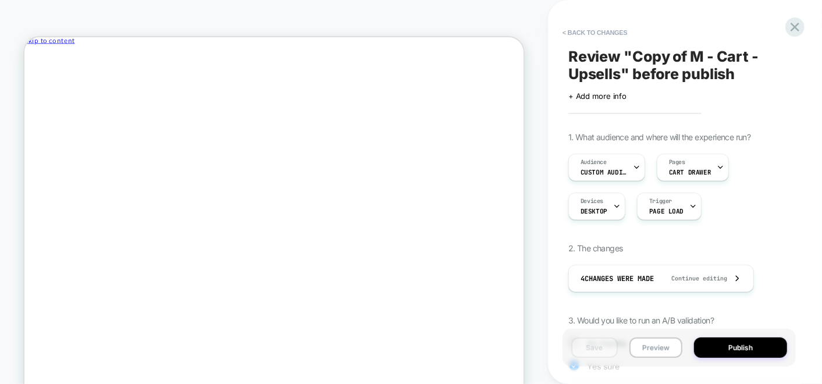
click at [611, 58] on span "Review " Copy of M - Cart - Upsells " before publish" at bounding box center [679, 65] width 222 height 35
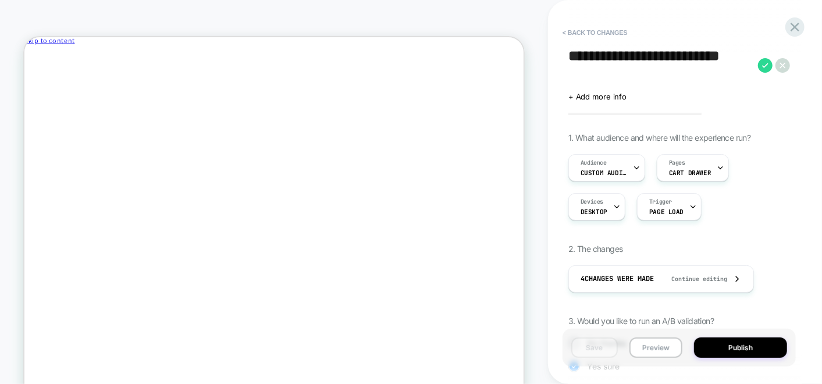
drag, startPoint x: 644, startPoint y: 57, endPoint x: 468, endPoint y: 10, distance: 182.3
click at [468, 10] on div "**********" at bounding box center [411, 209] width 822 height 419
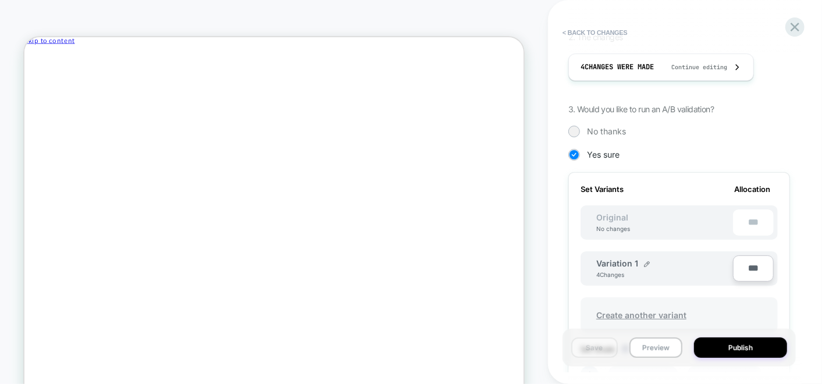
scroll to position [440, 0]
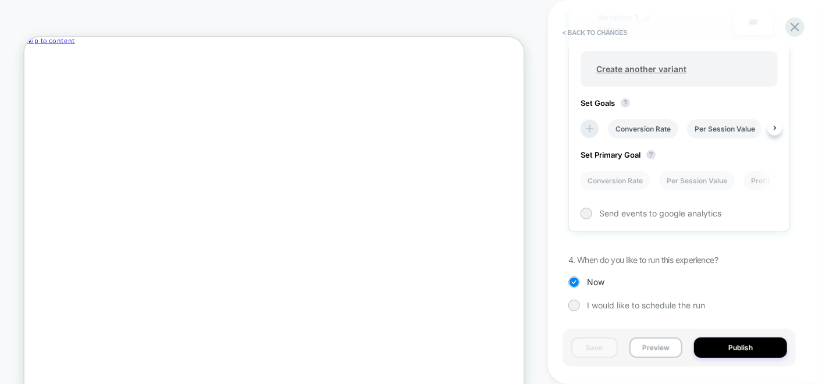
type textarea "**********"
click at [590, 119] on li at bounding box center [589, 128] width 19 height 19
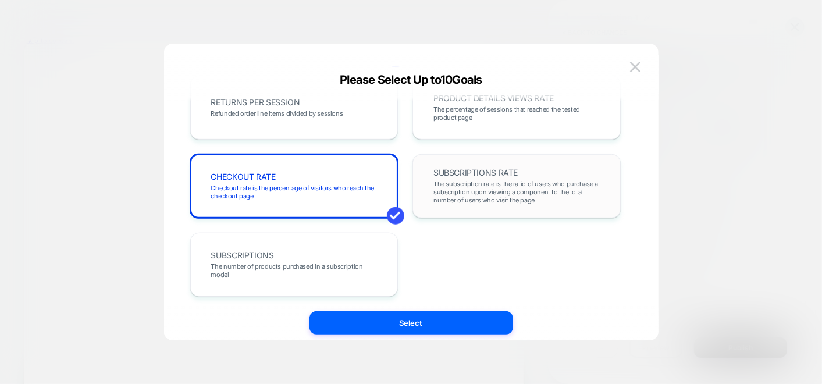
scroll to position [421, 0]
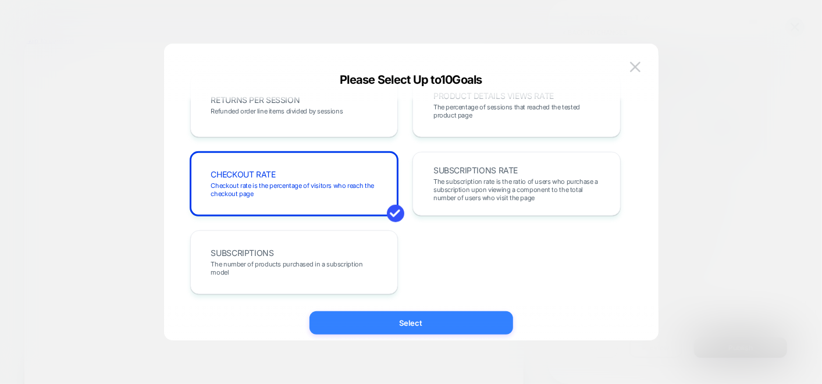
click at [421, 324] on button "Select" at bounding box center [411, 322] width 204 height 23
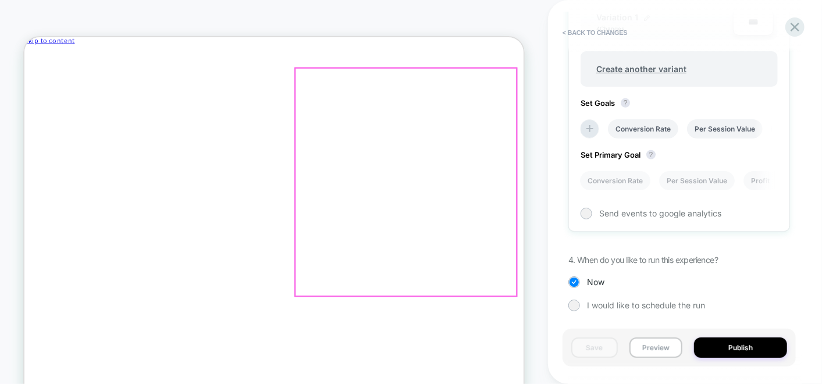
scroll to position [0, 0]
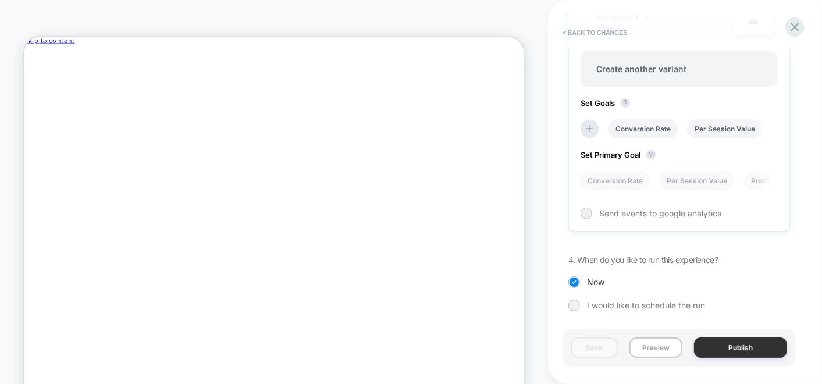
click at [731, 345] on button "Publish" at bounding box center [740, 347] width 93 height 20
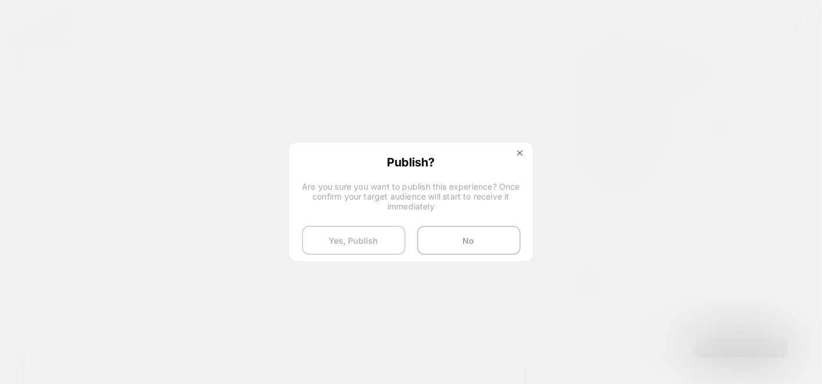
click at [372, 238] on button "Yes, Publish" at bounding box center [354, 240] width 104 height 29
